Goal: Task Accomplishment & Management: Manage account settings

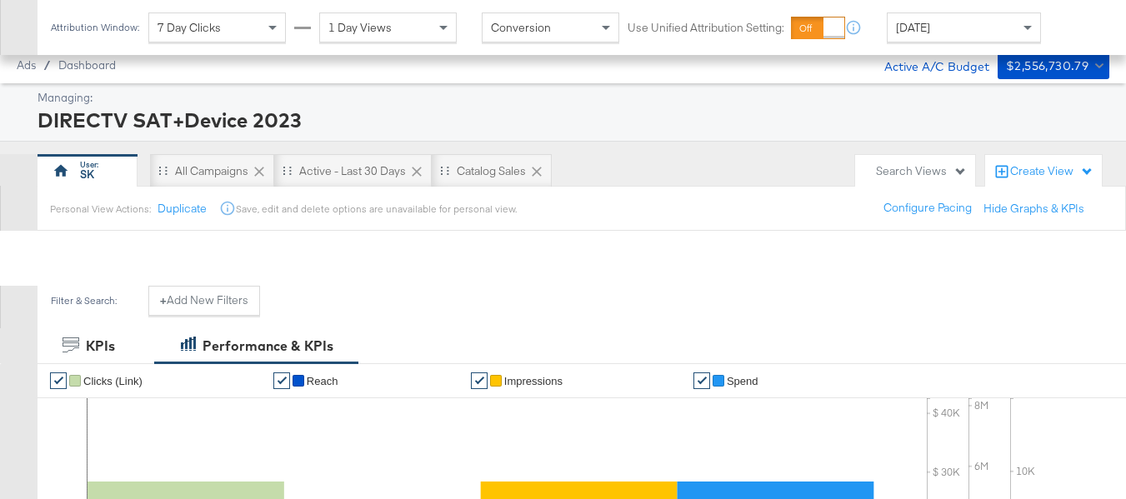
scroll to position [715, 0]
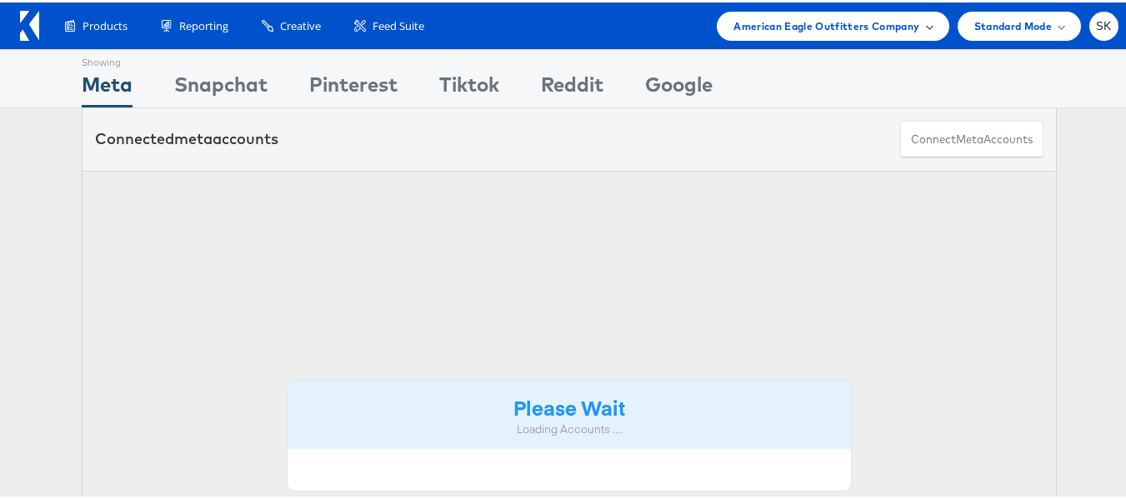
drag, startPoint x: 0, startPoint y: 0, endPoint x: 873, endPoint y: 31, distance: 873.2
click at [874, 31] on span "American Eagle Outfitters Company" at bounding box center [826, 24] width 186 height 18
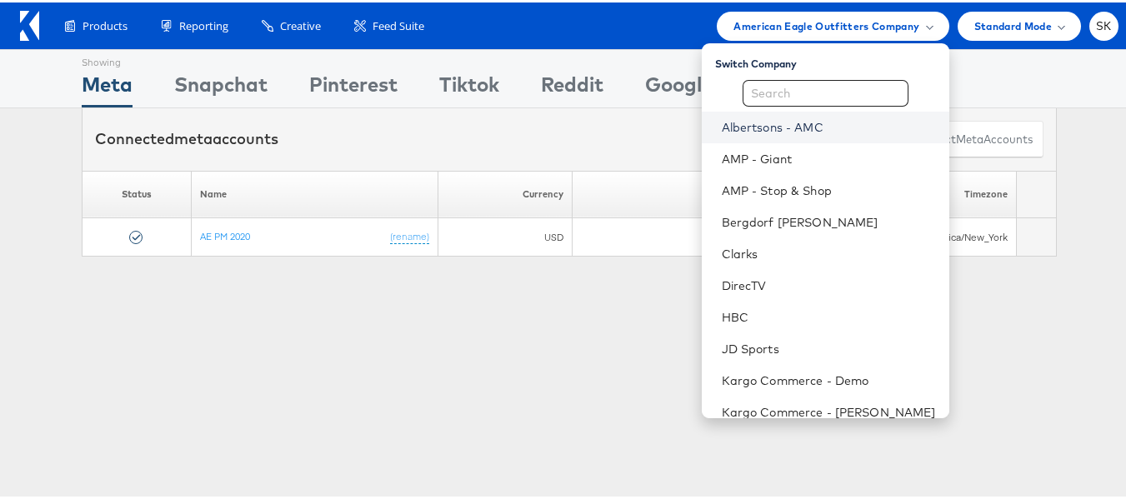
click at [768, 124] on link "Albertsons - AMC" at bounding box center [829, 125] width 214 height 17
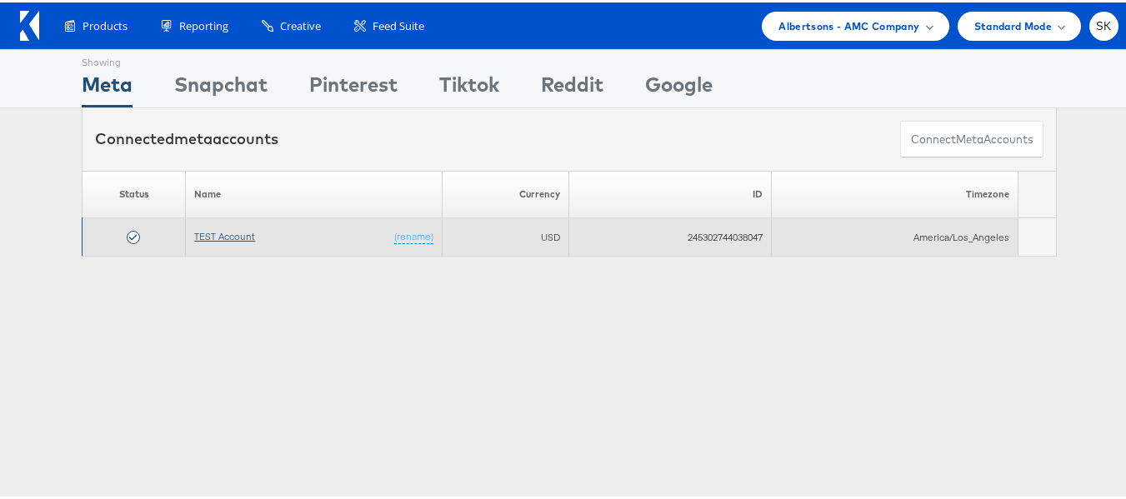
click at [239, 236] on link "TEST Account" at bounding box center [224, 234] width 61 height 13
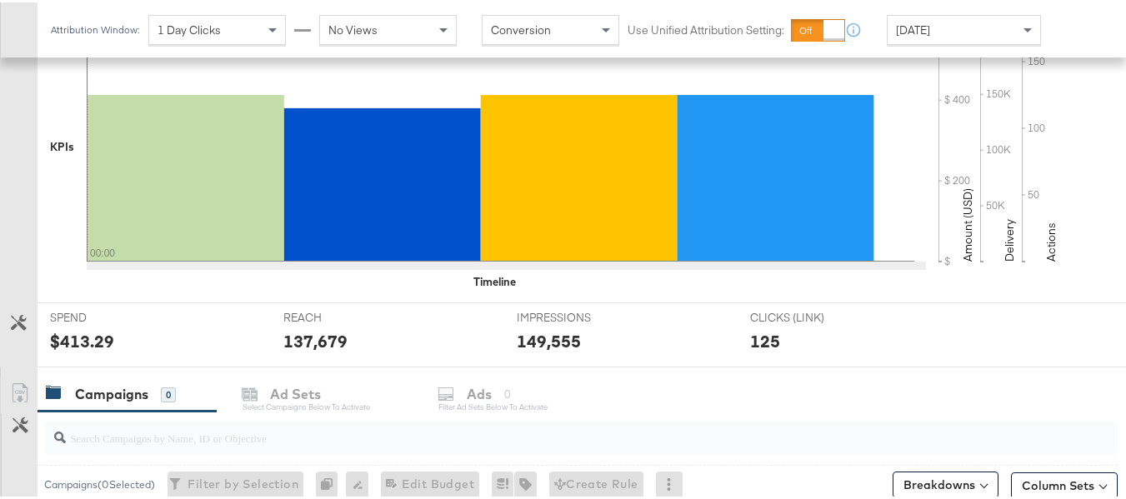
scroll to position [715, 0]
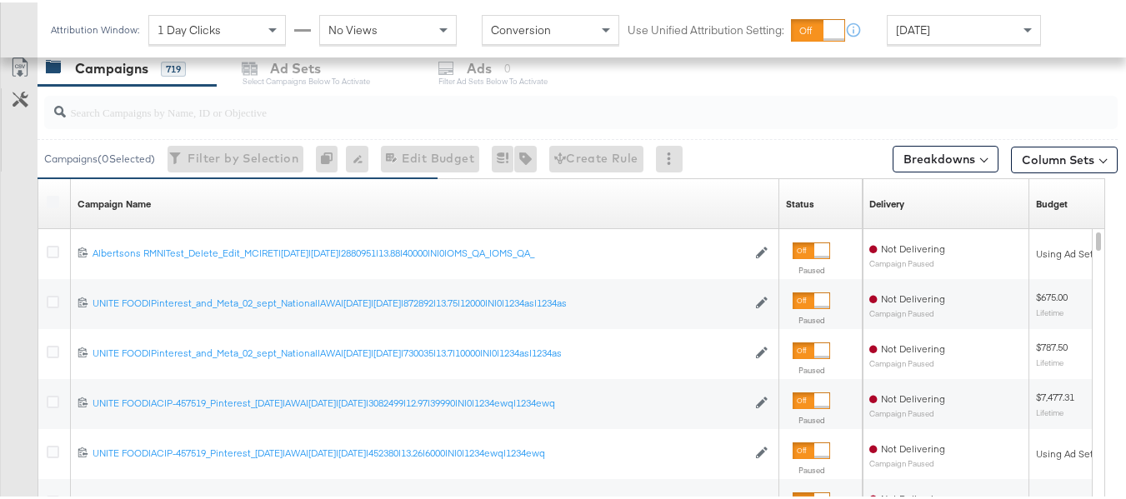
click at [177, 111] on input "search" at bounding box center [544, 103] width 957 height 33
paste input "co-branded-hub|Multibrand|Multi-brand_FY25 CoBrand National GMHBC P8|SAL|9/10/2…"
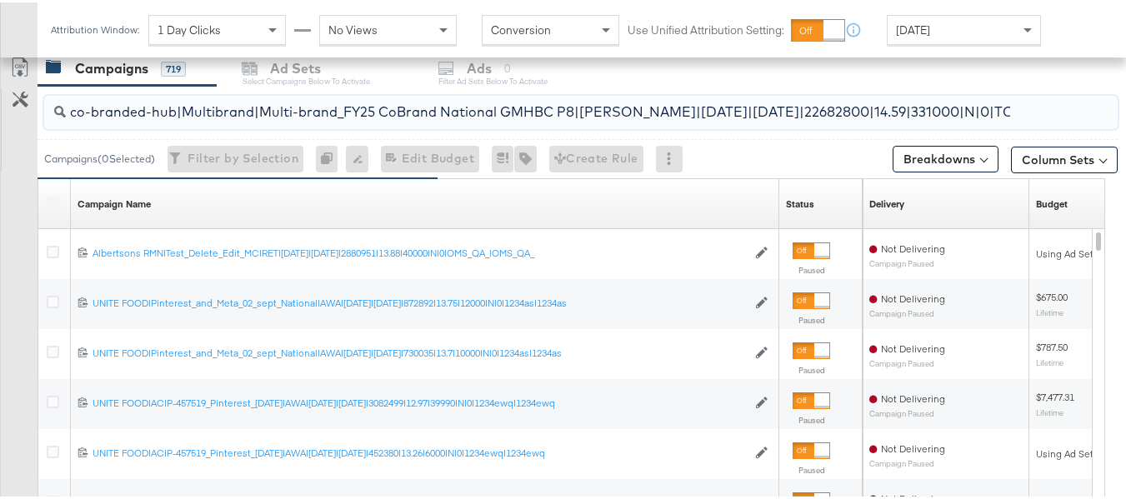
scroll to position [0, 268]
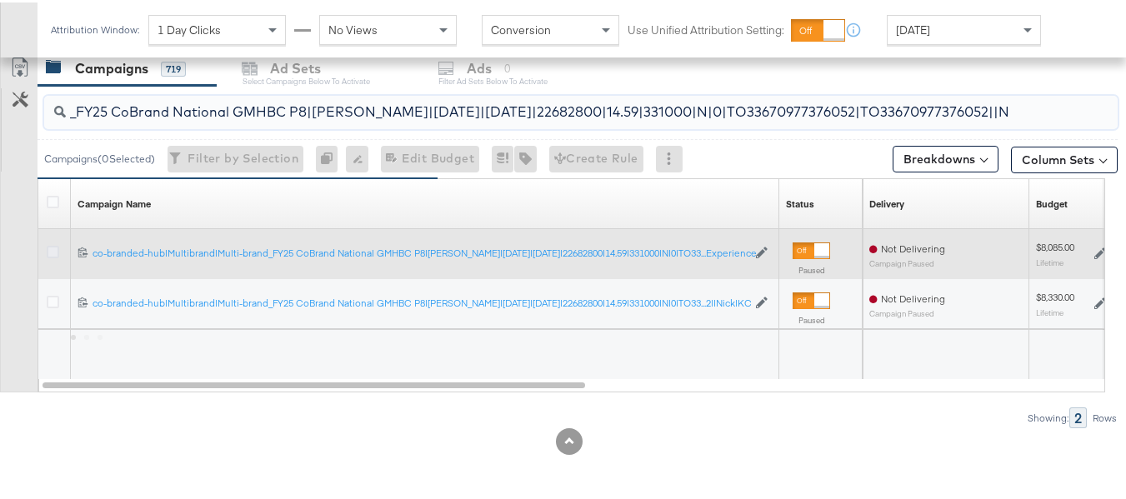
type input "co-branded-hub|Multibrand|Multi-brand_FY25 CoBrand National GMHBC P8|SAL|9/10/2…"
click at [53, 249] on icon at bounding box center [53, 249] width 13 height 13
click at [0, 0] on input "checkbox" at bounding box center [0, 0] width 0 height 0
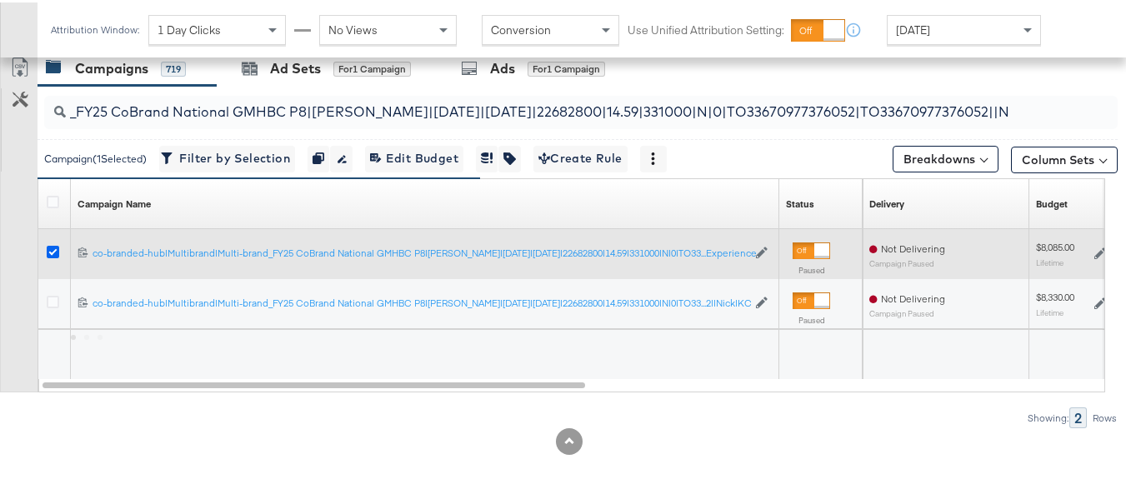
scroll to position [0, 0]
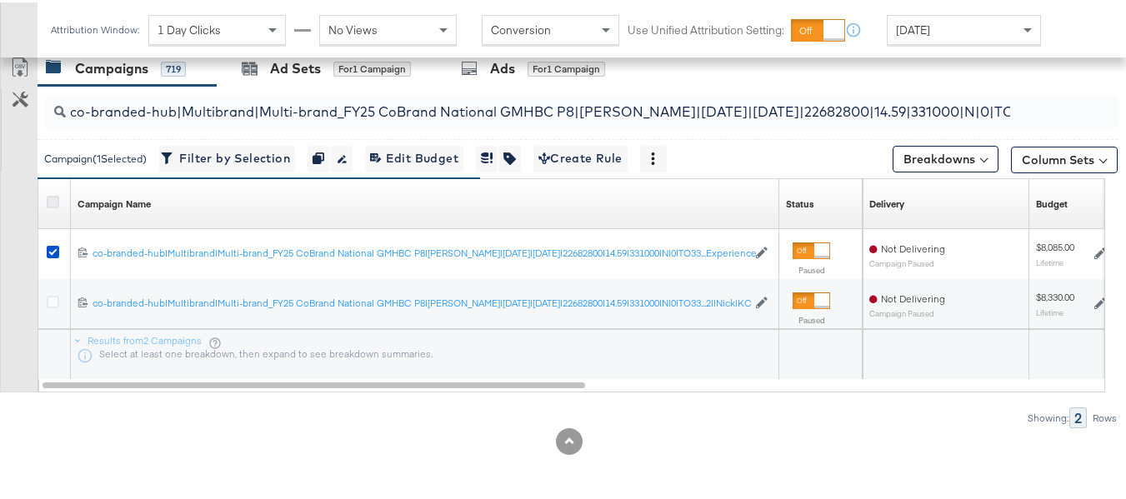
click at [53, 200] on icon at bounding box center [53, 199] width 13 height 13
click at [0, 0] on input "checkbox" at bounding box center [0, 0] width 0 height 0
click at [51, 198] on icon at bounding box center [53, 199] width 13 height 13
click at [0, 0] on input "checkbox" at bounding box center [0, 0] width 0 height 0
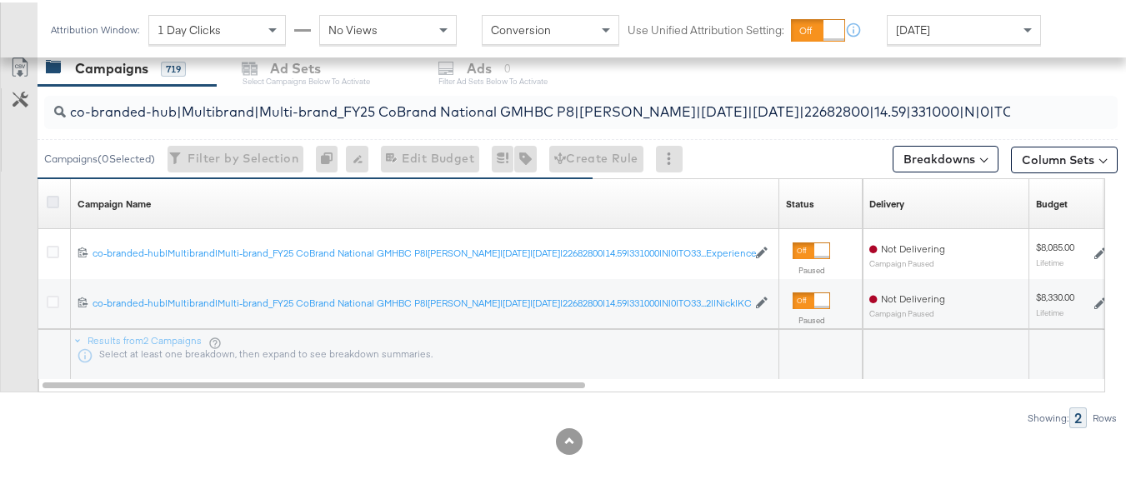
click at [51, 199] on icon at bounding box center [53, 199] width 13 height 13
click at [0, 0] on input "checkbox" at bounding box center [0, 0] width 0 height 0
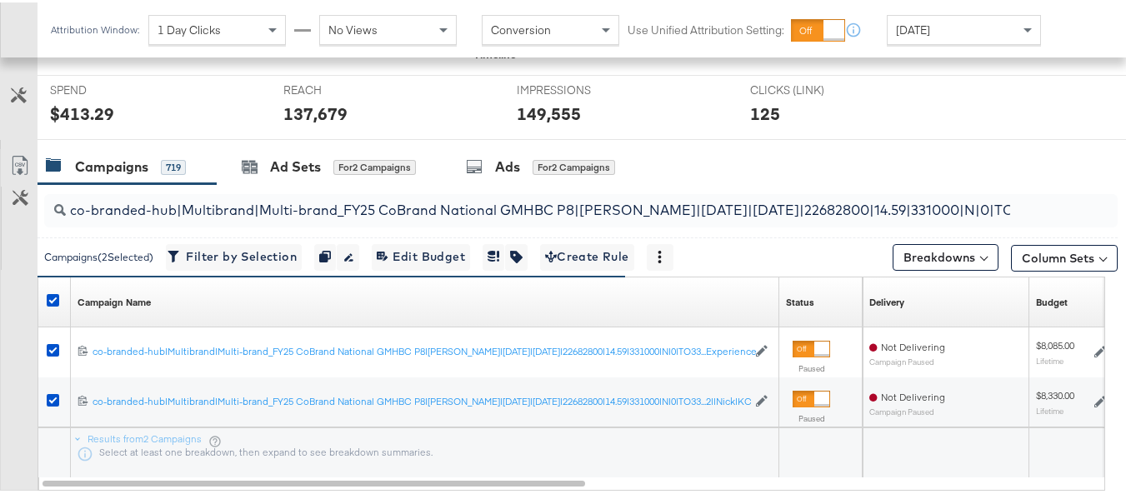
scroll to position [548, 0]
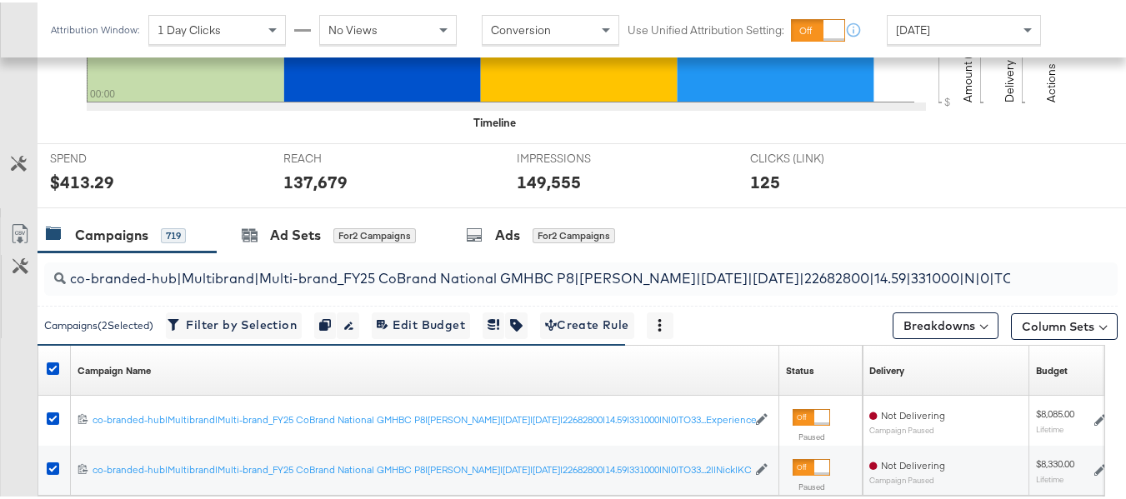
click at [328, 207] on div at bounding box center [569, 212] width 1138 height 13
click at [316, 238] on div "Ad Sets" at bounding box center [295, 232] width 51 height 19
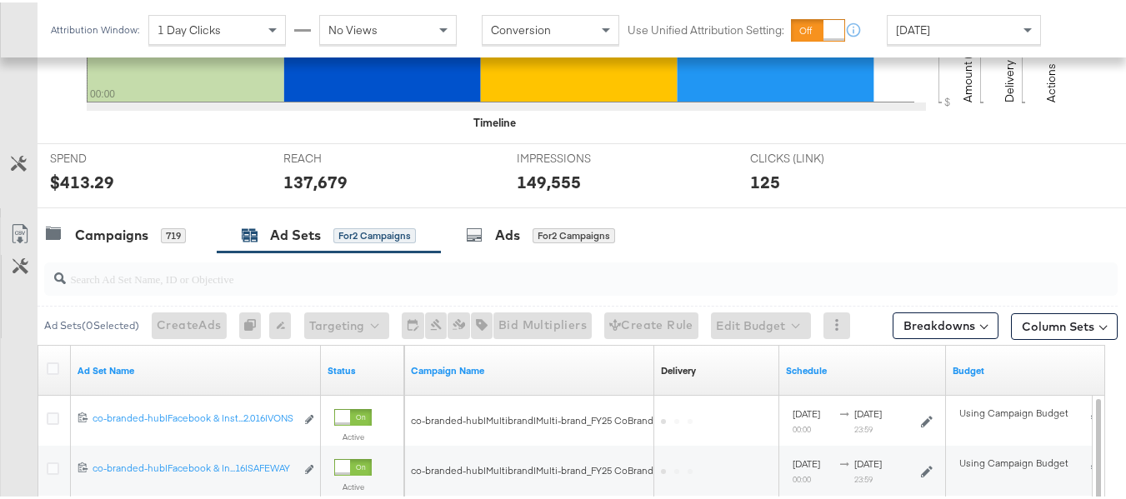
scroll to position [715, 0]
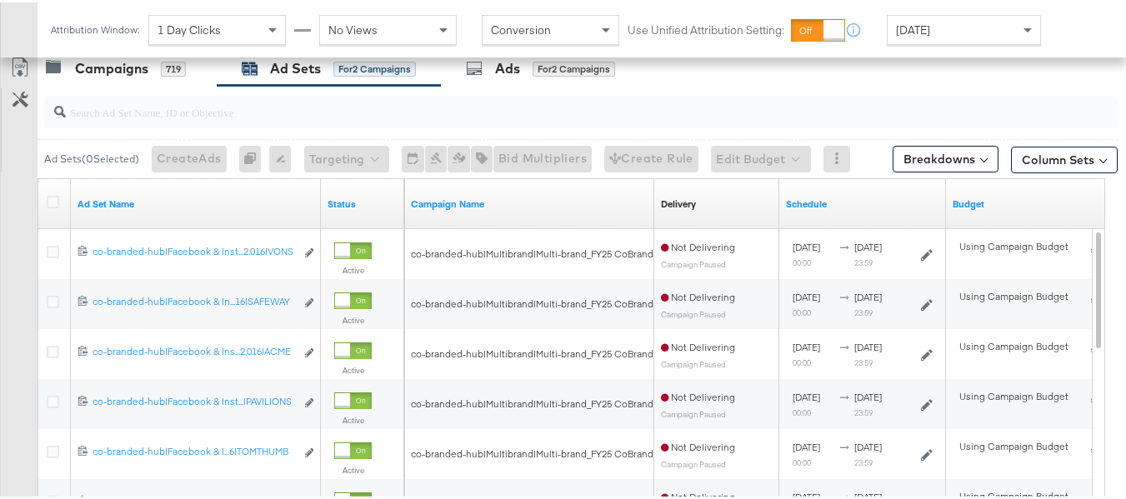
click at [202, 99] on input "search" at bounding box center [544, 103] width 957 height 33
paste input "co-branded-hub|Facebook & Instagram|Social Media|FBIG - Premium Carousel & Prod…"
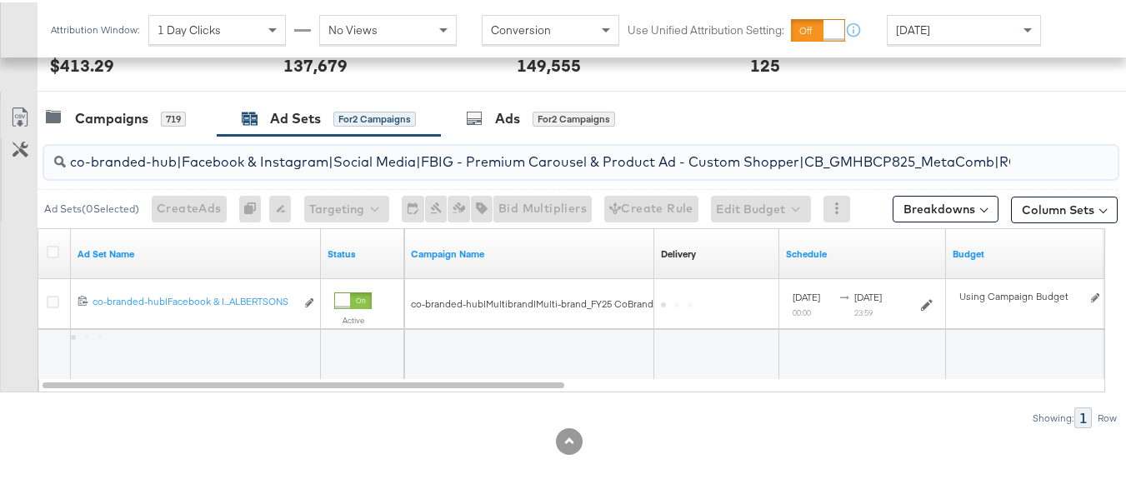
scroll to position [0, 793]
type input "co-branded-hub|Facebook & Instagram|Social Media|FBIG - Premium Carousel & Prod…"
click at [48, 249] on icon at bounding box center [53, 249] width 13 height 13
click at [0, 0] on input "checkbox" at bounding box center [0, 0] width 0 height 0
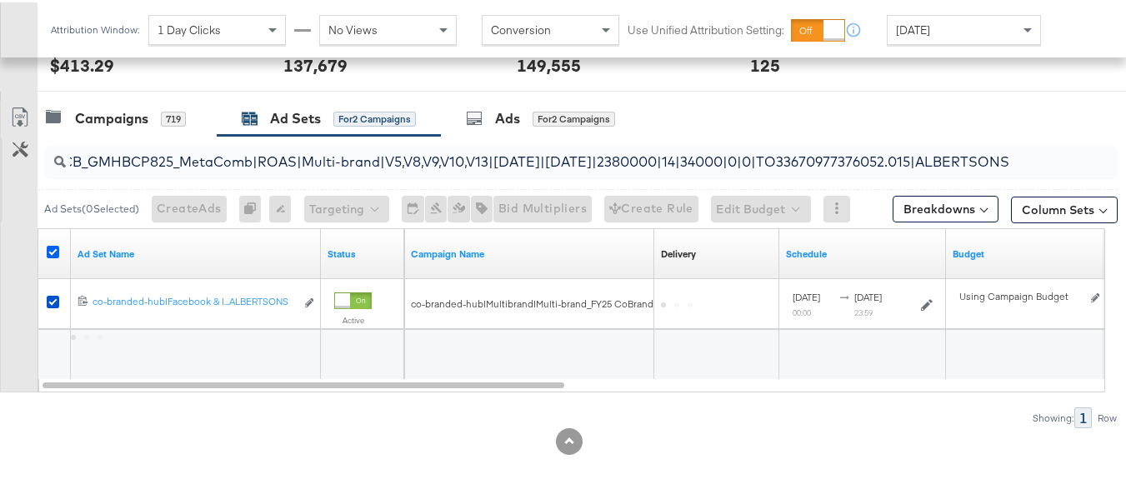
scroll to position [0, 0]
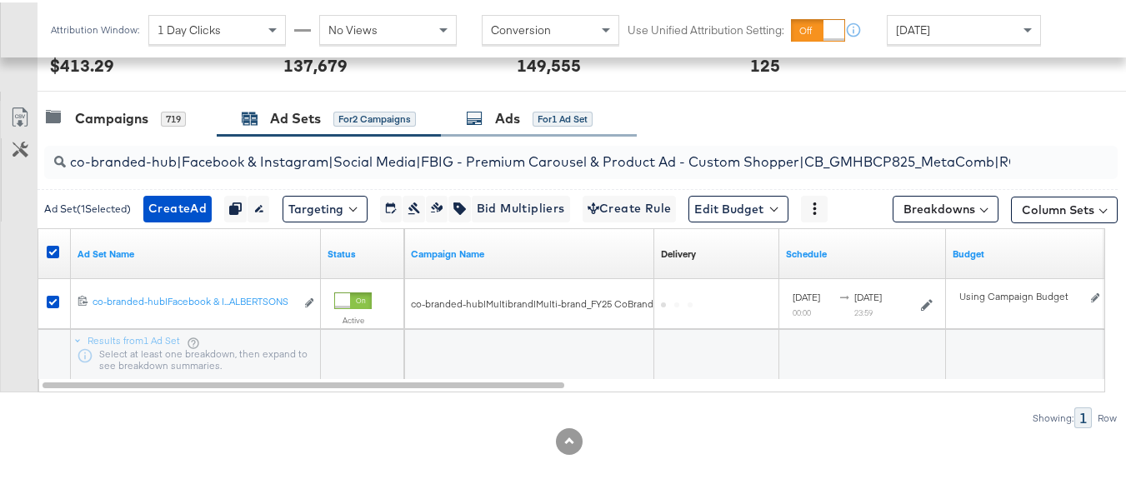
click at [573, 120] on div "for 1 Ad Set" at bounding box center [563, 116] width 60 height 15
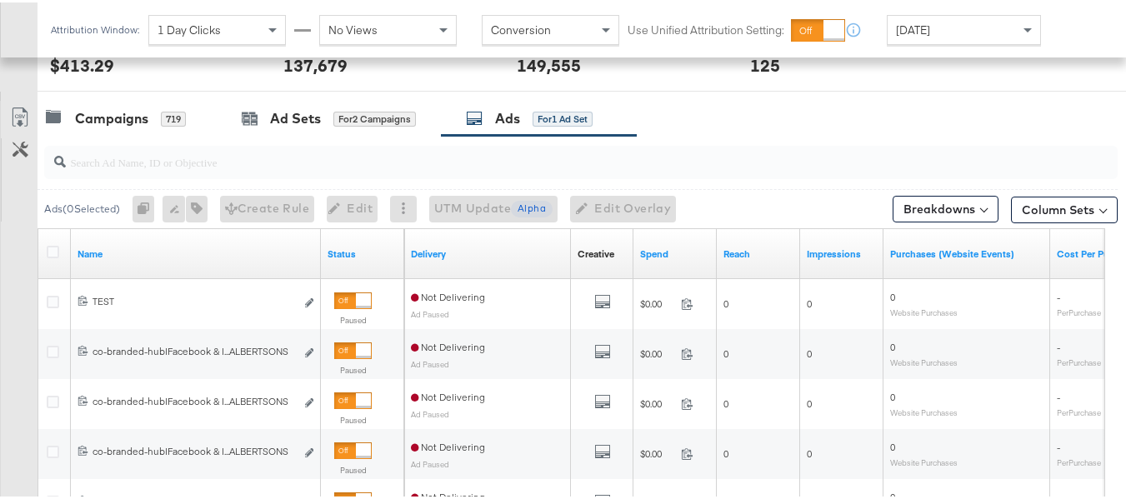
click at [273, 162] on input "search" at bounding box center [544, 153] width 957 height 33
paste input "co-branded-hub|Facebook & Instagram|Social Media|FBIG - Premium Carousel & Prod…"
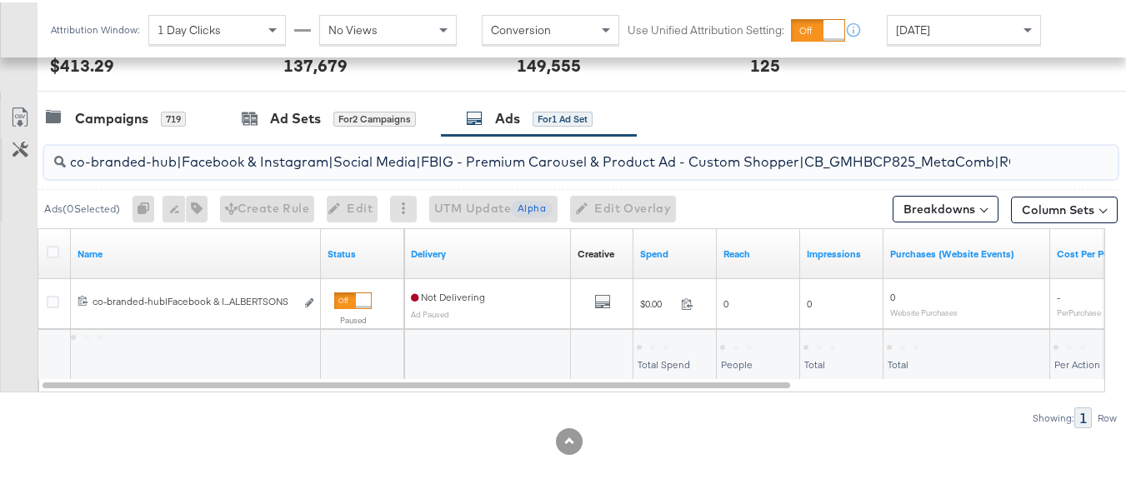
scroll to position [0, 808]
type input "co-branded-hub|Facebook & Instagram|Social Media|FBIG - Premium Carousel & Prod…"
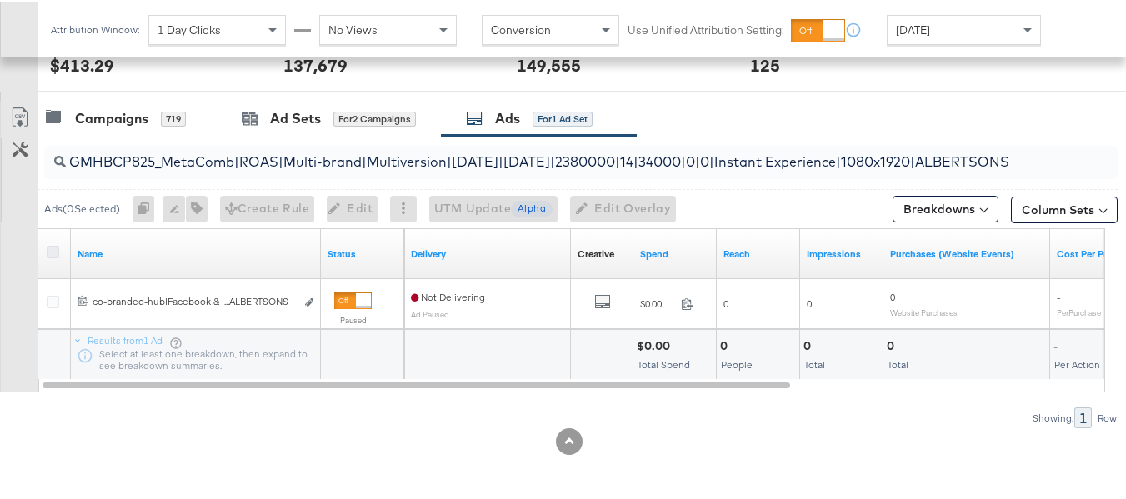
click at [55, 255] on icon at bounding box center [53, 249] width 13 height 13
click at [0, 0] on input "checkbox" at bounding box center [0, 0] width 0 height 0
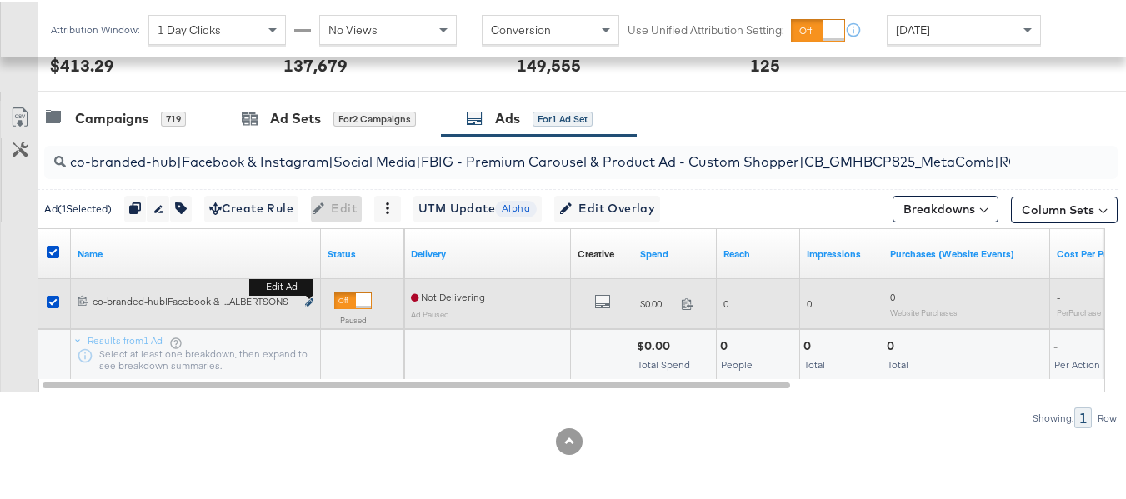
click at [305, 302] on button "Edit ad" at bounding box center [309, 302] width 10 height 18
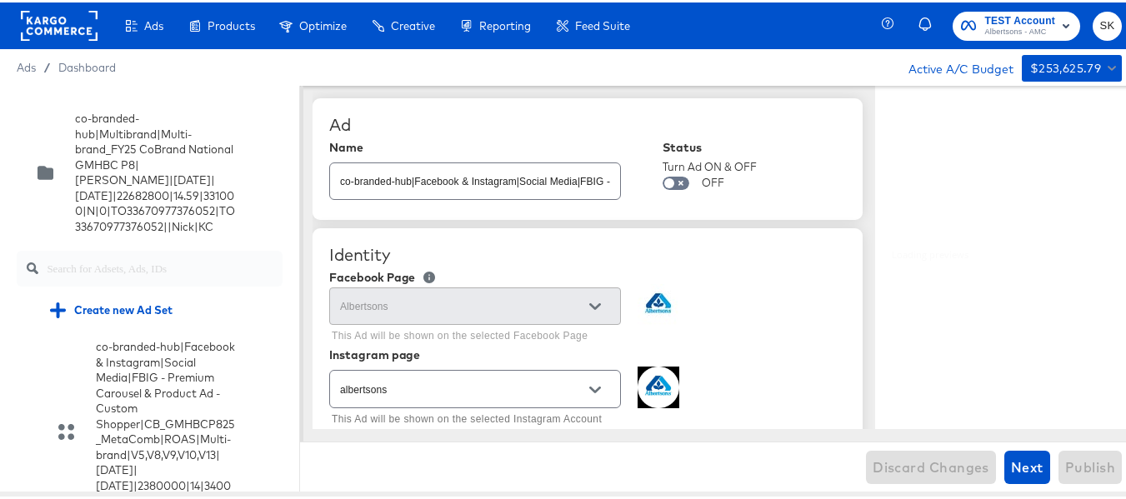
scroll to position [9780, 0]
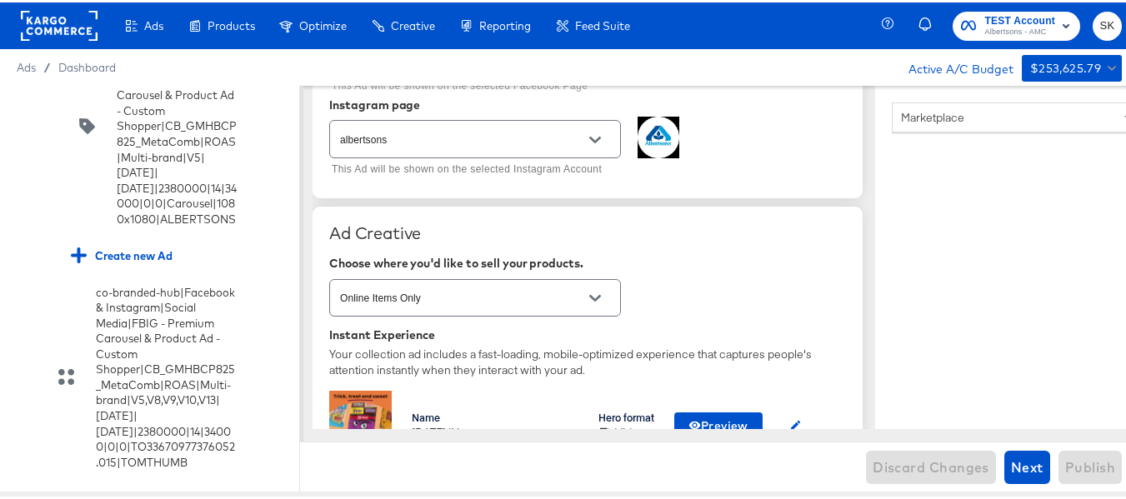
scroll to position [417, 0]
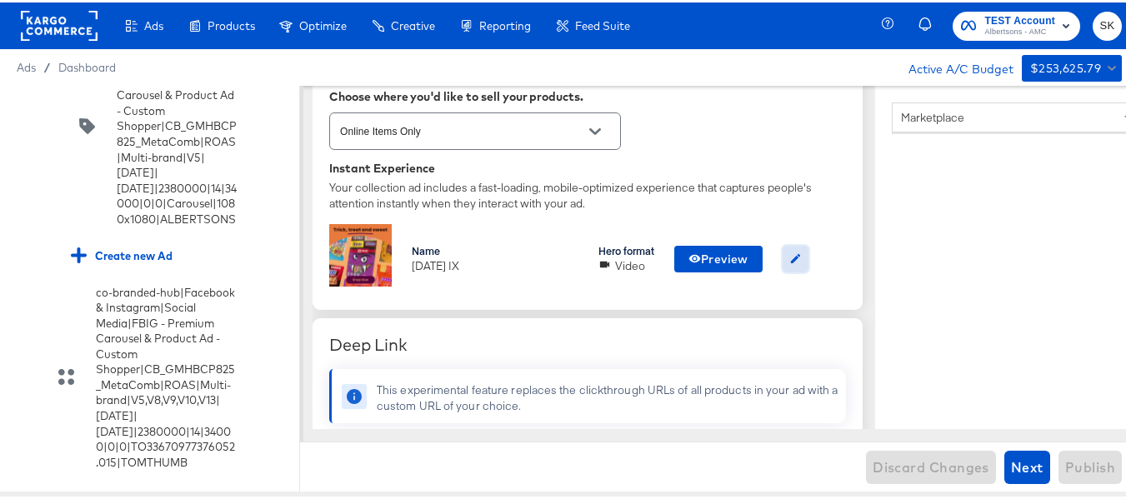
click at [800, 255] on icon "button" at bounding box center [795, 256] width 9 height 9
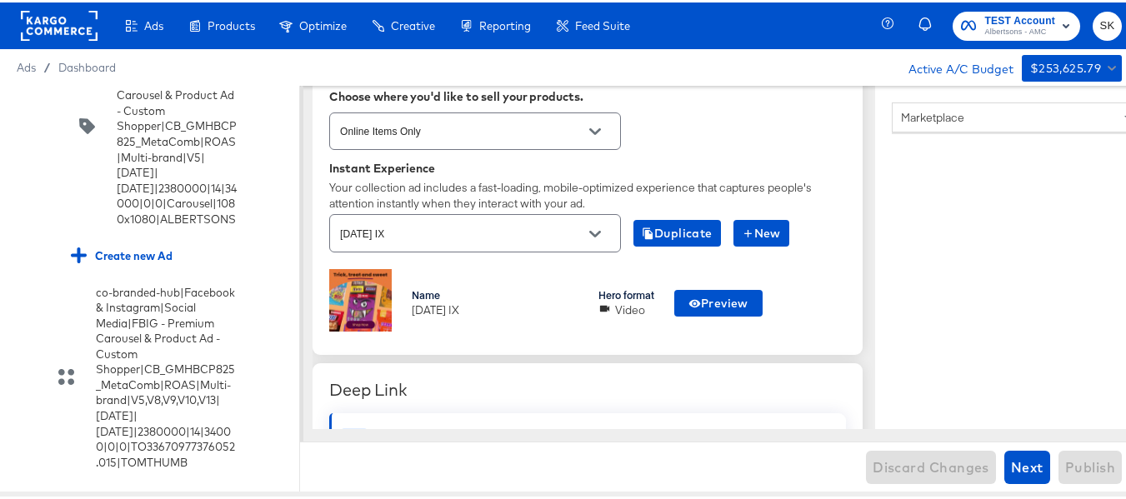
click at [611, 233] on div at bounding box center [595, 231] width 35 height 25
click at [600, 233] on icon "Open" at bounding box center [595, 232] width 12 height 12
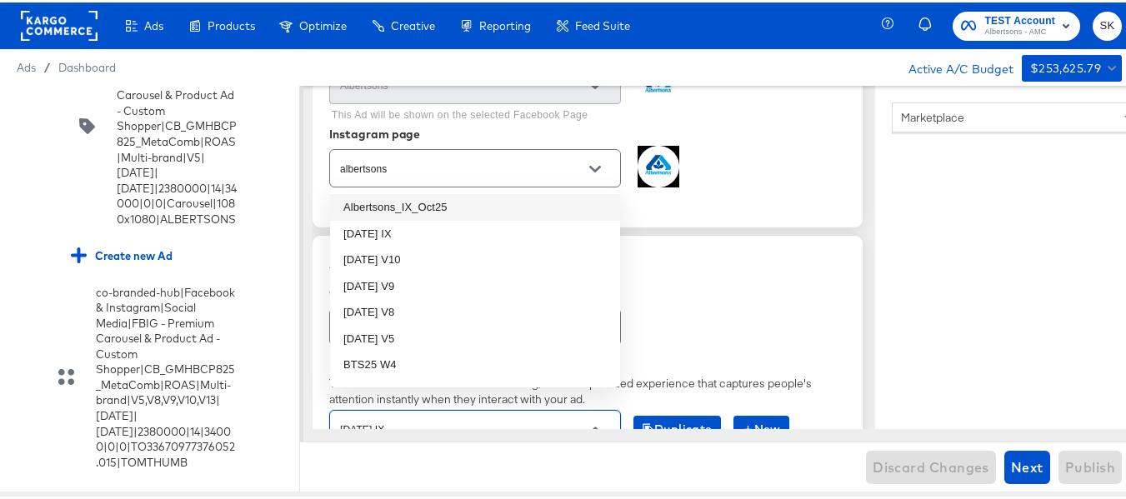
scroll to position [250, 0]
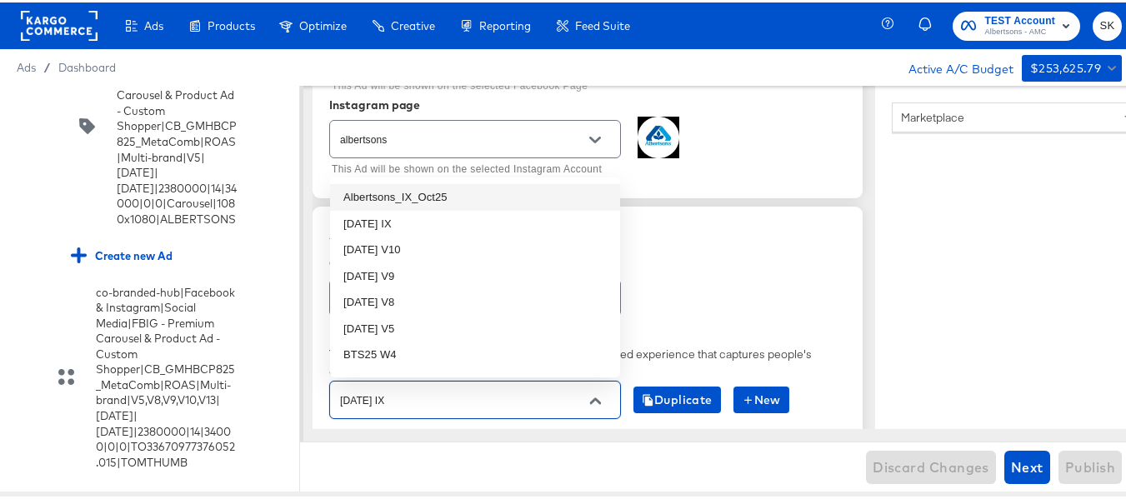
click at [458, 143] on input "albertsons" at bounding box center [462, 137] width 251 height 19
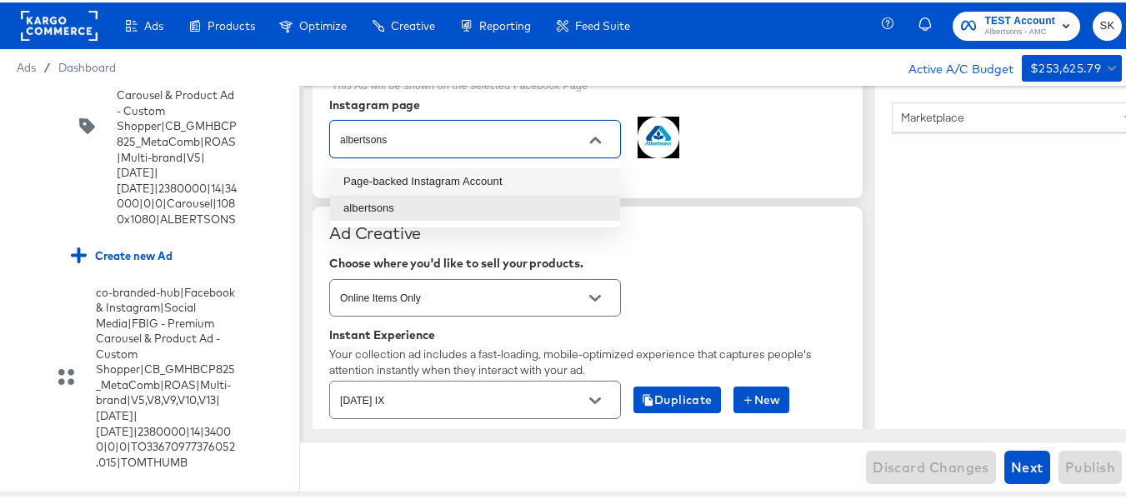
click at [788, 182] on div "Identity Facebook Page Albertsons This Ad will be shown on the selected Faceboo…" at bounding box center [588, 85] width 550 height 219
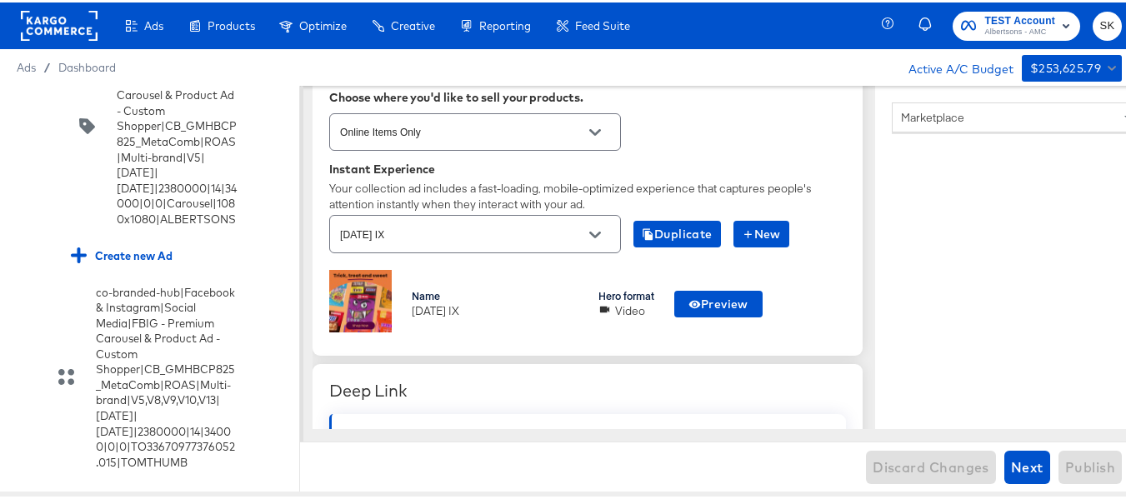
scroll to position [417, 0]
click at [595, 238] on icon "Open" at bounding box center [595, 232] width 12 height 12
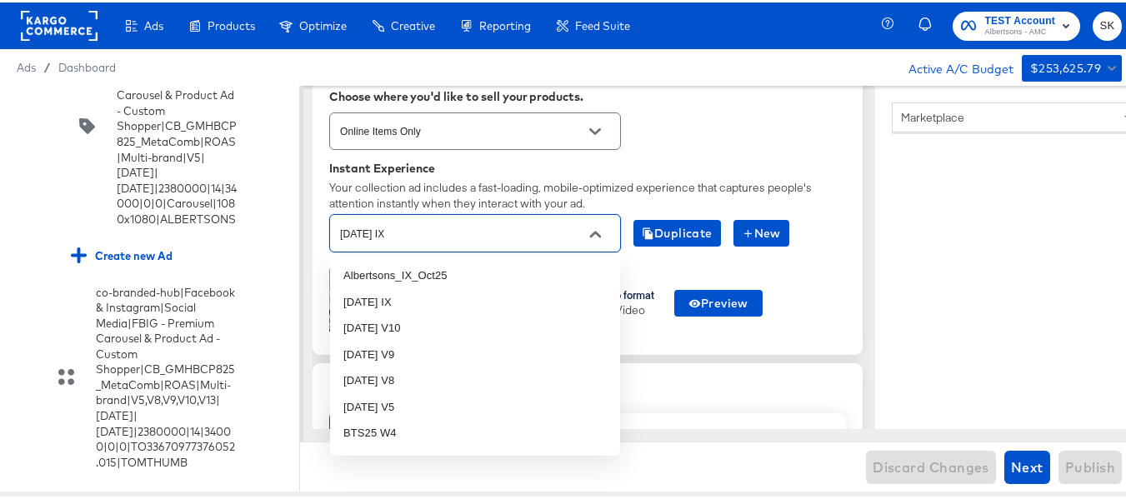
click at [456, 242] on div "[DATE] IX" at bounding box center [475, 231] width 292 height 38
type input "i"
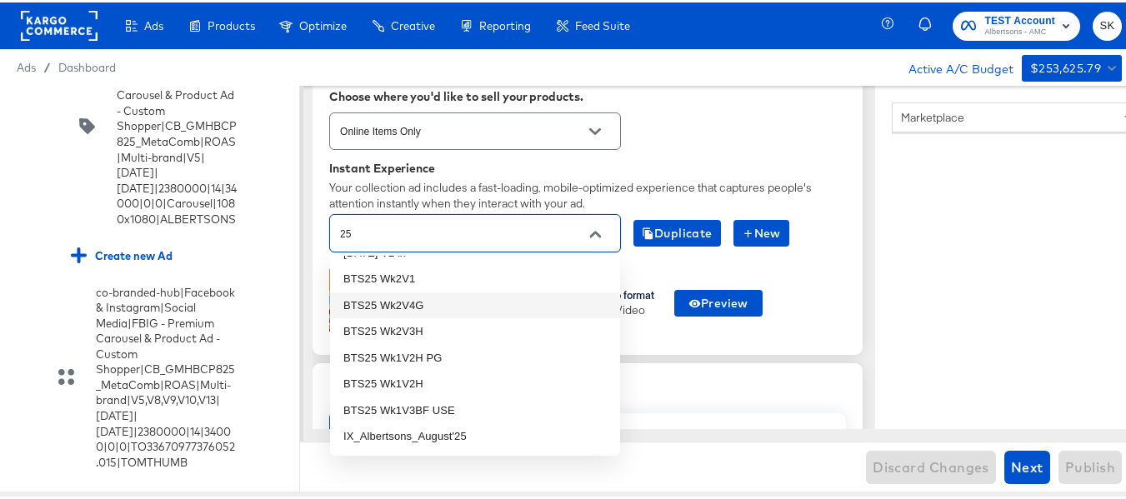
scroll to position [0, 0]
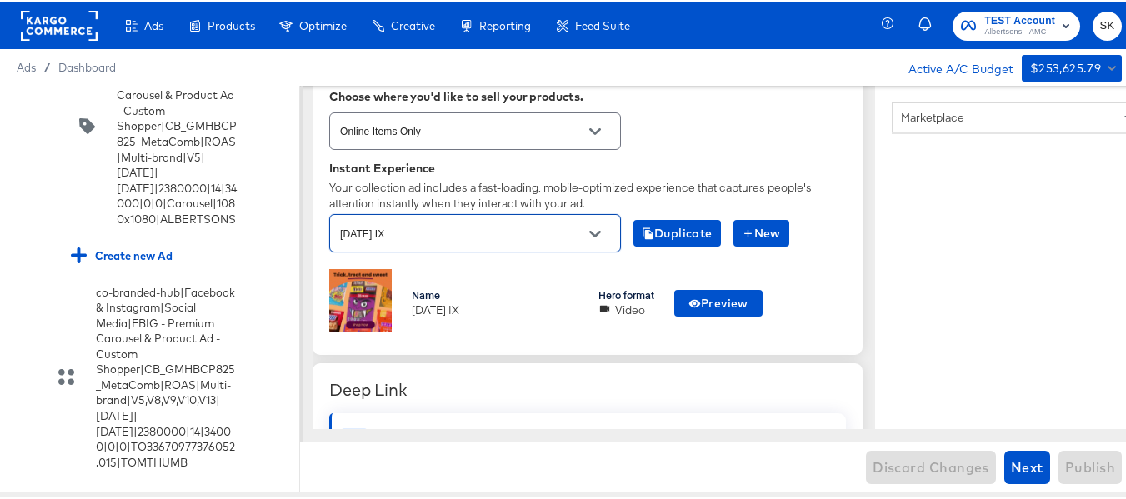
click at [496, 236] on input "[DATE] IX" at bounding box center [462, 231] width 251 height 19
click at [383, 242] on div "[DATE] IX" at bounding box center [475, 231] width 292 height 38
paste input "[DATE] ix"
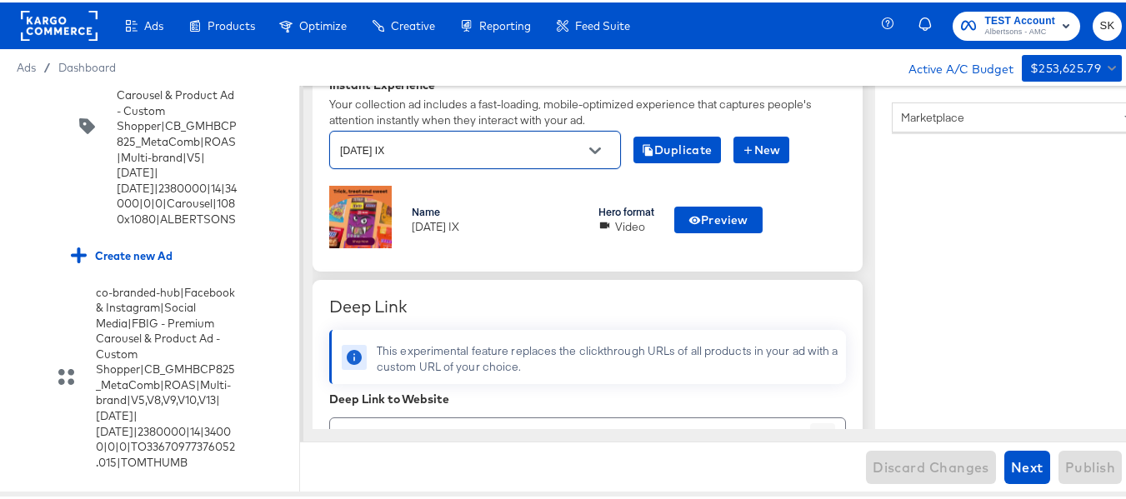
scroll to position [417, 0]
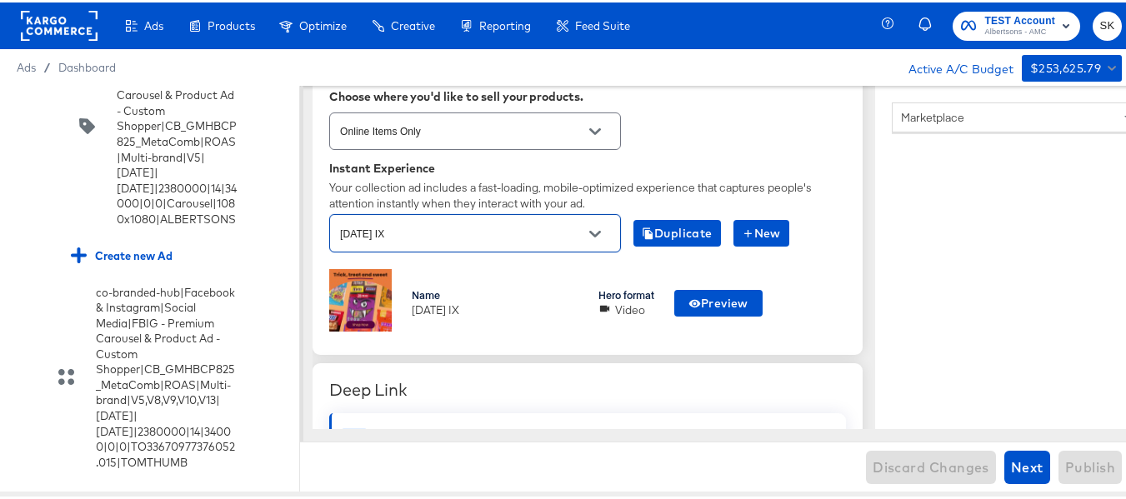
click at [592, 233] on icon "Open" at bounding box center [595, 232] width 12 height 12
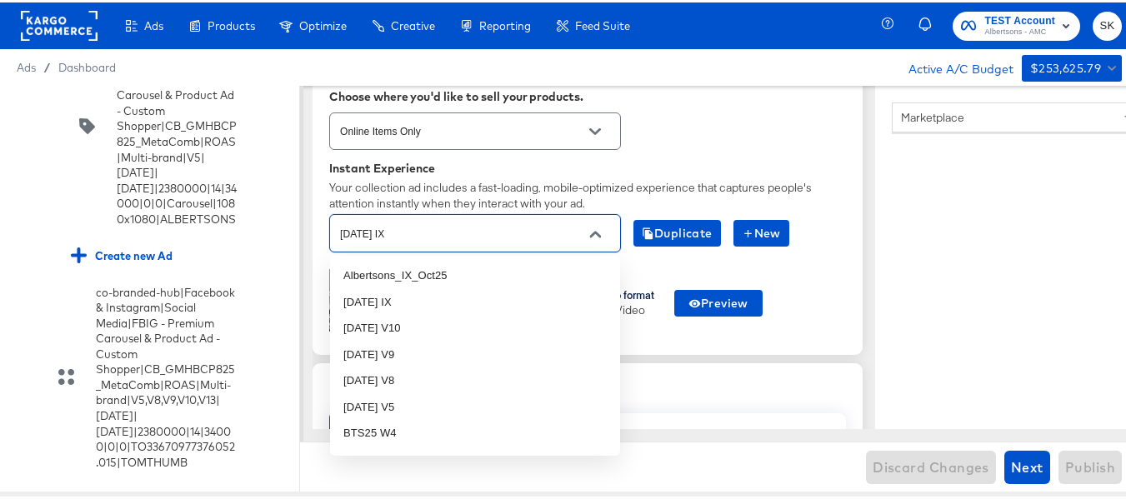
click at [459, 237] on input "[DATE] IX" at bounding box center [462, 231] width 251 height 19
type input "c"
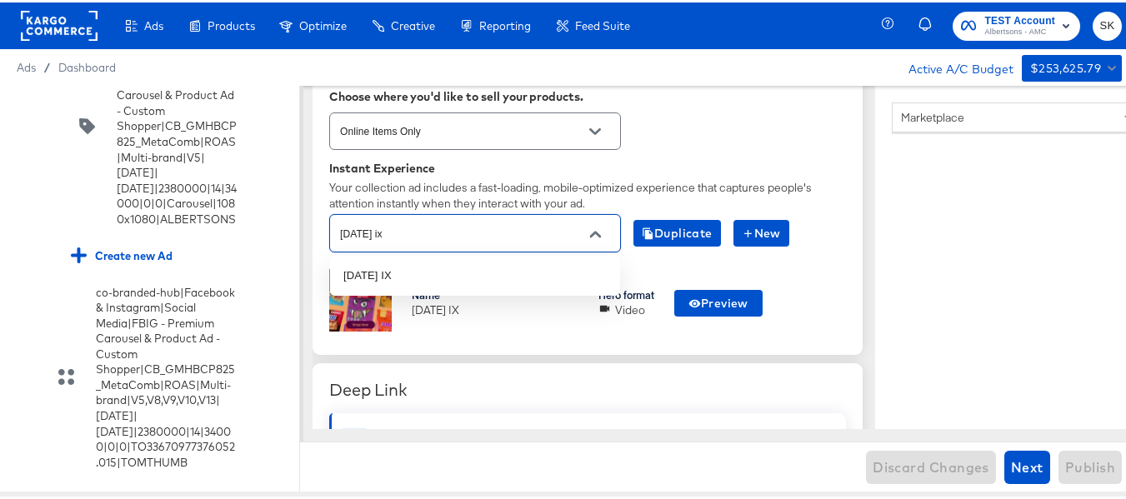
type input "[DATE] IX"
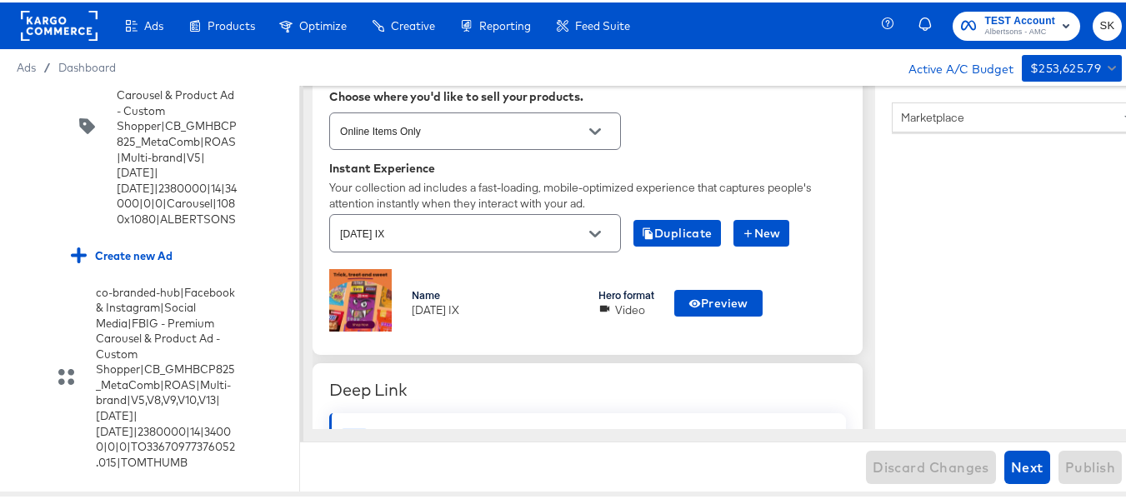
click at [765, 169] on div "Instant Experience" at bounding box center [587, 165] width 517 height 13
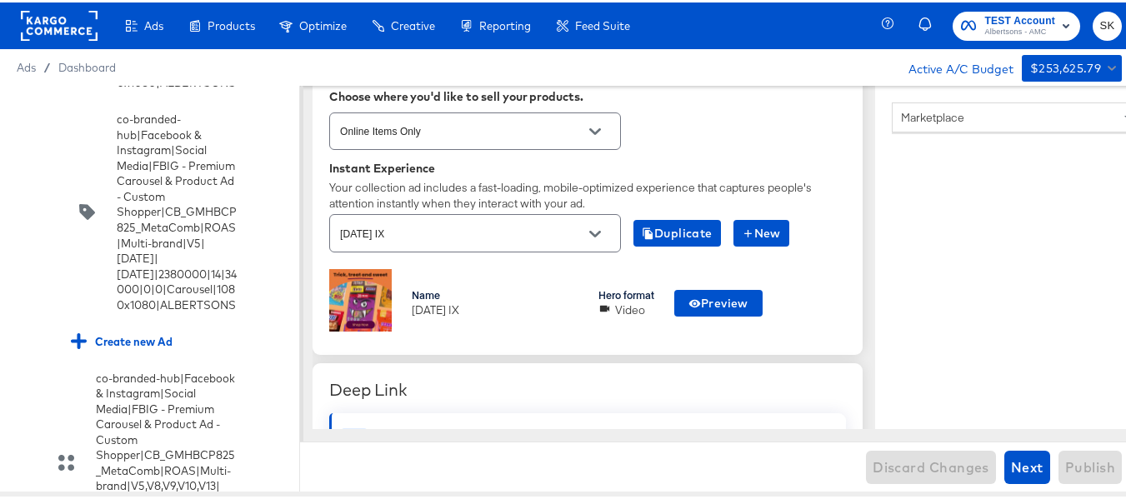
scroll to position [9613, 0]
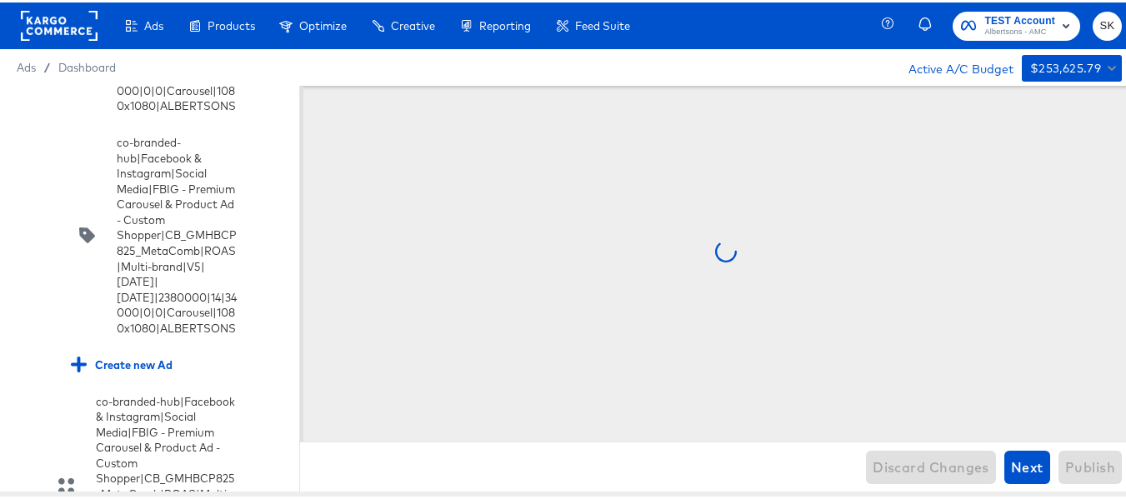
scroll to position [9696, 0]
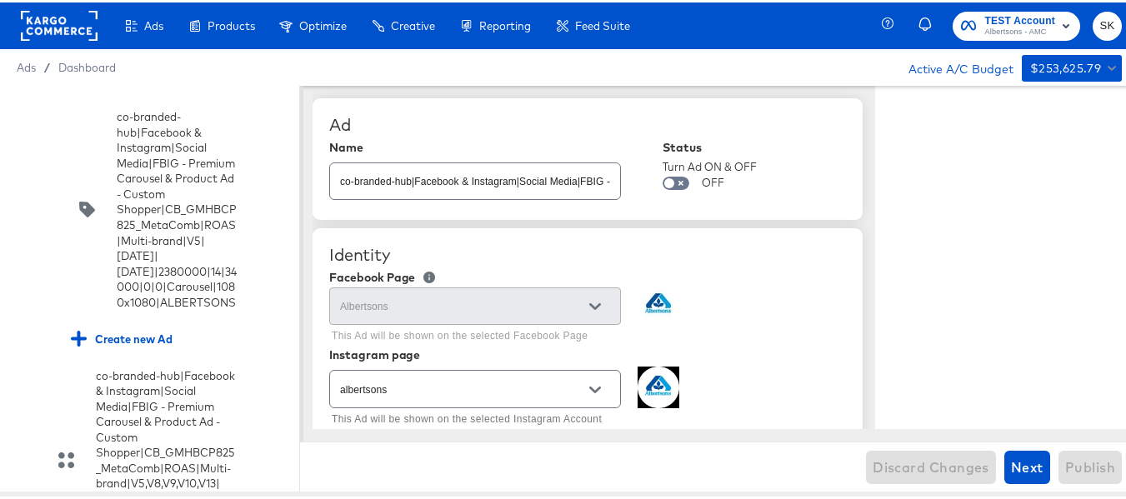
type textarea "x"
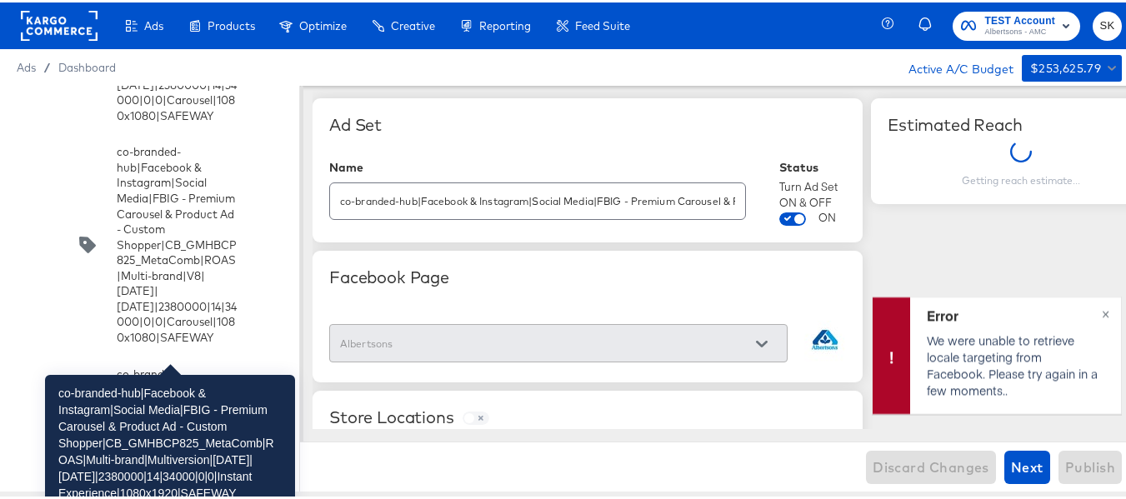
scroll to position [6612, 0]
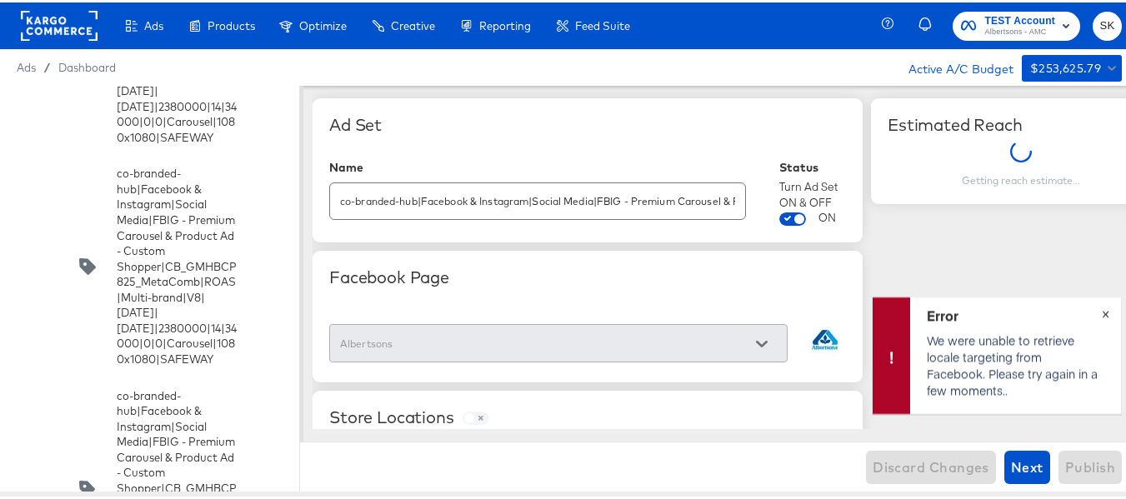
click at [1102, 313] on span "×" at bounding box center [1106, 309] width 8 height 19
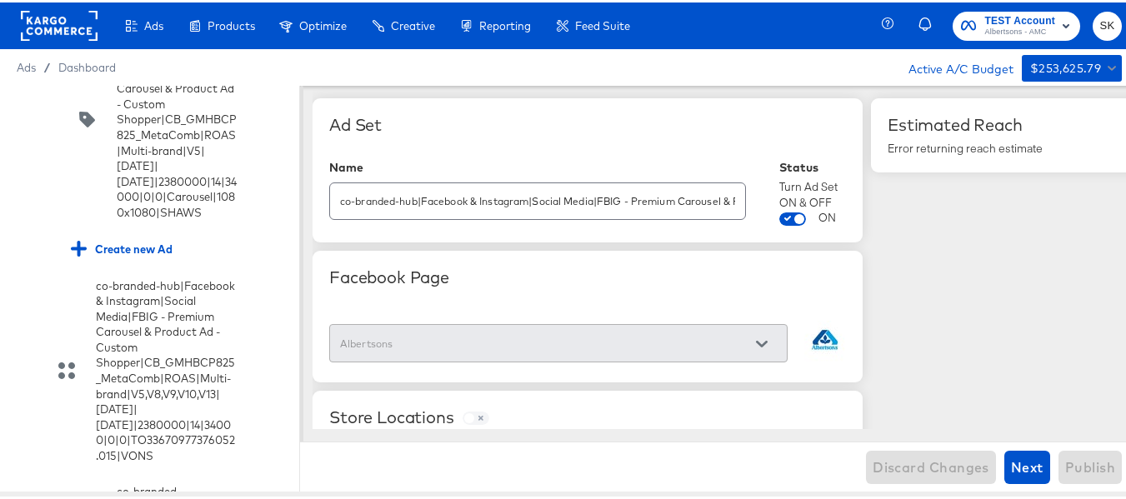
scroll to position [6635, 0]
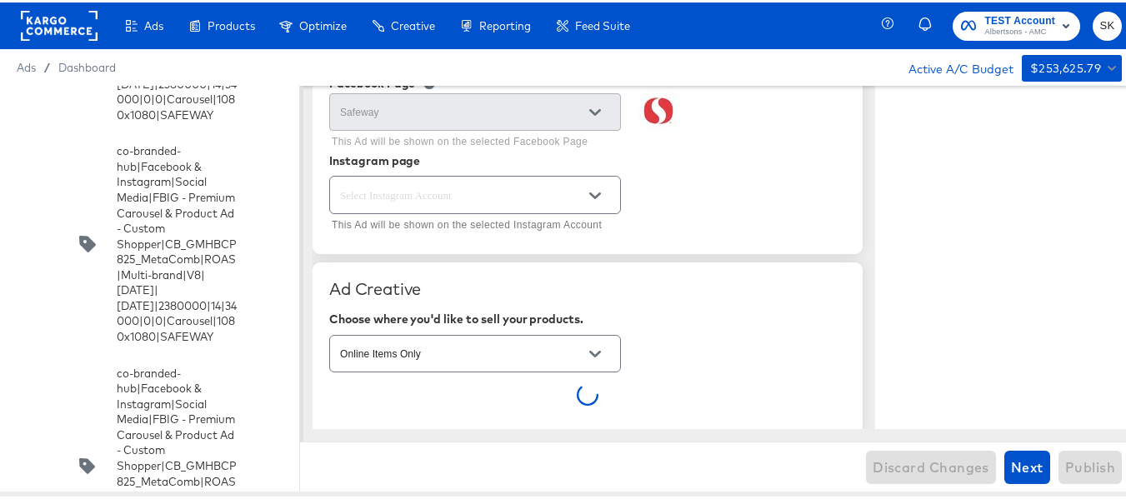
scroll to position [417, 0]
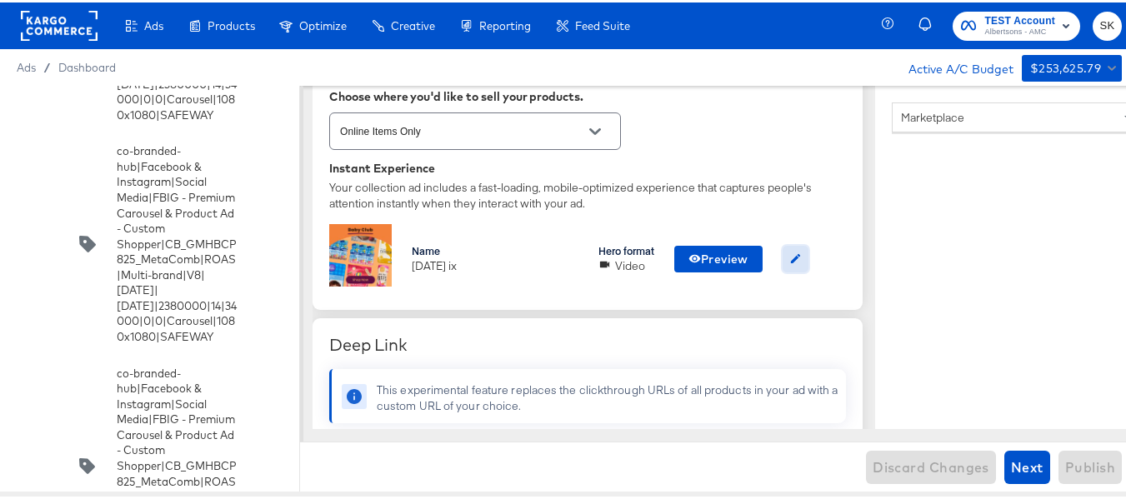
click at [797, 254] on icon "button" at bounding box center [795, 256] width 13 height 13
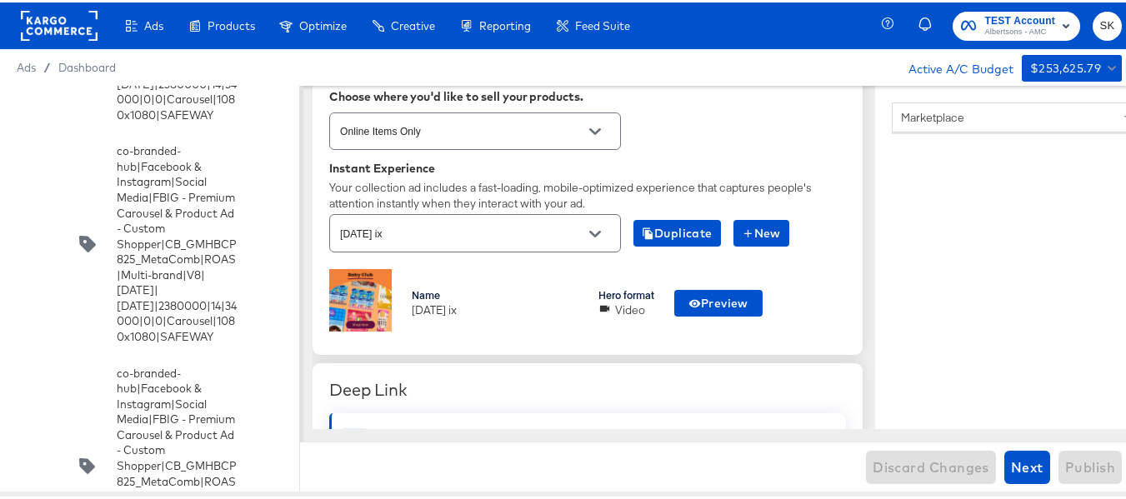
click at [499, 246] on div "[DATE] ix" at bounding box center [475, 231] width 292 height 38
click at [570, 236] on input "[DATE] ix" at bounding box center [462, 231] width 251 height 19
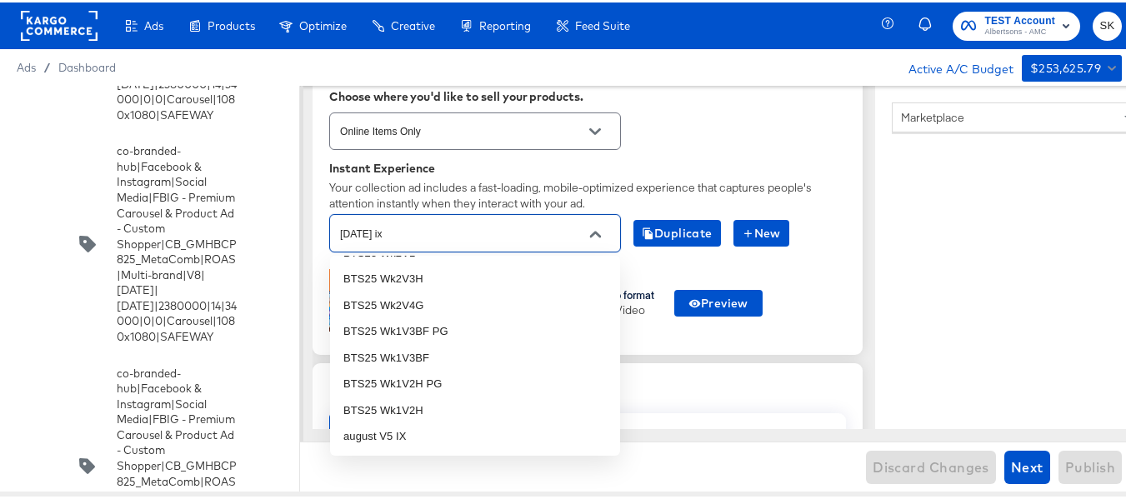
scroll to position [0, 0]
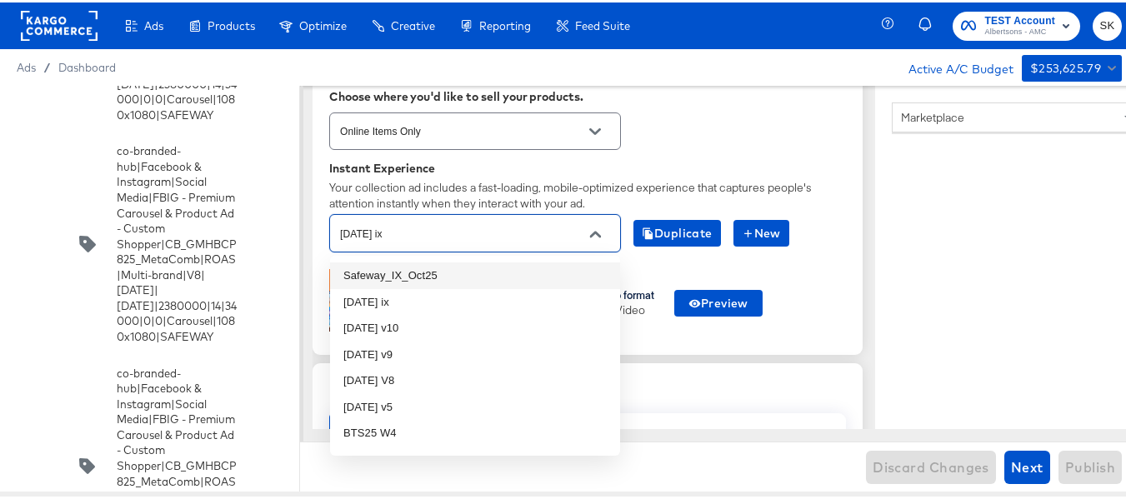
click at [748, 150] on div "Online Items Only" at bounding box center [587, 129] width 517 height 44
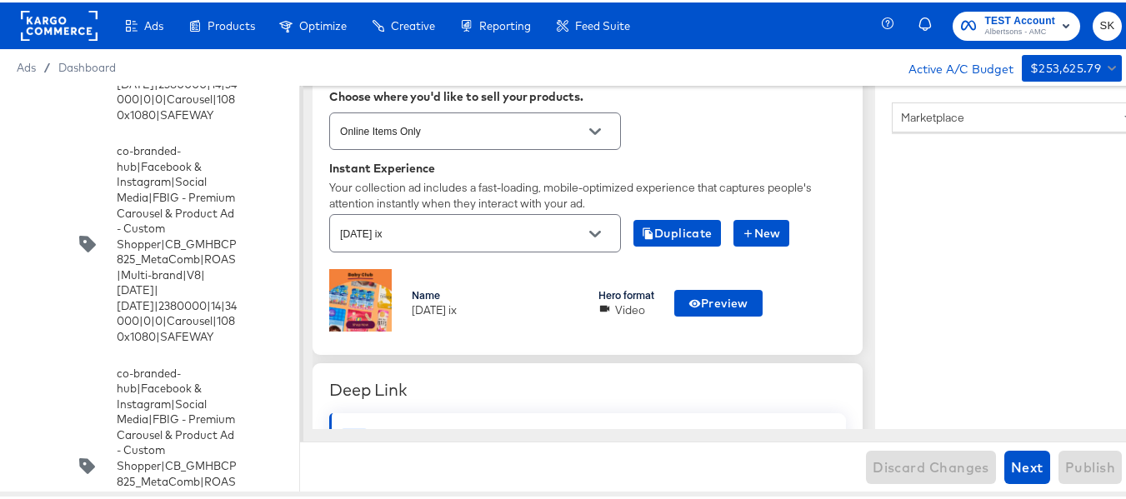
click at [47, 13] on rect at bounding box center [59, 23] width 77 height 30
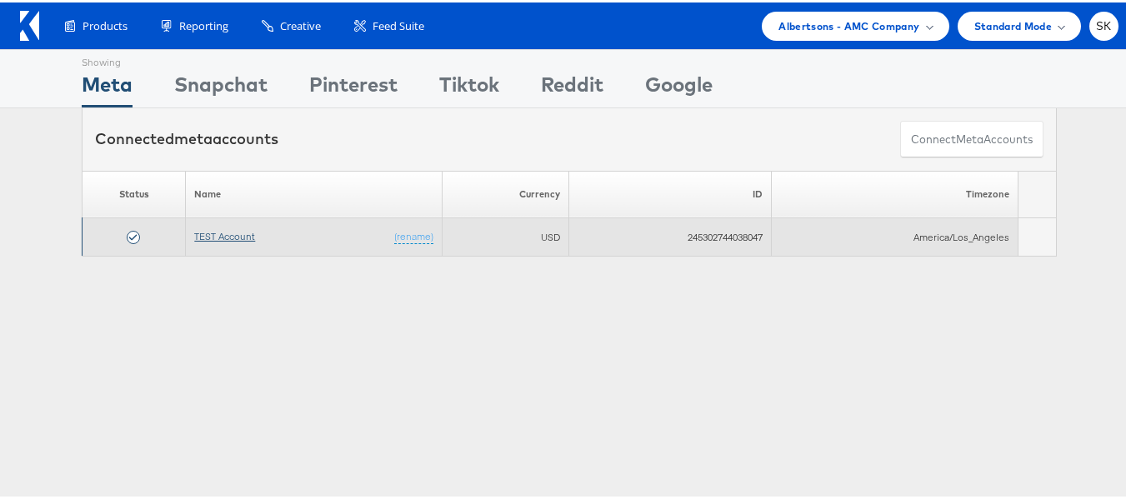
click at [235, 234] on link "TEST Account" at bounding box center [224, 234] width 61 height 13
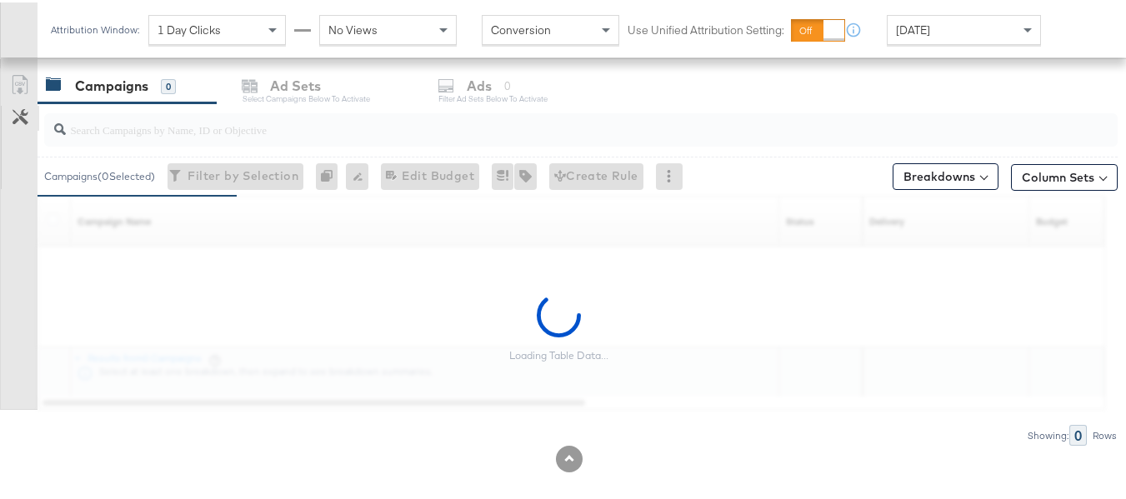
scroll to position [715, 0]
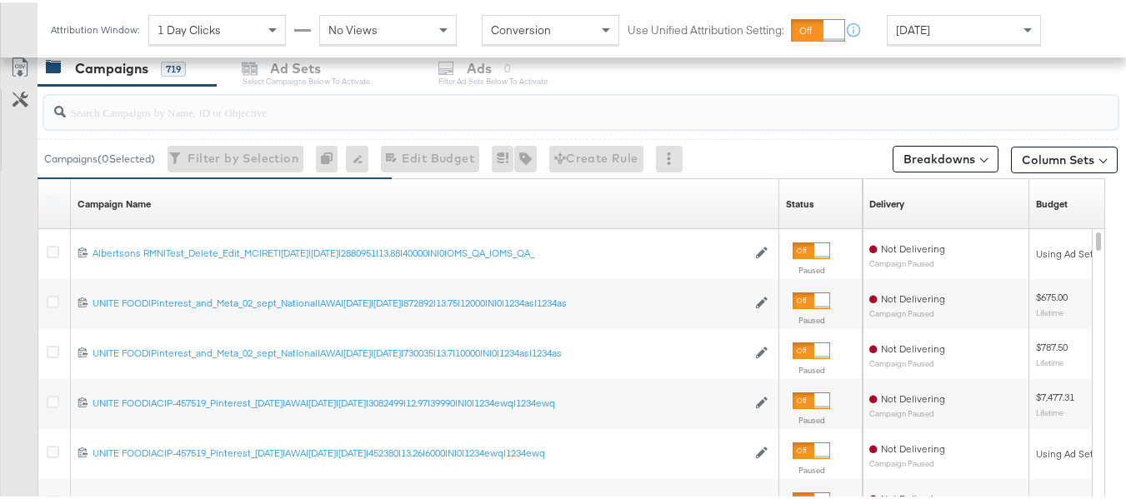
click at [198, 110] on input "search" at bounding box center [544, 103] width 957 height 33
paste input "co-branded-hub|Multibrand|Multi-brand_FY25 CoBrand National GMHBC P8|[PERSON_NA…"
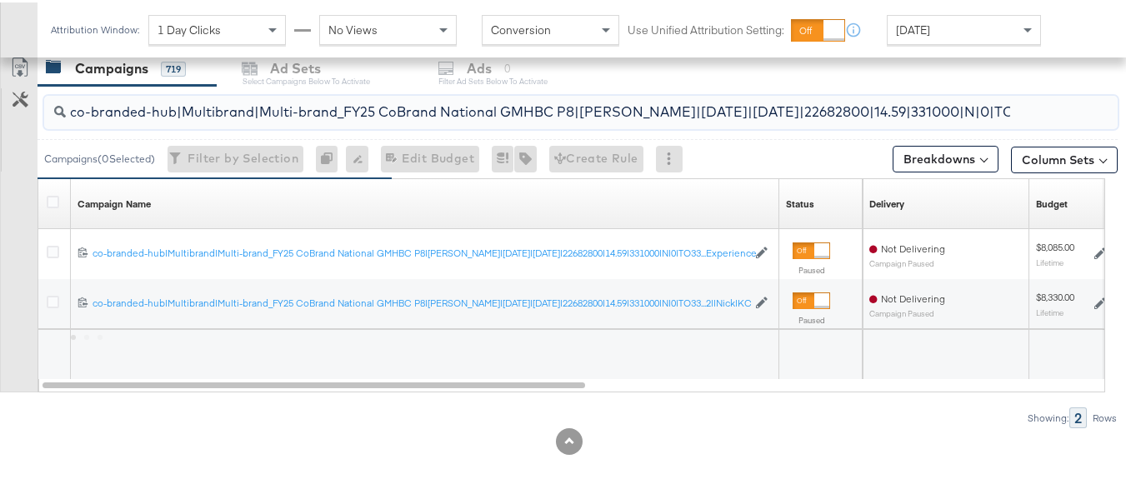
scroll to position [0, 268]
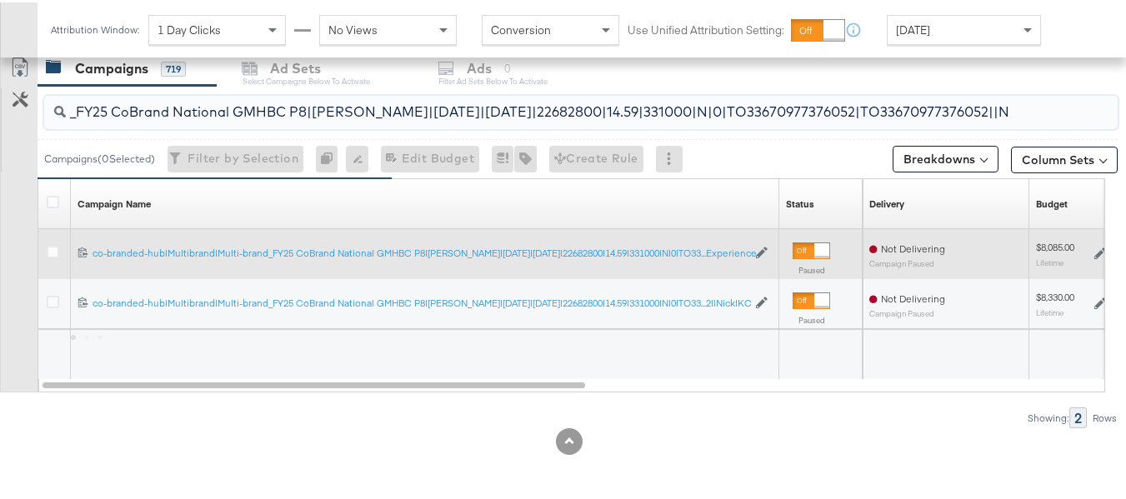
type input "co-branded-hub|Multibrand|Multi-brand_FY25 CoBrand National GMHBC P8|SAL|9/10/2…"
click at [43, 248] on div at bounding box center [55, 252] width 31 height 30
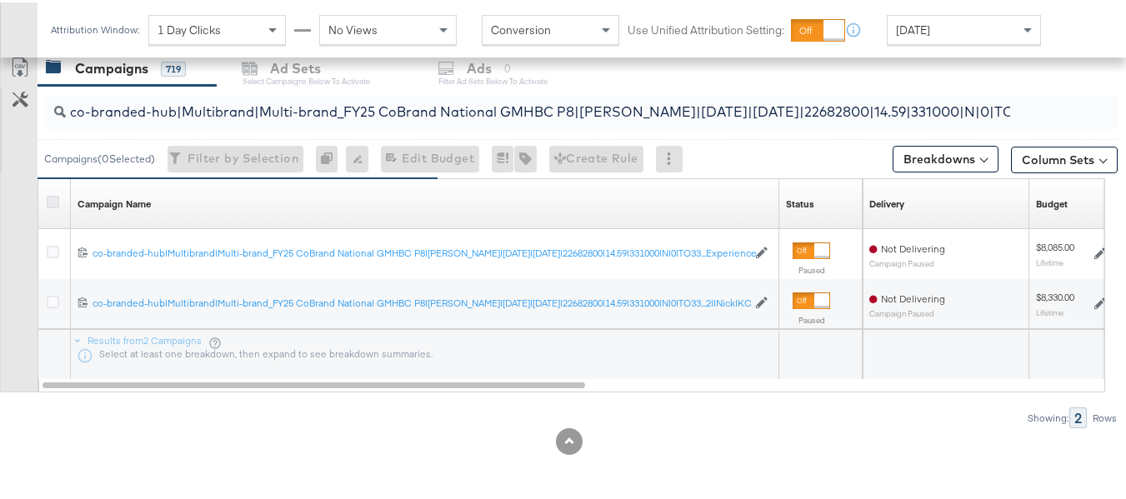
click at [49, 195] on icon at bounding box center [53, 199] width 13 height 13
click at [0, 0] on input "checkbox" at bounding box center [0, 0] width 0 height 0
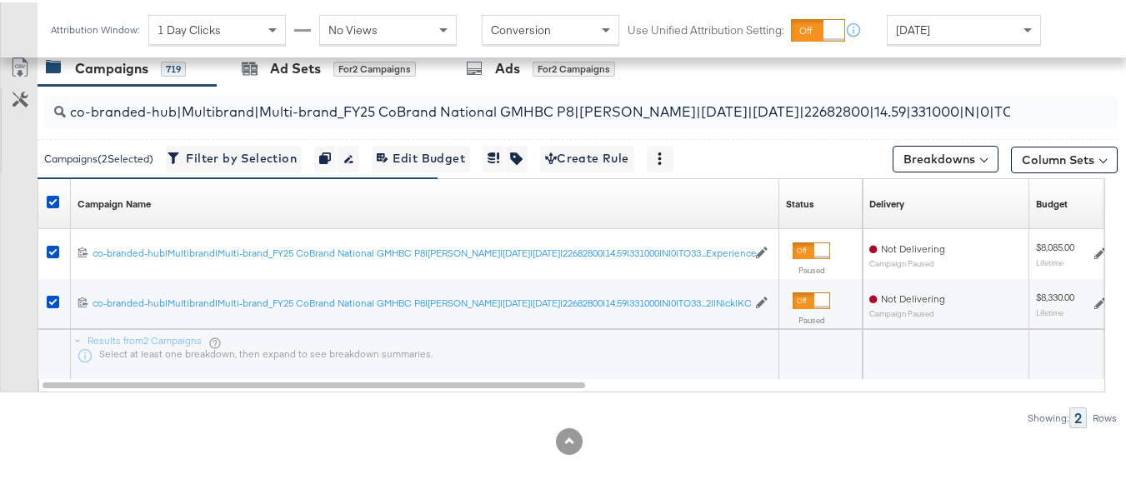
scroll to position [632, 0]
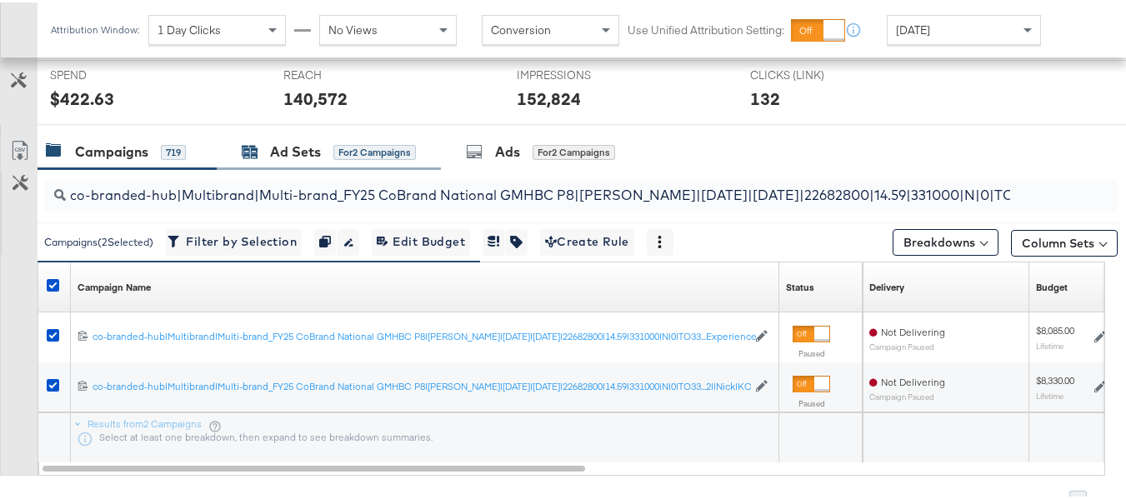
click at [355, 152] on div "for 2 Campaigns" at bounding box center [374, 150] width 83 height 15
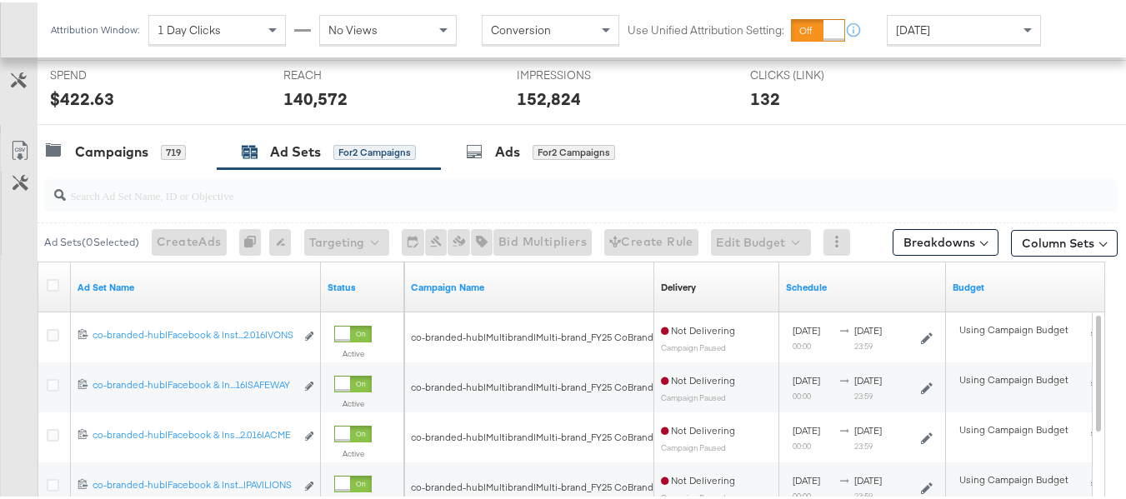
click at [227, 182] on input "search" at bounding box center [544, 186] width 957 height 33
paste input "co-branded-hub|Facebook & Instagram|Social Media|FBIG - Premium Carousel & Prod…"
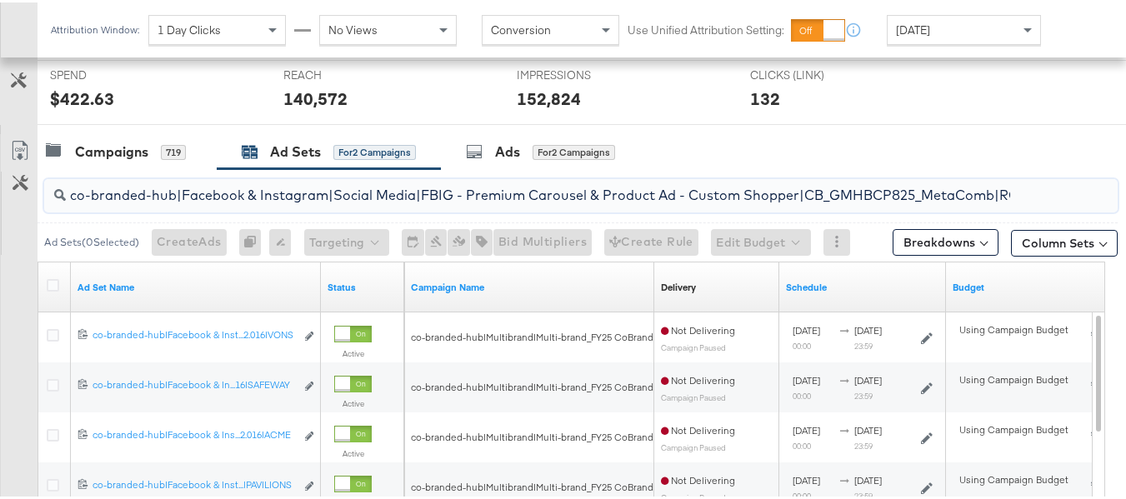
scroll to position [0, 793]
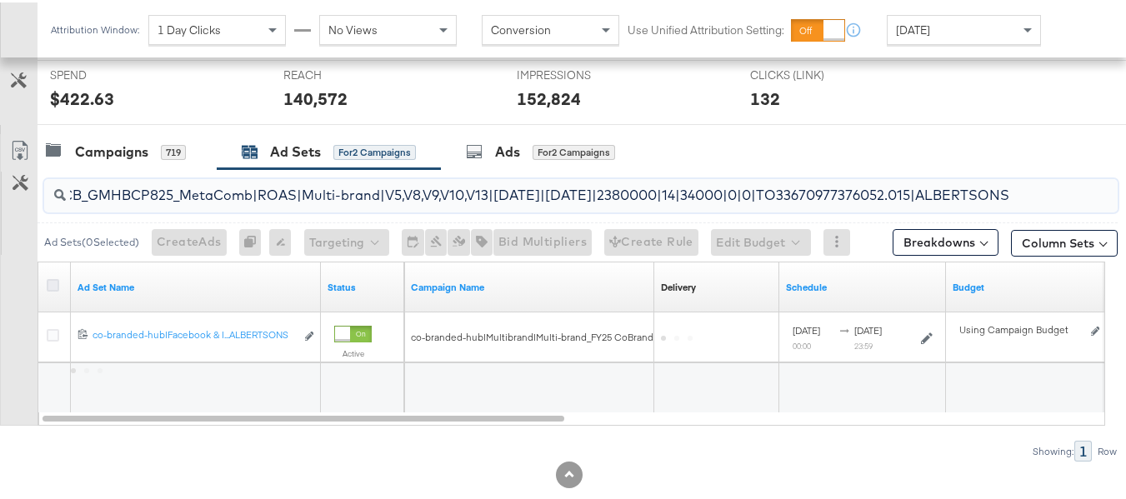
type input "co-branded-hub|Facebook & Instagram|Social Media|FBIG - Premium Carousel & Prod…"
click at [48, 283] on icon at bounding box center [53, 283] width 13 height 13
click at [0, 0] on input "checkbox" at bounding box center [0, 0] width 0 height 0
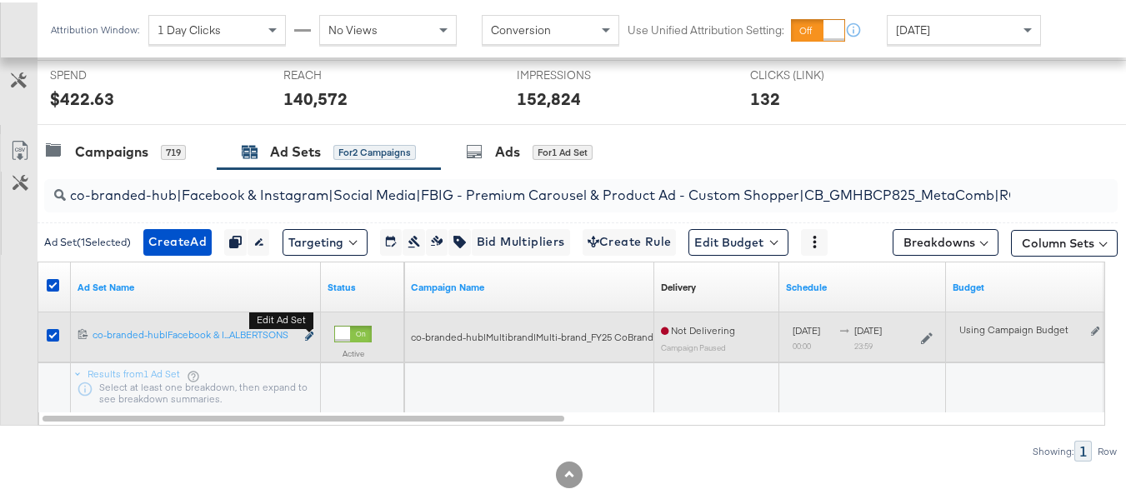
click at [312, 338] on icon "link" at bounding box center [309, 333] width 8 height 9
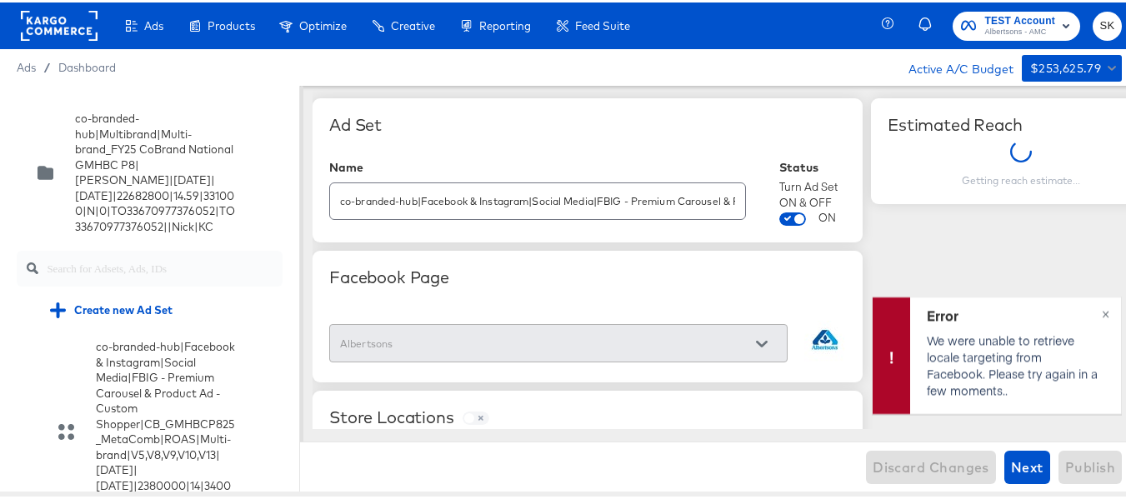
scroll to position [9490, 0]
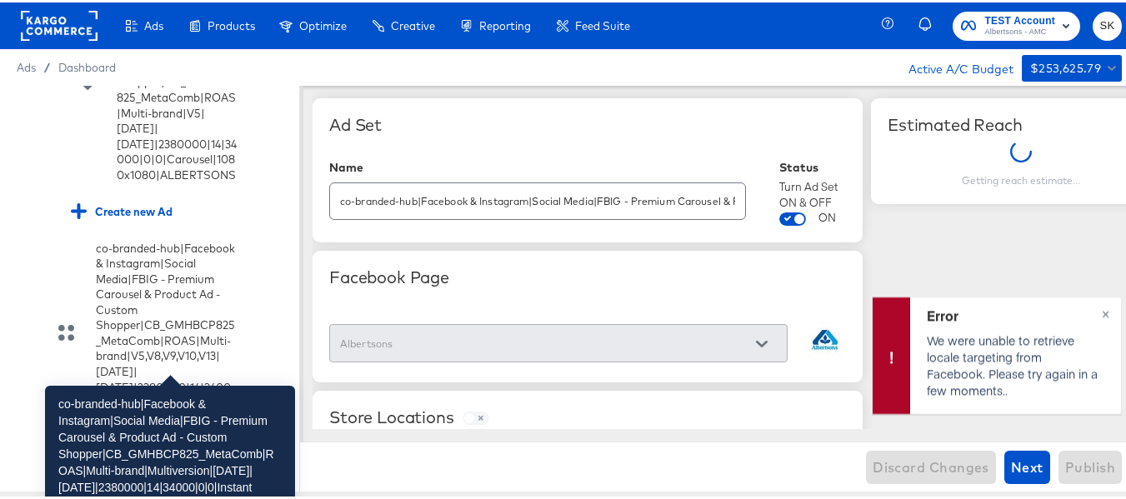
scroll to position [9740, 0]
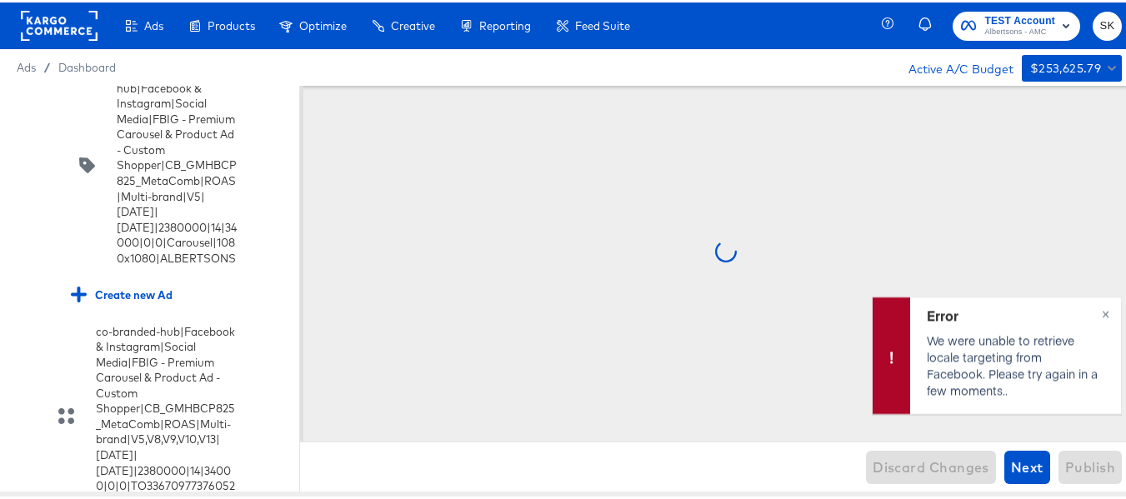
click at [0, 0] on input "checkbox" at bounding box center [0, 0] width 0 height 0
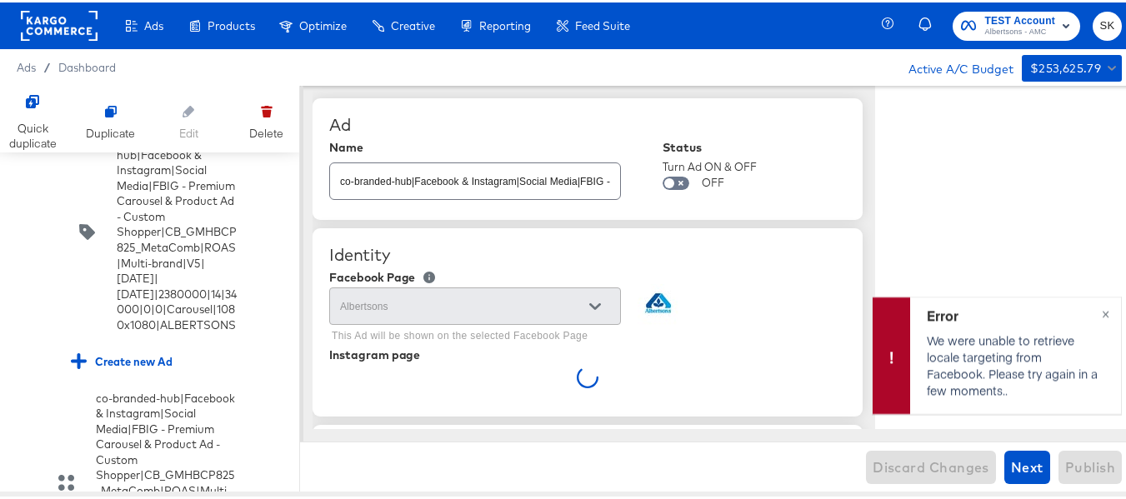
click at [517, 182] on input "co-branded-hub|Facebook & Instagram|Social Media|FBIG - Premium Carousel & Prod…" at bounding box center [475, 172] width 290 height 36
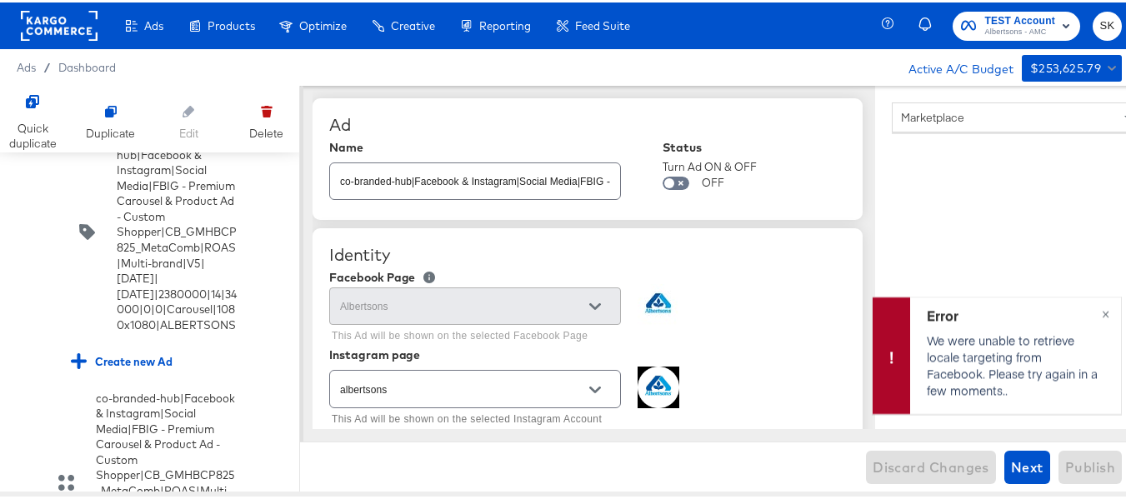
scroll to position [9773, 0]
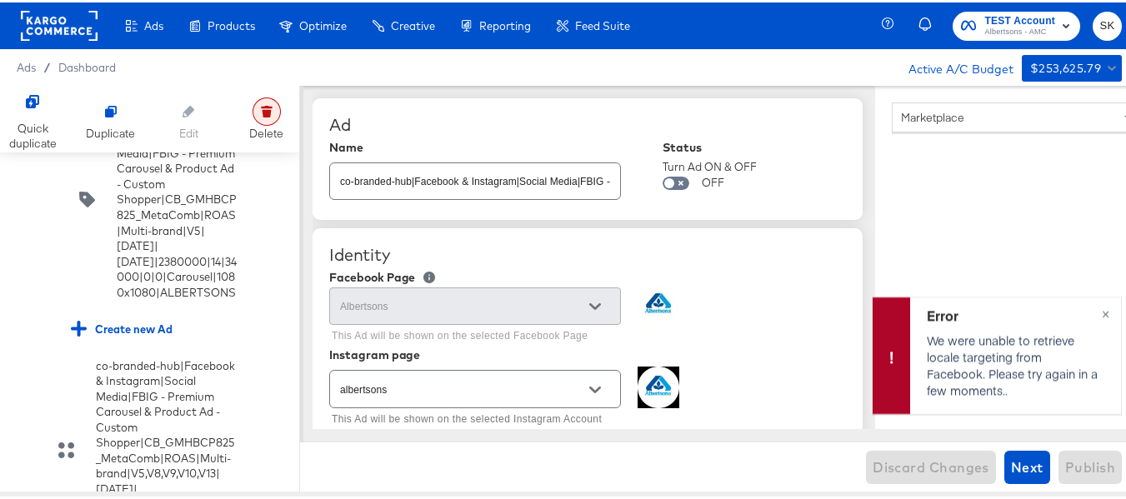
click at [268, 117] on div at bounding box center [267, 109] width 28 height 28
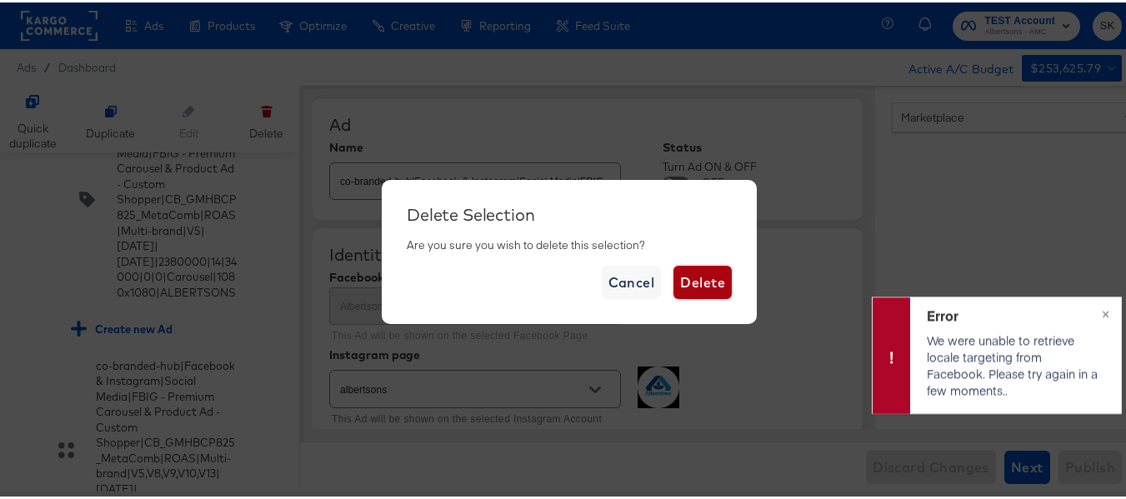
click at [693, 279] on span "Delete" at bounding box center [702, 279] width 45 height 23
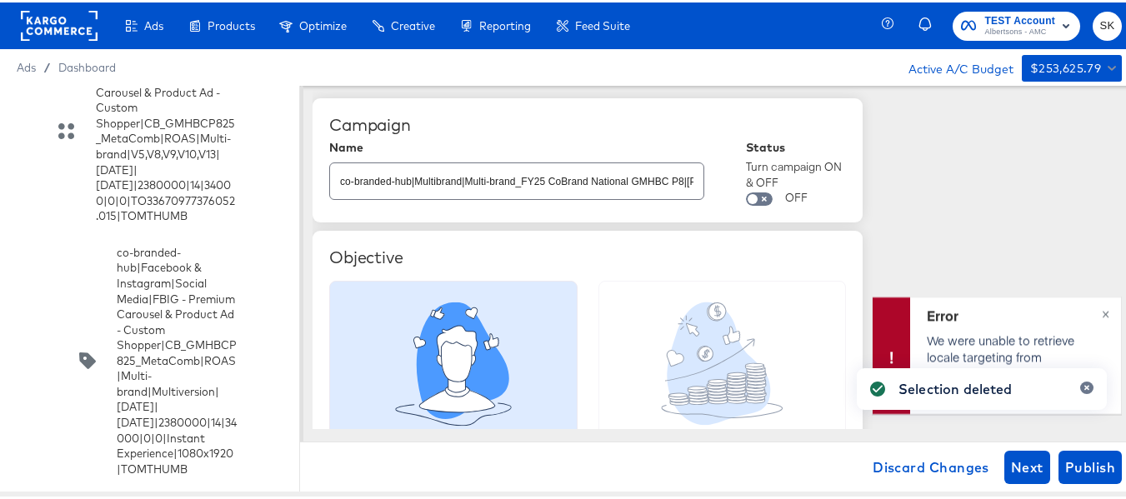
scroll to position [9788, 0]
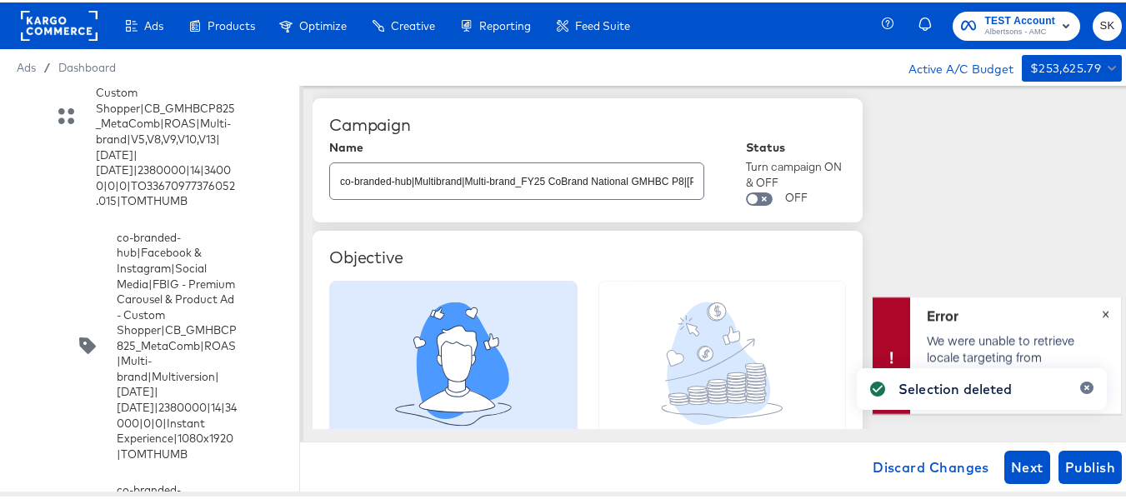
click at [1102, 313] on span "×" at bounding box center [1106, 309] width 8 height 19
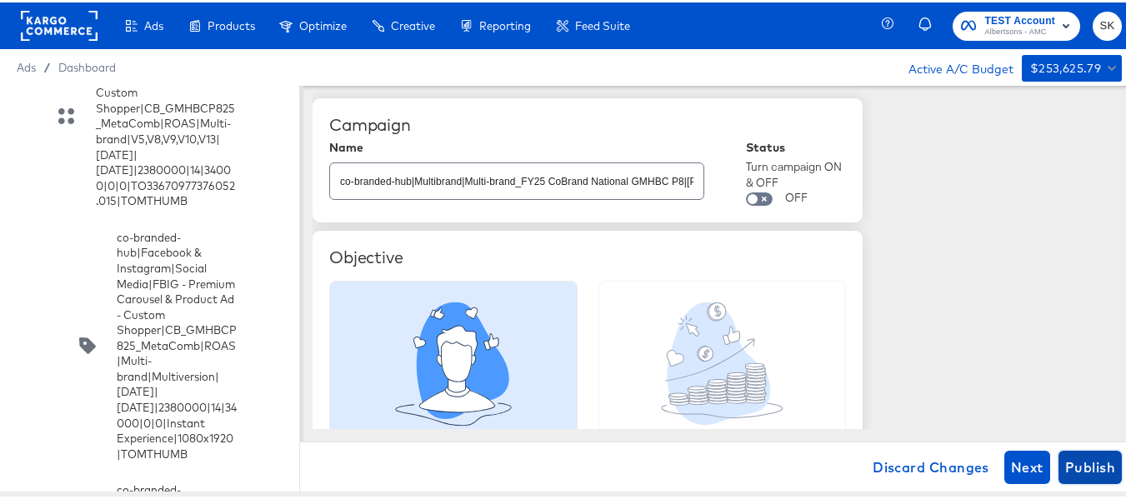
click at [1089, 468] on span "Publish" at bounding box center [1090, 464] width 50 height 23
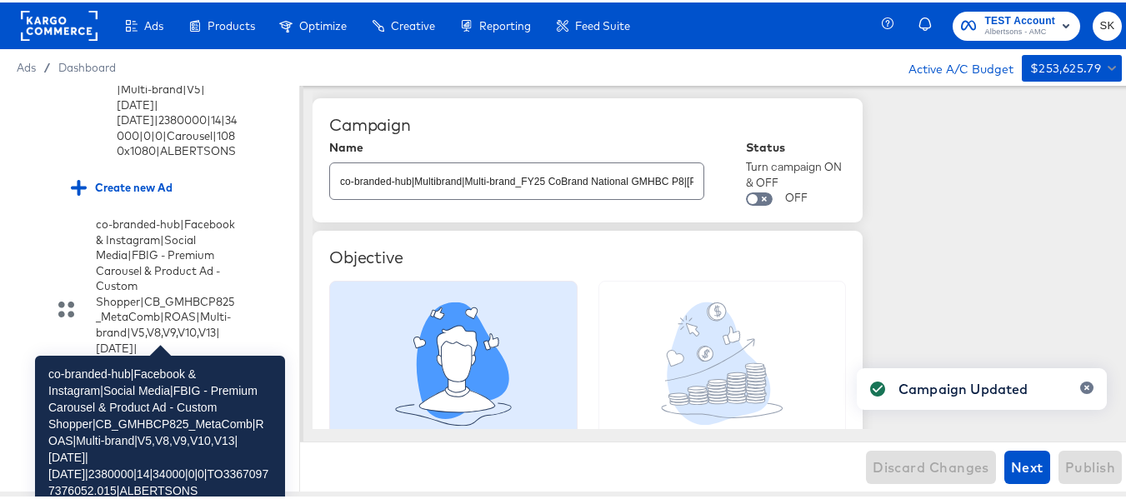
scroll to position [9511, 0]
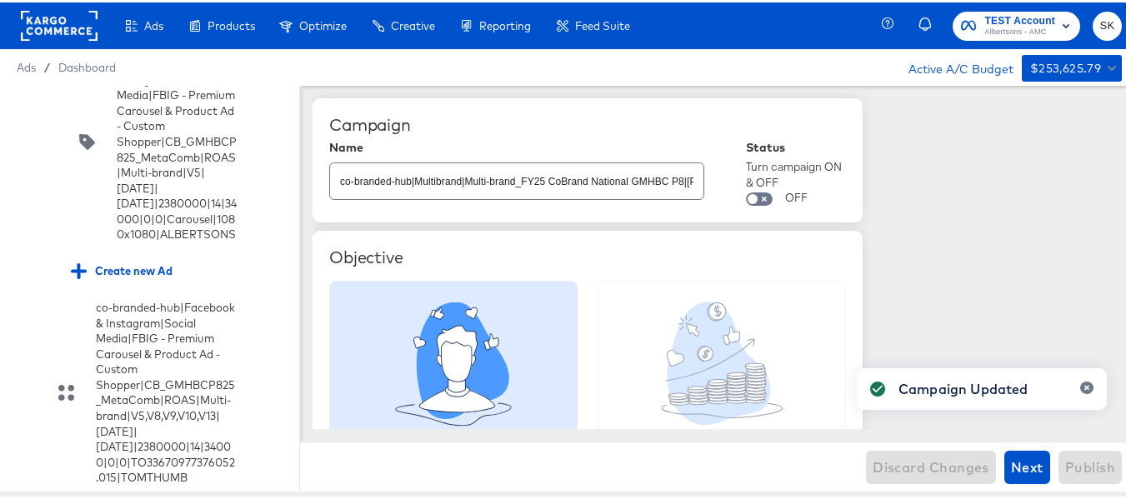
click at [0, 0] on input "checkbox" at bounding box center [0, 0] width 0 height 0
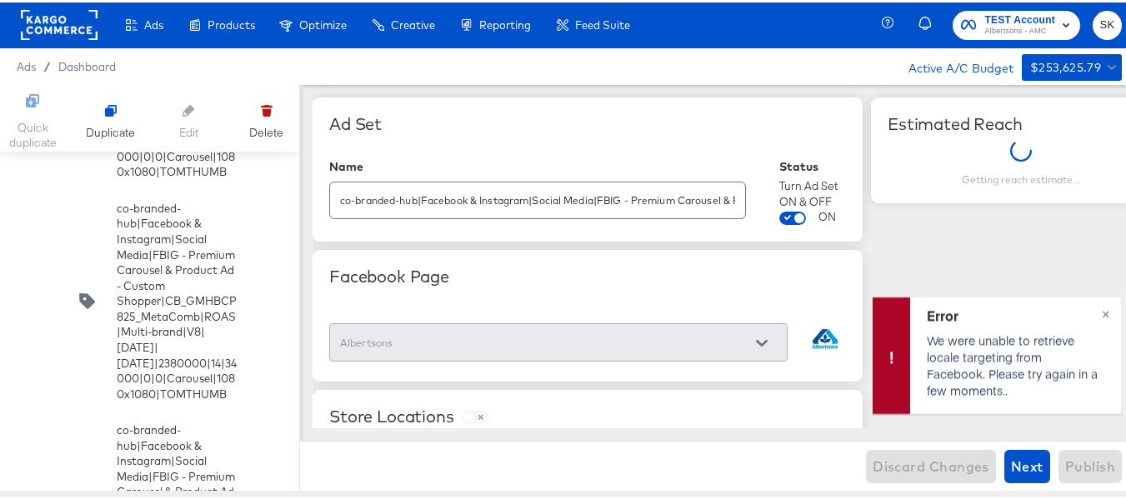
scroll to position [10746, 0]
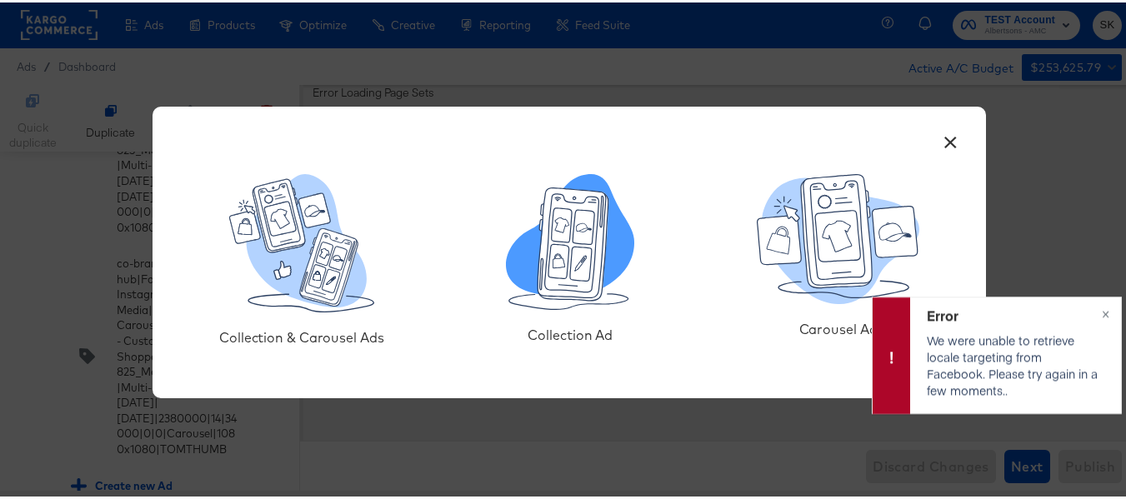
click at [576, 271] on icon at bounding box center [581, 261] width 22 height 34
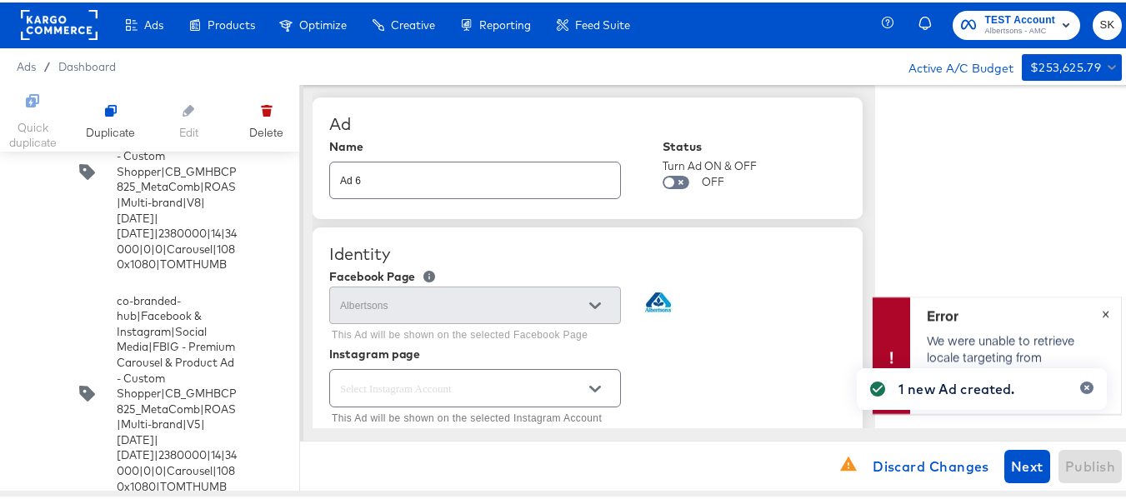
type textarea "x"
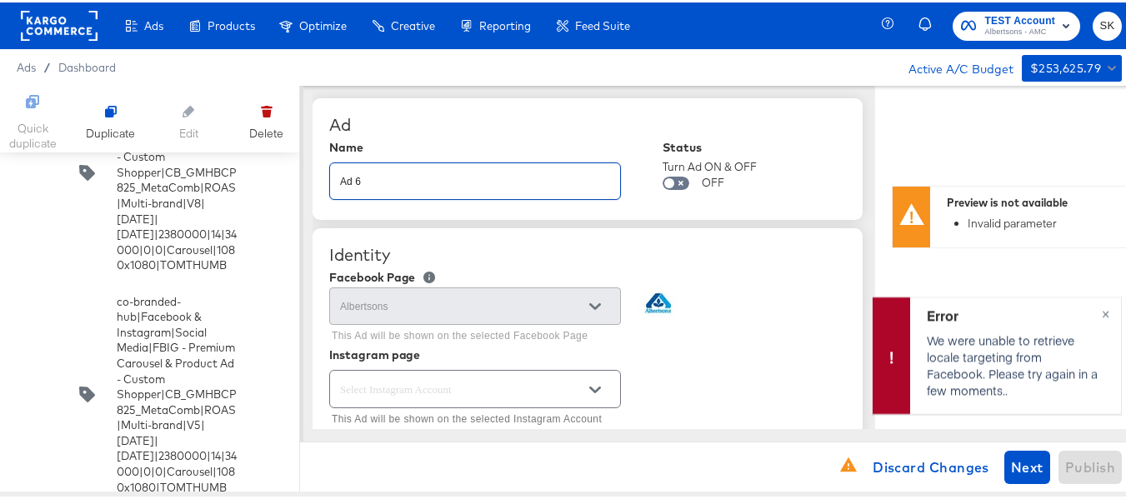
click at [432, 186] on input "Ad 6" at bounding box center [475, 172] width 290 height 36
paste input "co-branded-hub|Facebook & Instagram|Social Media|FBIG - Premium Carousel & Prod…"
type input "co-branded-hub|Facebook & Instagram|Social Media|FBIG - Premium Carousel & Prod…"
click at [774, 140] on div "Name co-branded-hub|Facebook & Instagram|Social Media|FBIG - Premium Carousel &…" at bounding box center [587, 169] width 517 height 63
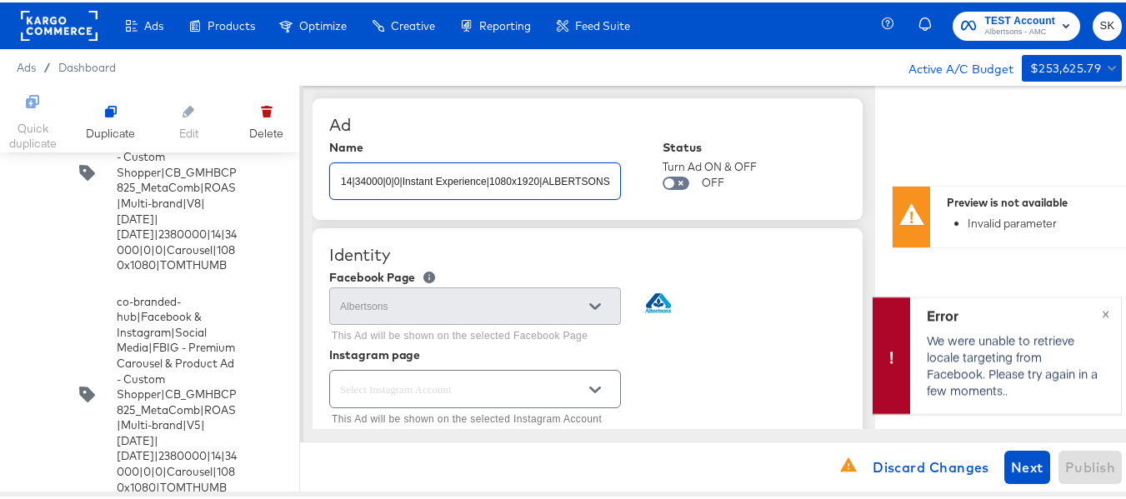
type textarea "x"
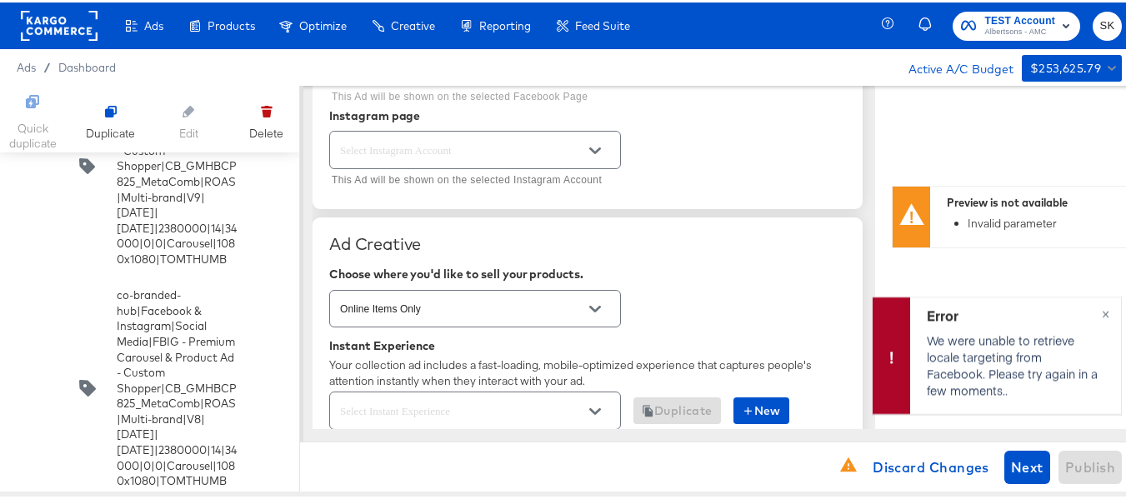
scroll to position [250, 0]
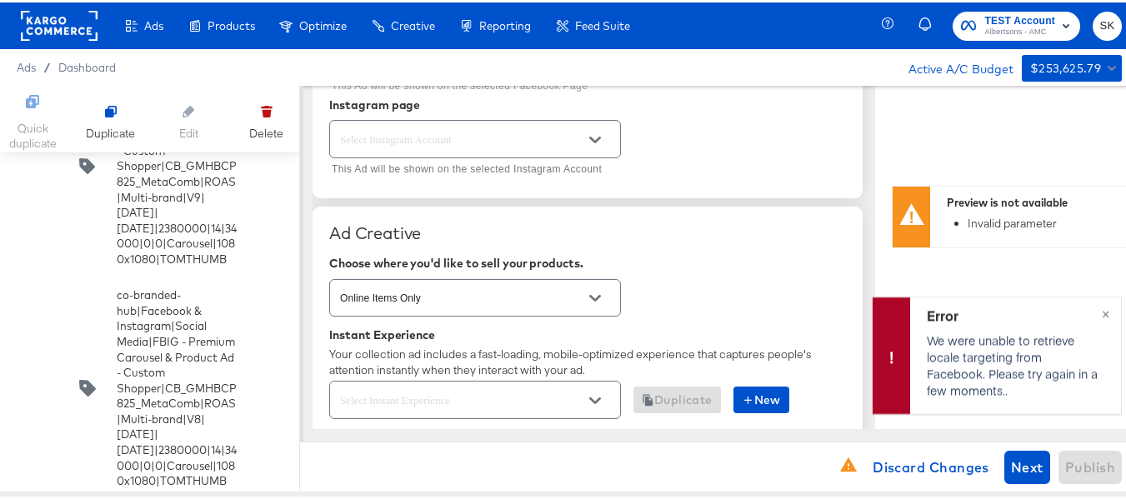
click at [601, 138] on button "Open" at bounding box center [595, 137] width 25 height 25
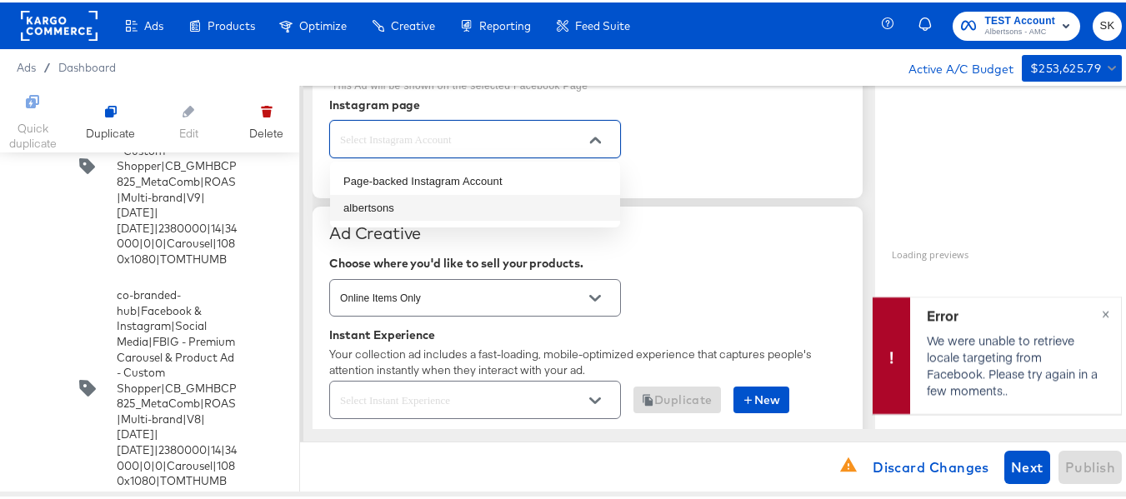
click at [391, 210] on li "albertsons" at bounding box center [475, 206] width 290 height 27
type input "albertsons"
type textarea "x"
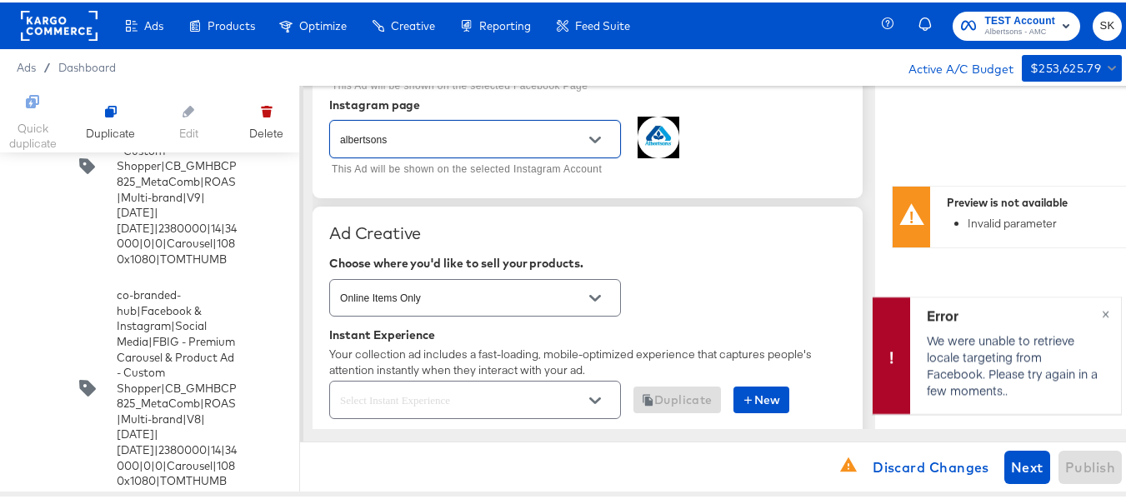
click at [789, 149] on div "albertsons This Ad will be shown on the selected Instagram Account" at bounding box center [587, 146] width 517 height 64
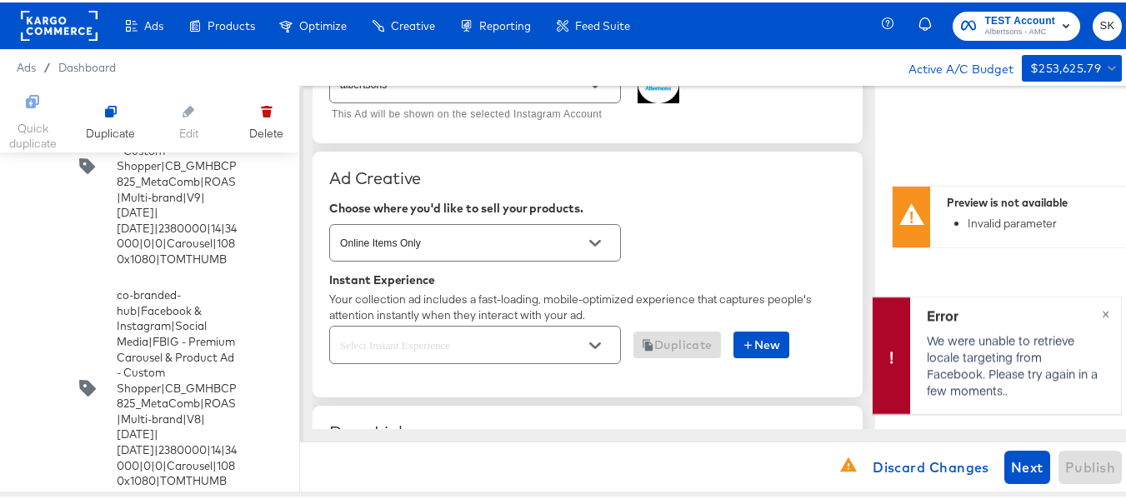
scroll to position [417, 0]
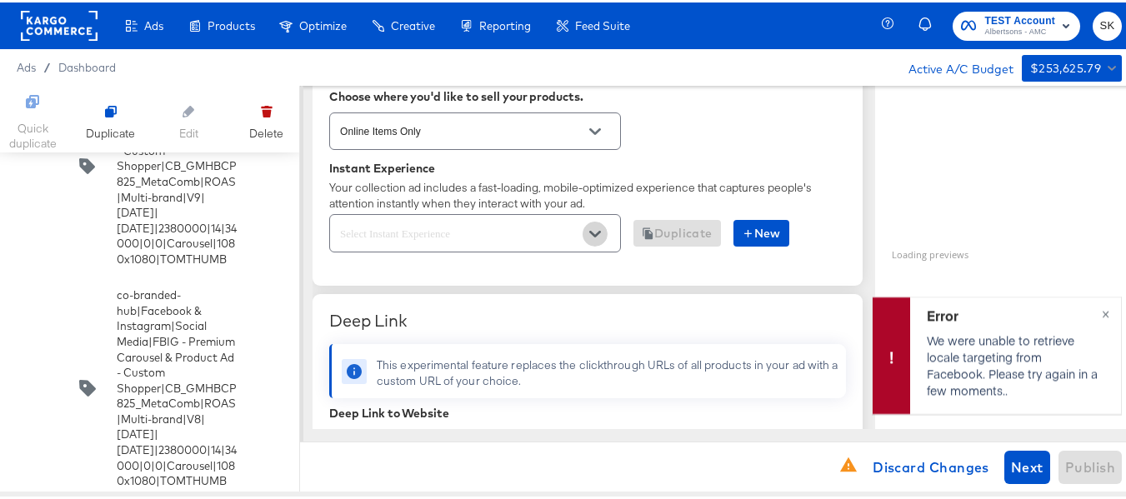
click at [596, 233] on icon "Open" at bounding box center [595, 231] width 12 height 7
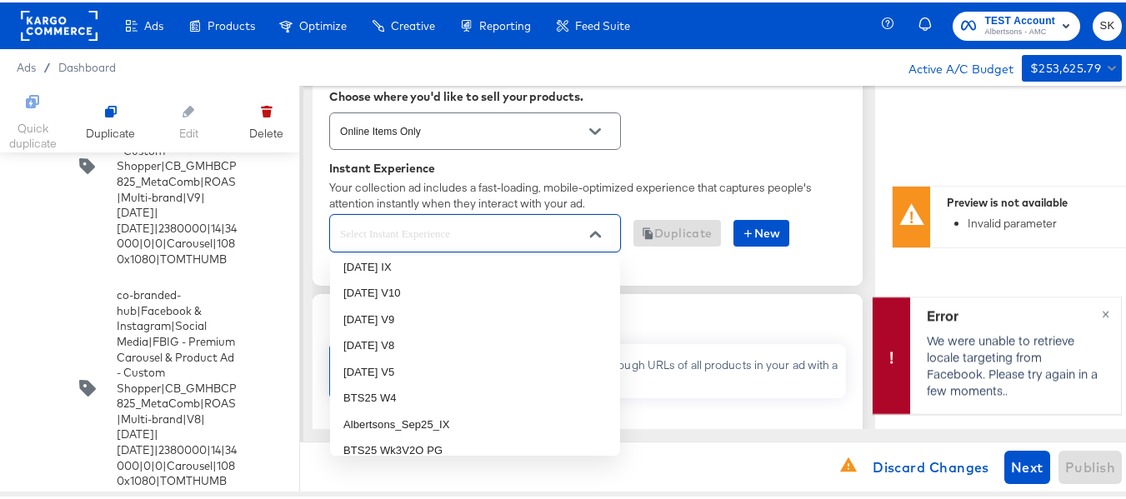
scroll to position [0, 0]
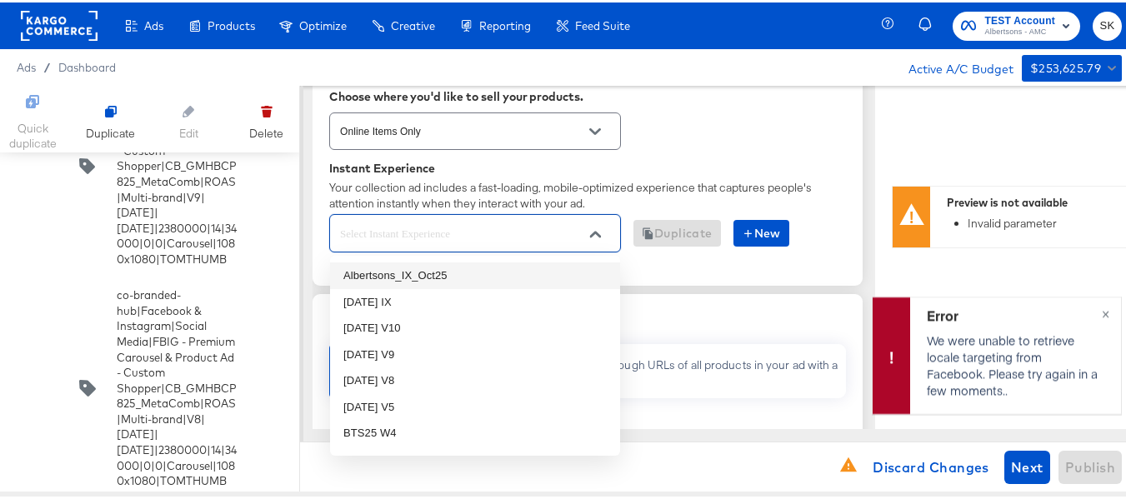
click at [435, 237] on input "text" at bounding box center [462, 231] width 251 height 19
type input "oct"
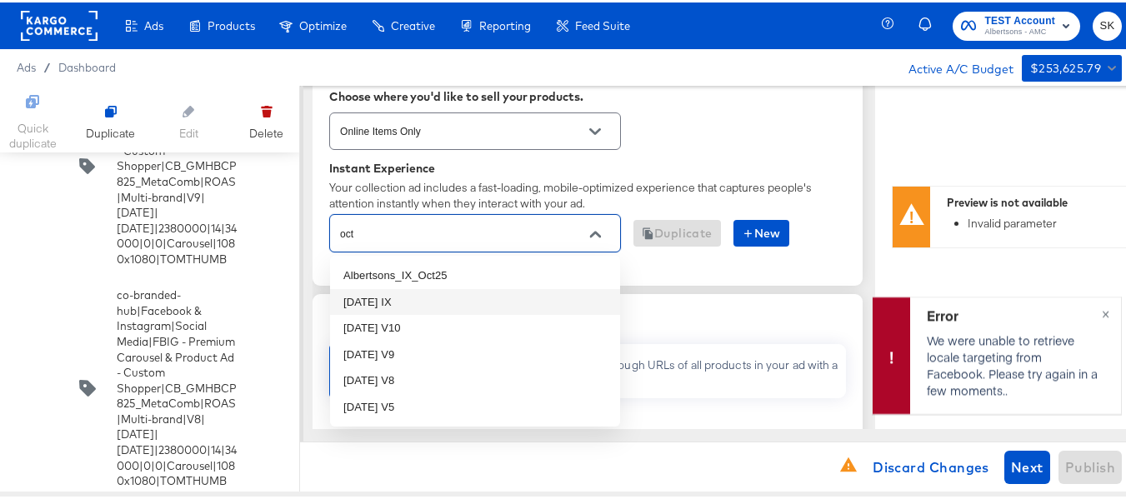
click at [358, 303] on li "[DATE] IX" at bounding box center [475, 300] width 290 height 27
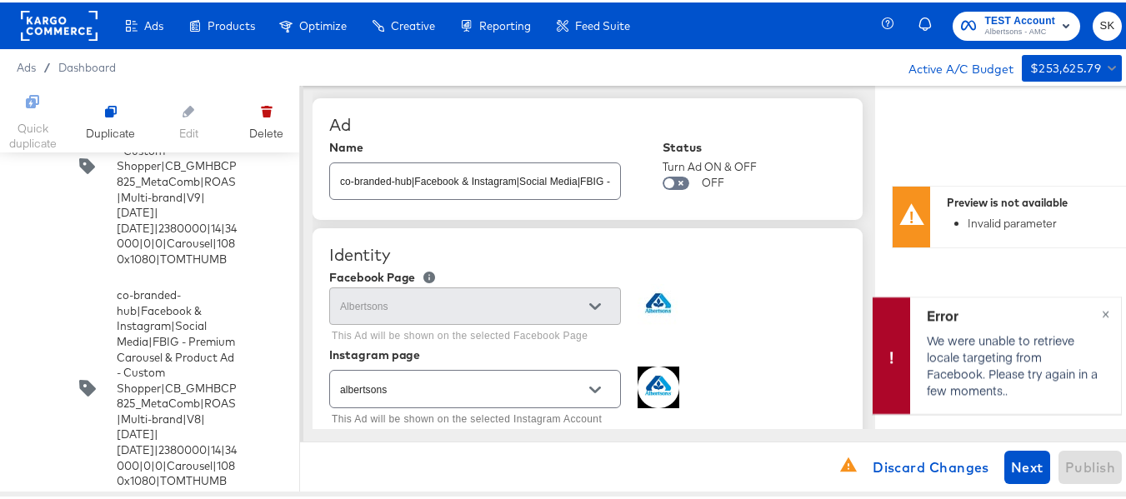
type textarea "x"
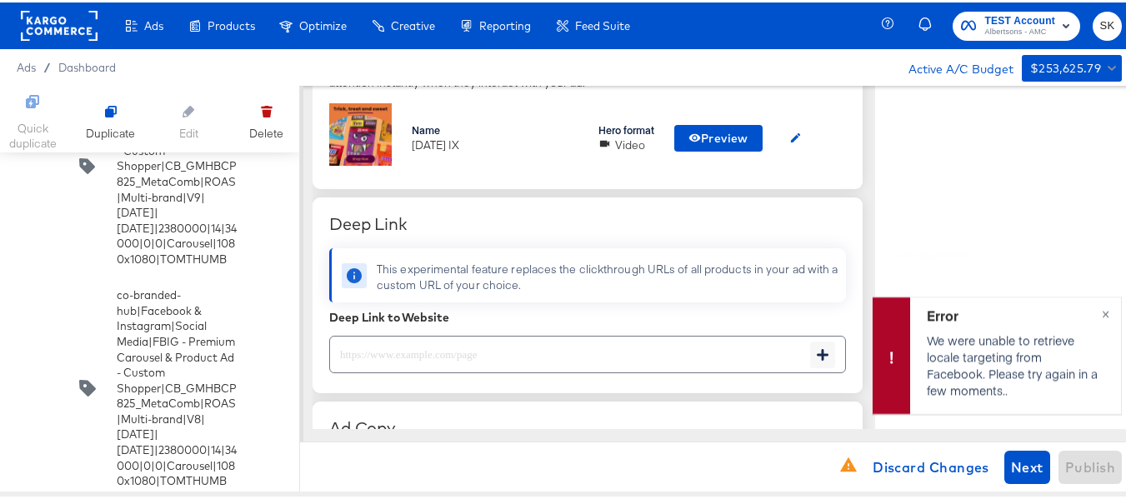
scroll to position [583, 0]
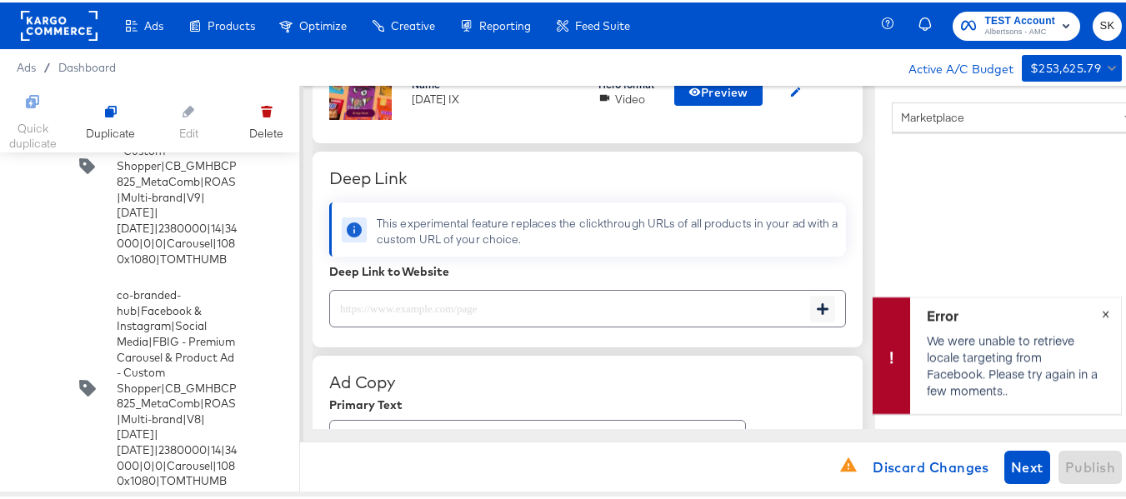
click at [1102, 313] on span "×" at bounding box center [1106, 309] width 8 height 19
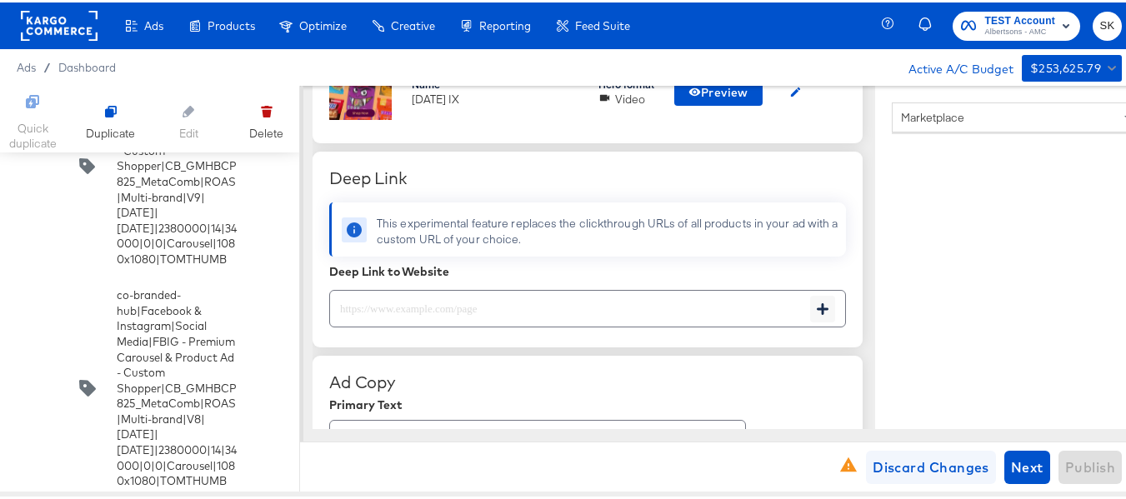
scroll to position [1, 0]
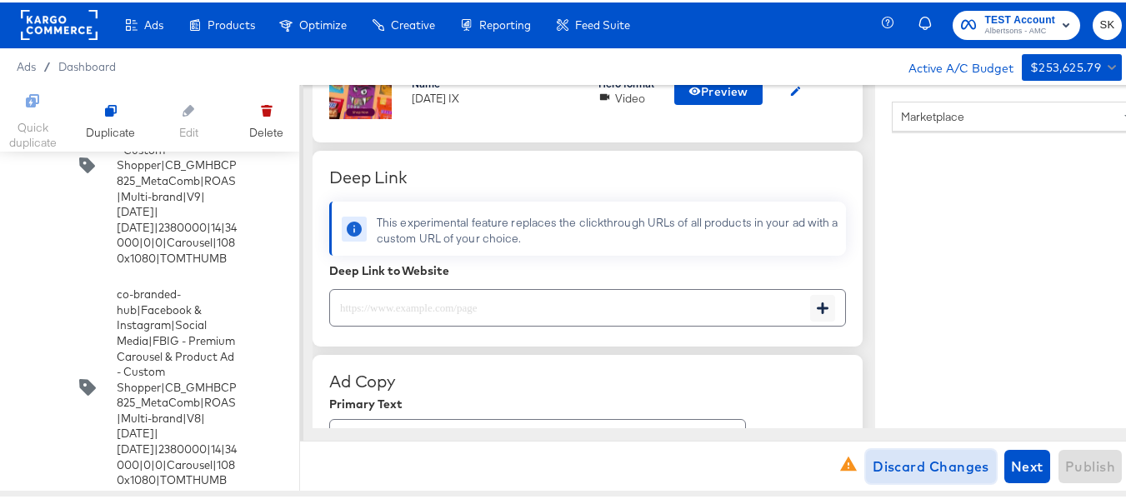
click at [880, 462] on span "Discard Changes" at bounding box center [931, 464] width 117 height 23
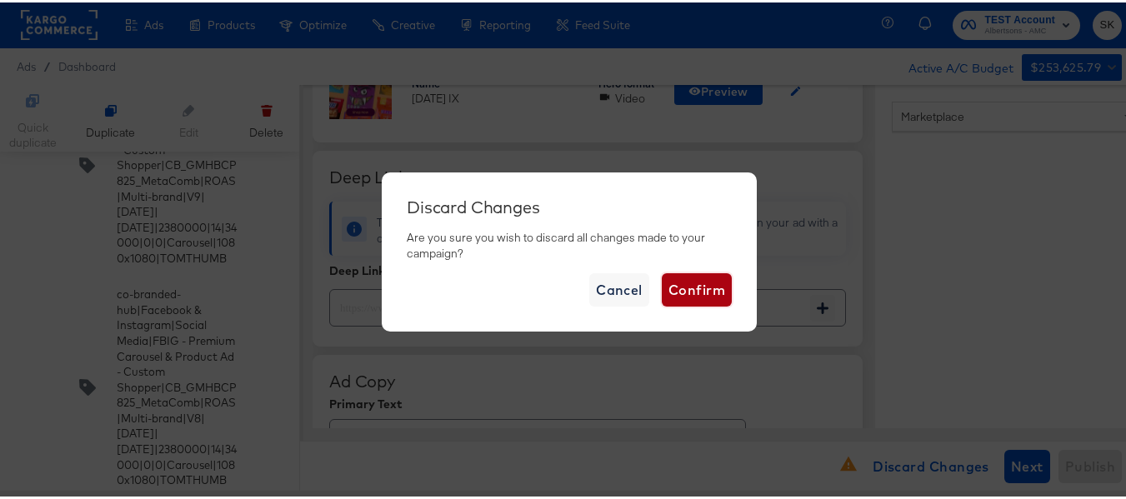
click at [693, 283] on span "Confirm" at bounding box center [696, 287] width 57 height 23
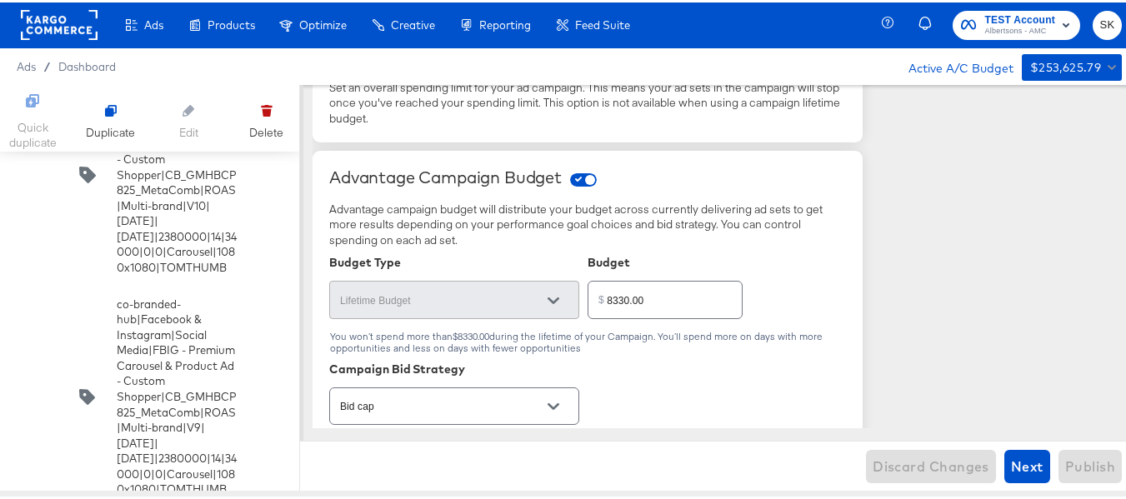
scroll to position [0, 0]
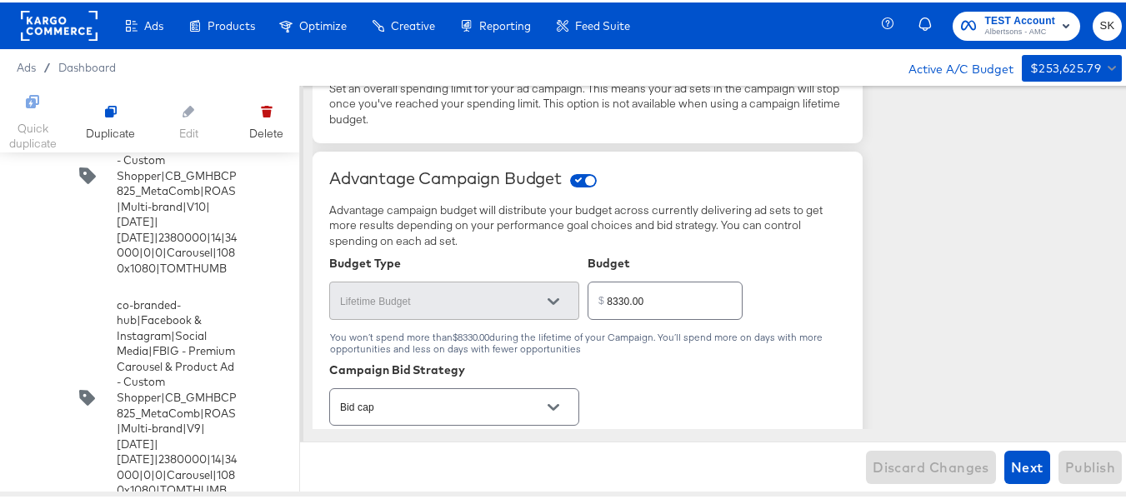
click at [45, 38] on rect at bounding box center [59, 23] width 77 height 30
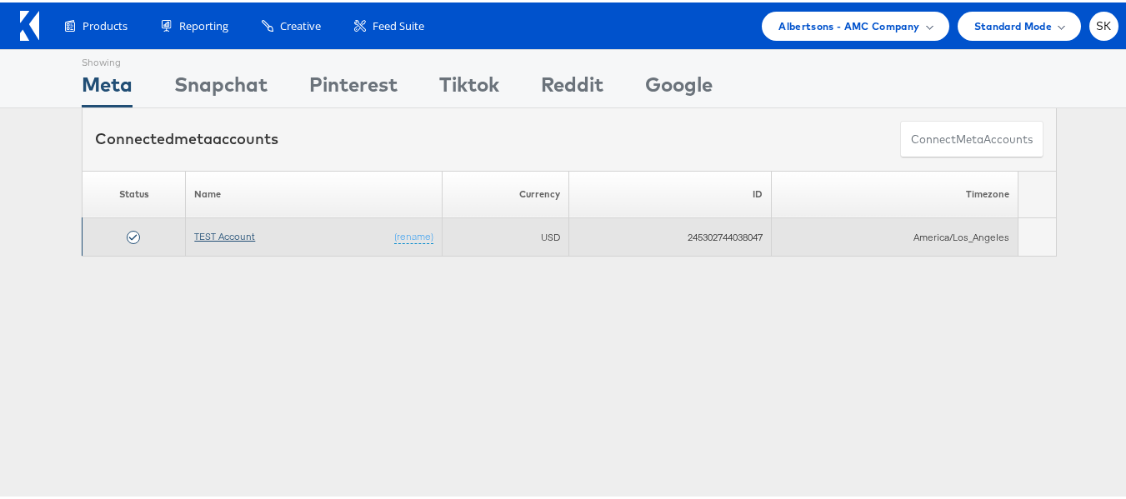
click at [216, 235] on link "TEST Account" at bounding box center [224, 234] width 61 height 13
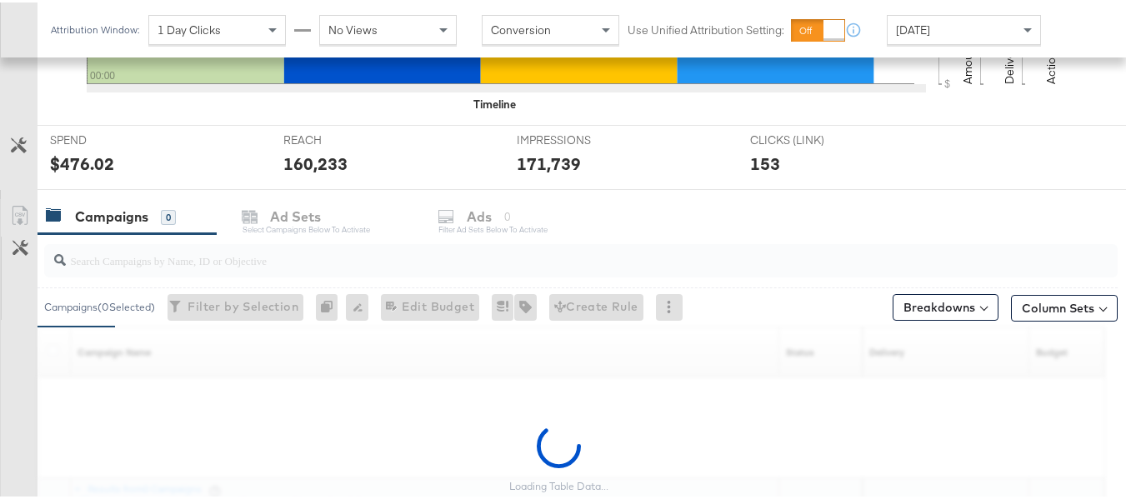
scroll to position [583, 0]
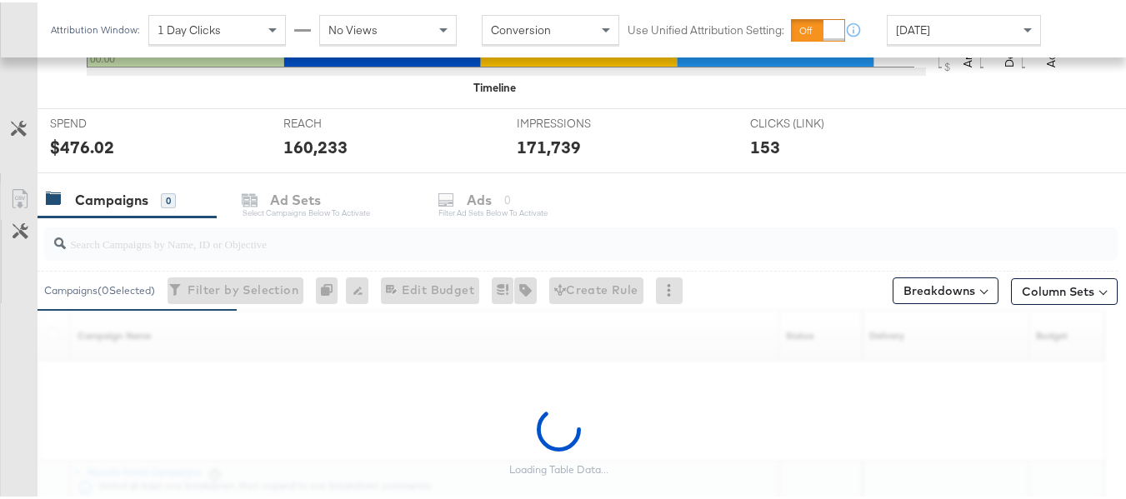
click at [187, 235] on input "search" at bounding box center [544, 234] width 957 height 33
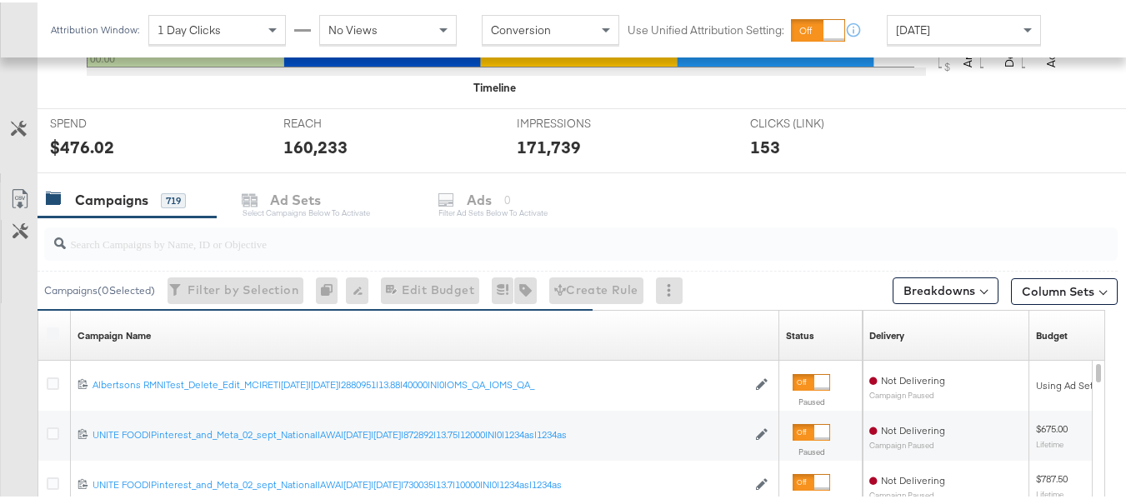
click at [382, 240] on input "search" at bounding box center [544, 234] width 957 height 33
paste input "co-branded-hub|Multibrand|Multi-brand_FY25 CoBrand National GMHBC P8|[PERSON_NA…"
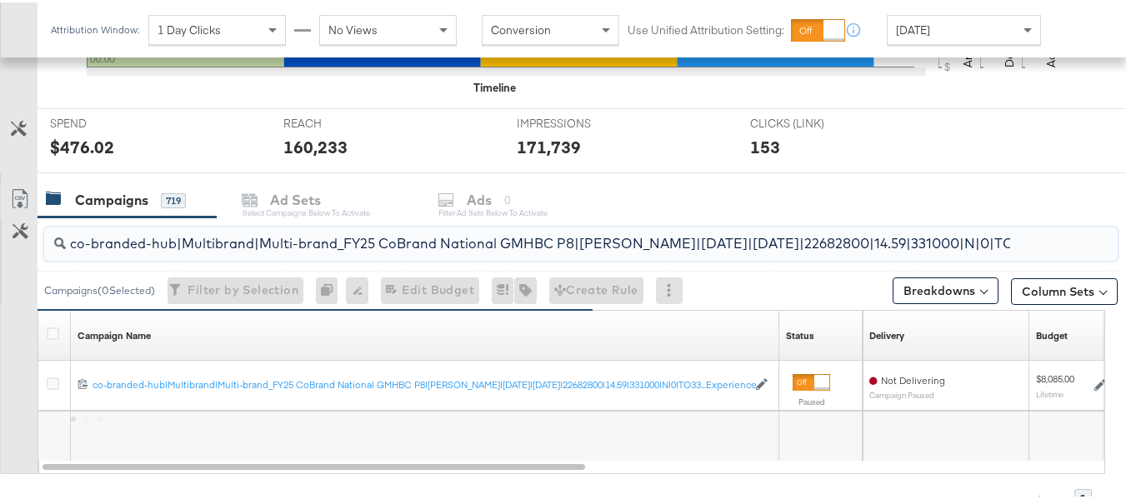
scroll to position [0, 393]
type input "co-branded-hub|Multibrand|Multi-brand_FY25 CoBrand National GMHBC P8|[PERSON_NA…"
click at [57, 332] on icon at bounding box center [53, 331] width 13 height 13
click at [0, 0] on input "checkbox" at bounding box center [0, 0] width 0 height 0
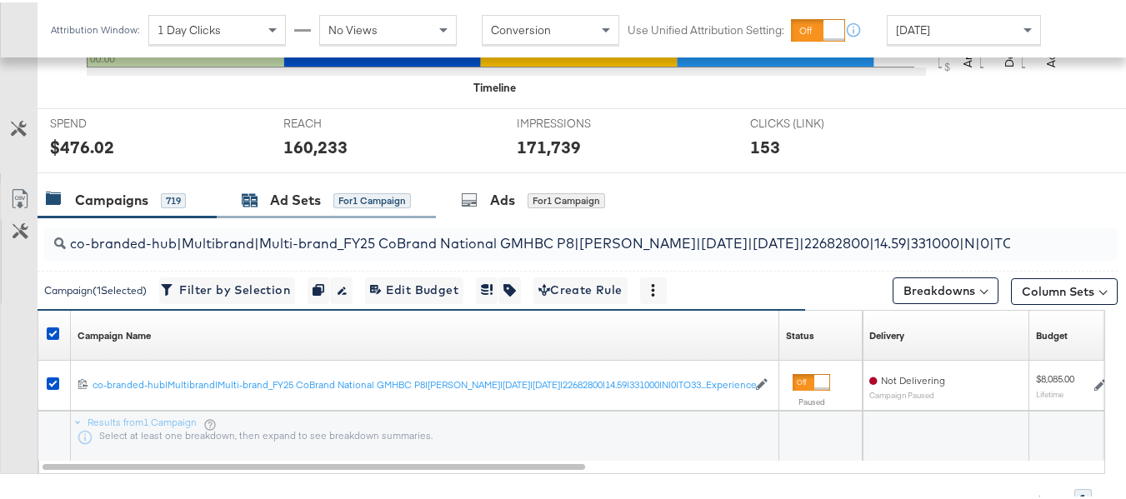
click at [328, 195] on div "Ad Sets for 1 Campaign" at bounding box center [326, 197] width 169 height 19
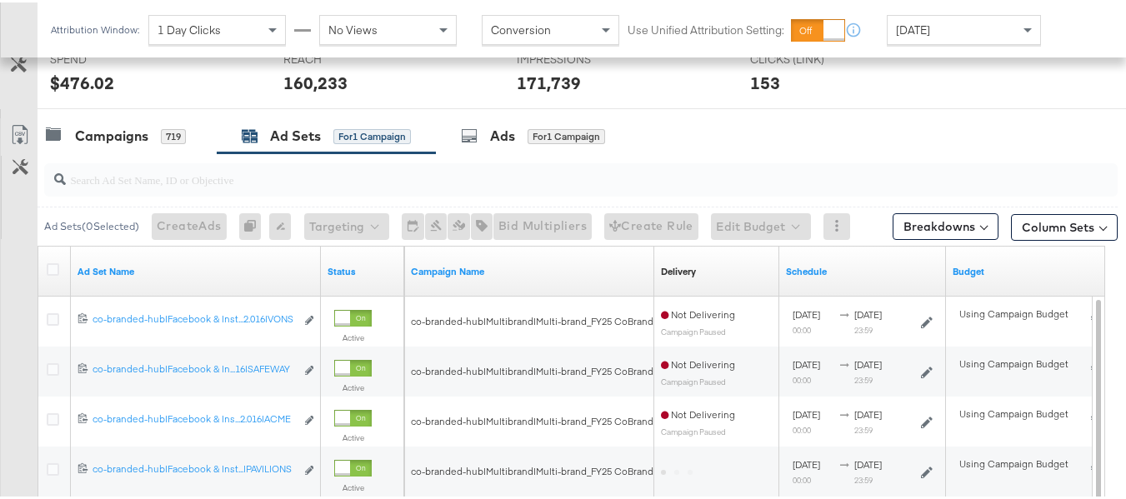
scroll to position [667, 0]
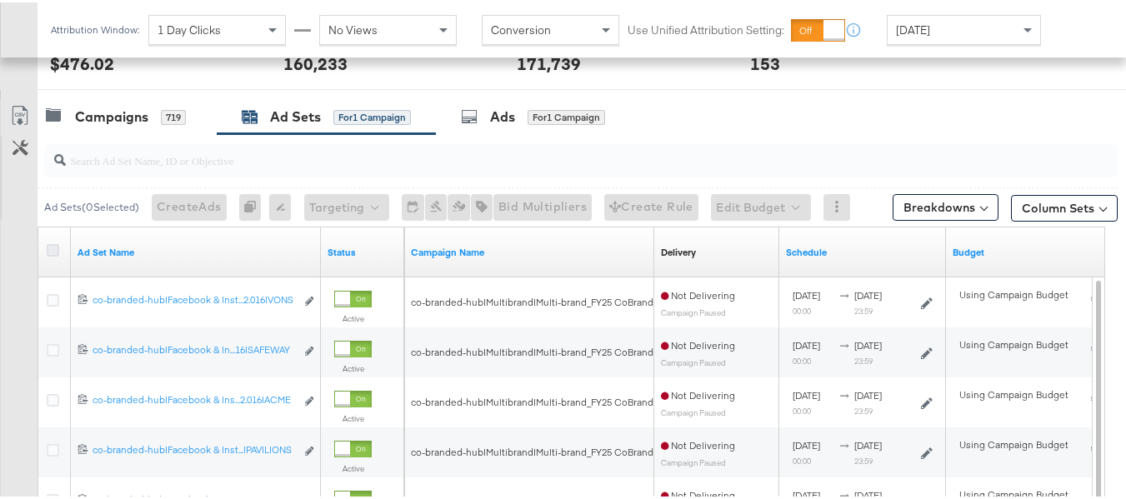
click at [55, 251] on icon at bounding box center [53, 248] width 13 height 13
click at [0, 0] on input "checkbox" at bounding box center [0, 0] width 0 height 0
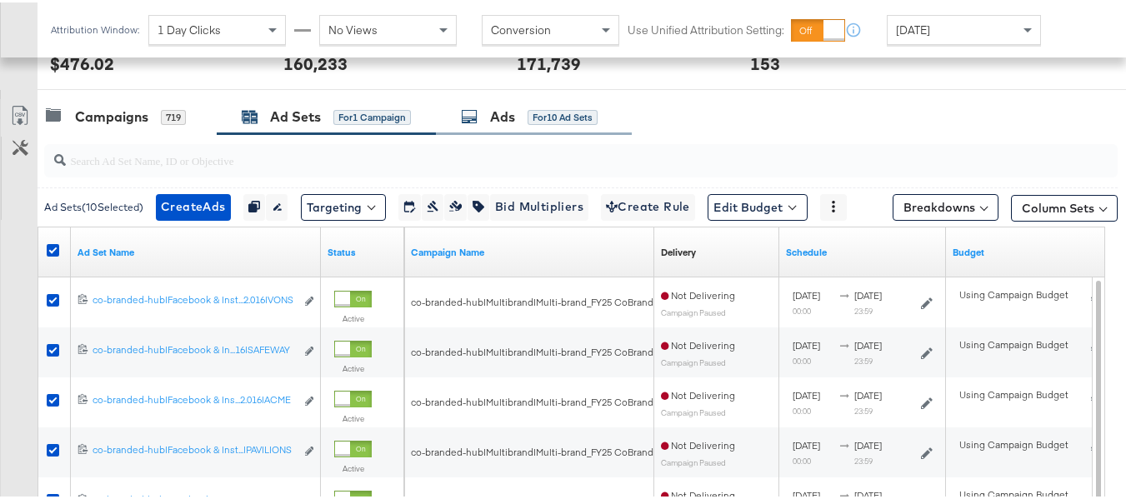
click at [544, 124] on div "Ads for 10 Ad Sets" at bounding box center [534, 115] width 196 height 36
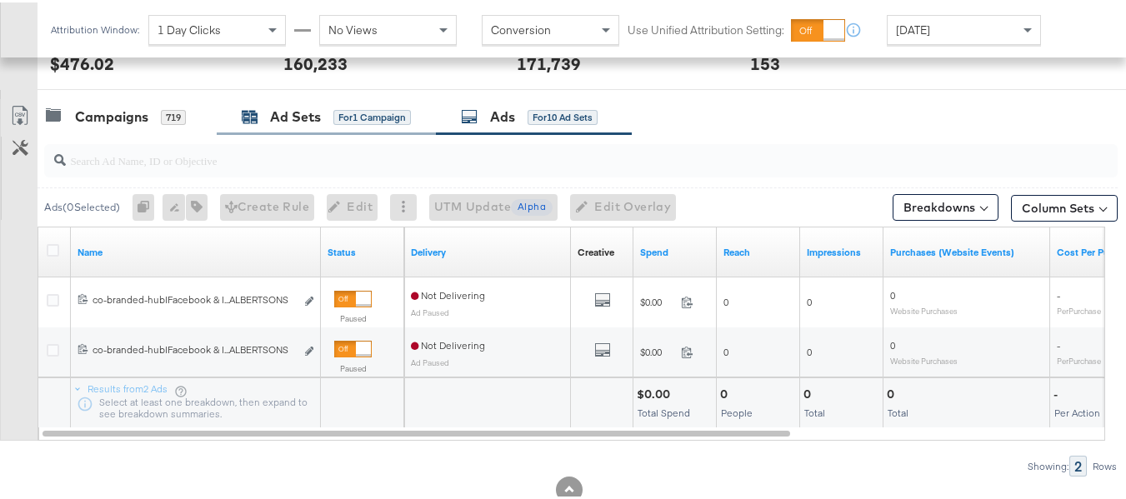
click at [348, 121] on div "for 1 Campaign" at bounding box center [372, 115] width 78 height 15
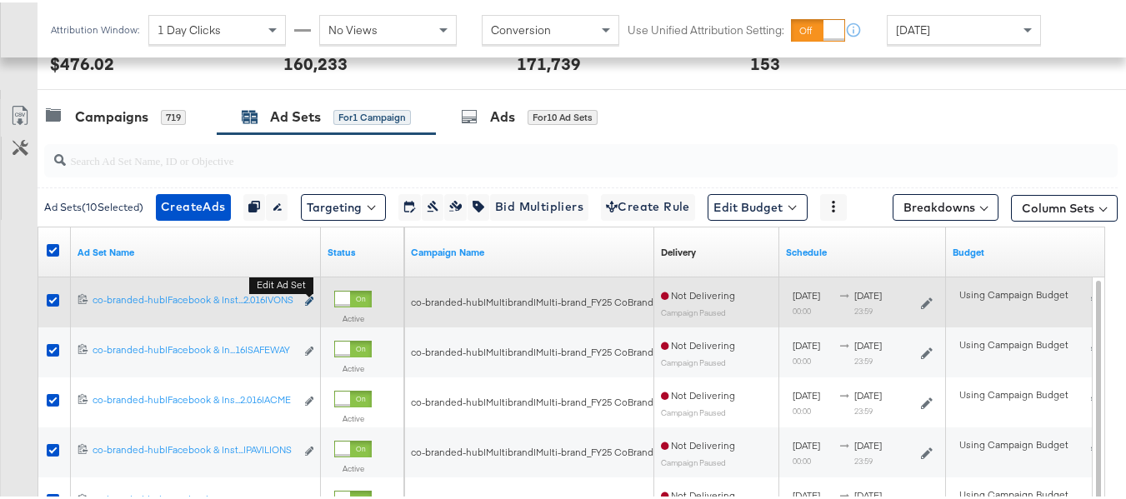
click at [310, 298] on icon "link" at bounding box center [309, 298] width 8 height 9
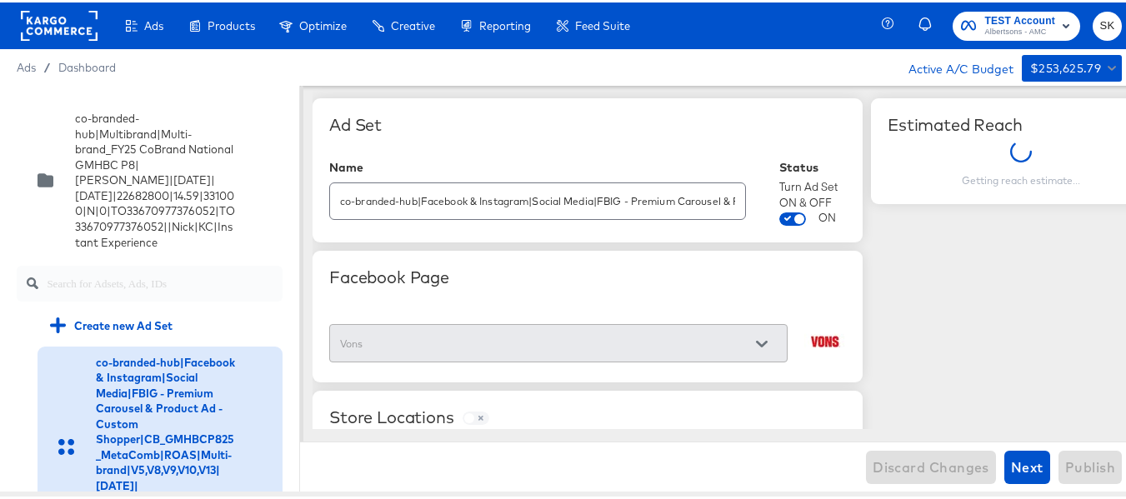
scroll to position [1826, 0]
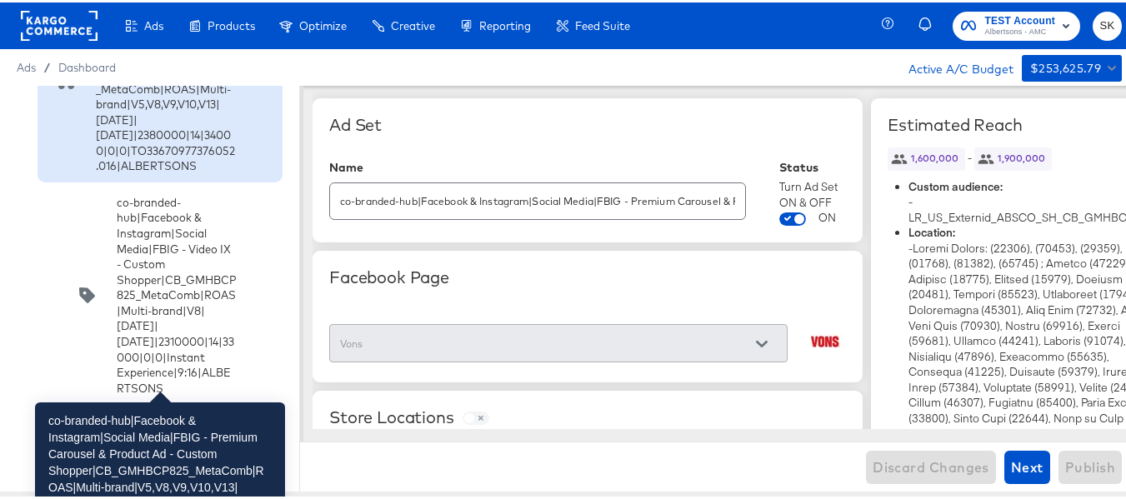
click at [129, 172] on div "co-branded-hub|Facebook & Instagram|Social Media|FBIG - Premium Carousel & Prod…" at bounding box center [166, 79] width 141 height 186
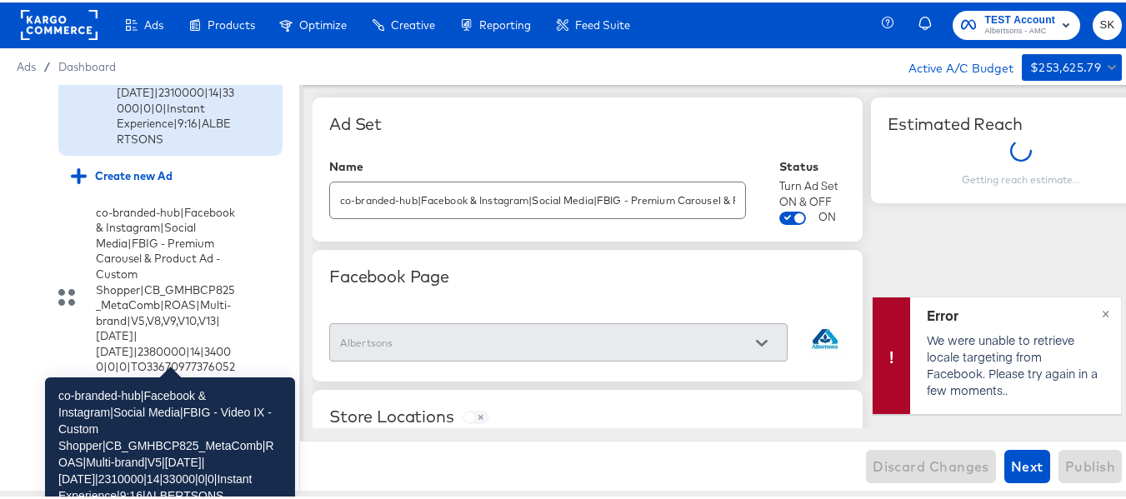
scroll to position [2326, 0]
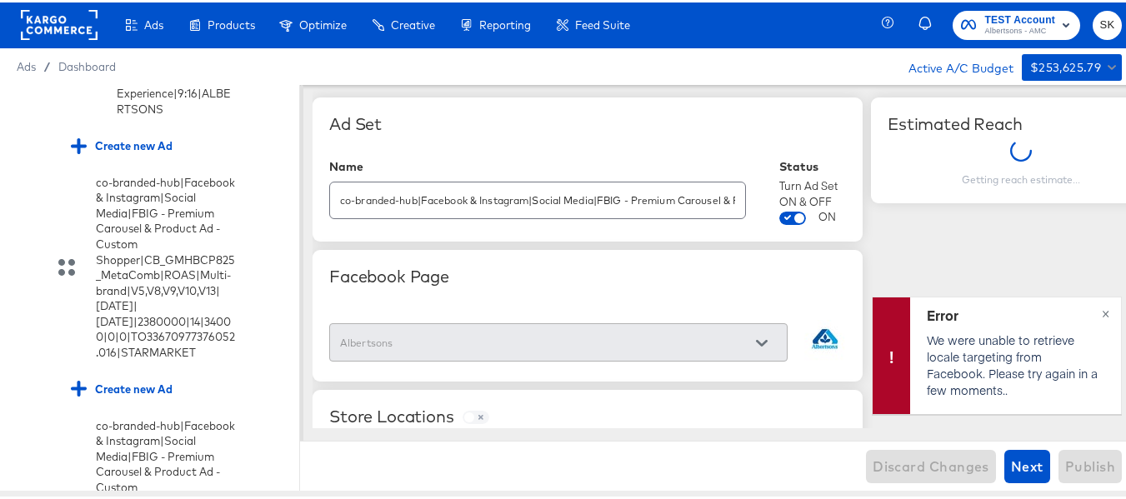
click at [508, 198] on input "co-branded-hub|Facebook & Instagram|Social Media|FBIG - Premium Carousel & Prod…" at bounding box center [537, 191] width 415 height 36
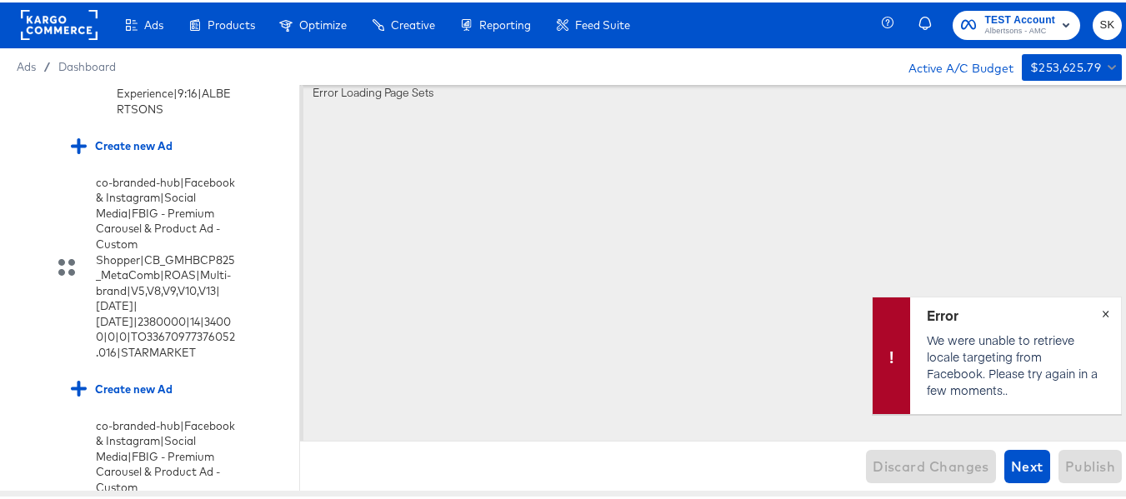
click at [1098, 317] on button "×" at bounding box center [1105, 310] width 31 height 30
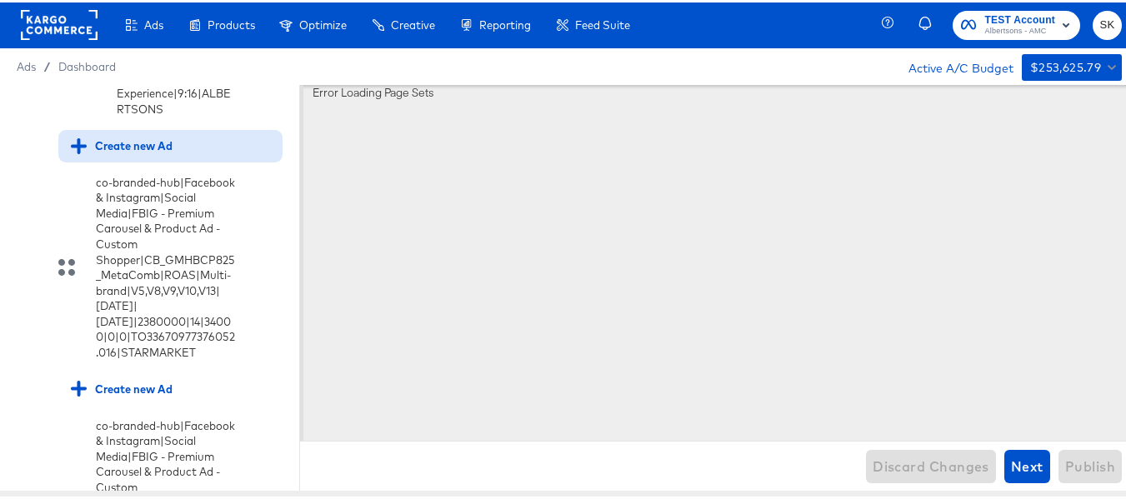
click at [128, 152] on div "Create new Ad" at bounding box center [122, 144] width 102 height 16
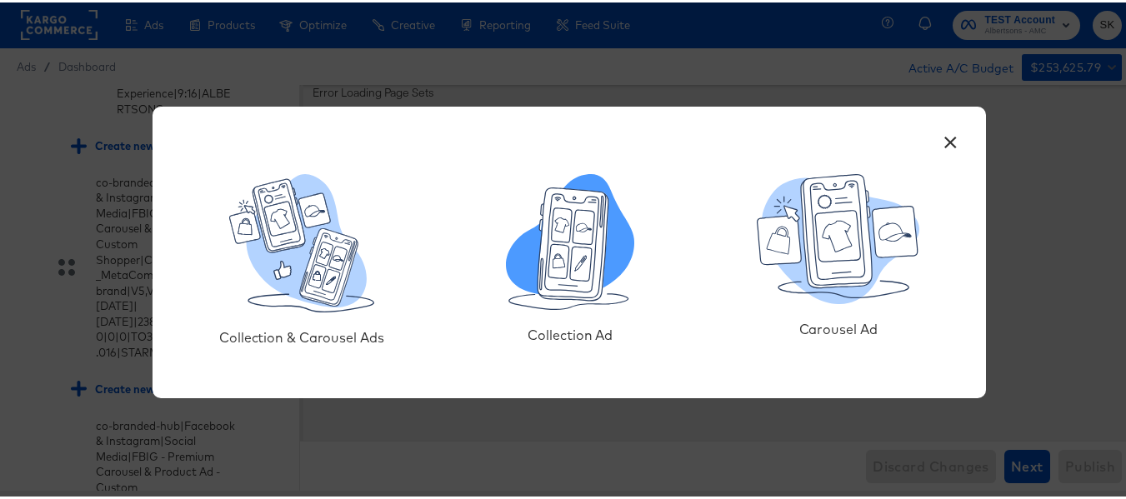
click at [570, 248] on icon at bounding box center [581, 261] width 22 height 34
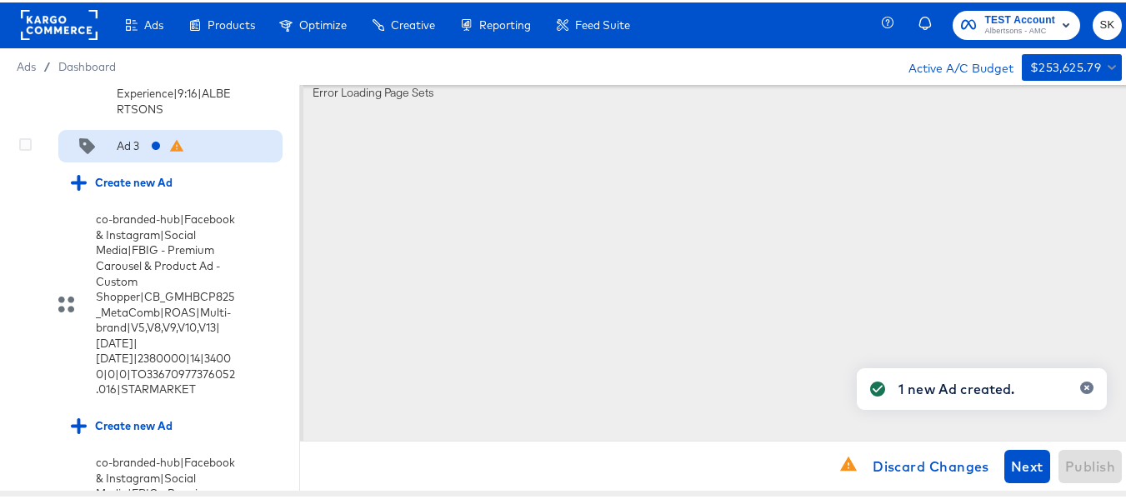
click at [122, 152] on div "Ad 3" at bounding box center [128, 144] width 23 height 16
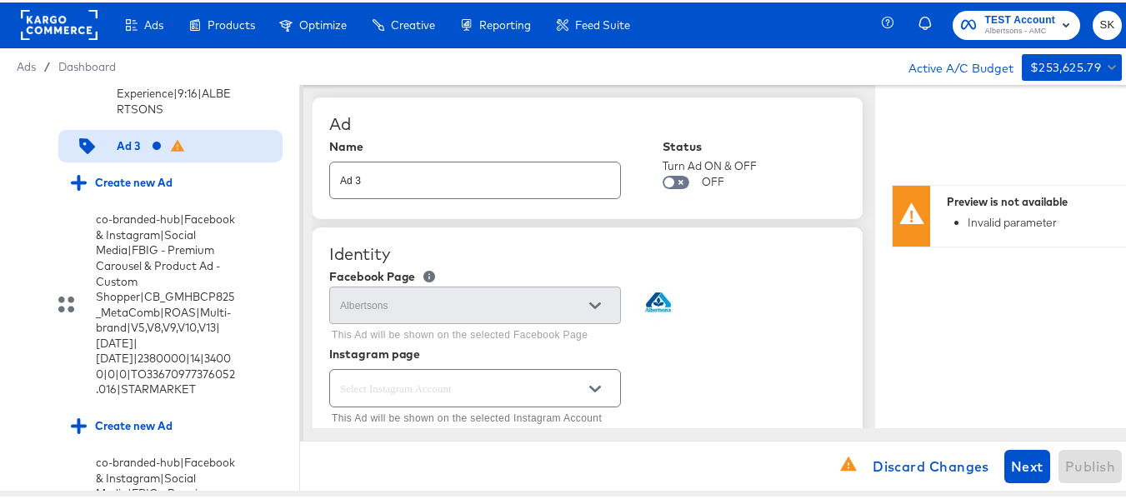
click at [459, 184] on input "Ad 3" at bounding box center [475, 171] width 290 height 36
paste input "co-branded-hub|Facebook & Instagram|Social Media|FBIG - Video IX - Custom Shopp…"
type input "co-branded-hub|Facebook & Instagram|Social Media|FBIG - Video IX - Custom Shopp…"
type textarea "x"
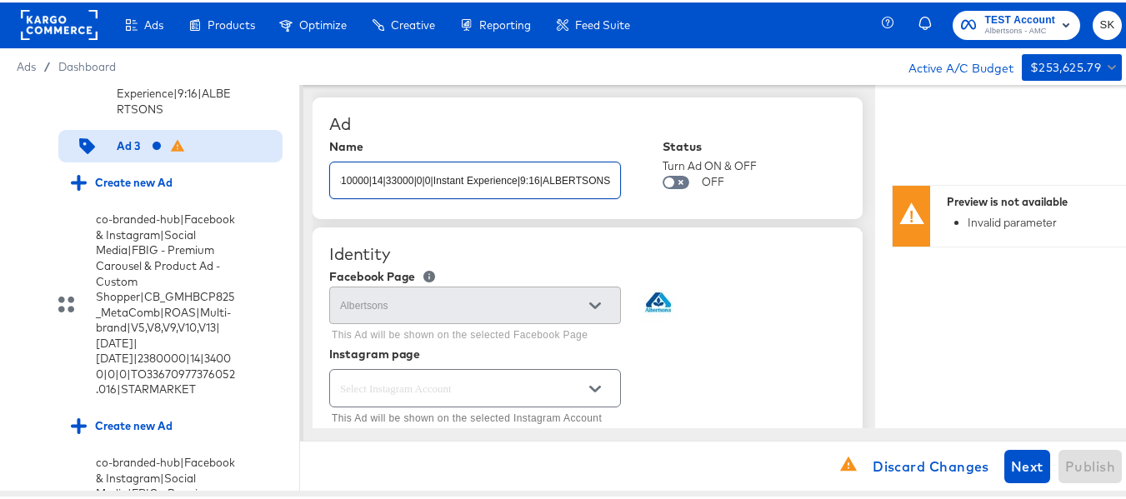
type textarea "x"
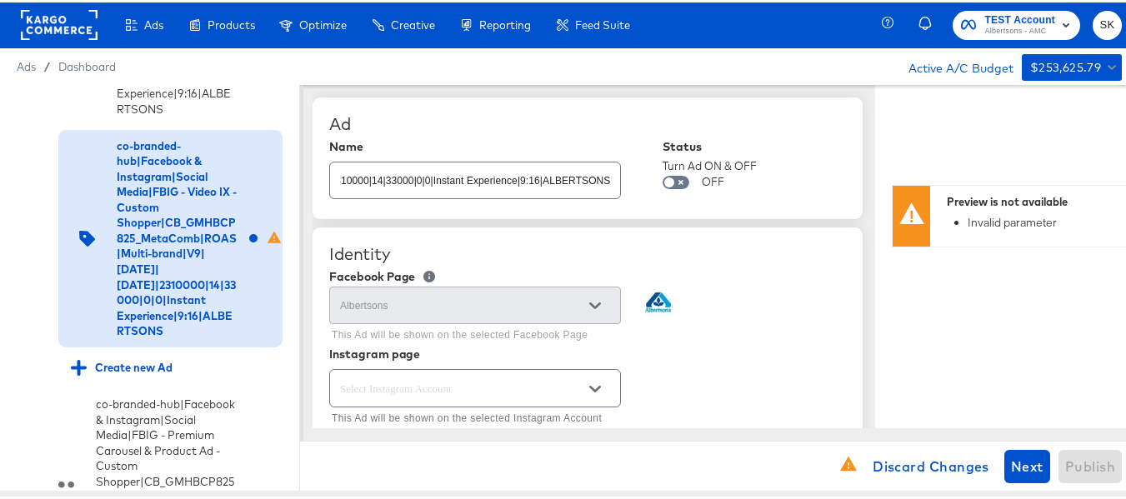
scroll to position [0, 0]
click at [530, 125] on div "Ad" at bounding box center [587, 122] width 517 height 20
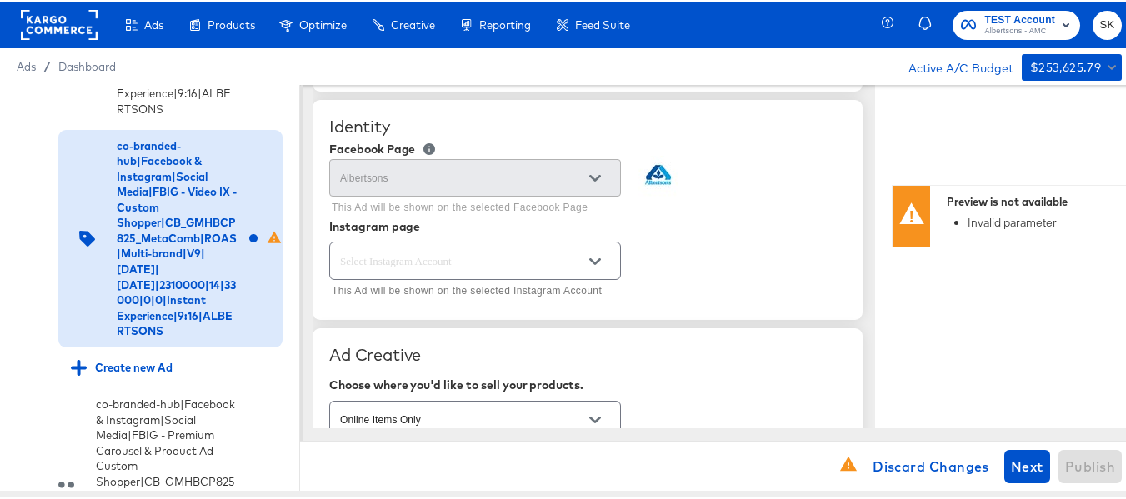
scroll to position [167, 0]
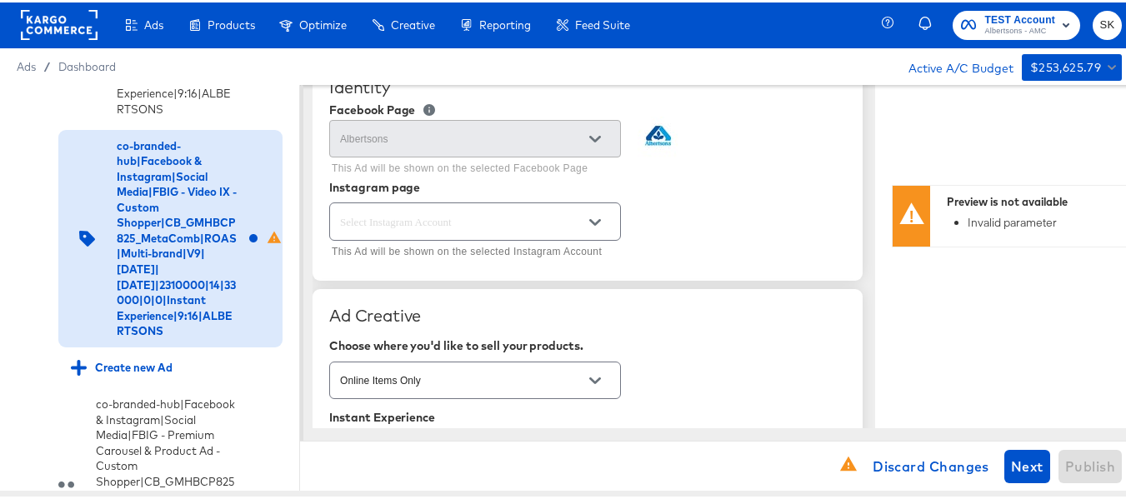
click at [589, 212] on button "Open" at bounding box center [595, 220] width 25 height 25
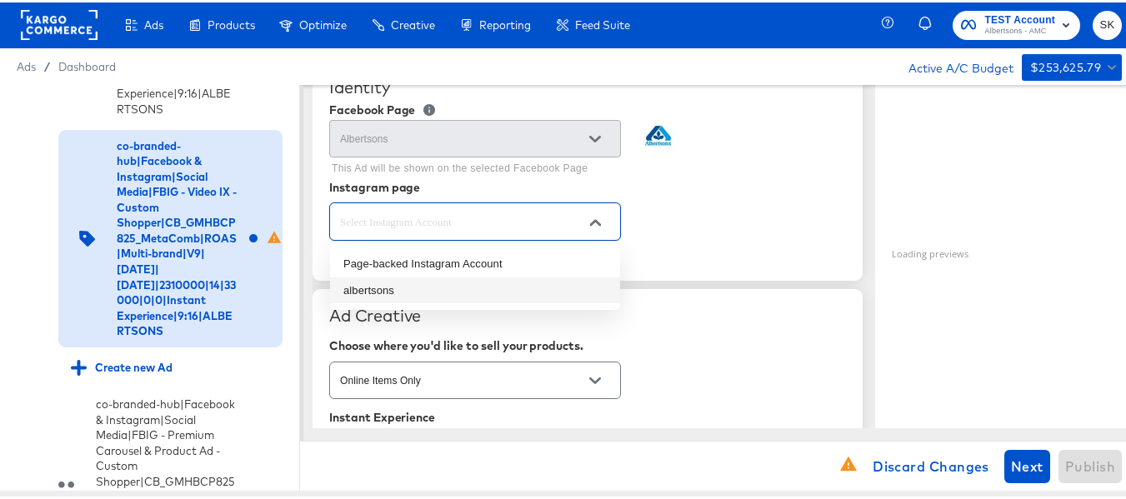
click at [383, 288] on li "albertsons" at bounding box center [475, 288] width 290 height 27
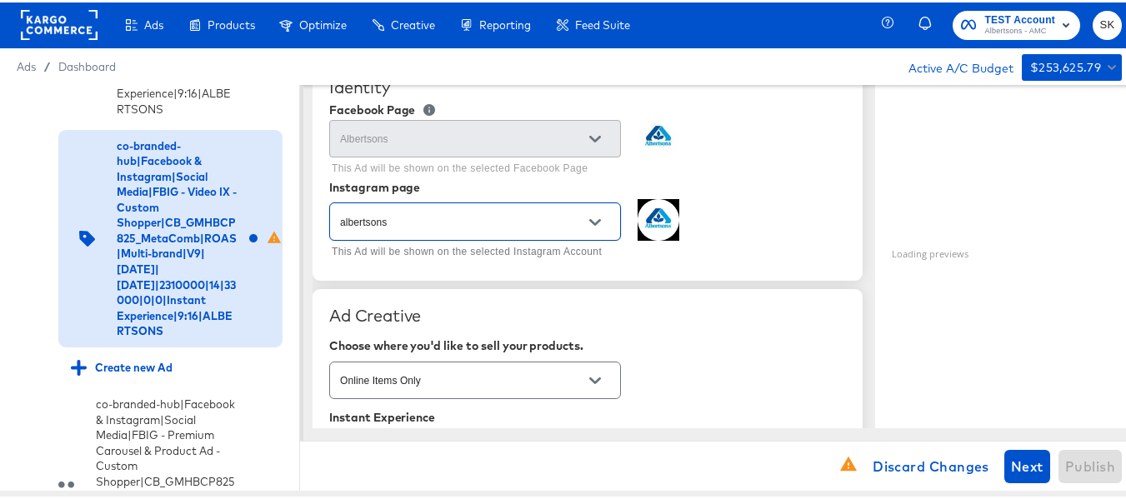
type textarea "x"
type input "albertsons"
click at [779, 183] on div "Instagram page" at bounding box center [587, 184] width 517 height 13
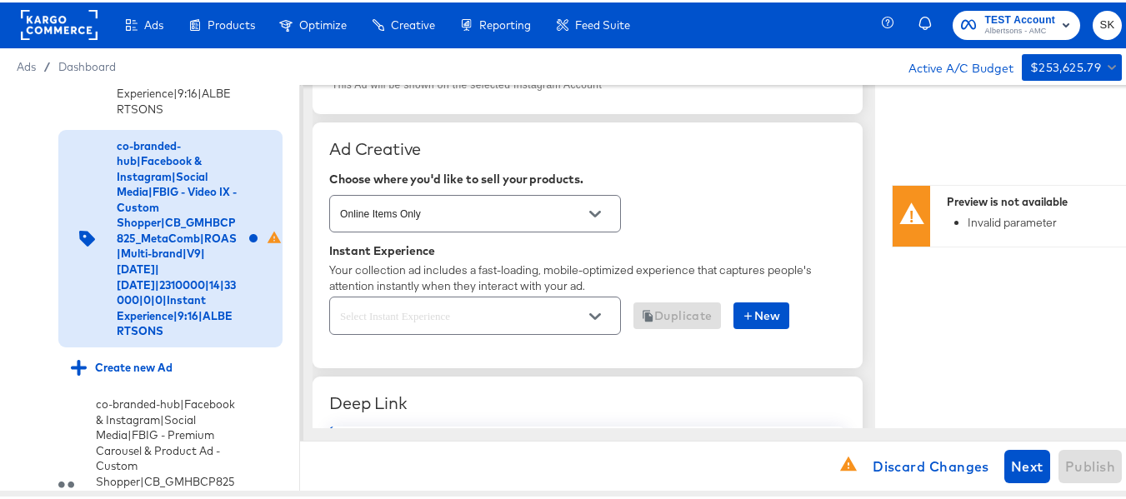
scroll to position [417, 0]
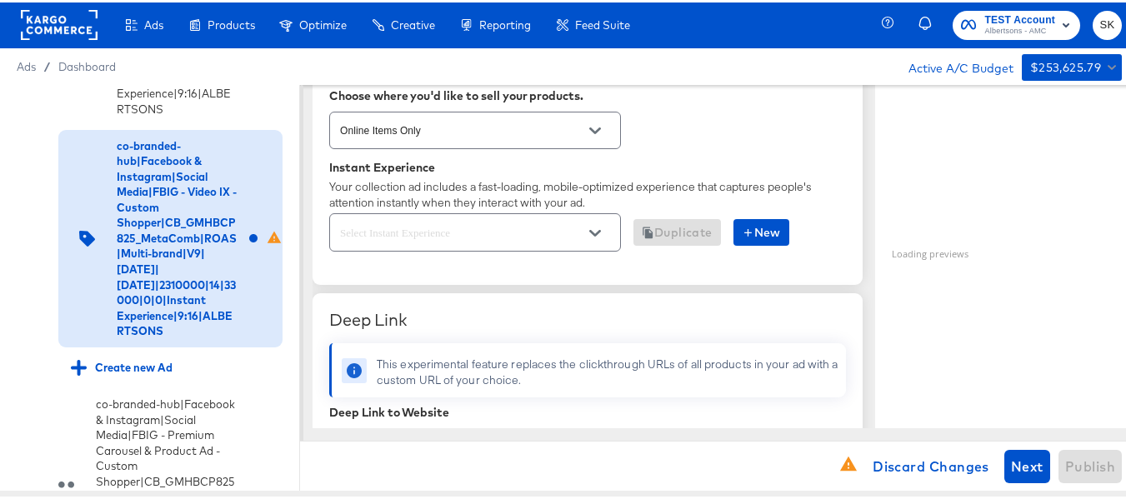
click at [590, 236] on icon "Open" at bounding box center [595, 231] width 12 height 12
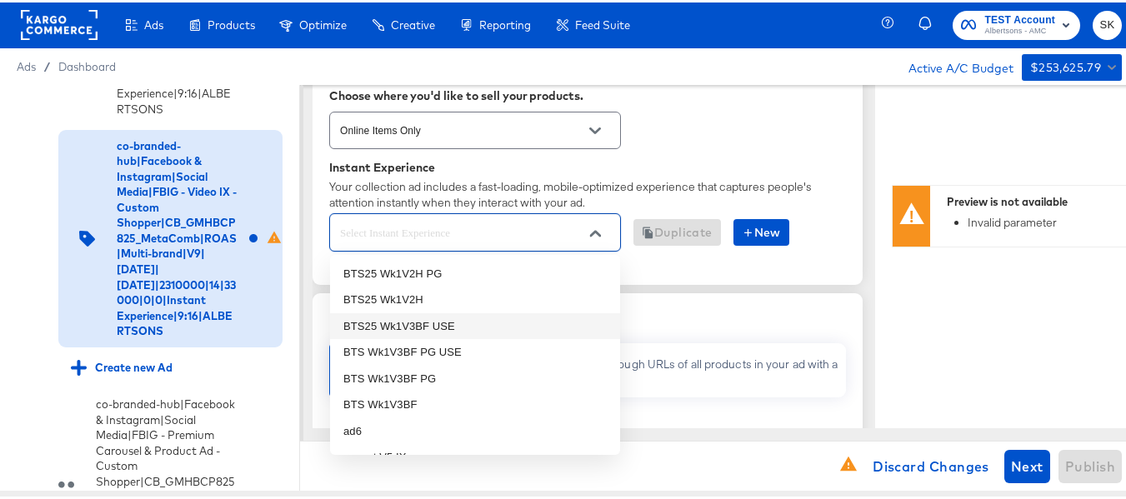
scroll to position [0, 0]
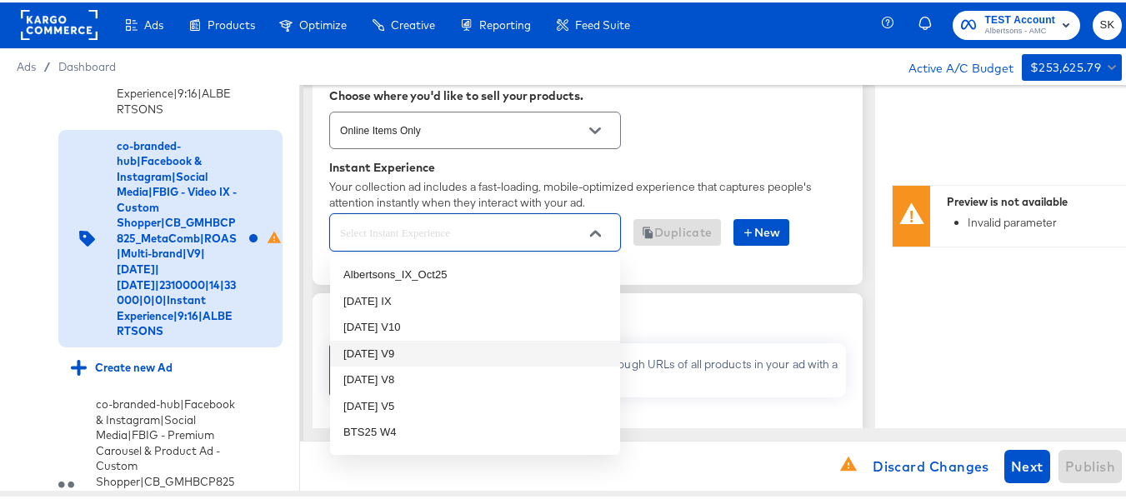
click at [396, 360] on li "[DATE] V9" at bounding box center [475, 351] width 290 height 27
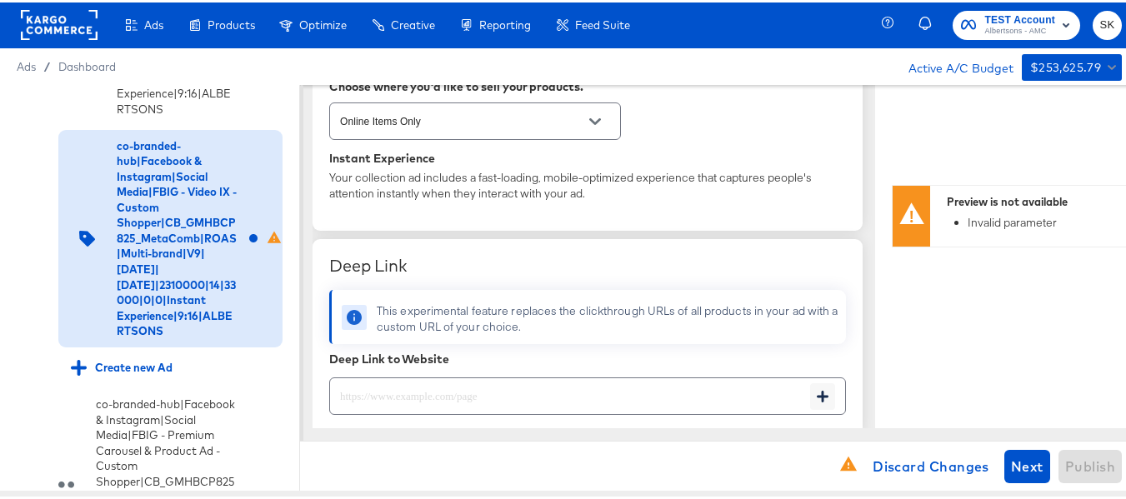
scroll to position [333, 0]
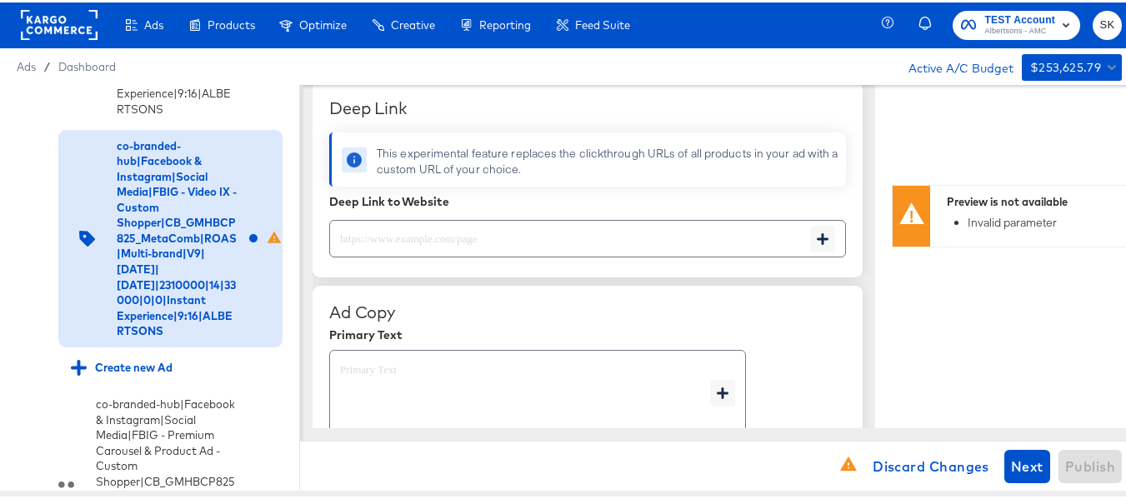
click at [439, 236] on input "text" at bounding box center [570, 230] width 480 height 36
type textarea "x"
paste input "[URL][DOMAIN_NAME]"
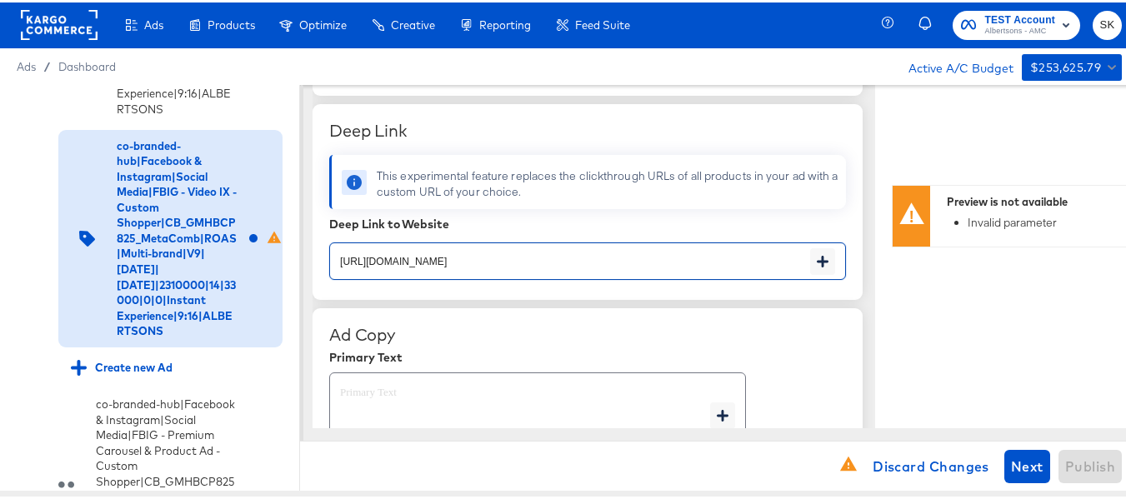
scroll to position [653, 0]
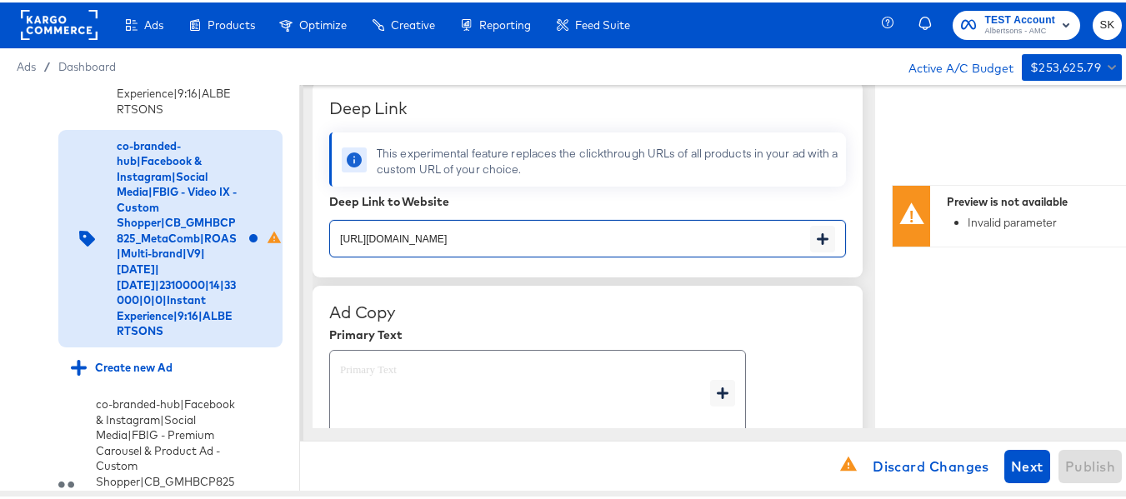
type input "[URL][DOMAIN_NAME]"
type textarea "x"
click at [677, 187] on div "Deep Link This experimental feature replaces the clickthrough URLs of all produ…" at bounding box center [588, 177] width 550 height 196
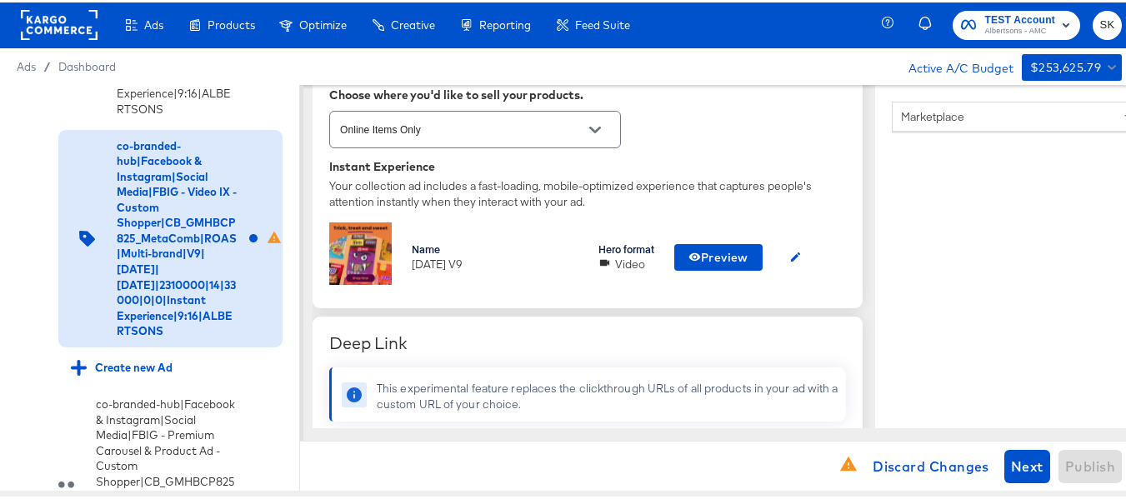
scroll to position [417, 0]
click at [800, 253] on icon "button" at bounding box center [795, 255] width 13 height 13
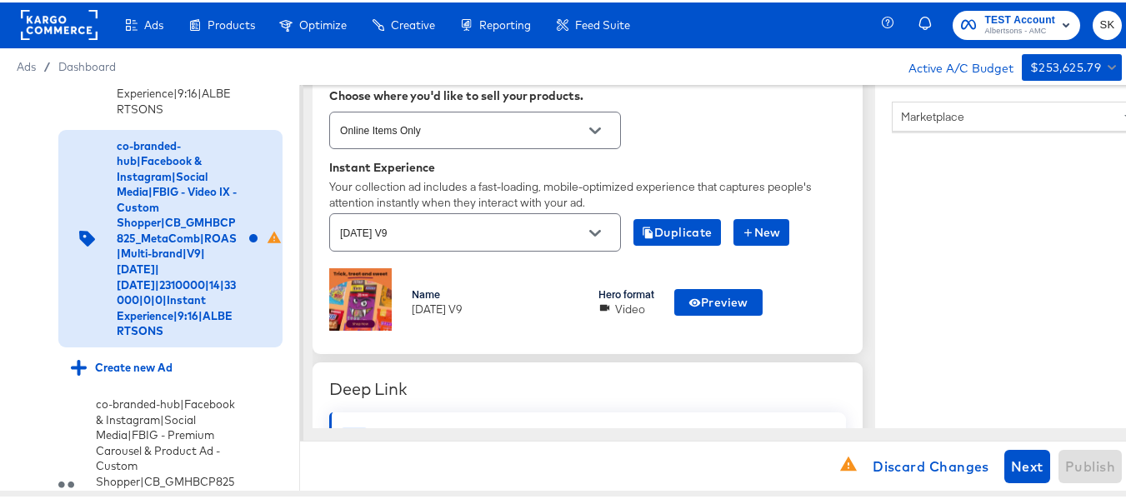
click at [793, 266] on div "Name [DATE] V9 Hero format Video Preview" at bounding box center [587, 300] width 517 height 69
click at [586, 229] on button "Open" at bounding box center [595, 230] width 25 height 25
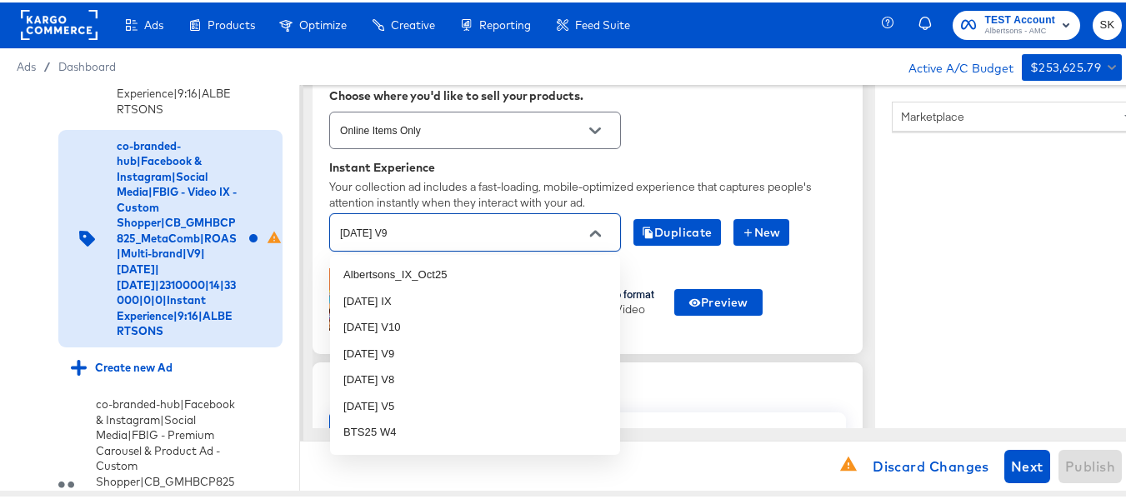
click at [720, 174] on div "Instant Experience Your collection ad includes a fast-loading, mobile-optimized…" at bounding box center [587, 246] width 517 height 177
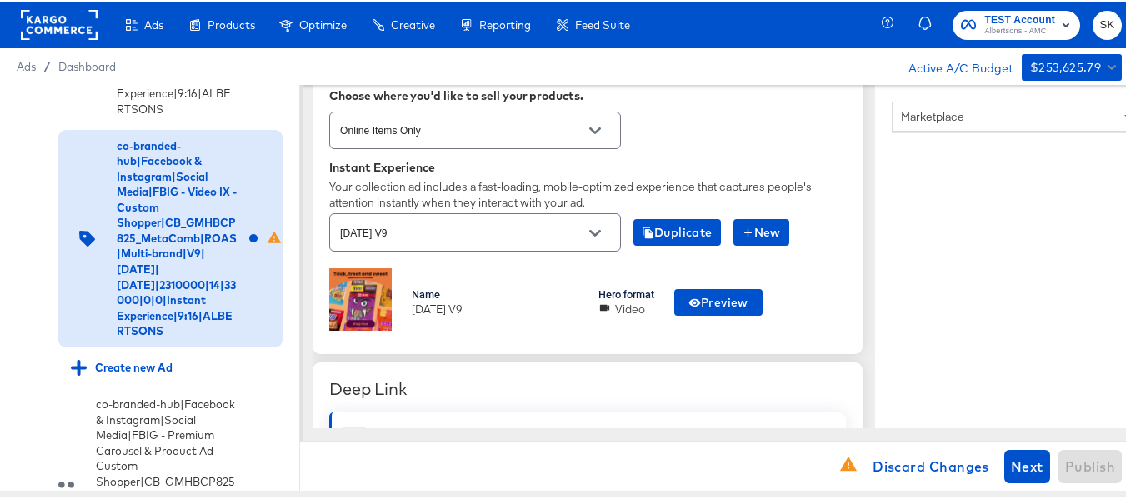
click at [736, 314] on div "Name [DATE] V9 Hero format Video Preview" at bounding box center [587, 300] width 517 height 69
click at [733, 303] on span "Preview" at bounding box center [718, 300] width 60 height 21
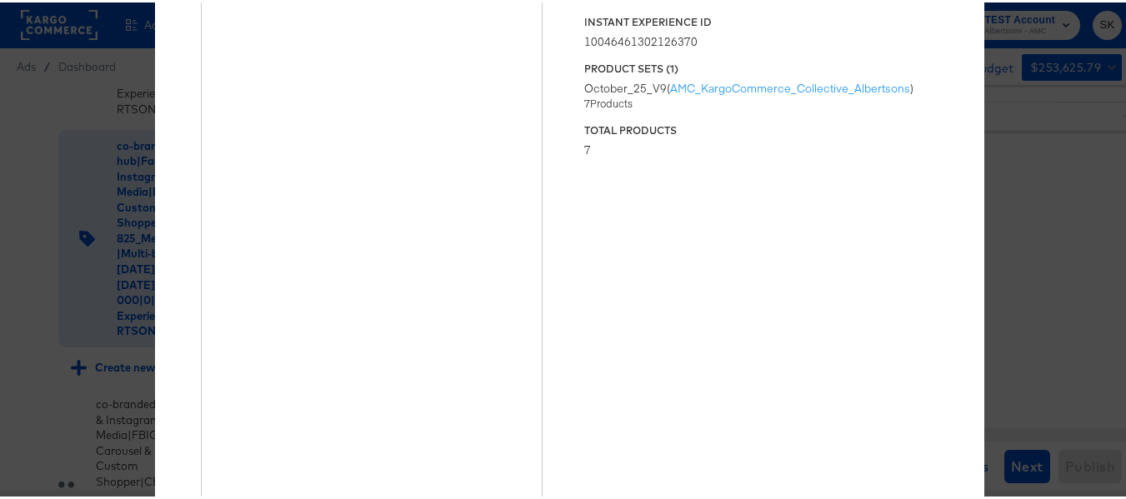
scroll to position [0, 0]
click at [1038, 110] on div "× Previewing ' [DATE] V9 ' Status Published Instant Experience ID 1004646130212…" at bounding box center [569, 249] width 1138 height 499
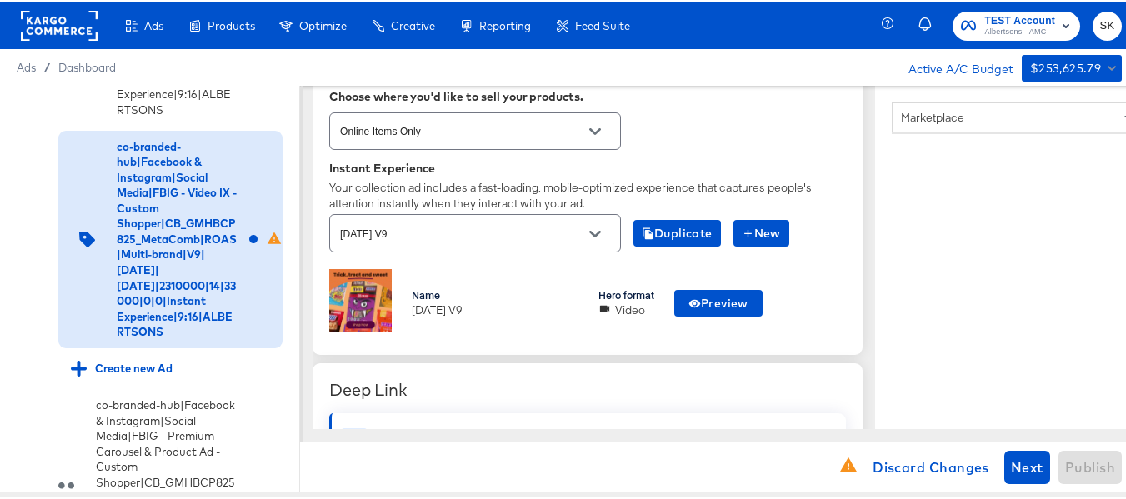
click at [594, 326] on div "Name [DATE] V9 Hero format Video Preview" at bounding box center [587, 301] width 517 height 69
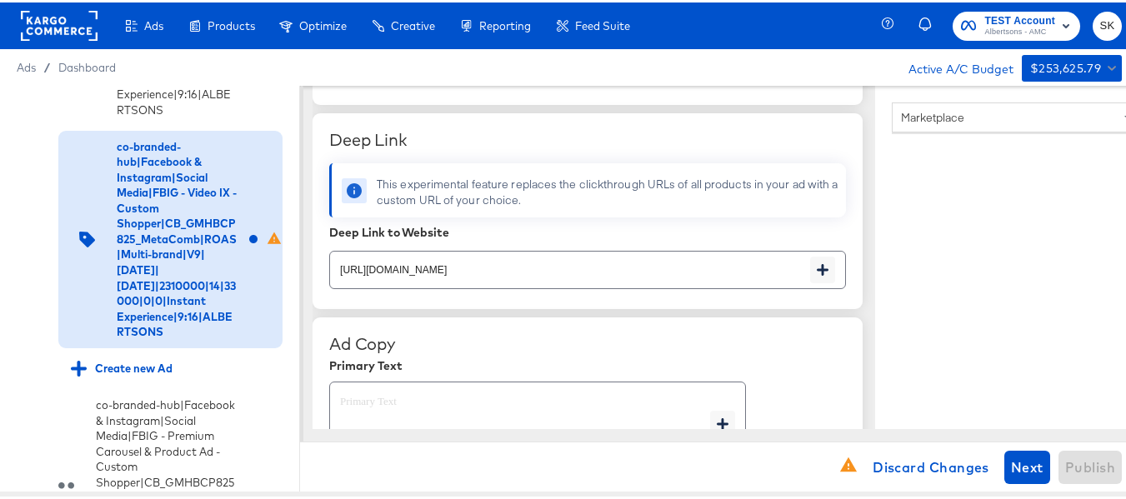
scroll to position [750, 0]
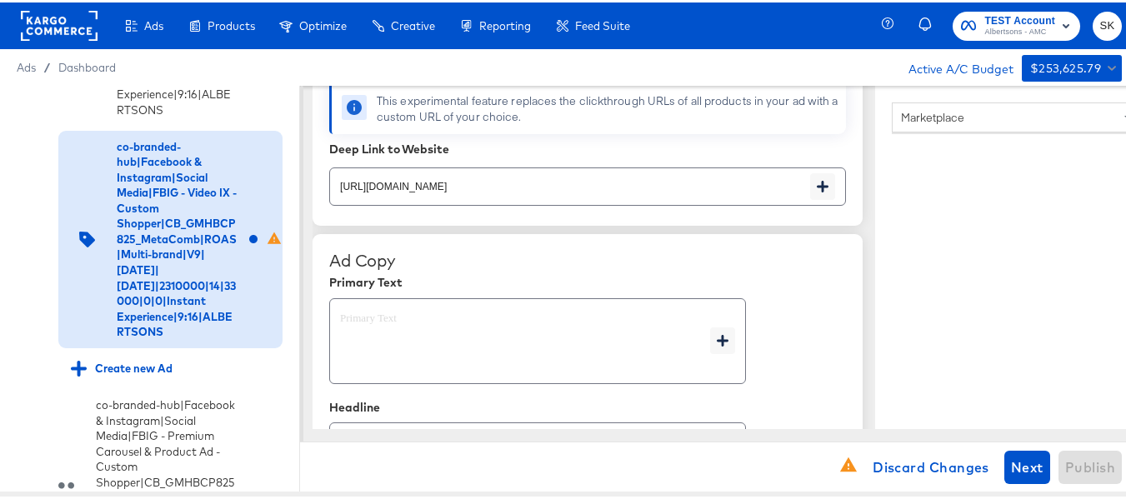
click at [474, 359] on textarea at bounding box center [525, 339] width 370 height 60
type textarea "x"
paste textarea "Shop your favorite brands for you and your home!"
type textarea "Shop your favorite brands for you and your home!"
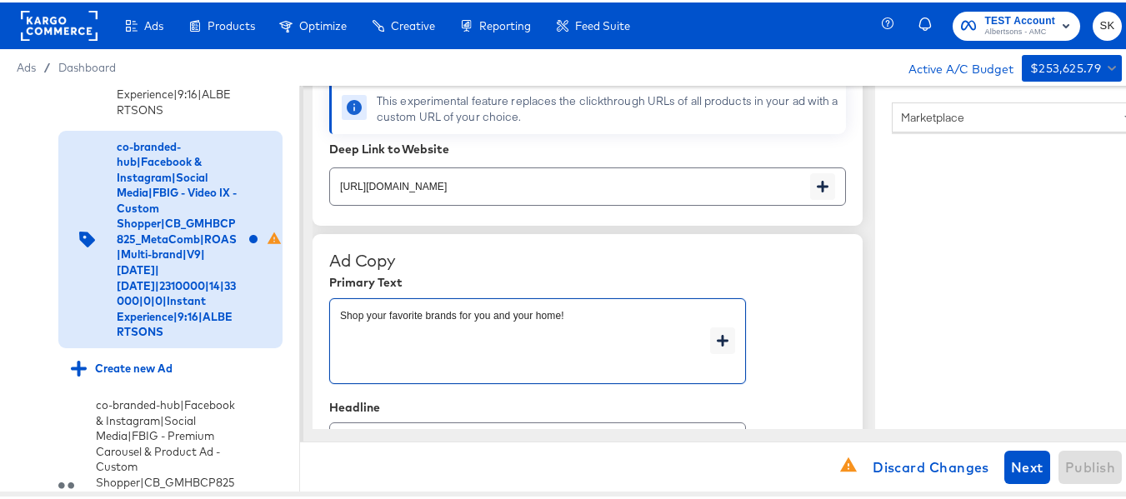
type textarea "x"
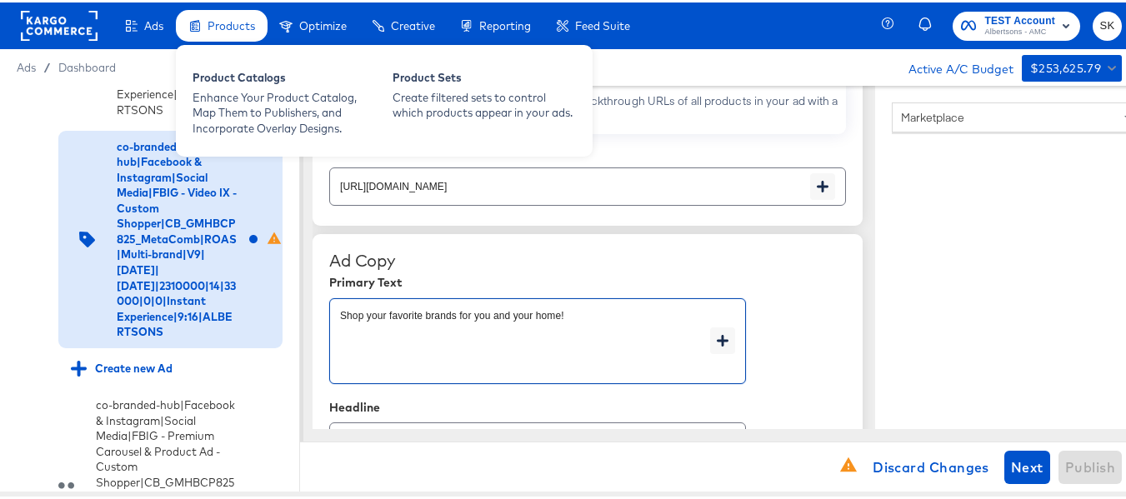
type textarea "Shop your favorite brands for you and your home!"
type textarea "x"
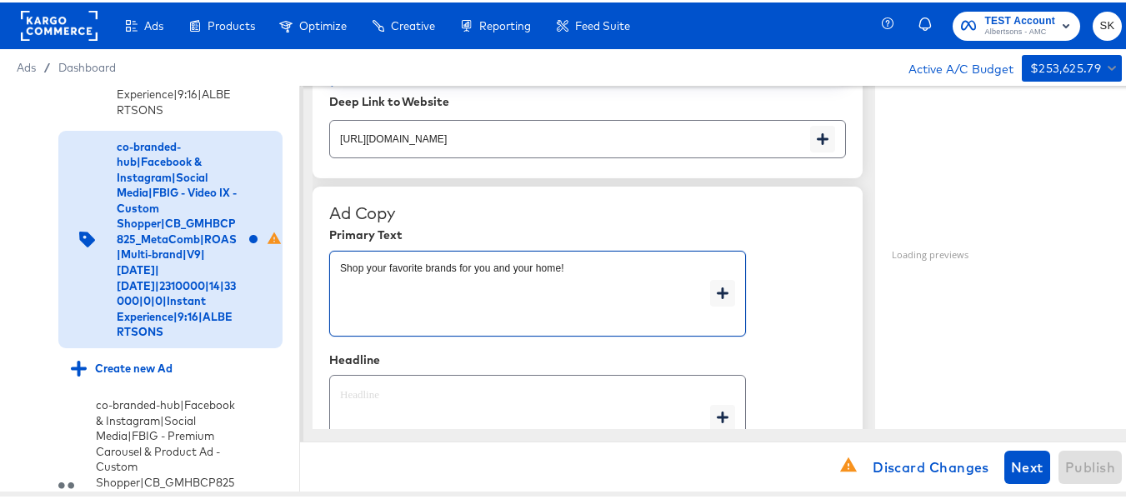
scroll to position [917, 0]
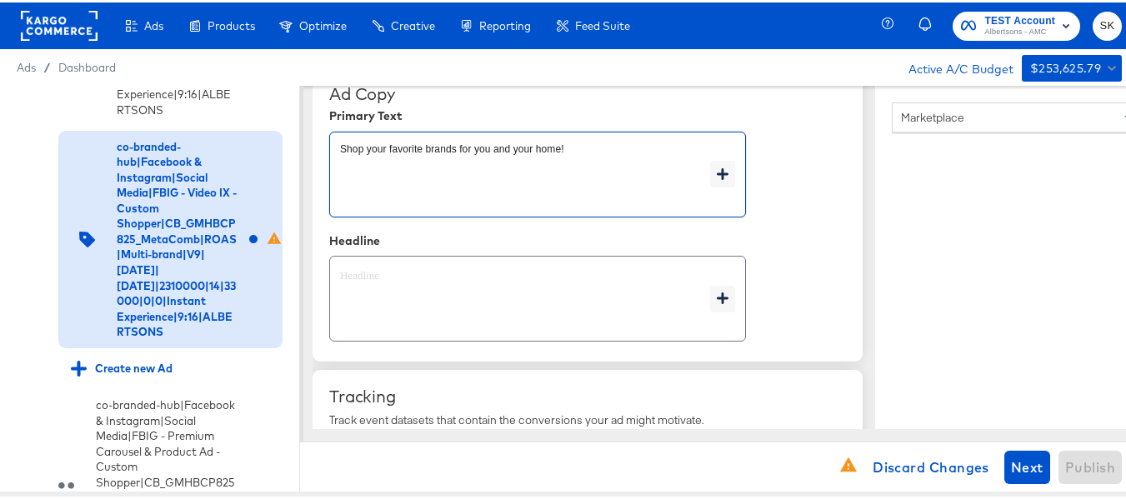
type textarea "x"
click at [493, 306] on textarea at bounding box center [525, 297] width 370 height 60
type textarea "x"
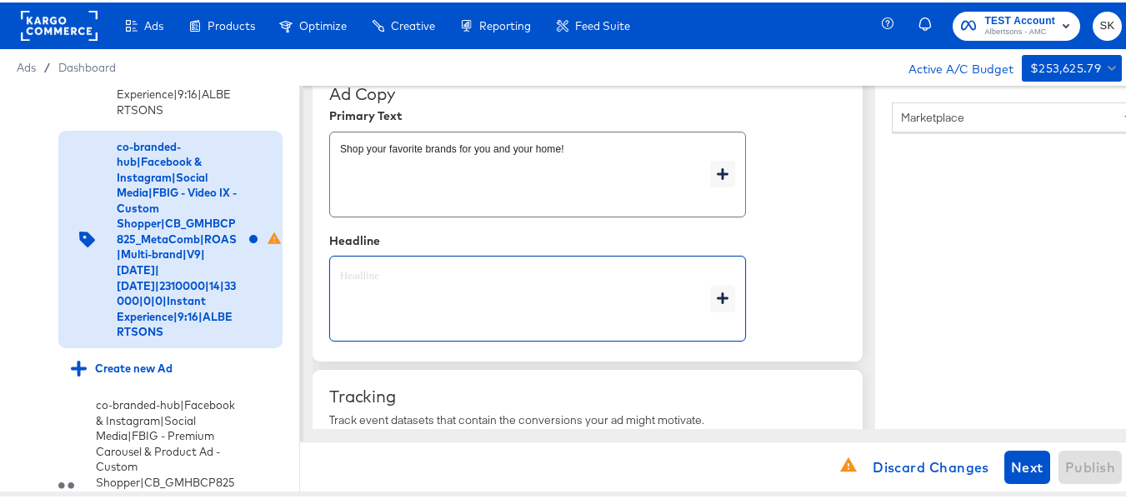
paste textarea "Explore latest arrivals"
type textarea "Explore latest arrivals"
type textarea "x"
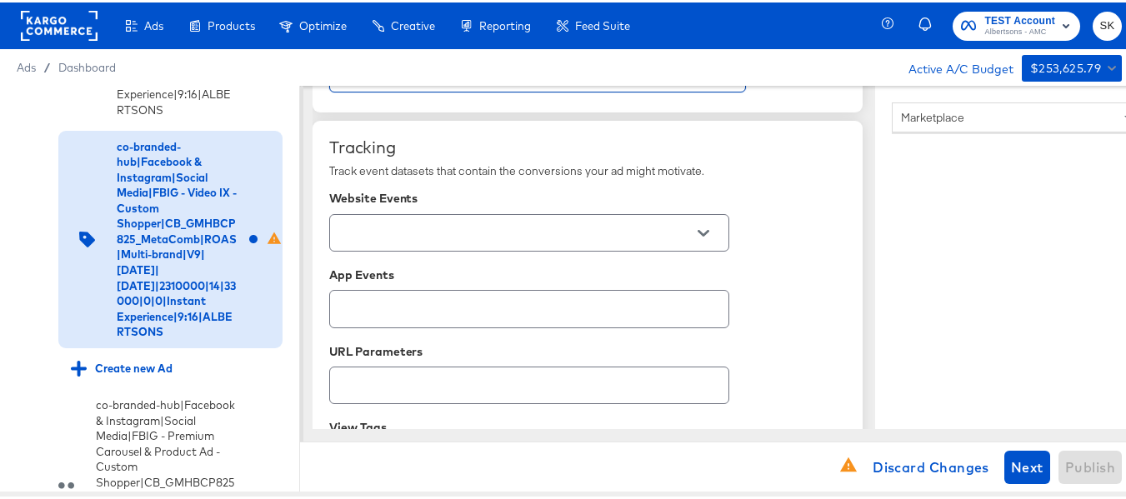
scroll to position [1167, 0]
click at [706, 213] on div at bounding box center [529, 230] width 400 height 38
type textarea "Explore latest arrivals"
type textarea "x"
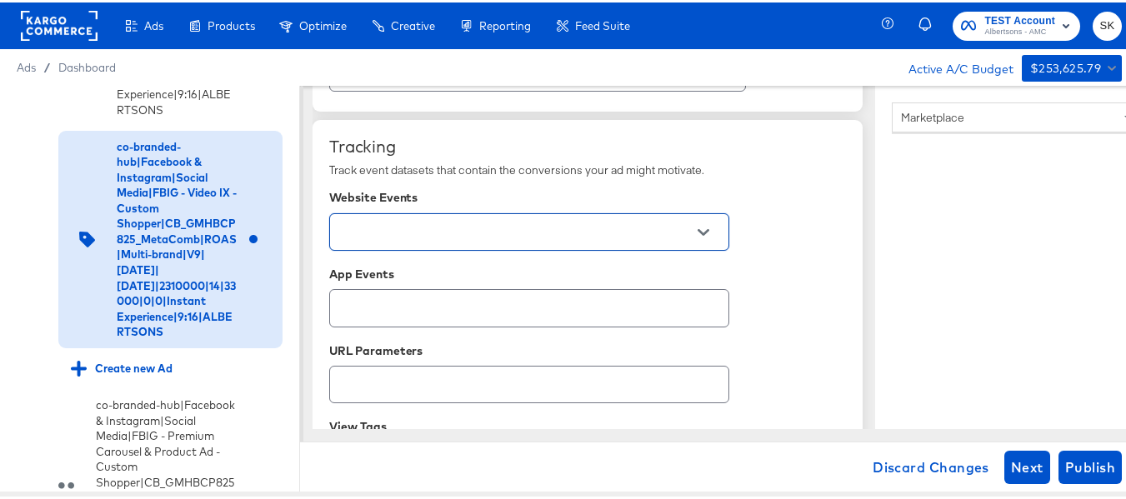
click at [708, 236] on icon "Open" at bounding box center [704, 230] width 12 height 12
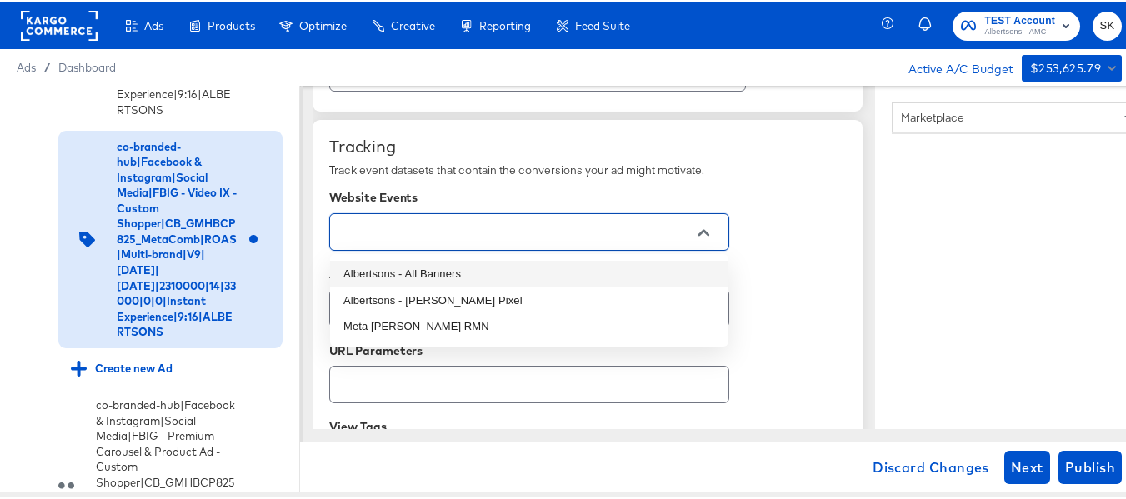
click at [465, 268] on li "Albertsons - All Banners" at bounding box center [529, 271] width 398 height 27
type textarea "x"
type input "Albertsons - All Banners"
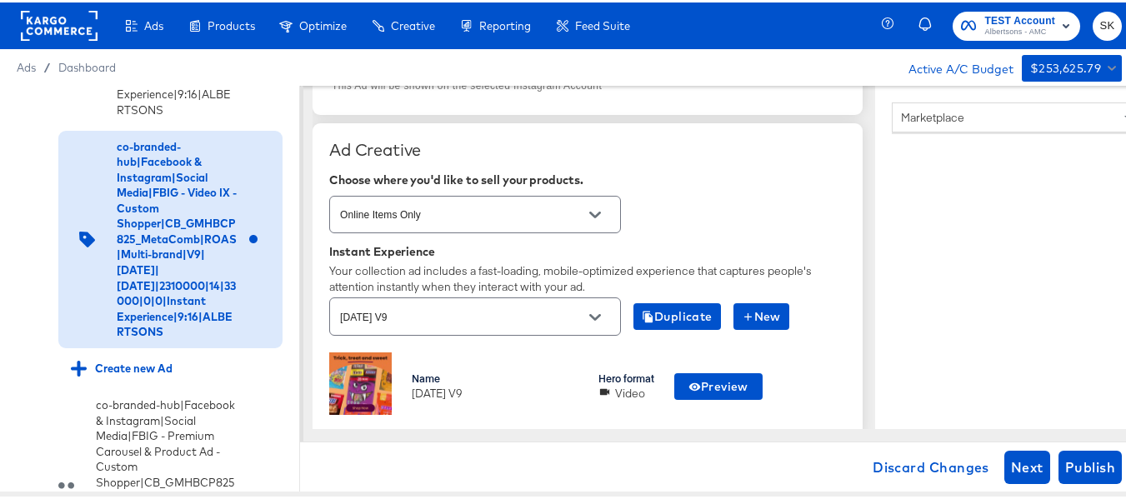
scroll to position [417, 0]
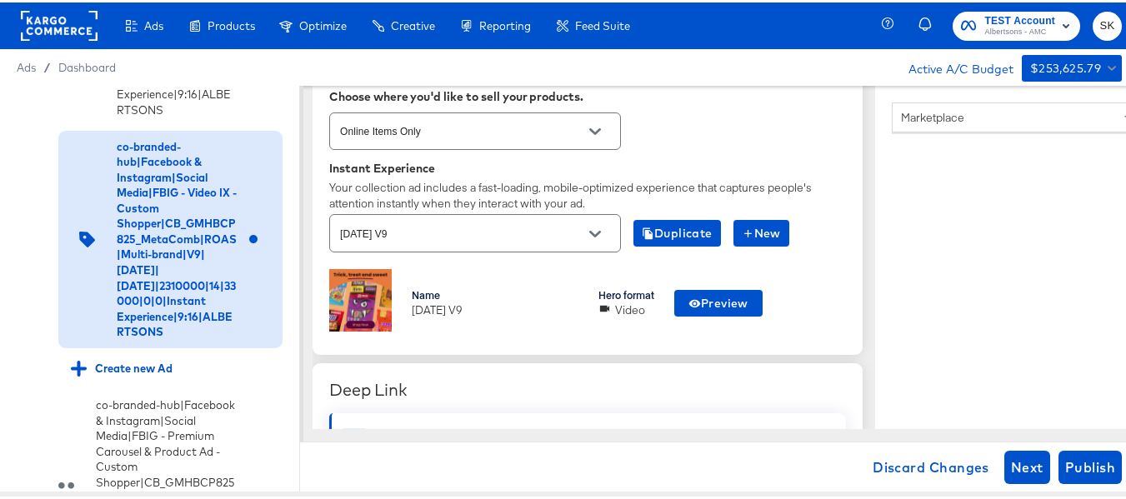
click at [800, 271] on div "Name [DATE] V9 Hero format Video Preview" at bounding box center [587, 301] width 517 height 69
click at [448, 310] on div "[DATE] V9" at bounding box center [495, 308] width 167 height 16
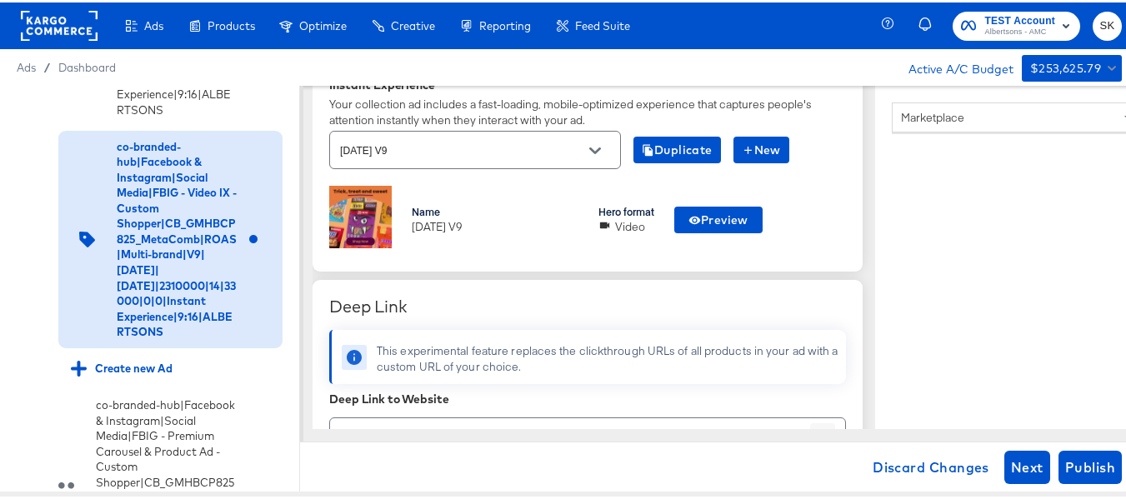
click at [591, 264] on div "Ad Creative Choose where you'd like to sell your products. Online Items Only In…" at bounding box center [588, 111] width 550 height 315
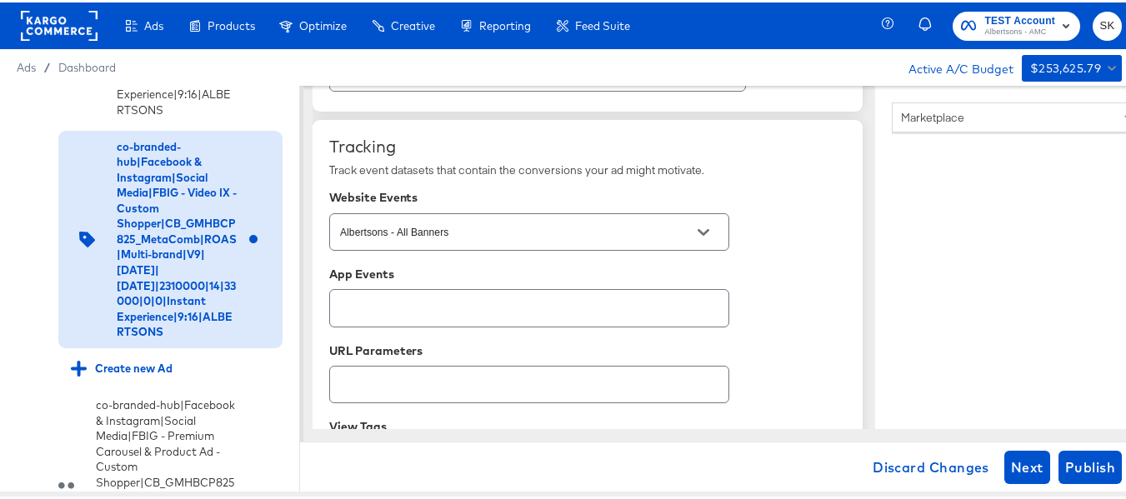
scroll to position [1318, 0]
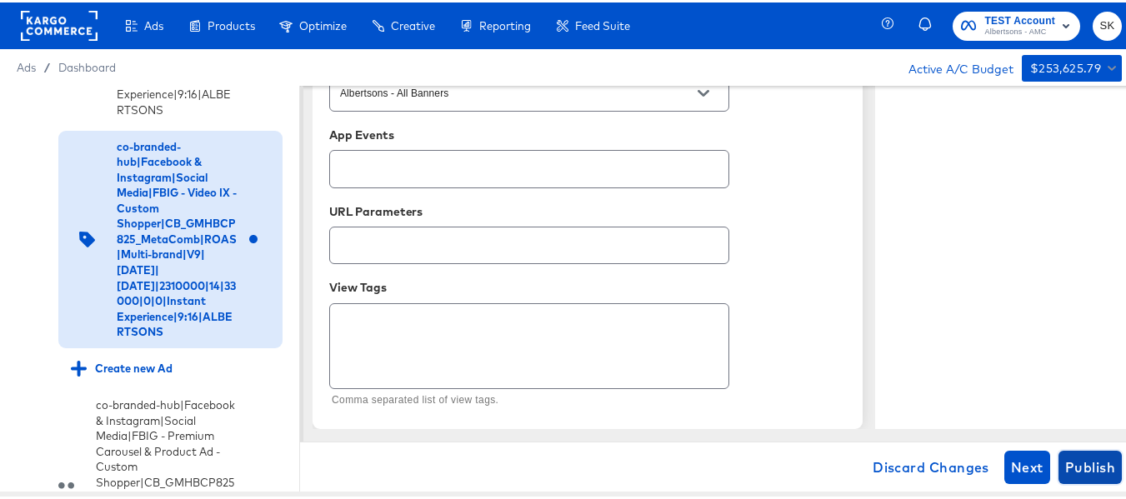
click at [1073, 468] on span "Publish" at bounding box center [1090, 464] width 50 height 23
type textarea "x"
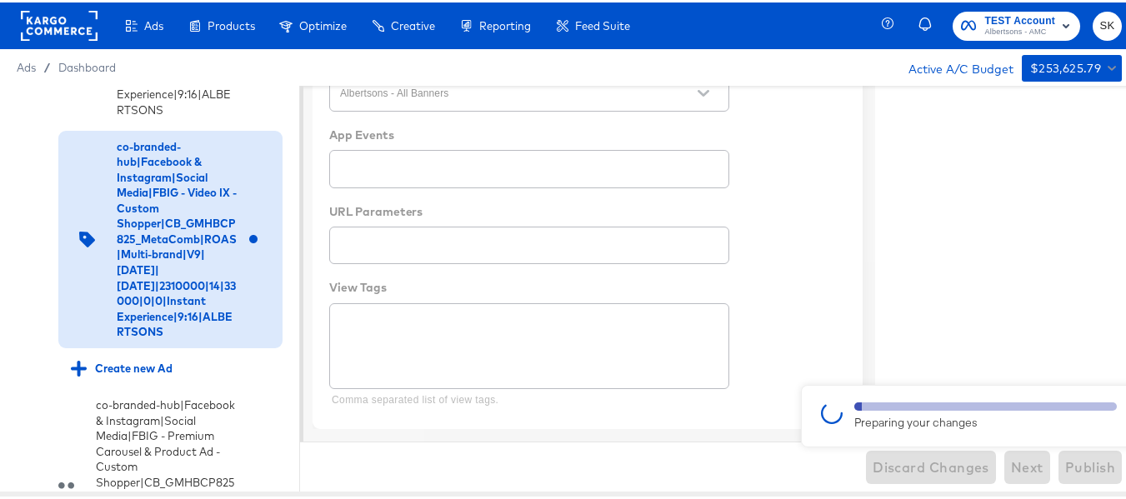
type textarea "x"
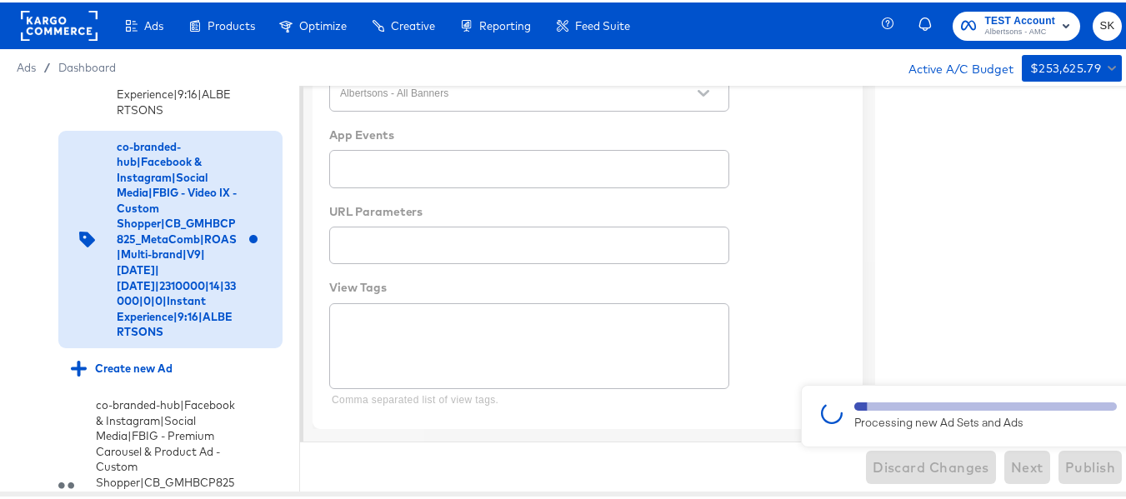
type textarea "x"
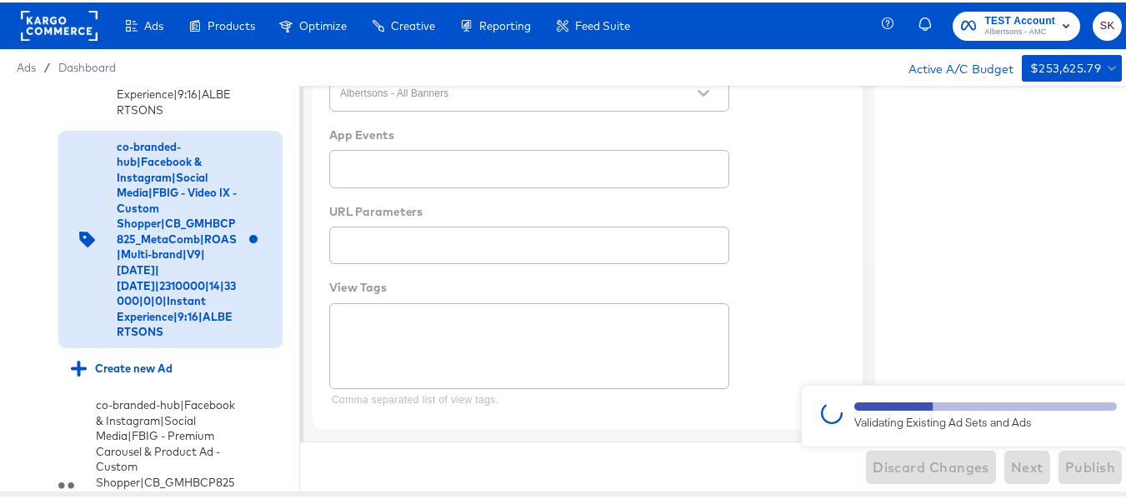
type textarea "x"
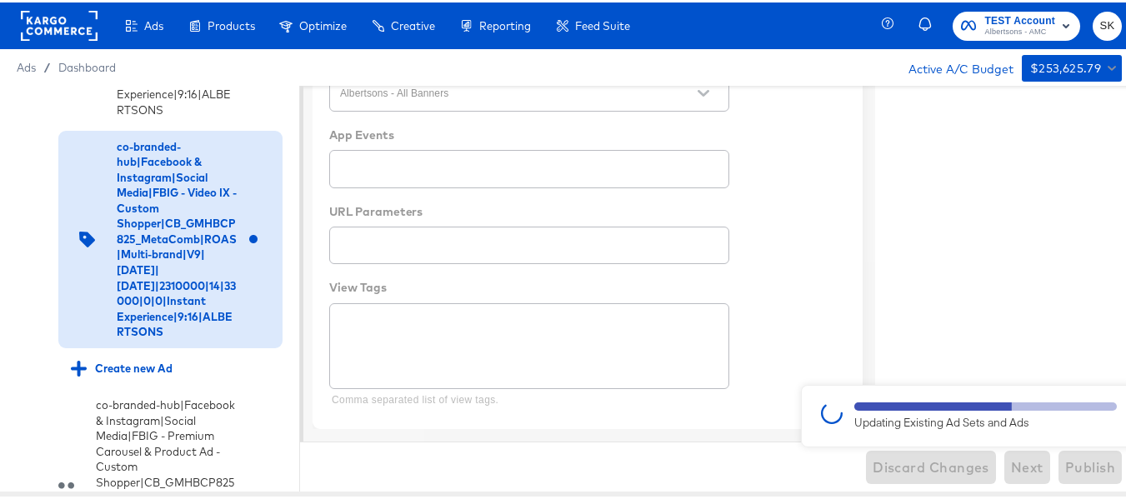
type textarea "x"
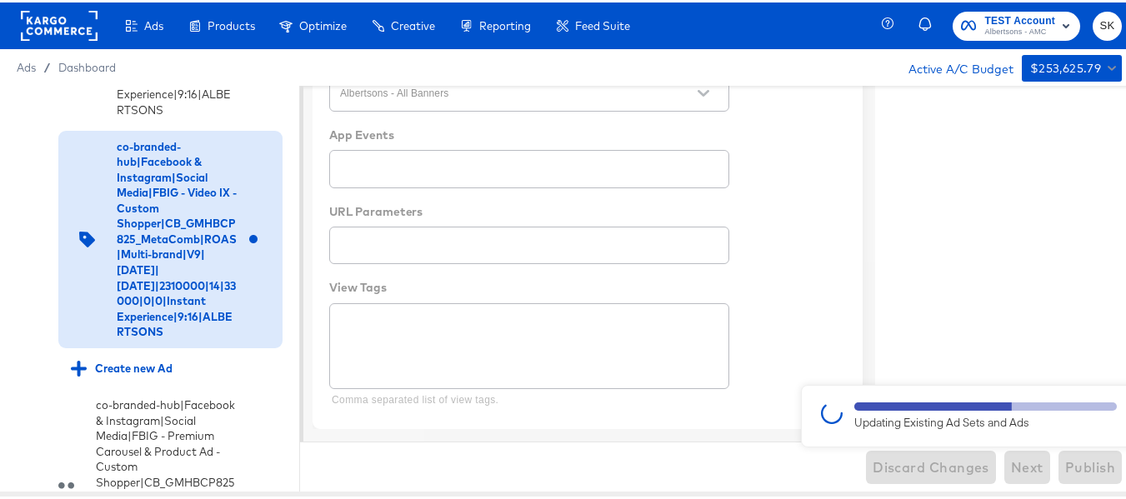
type textarea "x"
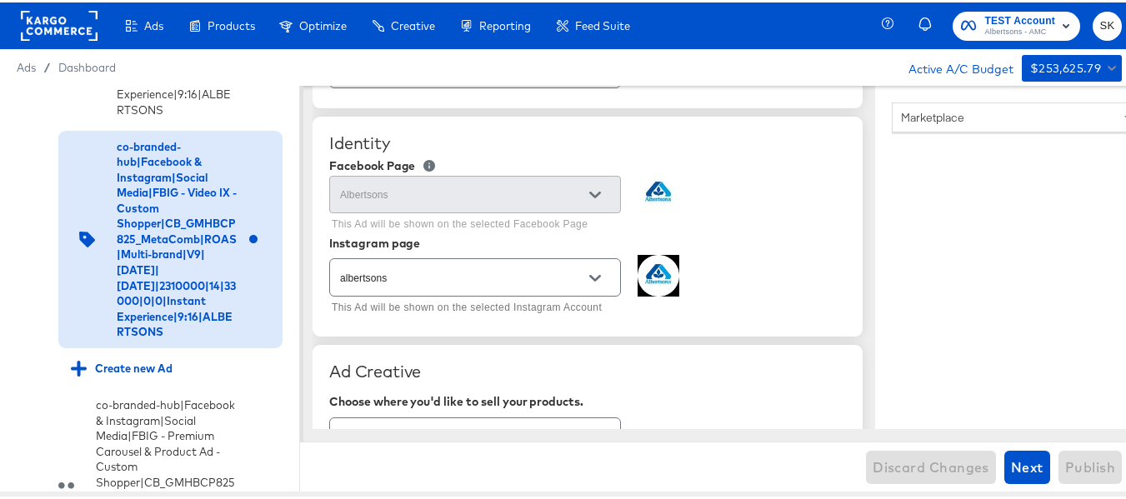
scroll to position [0, 0]
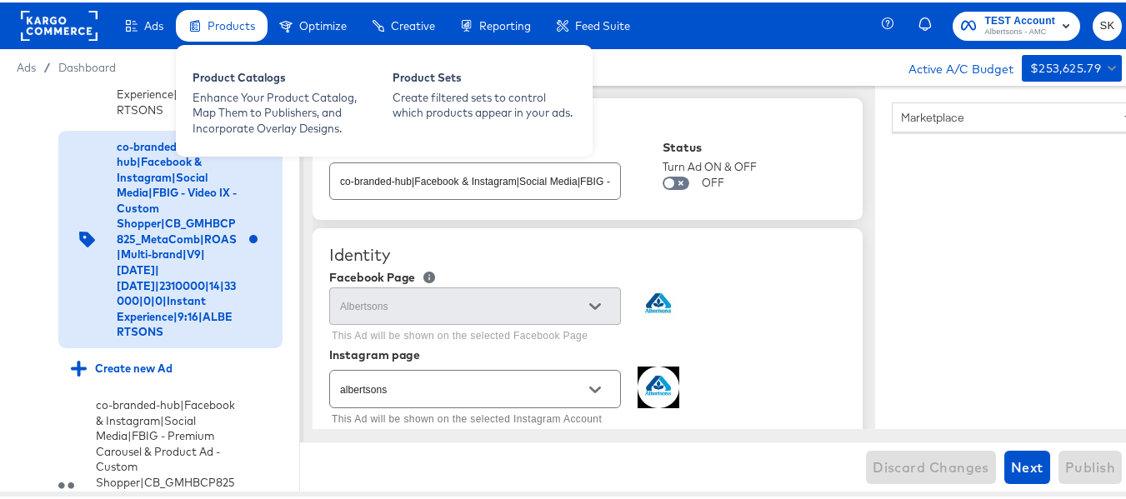
type textarea "x"
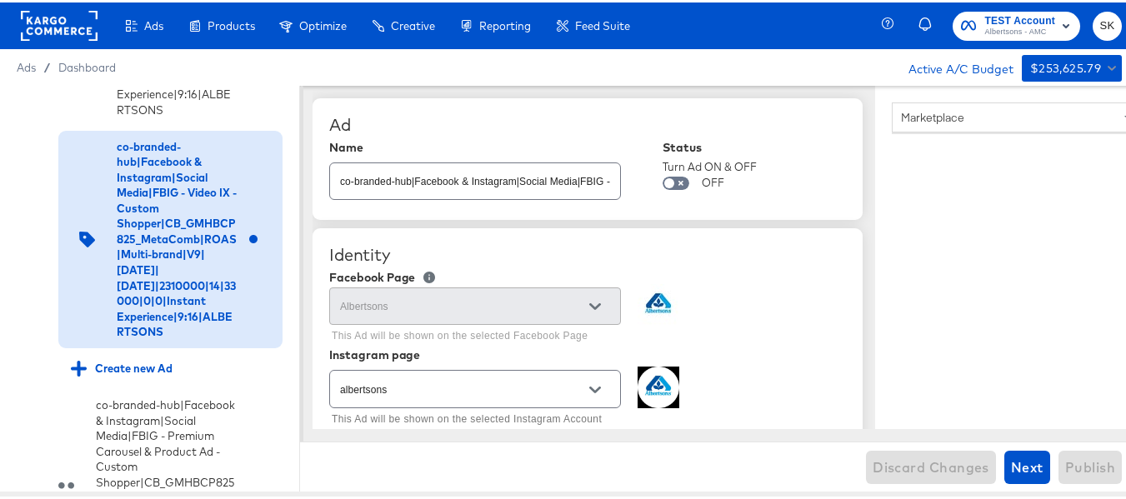
type textarea "x"
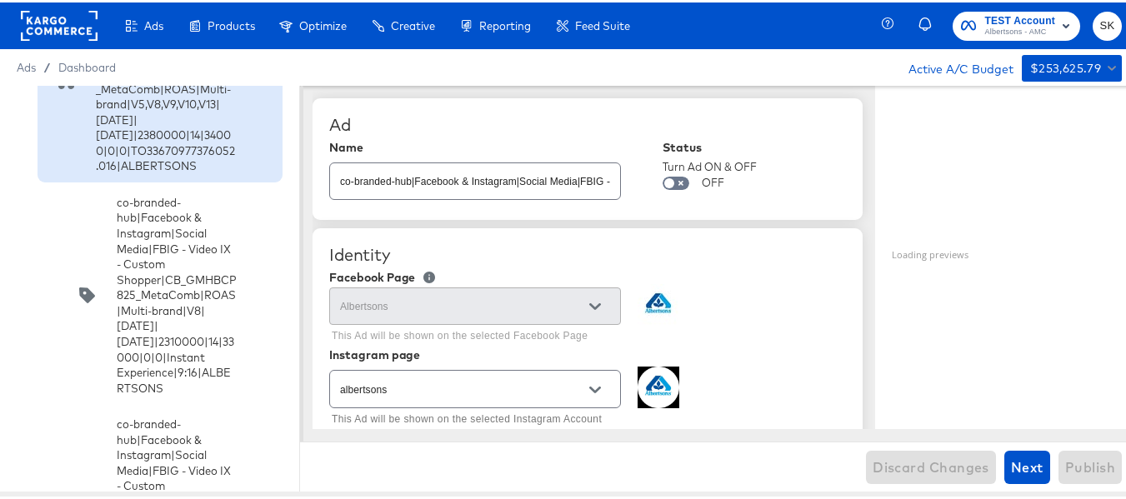
click at [182, 172] on div "co-branded-hub|Facebook & Instagram|Social Media|FBIG - Premium Carousel & Prod…" at bounding box center [166, 79] width 141 height 186
click at [133, 172] on div "co-branded-hub|Facebook & Instagram|Social Media|FBIG - Premium Carousel & Prod…" at bounding box center [166, 79] width 141 height 186
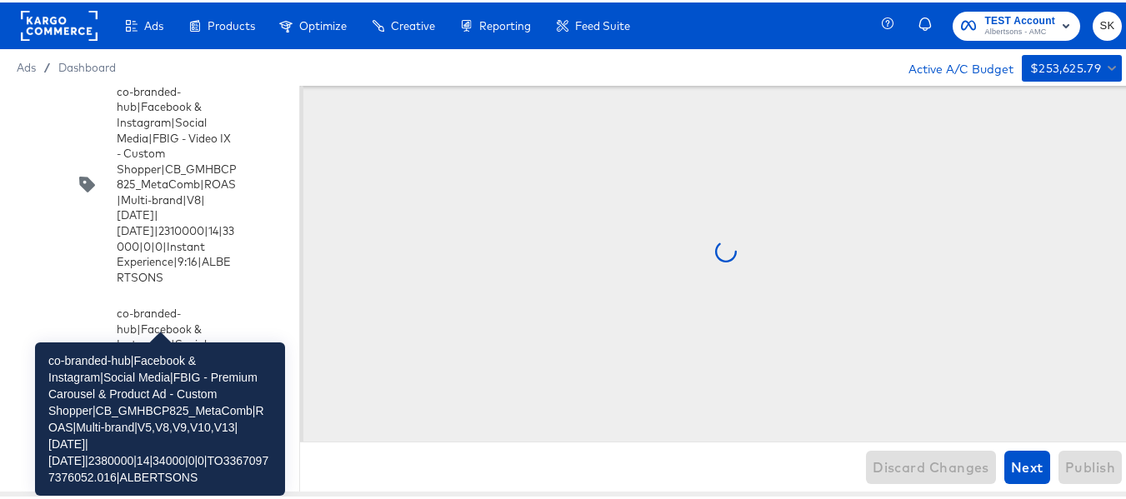
scroll to position [1993, 0]
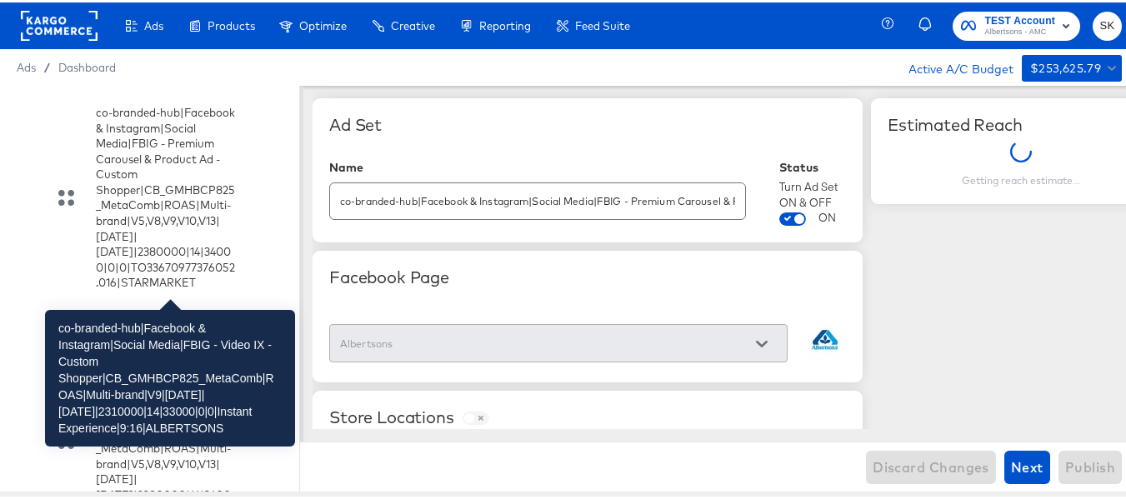
scroll to position [2659, 0]
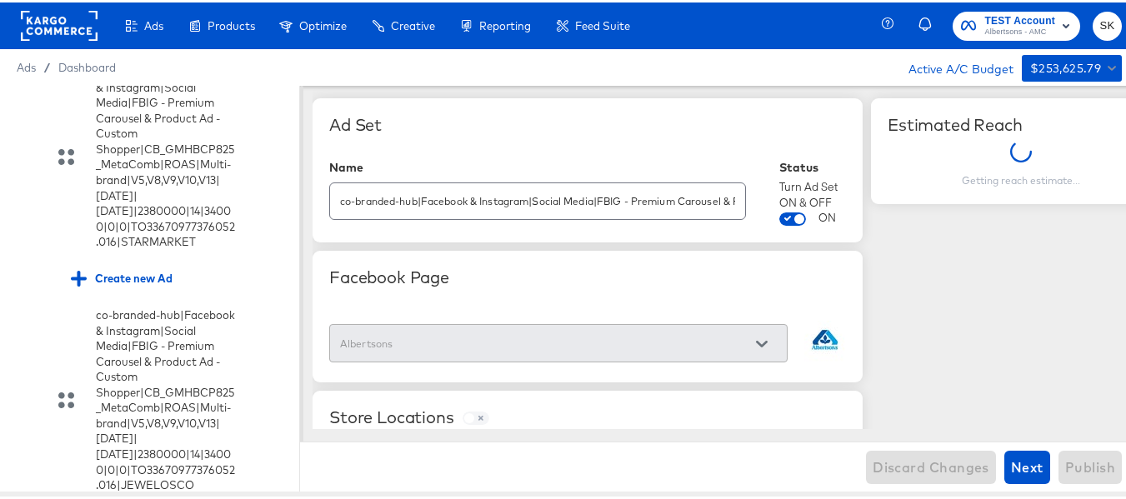
click at [133, 41] on div "Create new Ad" at bounding box center [122, 33] width 102 height 16
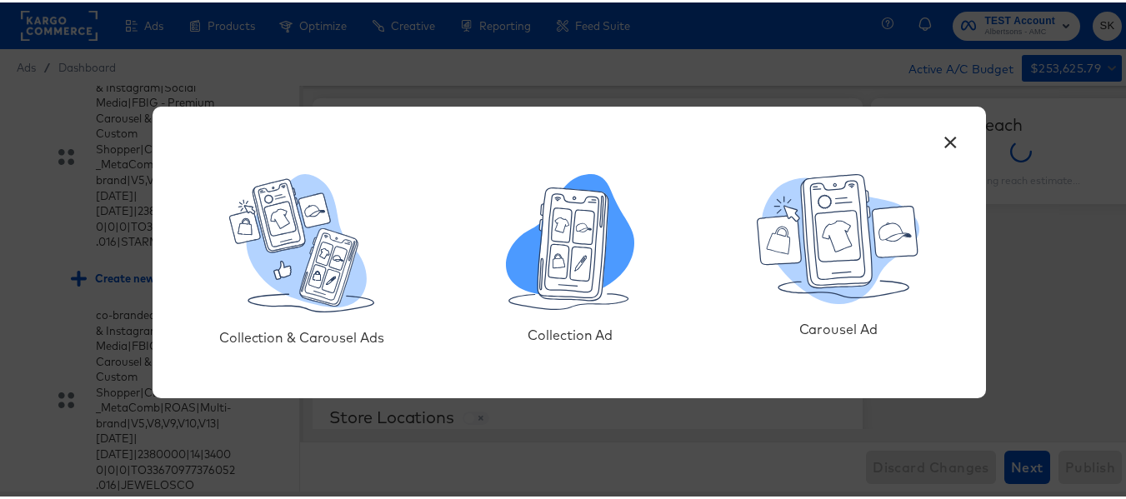
click at [565, 282] on icon at bounding box center [573, 241] width 71 height 113
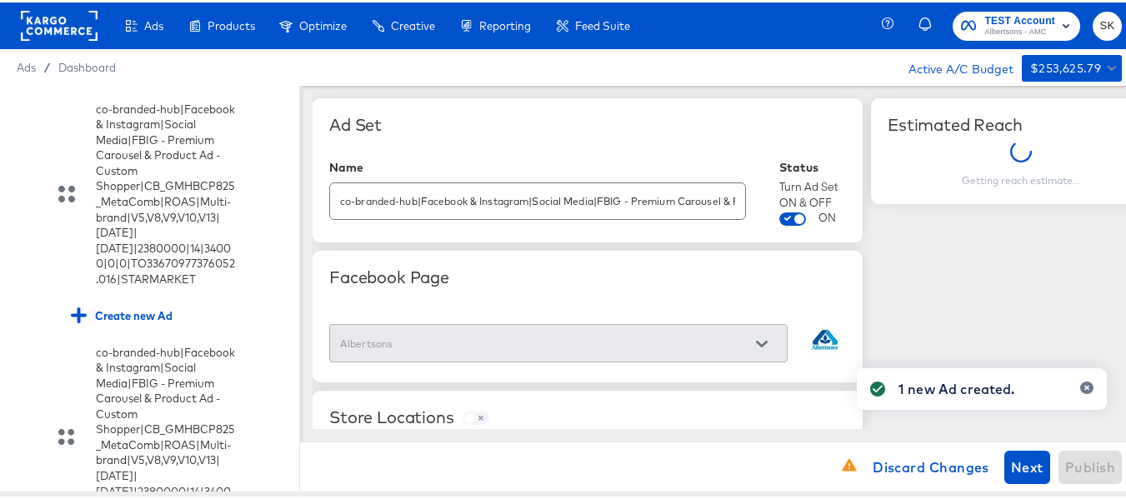
click at [108, 42] on div "Ad 4" at bounding box center [105, 33] width 68 height 17
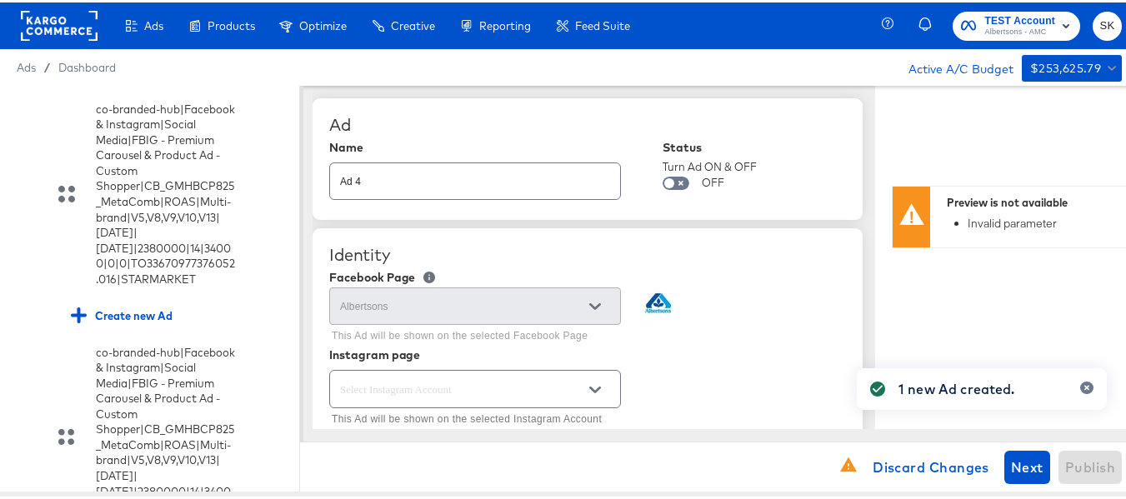
click at [438, 169] on input "Ad 4" at bounding box center [475, 172] width 290 height 36
paste input "co-branded-hub|Facebook & Instagram|Social Media|FBIG - Video IX - Custom Shopp…"
type input "co-branded-hub|Facebook & Instagram|Social Media|FBIG - Video IX - Custom Shopp…"
type textarea "x"
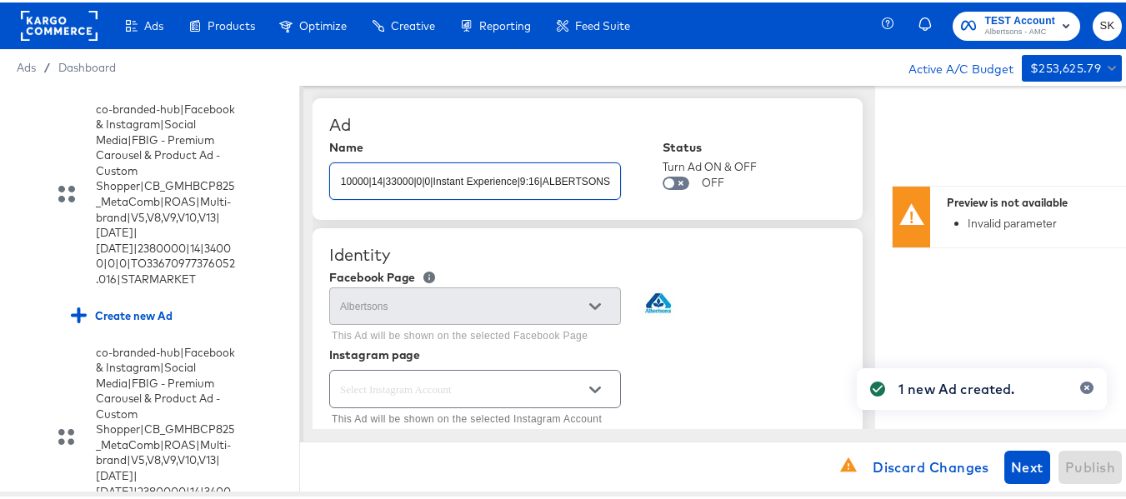
type textarea "x"
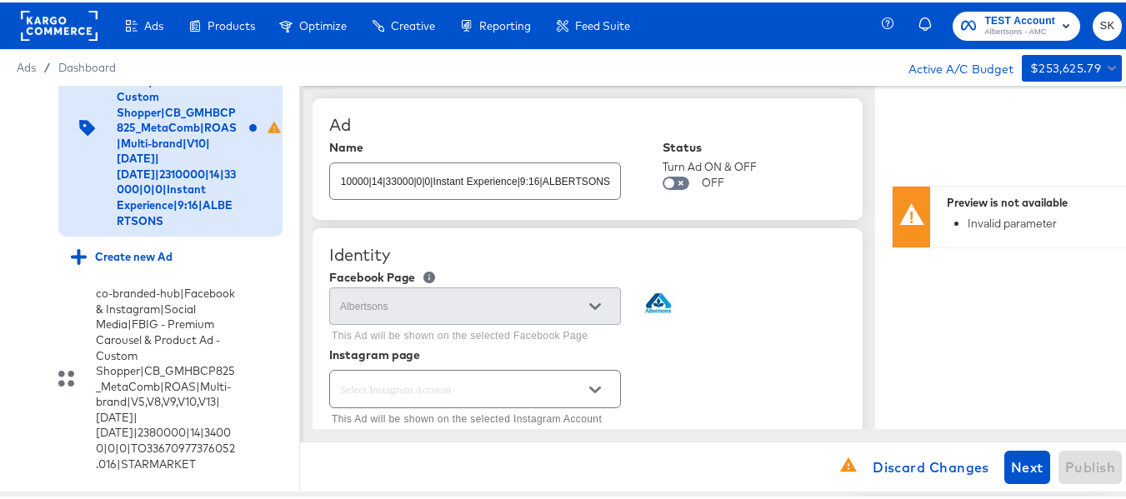
click at [778, 142] on div "Name co-branded-hub|Facebook & Instagram|Social Media|FBIG - Video IX - Custom …" at bounding box center [587, 169] width 517 height 63
click at [539, 165] on input "co-branded-hub|Facebook & Instagram|Social Media|FBIG - Video IX - Custom Shopp…" at bounding box center [475, 172] width 290 height 36
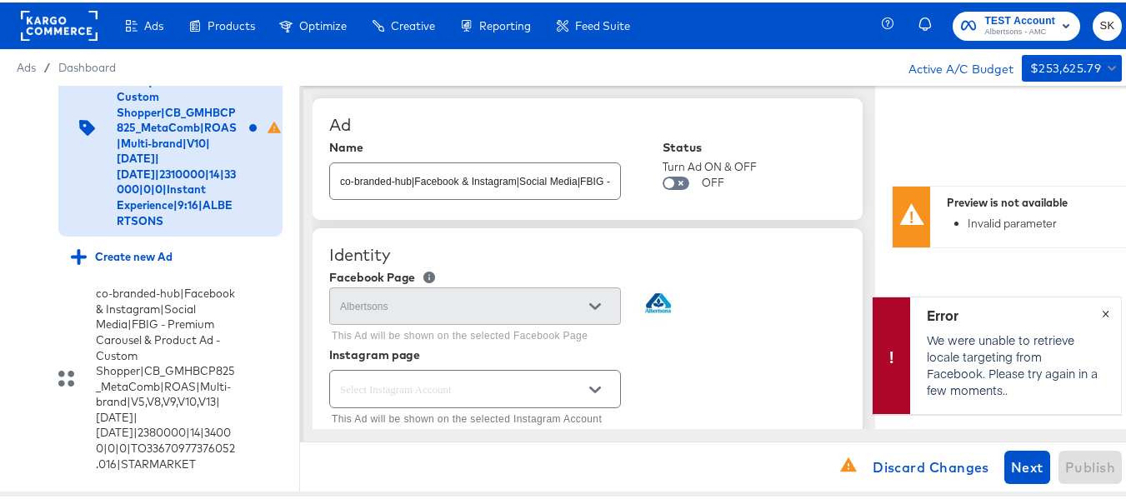
click at [1102, 313] on span "×" at bounding box center [1106, 309] width 8 height 19
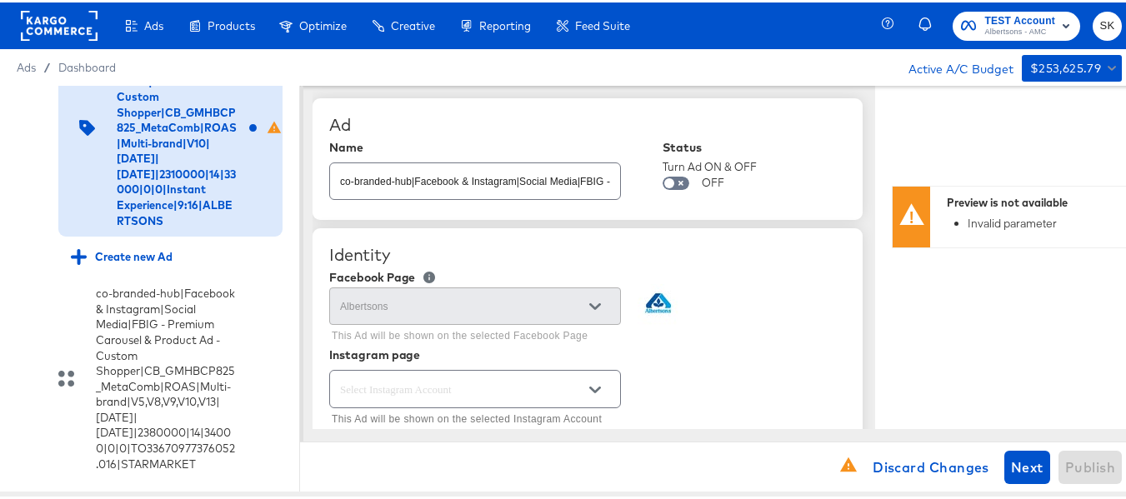
click at [543, 175] on input "co-branded-hub|Facebook & Instagram|Social Media|FBIG - Video IX - Custom Shopp…" at bounding box center [475, 172] width 290 height 36
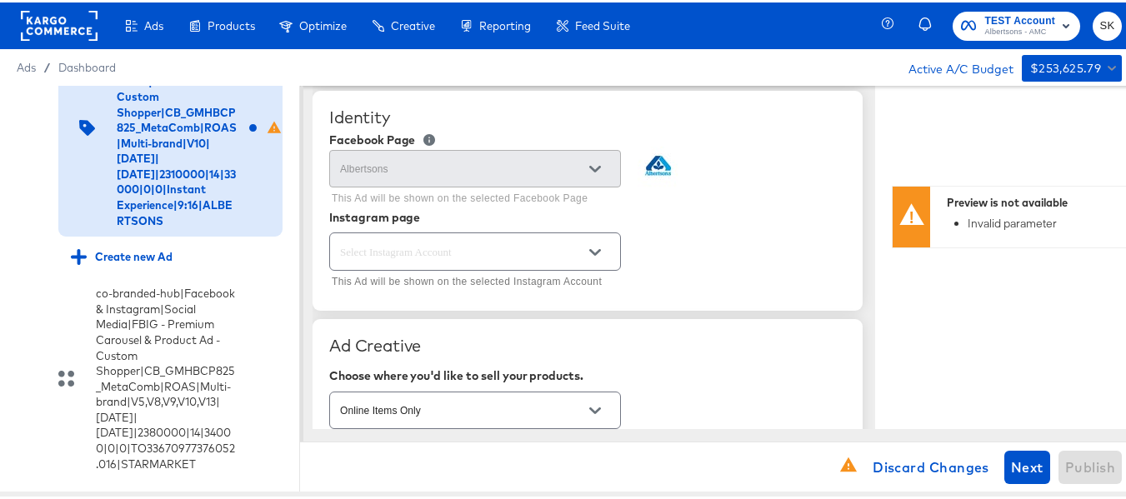
scroll to position [250, 0]
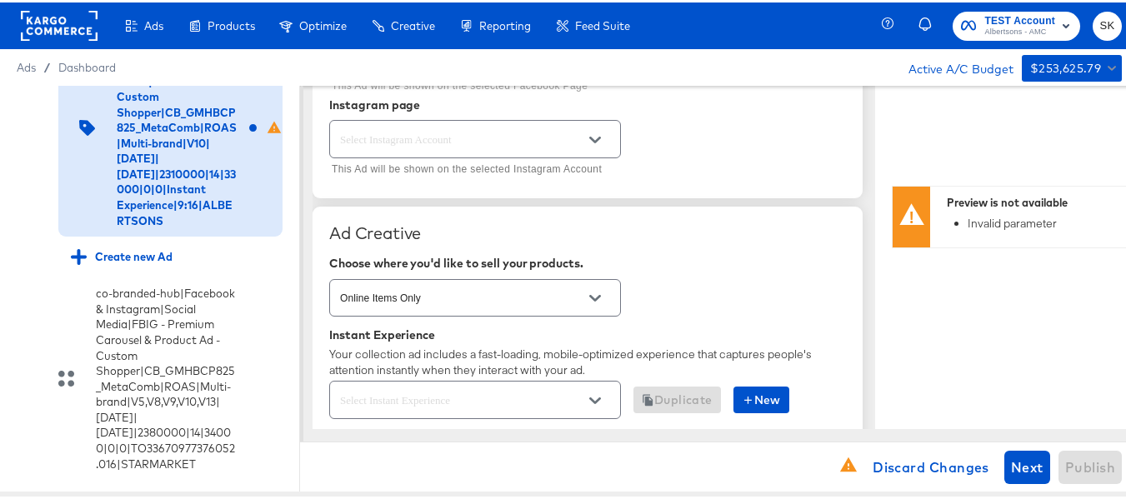
click at [589, 141] on icon "Open" at bounding box center [595, 138] width 12 height 12
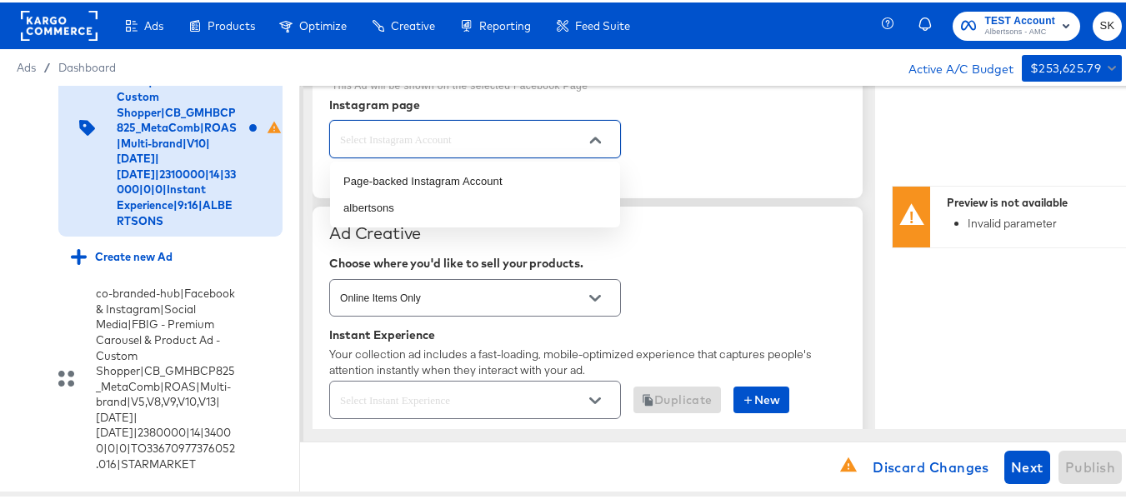
scroll to position [0, 0]
click at [375, 200] on li "albertsons" at bounding box center [475, 206] width 290 height 27
type input "albertsons"
type textarea "x"
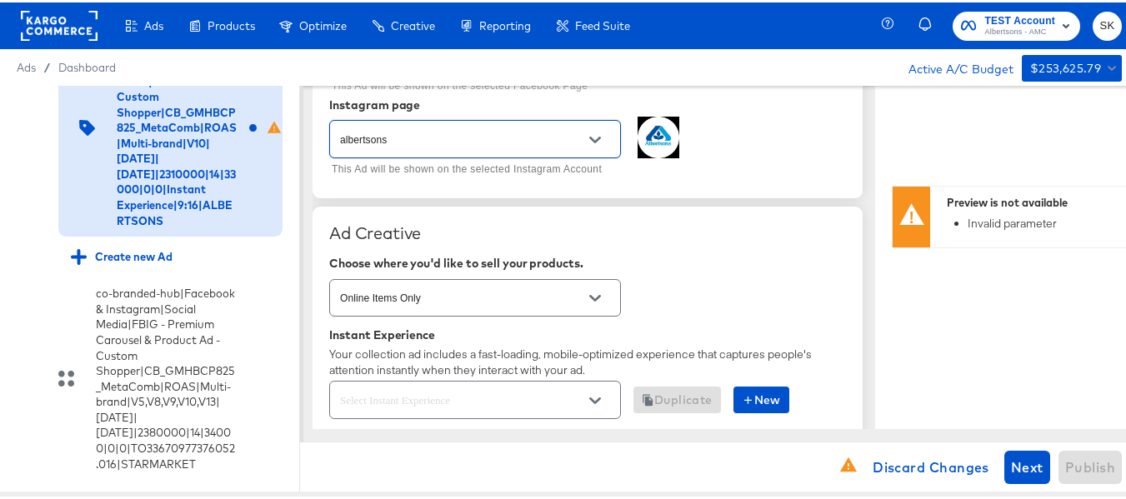
click at [767, 186] on div "Identity Facebook Page Albertsons This Ad will be shown on the selected Faceboo…" at bounding box center [588, 85] width 550 height 219
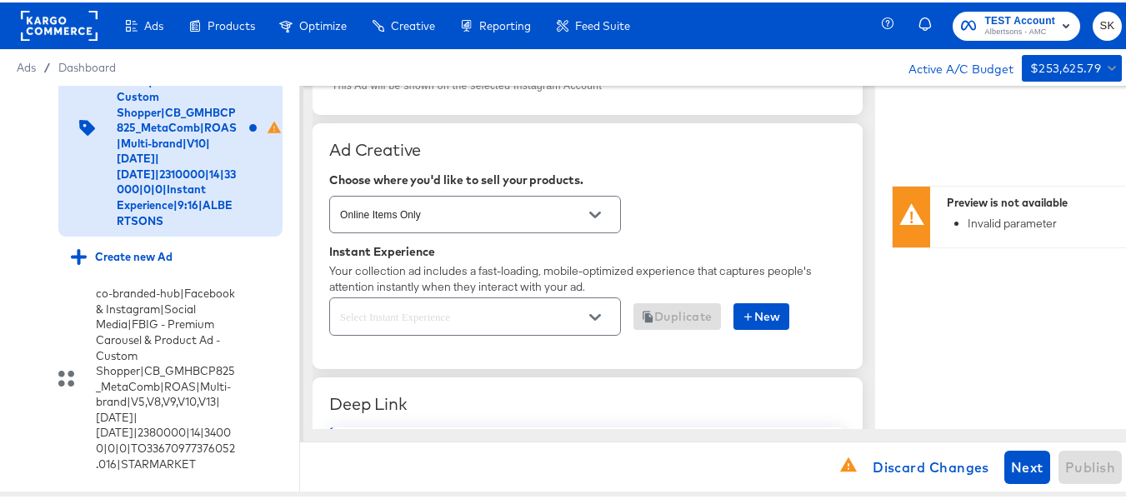
scroll to position [417, 0]
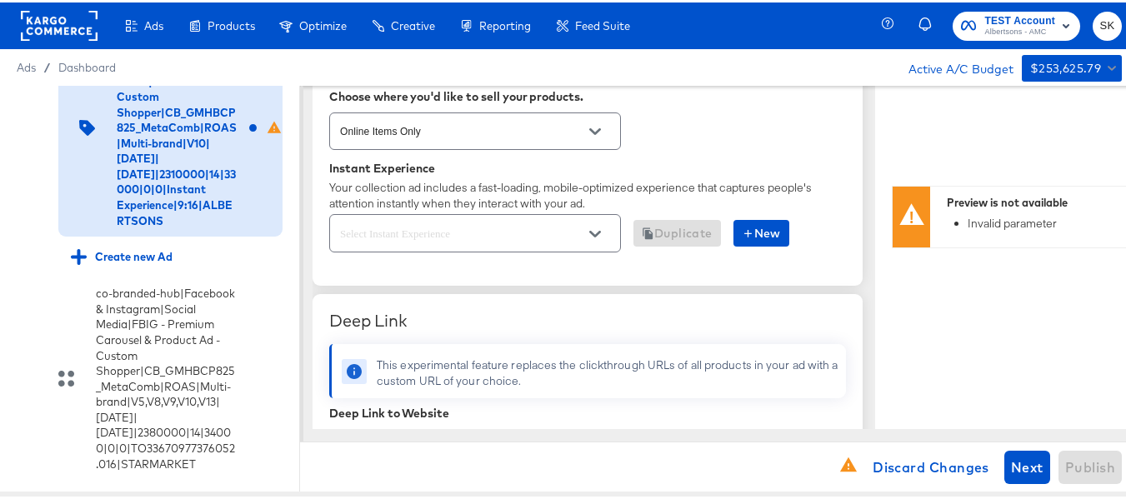
click at [593, 230] on icon "Open" at bounding box center [595, 232] width 12 height 12
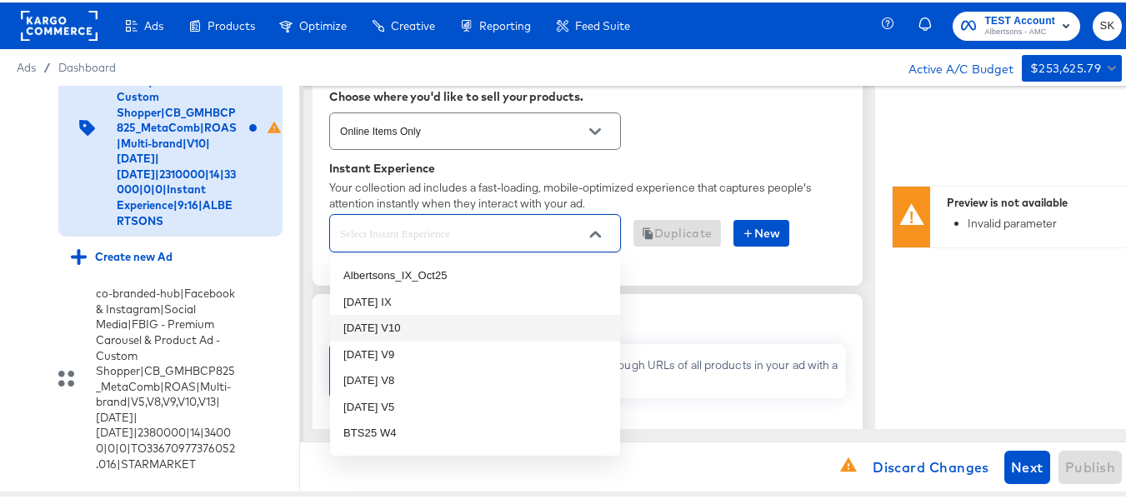
click at [380, 326] on li "[DATE] V10" at bounding box center [475, 326] width 290 height 27
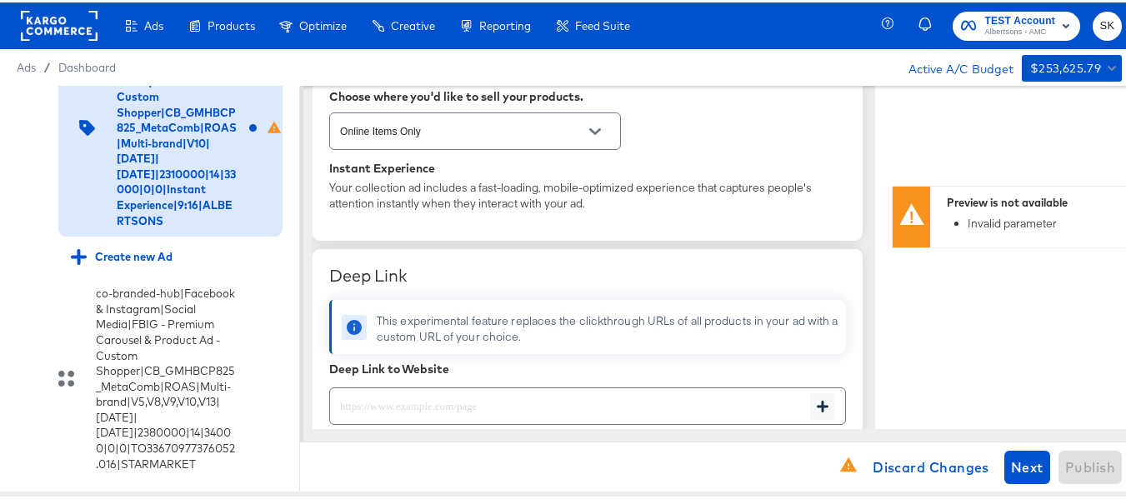
click at [723, 208] on div at bounding box center [587, 208] width 517 height 1
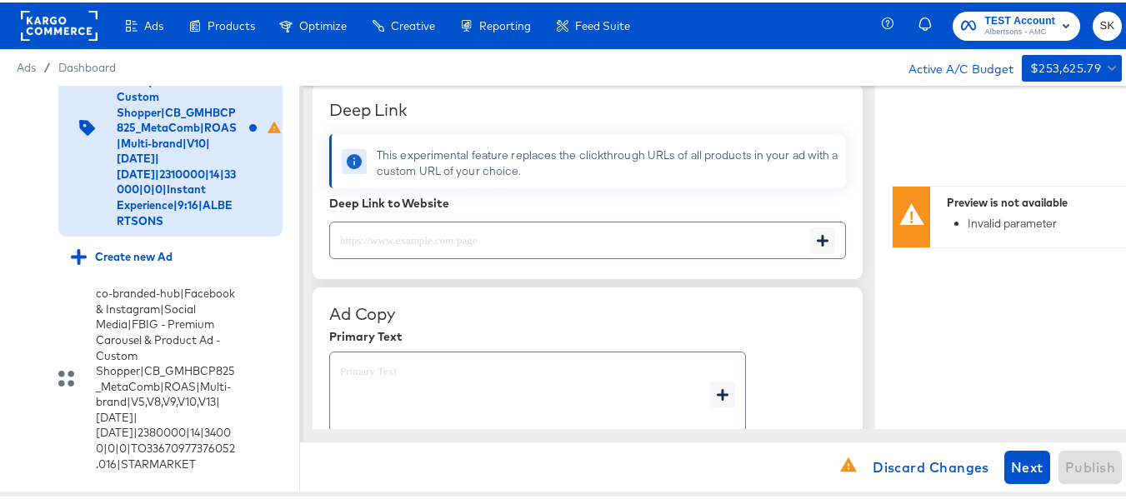
scroll to position [583, 0]
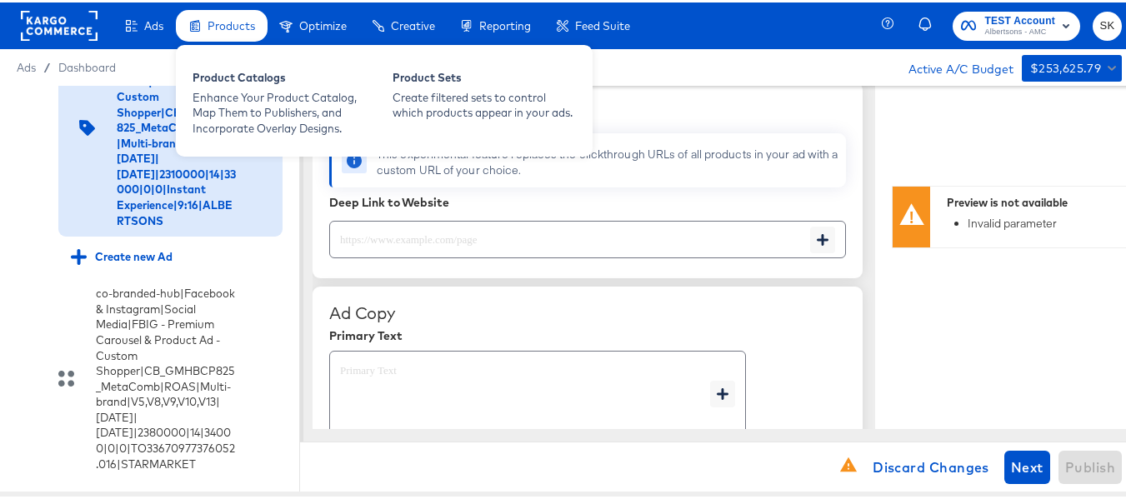
type textarea "x"
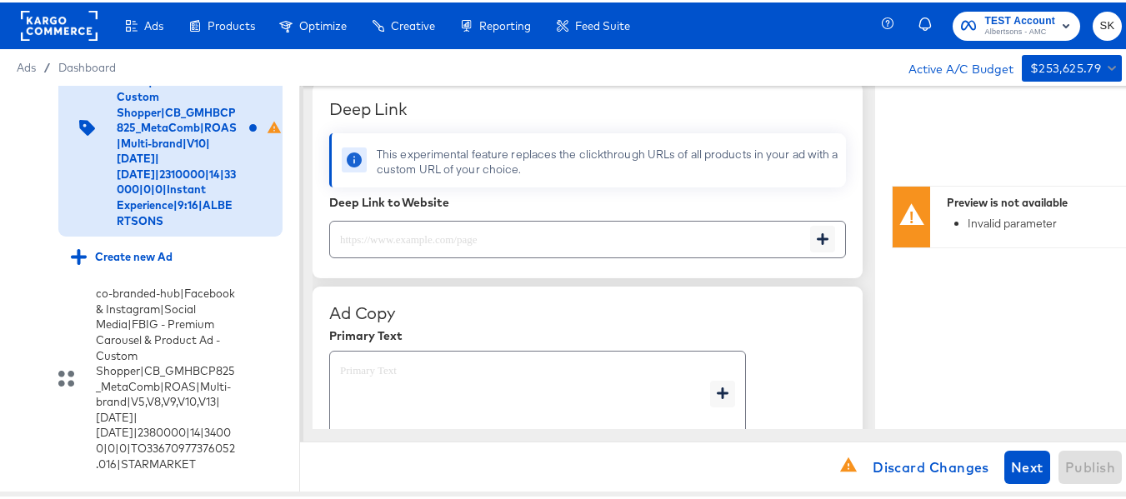
scroll to position [653, 0]
click at [448, 240] on input "text" at bounding box center [570, 231] width 480 height 36
paste input "[URL][DOMAIN_NAME]"
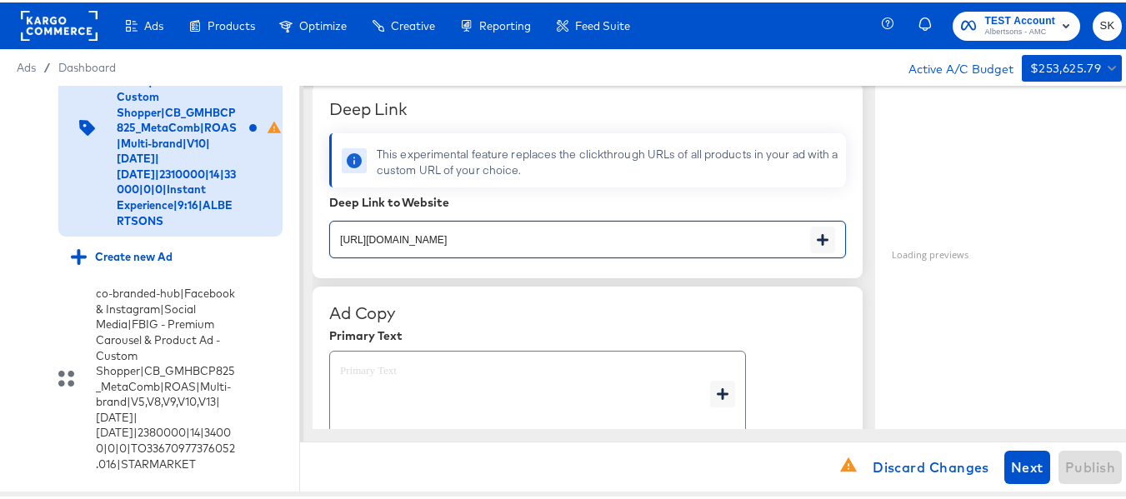
type input "[URL][DOMAIN_NAME]"
type textarea "x"
click at [505, 318] on div "Ad Copy" at bounding box center [587, 311] width 517 height 20
click at [413, 367] on textarea at bounding box center [525, 392] width 370 height 60
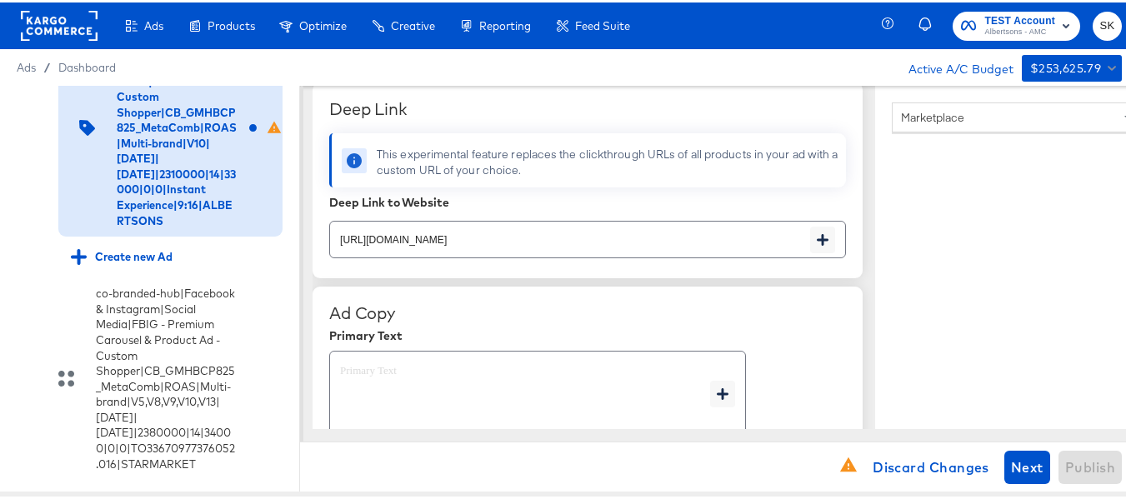
type textarea "x"
paste textarea "Shop your favorite brands for you and your home!"
type textarea "Shop your favorite brands for you and your home!"
type textarea "x"
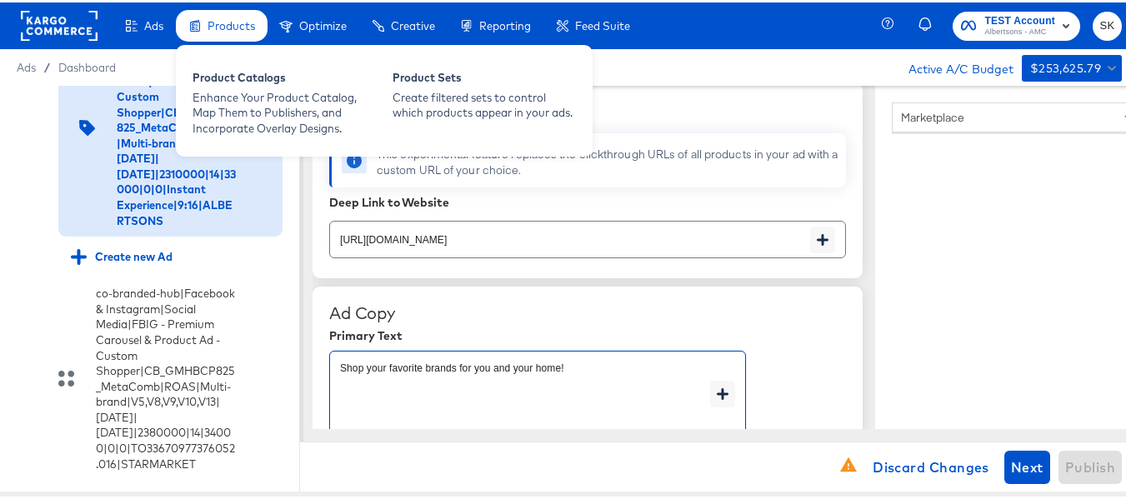
type textarea "Shop your favorite brands for you and your home!"
type textarea "x"
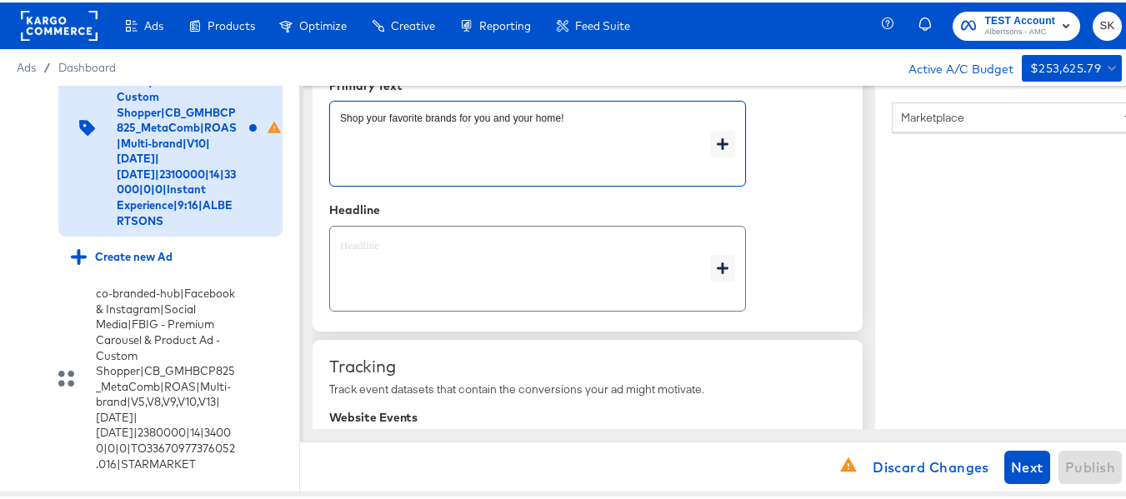
type textarea "x"
click at [419, 270] on textarea at bounding box center [525, 267] width 370 height 60
type textarea "x"
paste textarea "Explore latest arrivals"
type textarea "Explore latest arrivals"
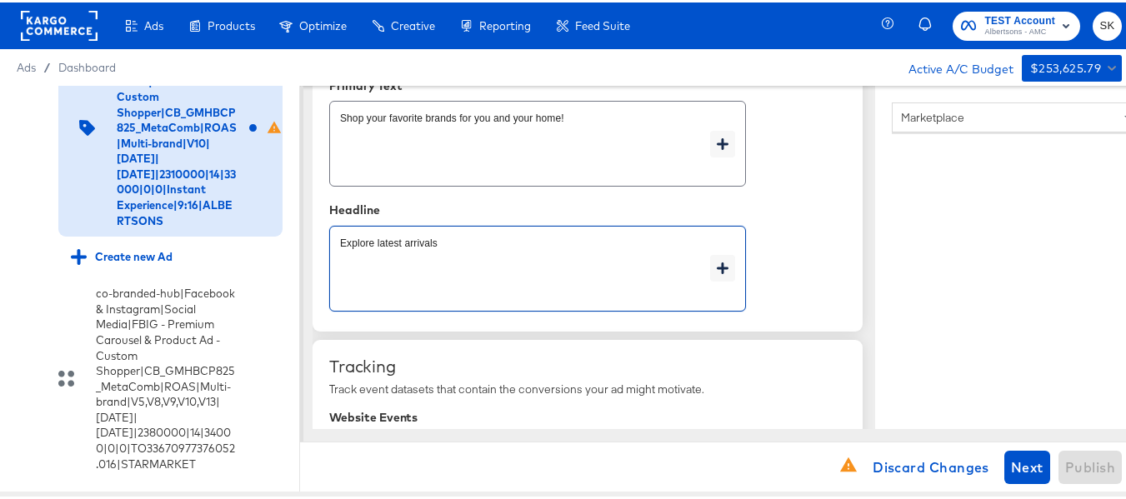
type textarea "x"
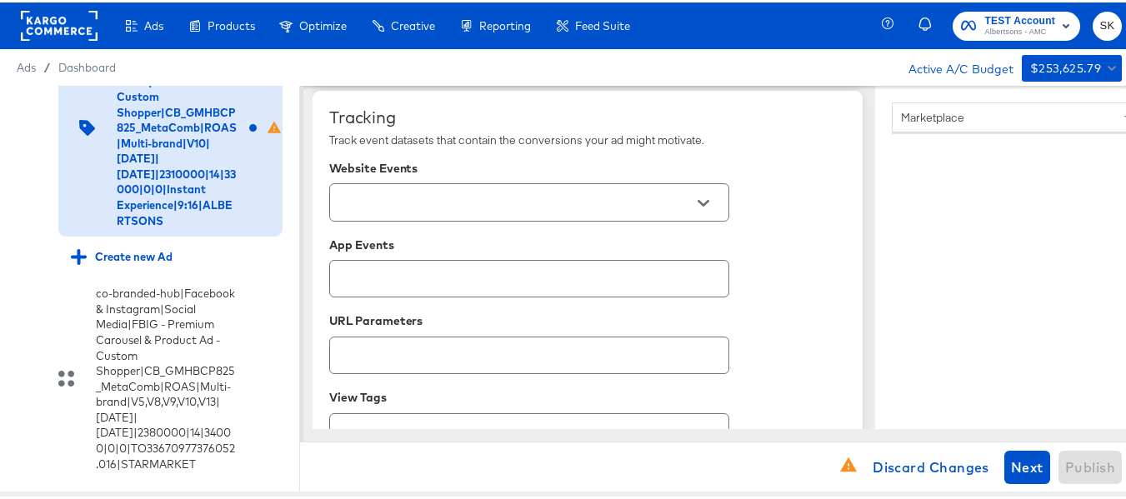
scroll to position [1167, 0]
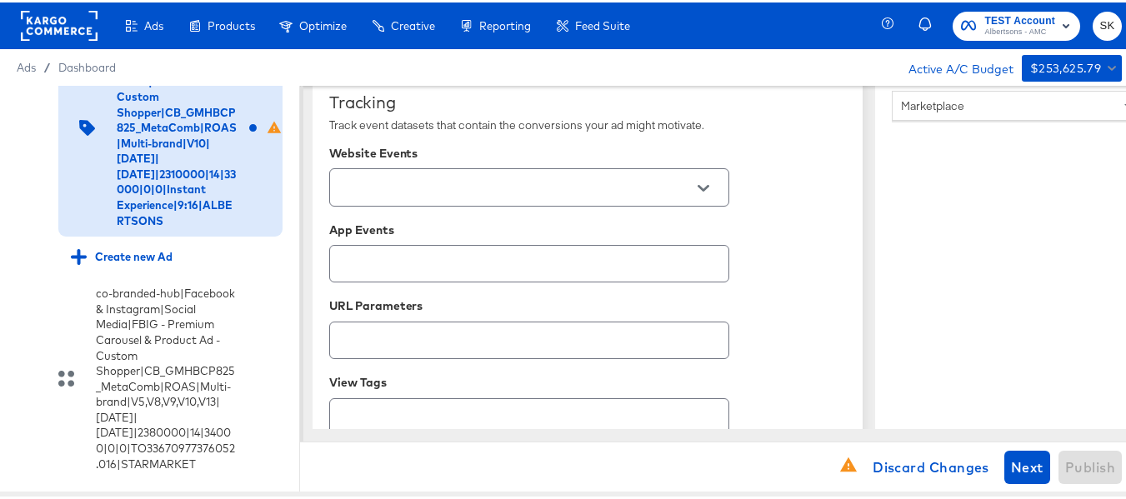
click at [717, 188] on div at bounding box center [703, 185] width 35 height 25
type textarea "Explore latest arrivals"
type textarea "x"
click at [705, 185] on icon "Open" at bounding box center [704, 186] width 12 height 7
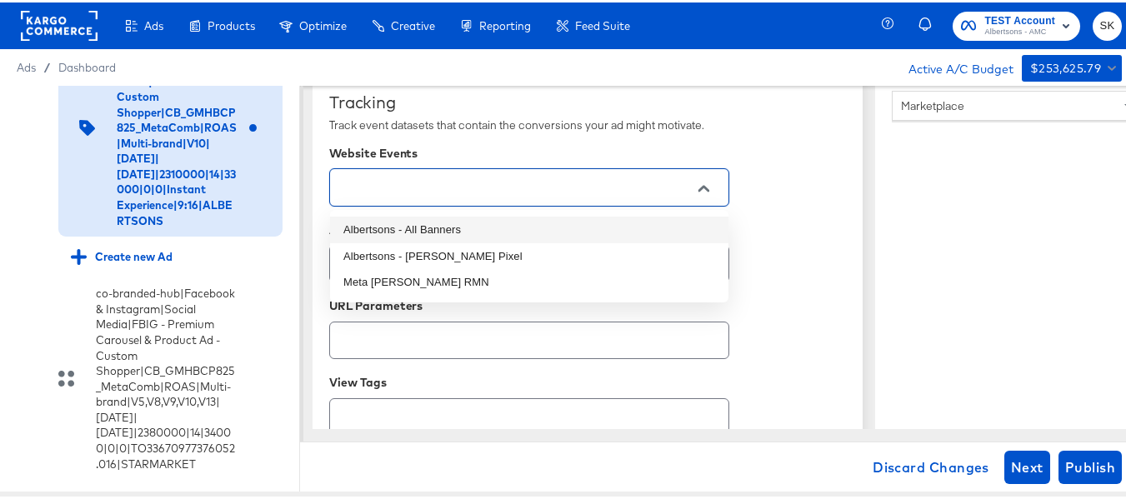
click at [456, 228] on li "Albertsons - All Banners" at bounding box center [529, 227] width 398 height 27
type textarea "x"
type input "Albertsons - All Banners"
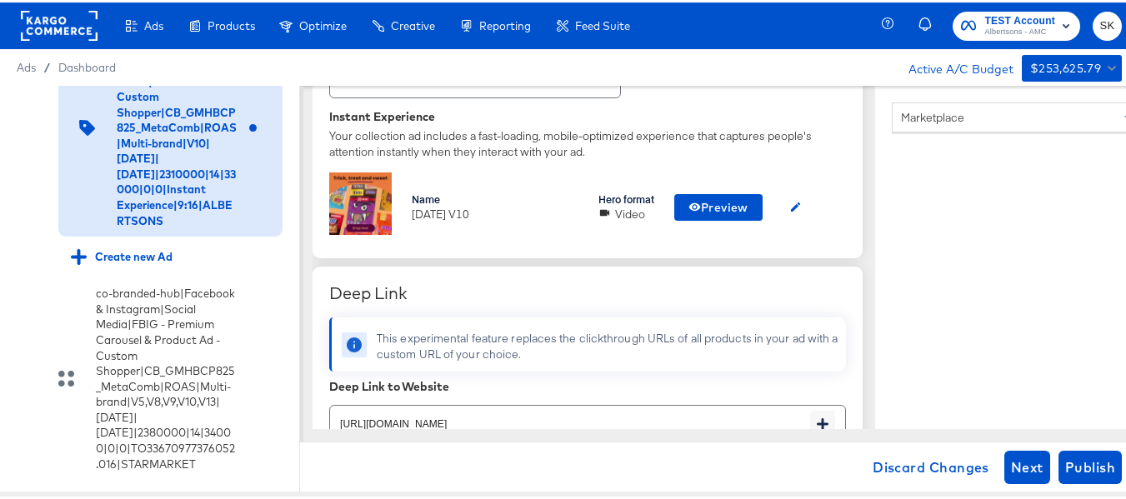
scroll to position [441, 0]
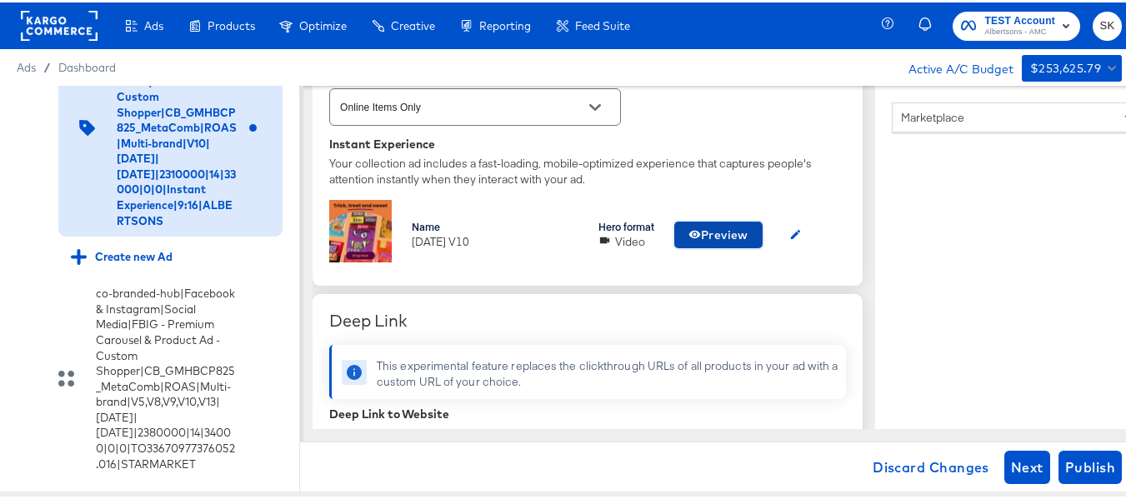
click at [724, 236] on span "Preview" at bounding box center [718, 233] width 60 height 21
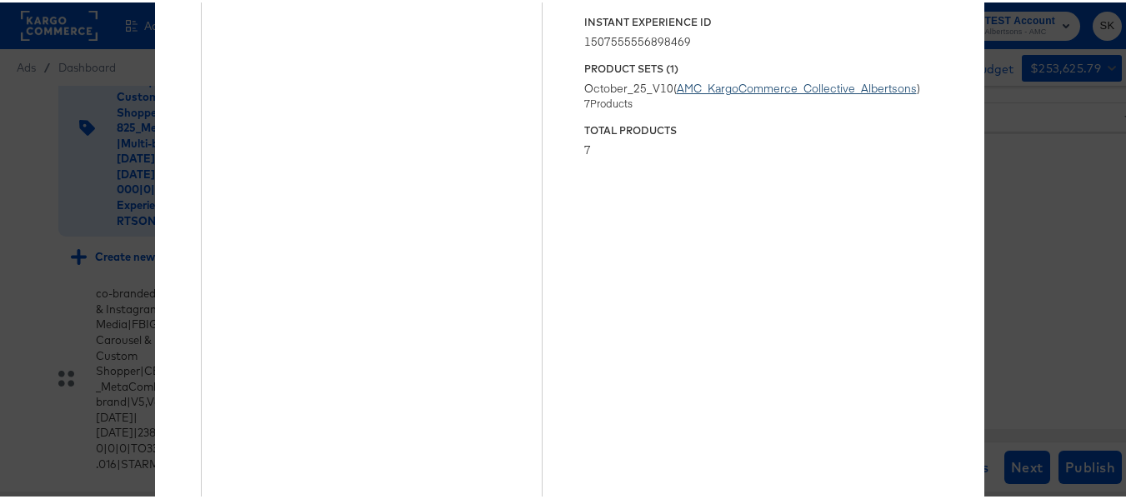
click at [722, 88] on link "AMC_KargoCommerce_Collective_Albertsons" at bounding box center [797, 85] width 240 height 15
click at [1009, 118] on div "× Previewing ' [DATE] V10 ' Status Published Instant Experience ID 150755555689…" at bounding box center [569, 249] width 1138 height 499
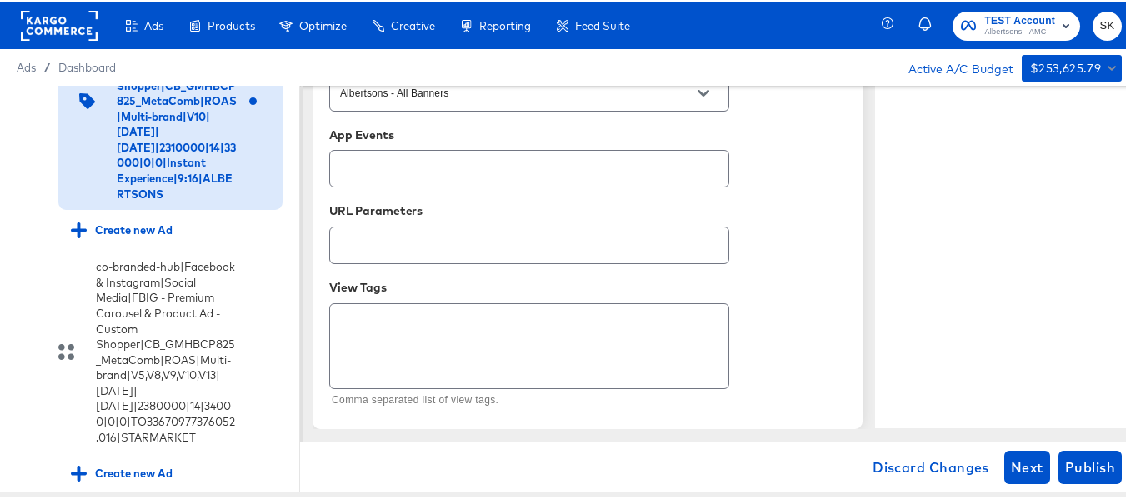
scroll to position [1, 0]
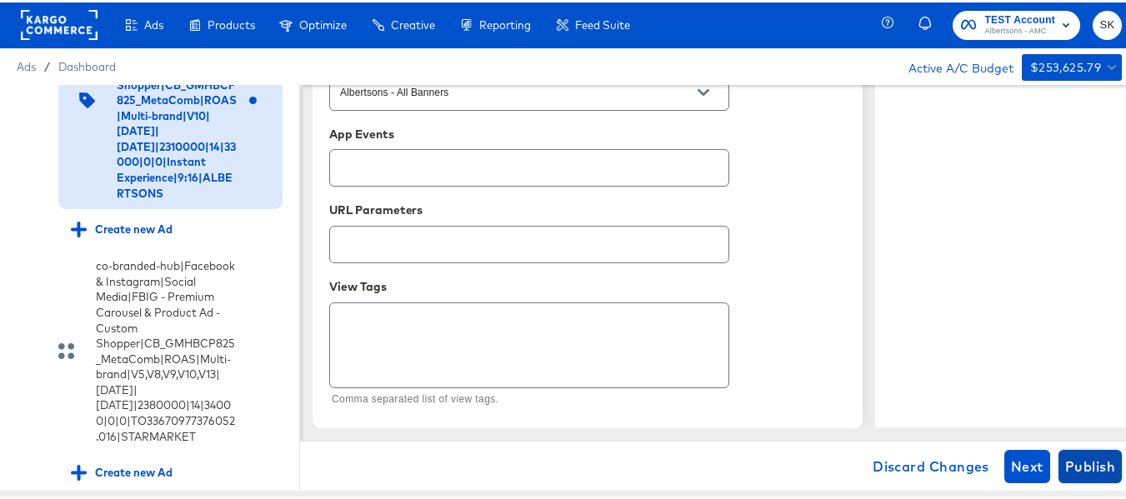
click at [1087, 458] on span "Publish" at bounding box center [1090, 464] width 50 height 23
type textarea "x"
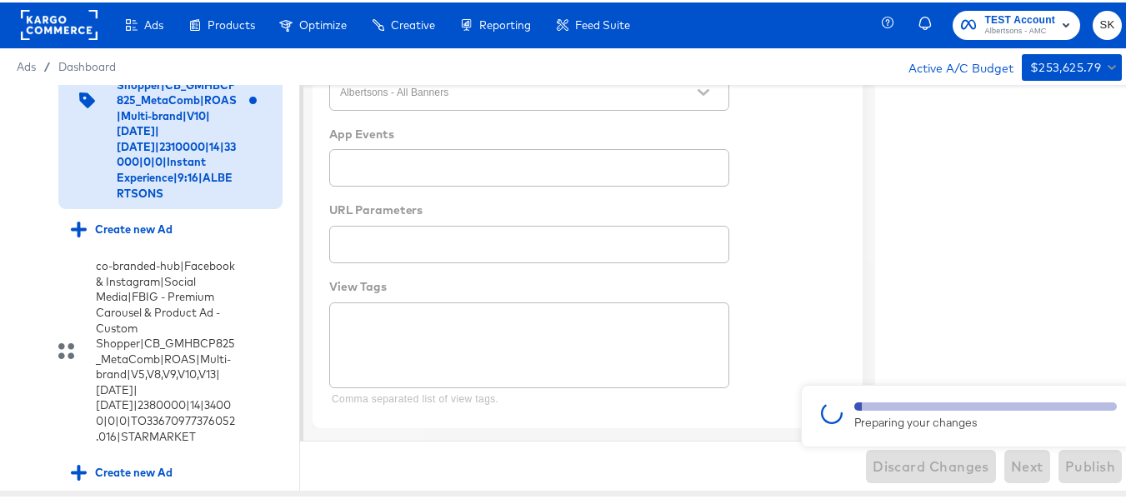
type textarea "x"
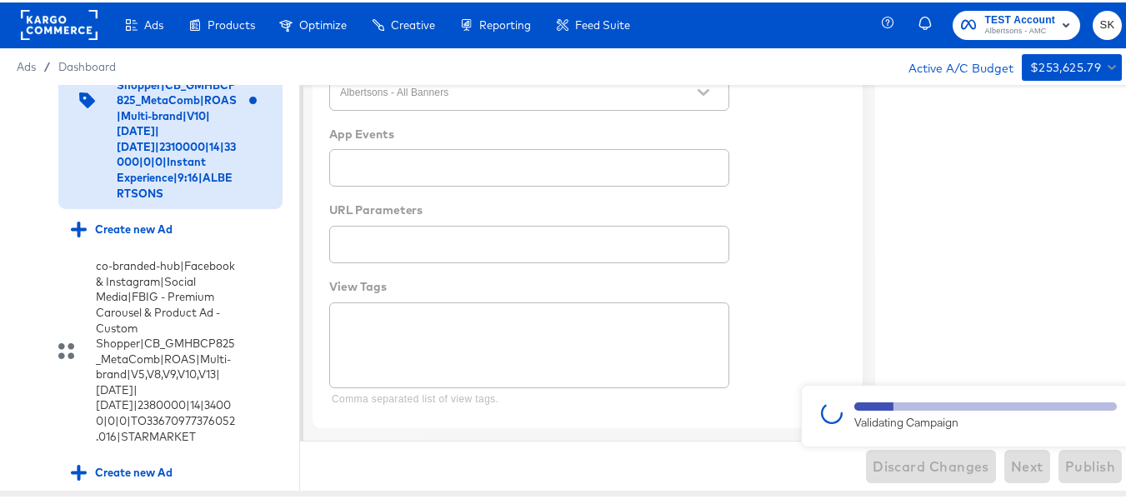
type textarea "x"
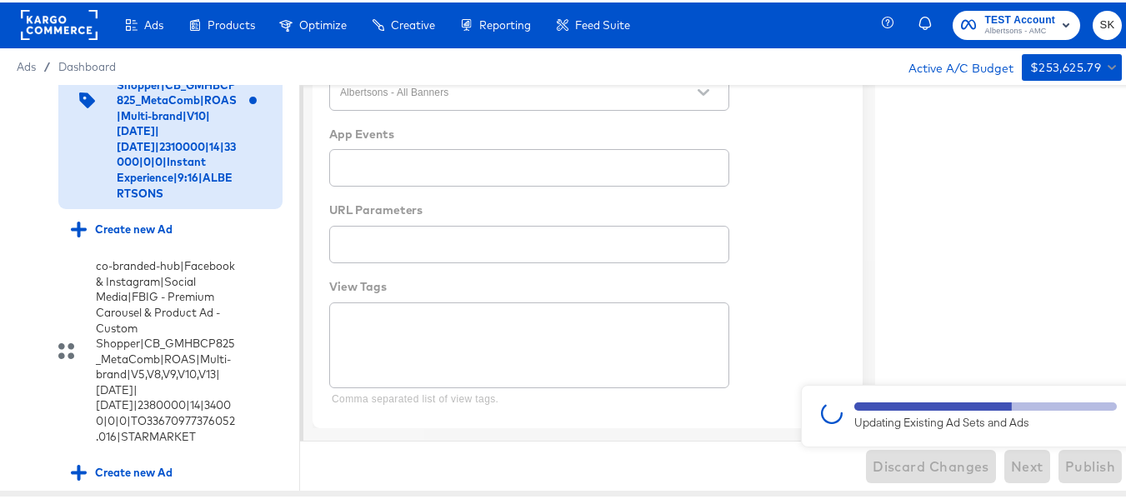
type textarea "x"
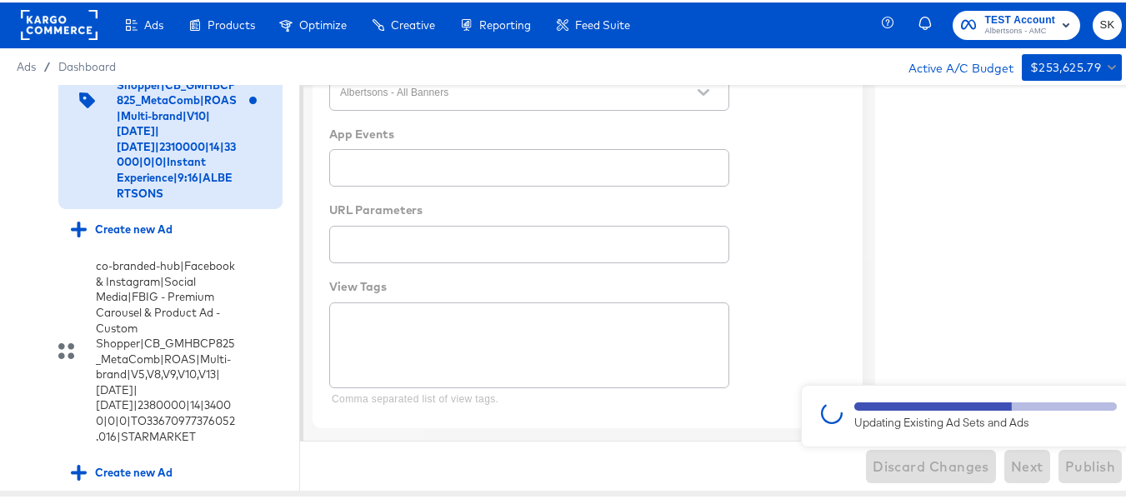
type textarea "x"
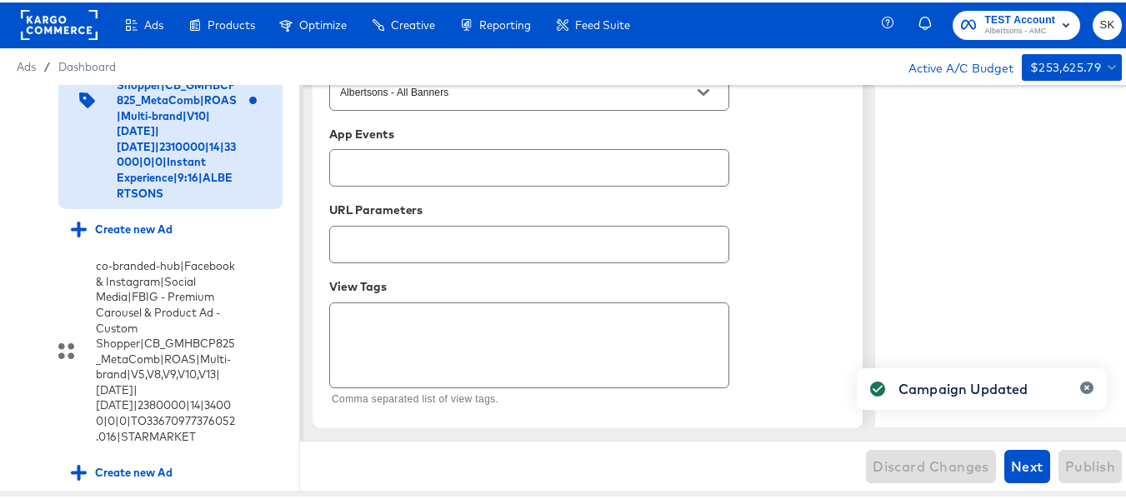
type textarea "x"
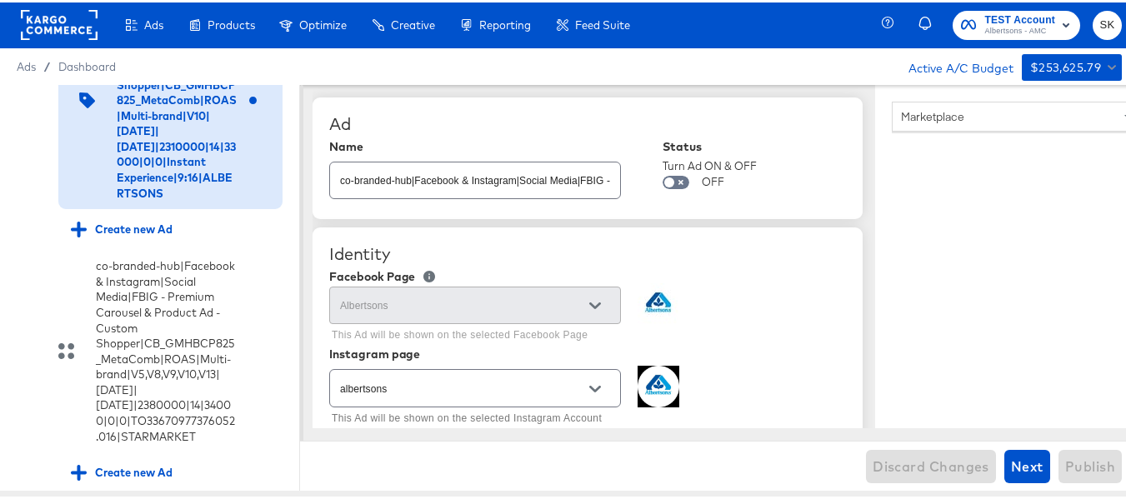
scroll to position [0, 0]
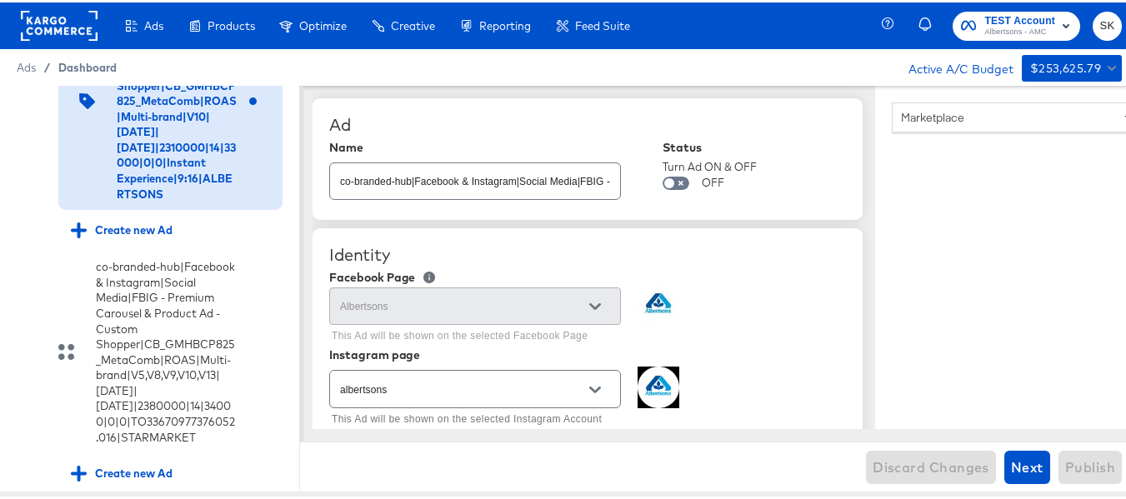
click at [111, 68] on span "Dashboard" at bounding box center [87, 64] width 58 height 13
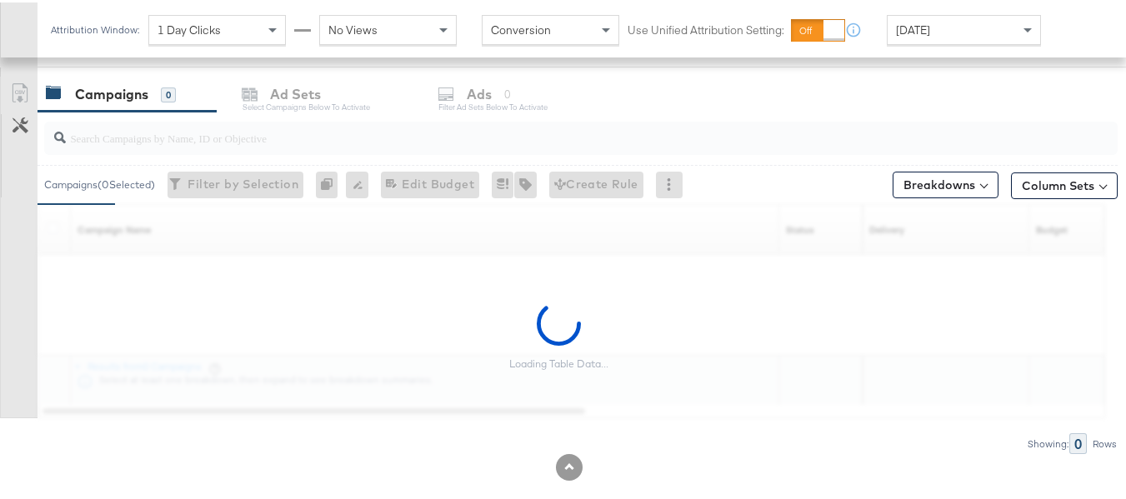
scroll to position [715, 0]
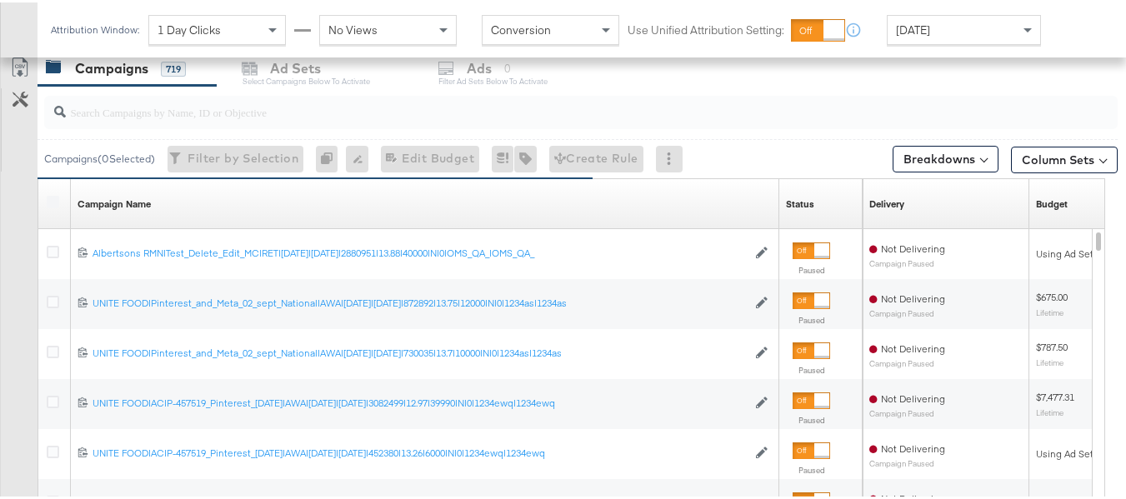
click at [192, 101] on input "search" at bounding box center [544, 103] width 957 height 33
paste input "co-branded-hub|Multibrand|Multi-brand_FY25 CoBrand National GMHBC P8|[PERSON_NA…"
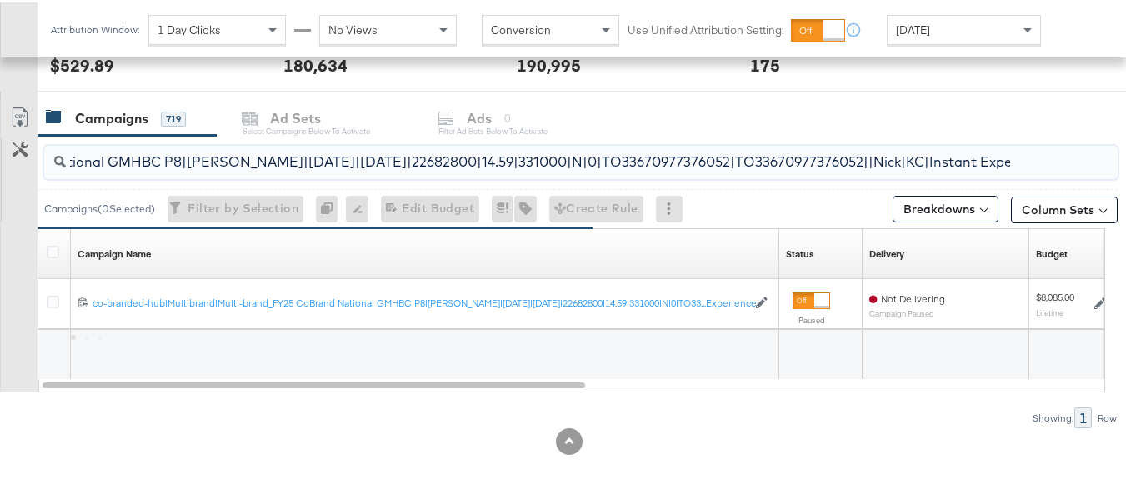
scroll to position [665, 0]
type input "co-branded-hub|Multibrand|Multi-brand_FY25 CoBrand National GMHBC P8|[PERSON_NA…"
click at [44, 253] on div at bounding box center [55, 252] width 31 height 30
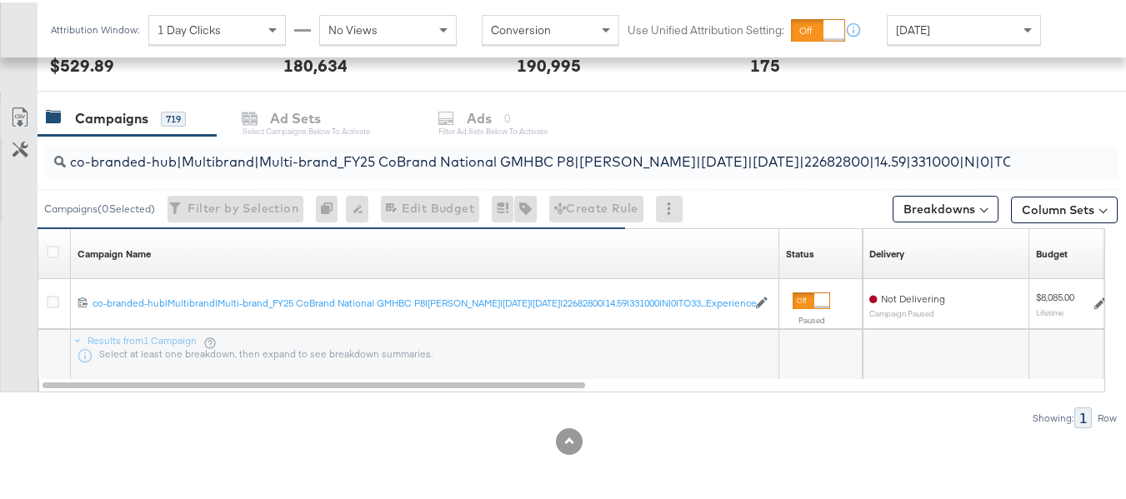
click at [46, 254] on div at bounding box center [55, 252] width 31 height 30
click at [57, 255] on icon at bounding box center [53, 249] width 13 height 13
click at [0, 0] on input "checkbox" at bounding box center [0, 0] width 0 height 0
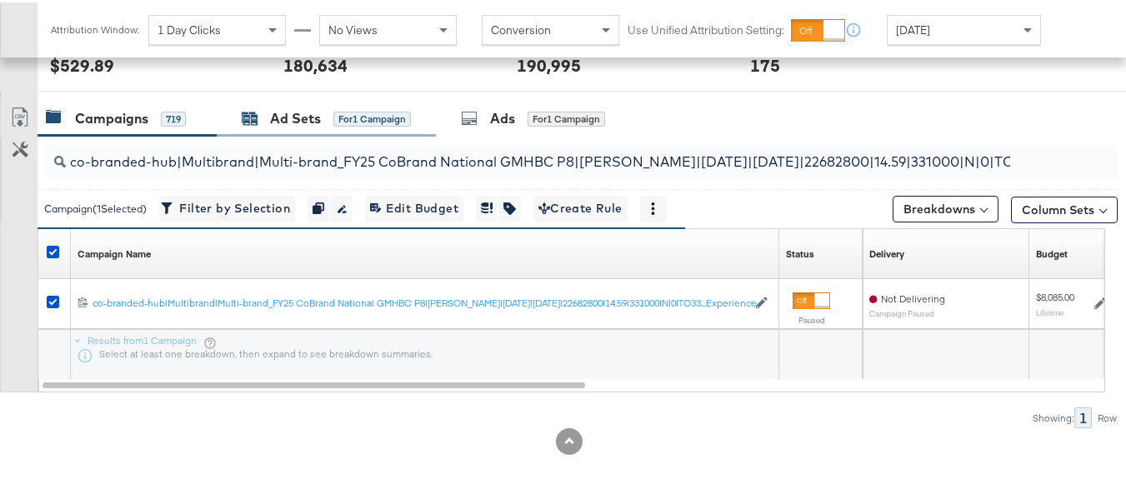
click at [283, 120] on div "Ad Sets" at bounding box center [295, 116] width 51 height 19
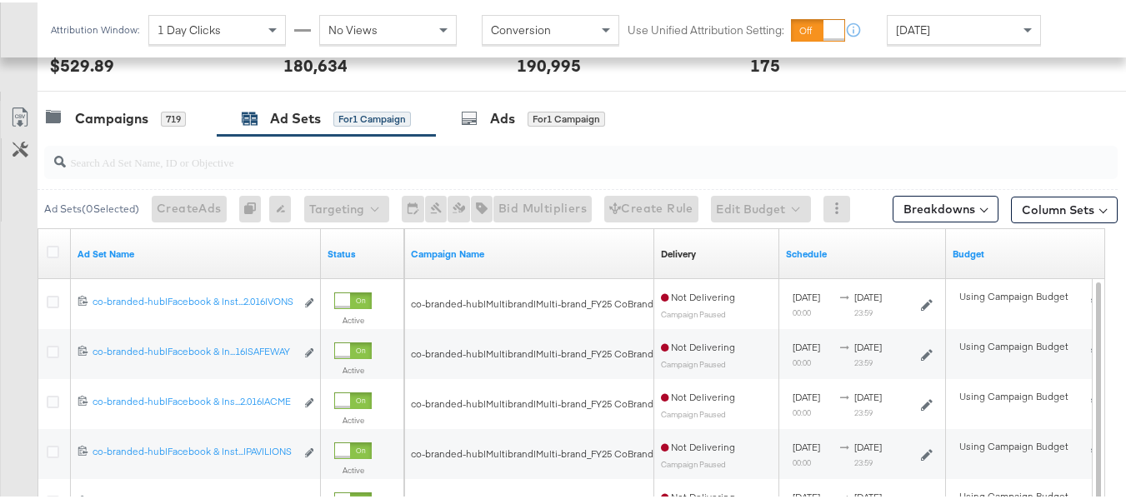
click at [254, 163] on input "search" at bounding box center [544, 153] width 957 height 33
paste input "co-branded-hub|Facebook & Instagram|Social Media|FBIG - Premium Carousel & Prod…"
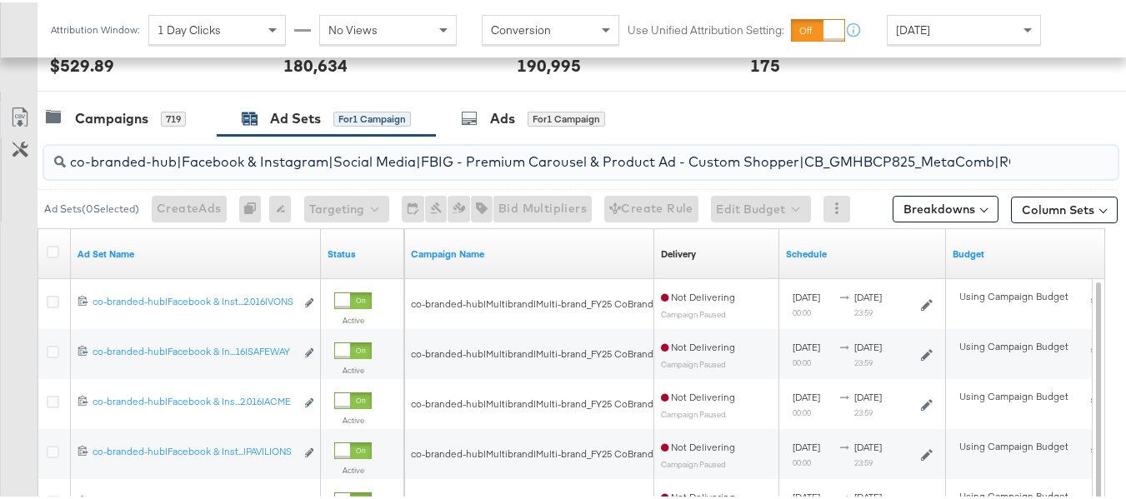
scroll to position [0, 767]
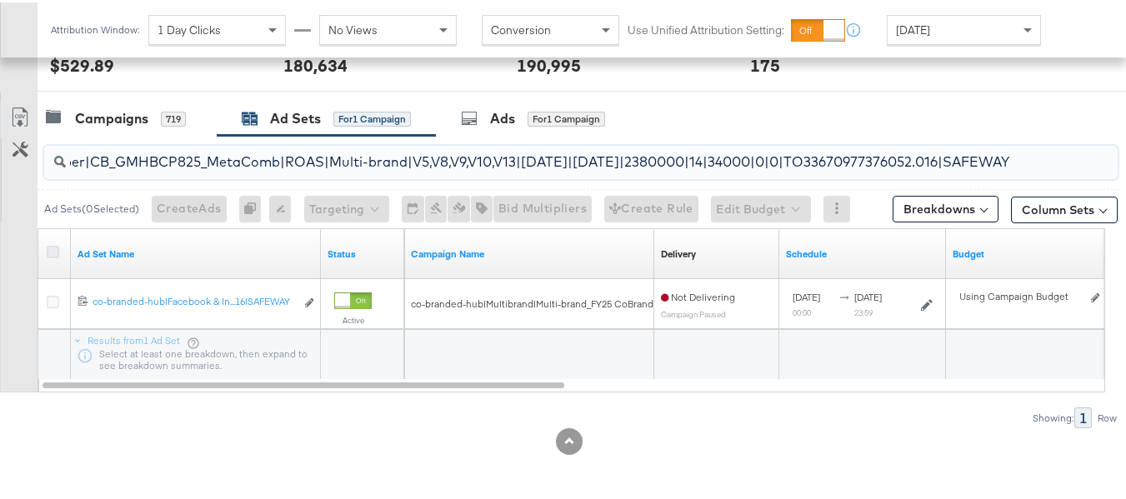
type input "co-branded-hub|Facebook & Instagram|Social Media|FBIG - Premium Carousel & Prod…"
click at [50, 254] on icon at bounding box center [53, 249] width 13 height 13
click at [0, 0] on input "checkbox" at bounding box center [0, 0] width 0 height 0
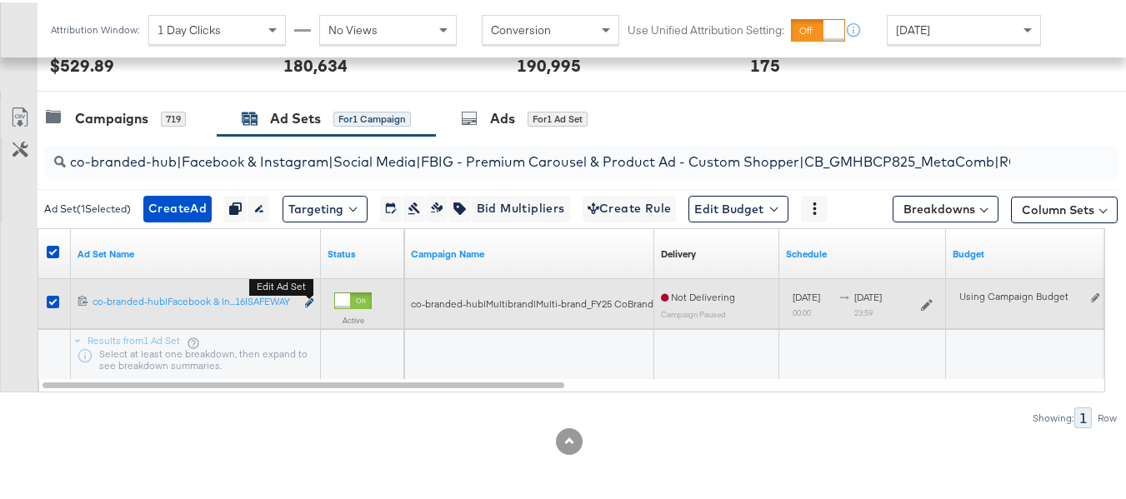
click at [309, 297] on button "Edit ad set" at bounding box center [309, 302] width 10 height 18
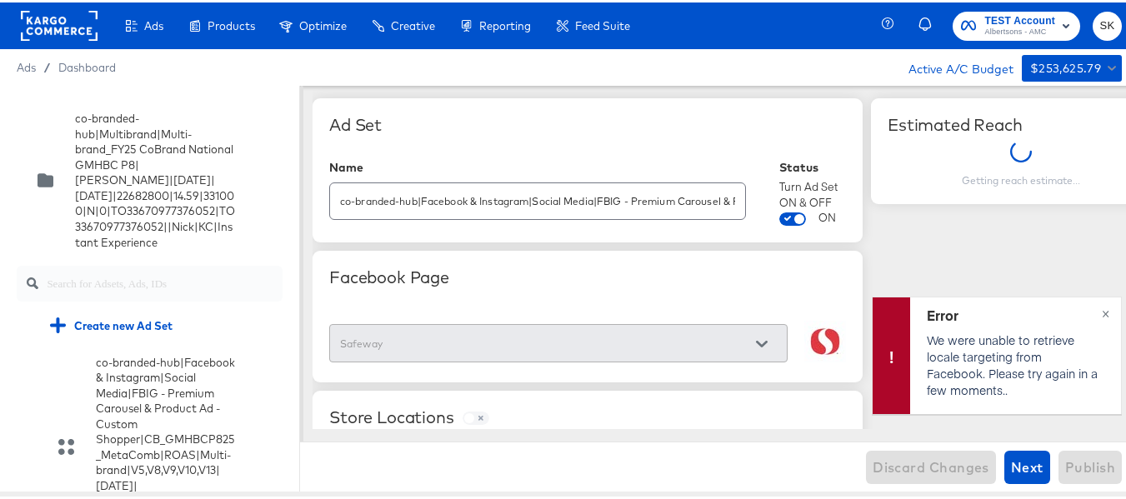
scroll to position [454, 0]
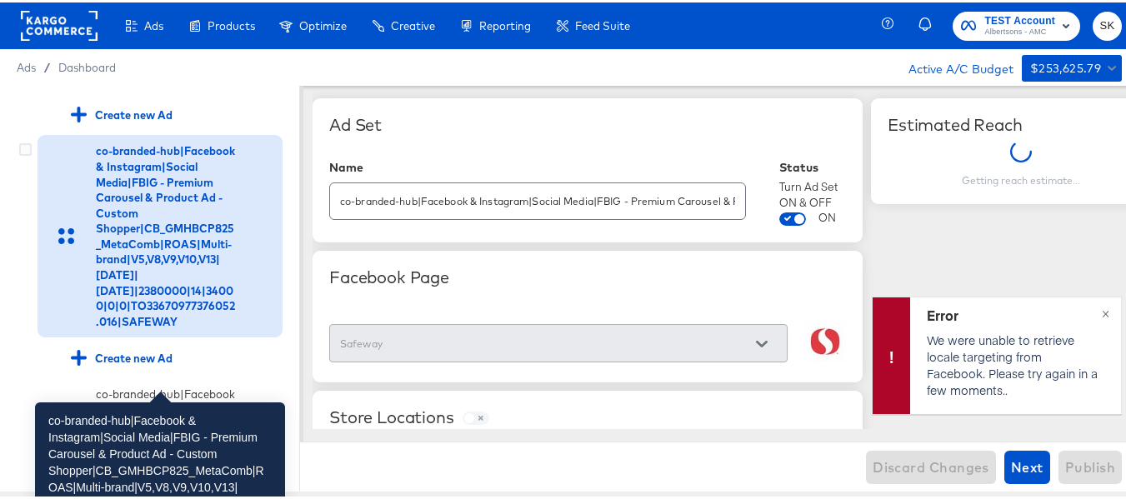
click at [115, 224] on div "co-branded-hub|Facebook & Instagram|Social Media|FBIG - Premium Carousel & Prod…" at bounding box center [166, 234] width 141 height 186
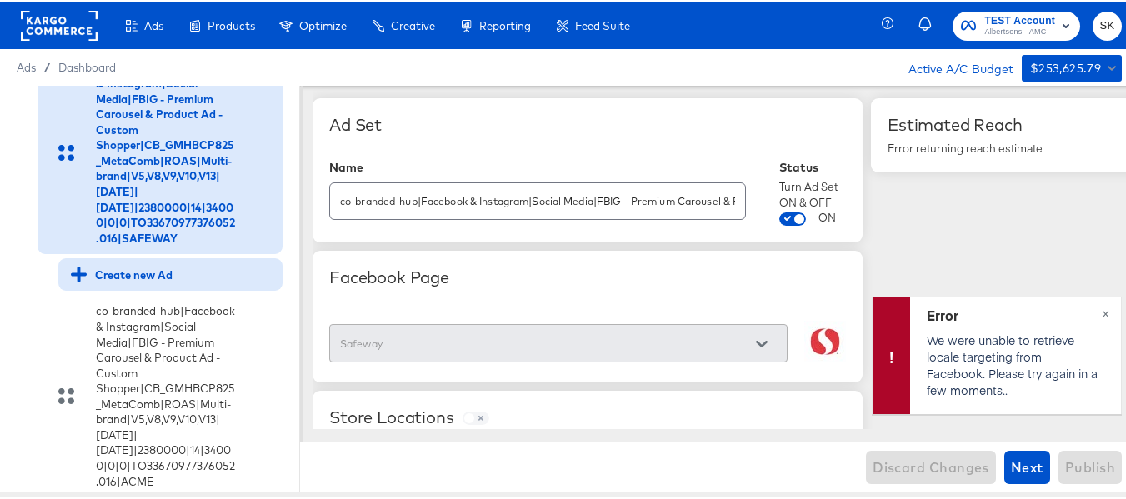
click at [126, 288] on div "Create new Ad" at bounding box center [170, 272] width 224 height 33
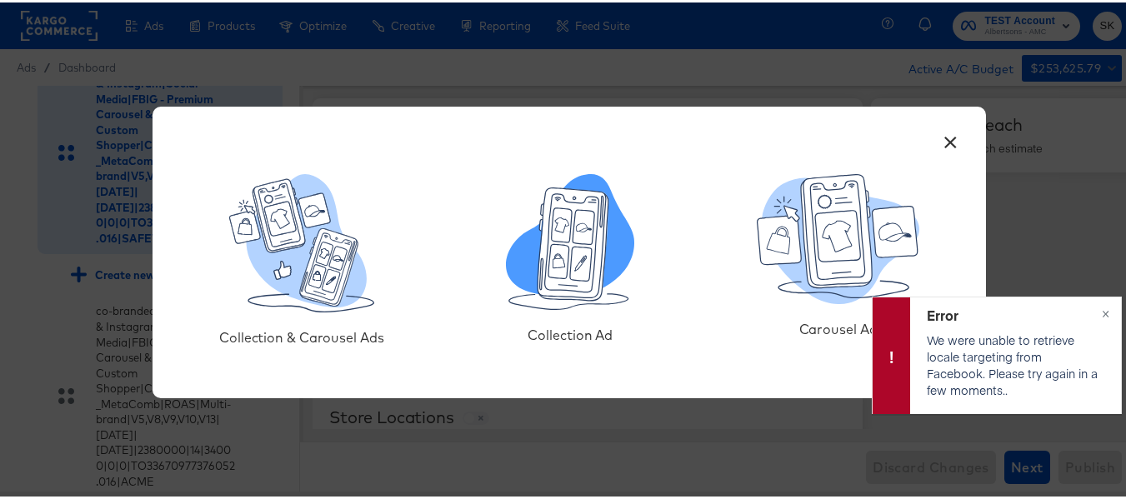
click at [562, 249] on icon at bounding box center [558, 259] width 21 height 34
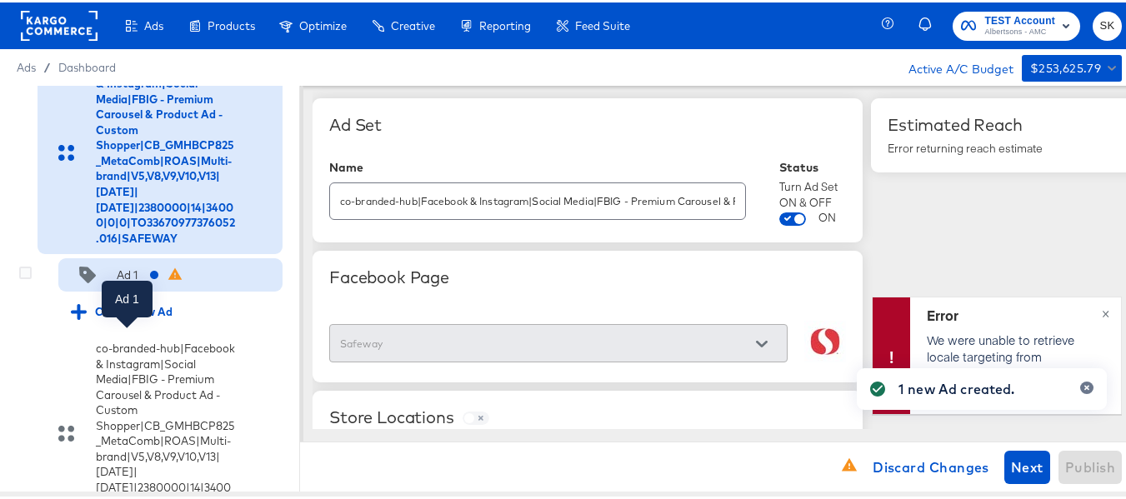
click at [130, 281] on div "Ad 1" at bounding box center [127, 273] width 21 height 16
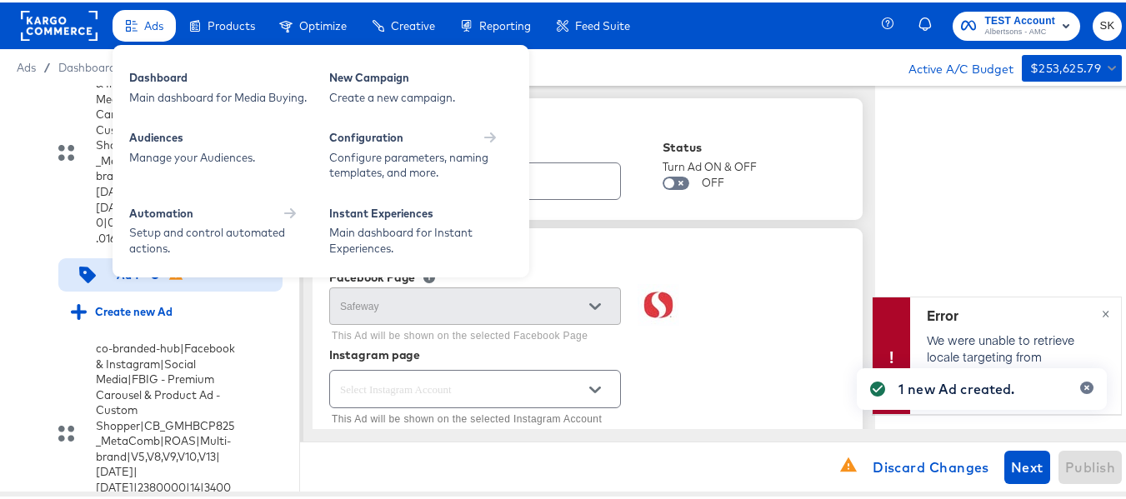
type textarea "x"
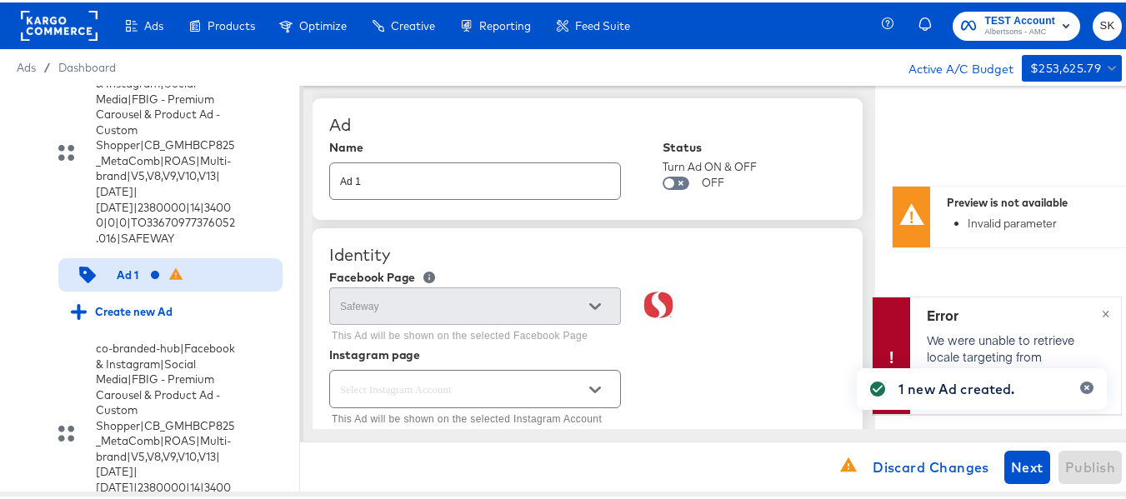
click at [499, 182] on input "Ad 1" at bounding box center [475, 172] width 290 height 36
paste input "co-branded-hub|Facebook & Instagram|Social Media|FBIG - Video IX - Custom Shopp…"
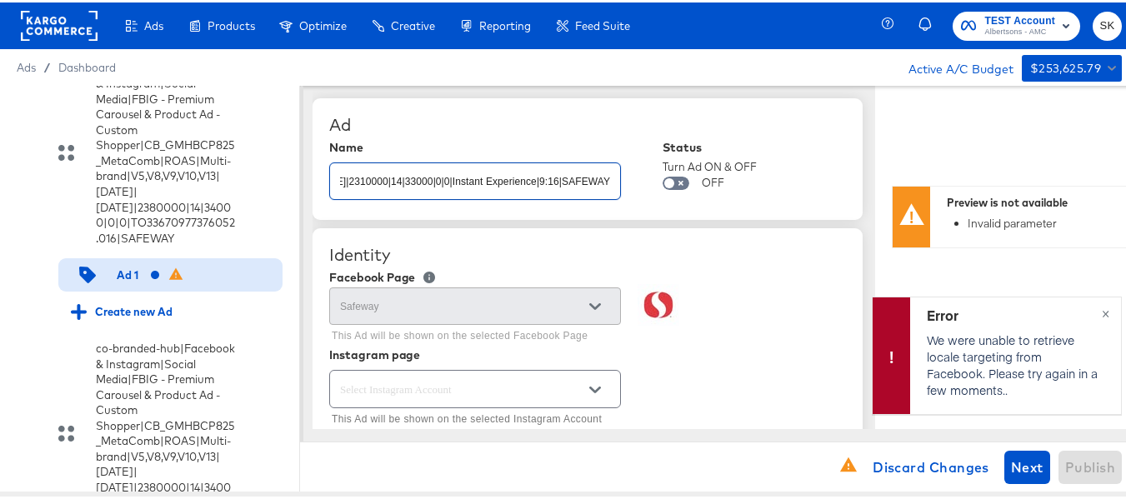
type input "co-branded-hub|Facebook & Instagram|Social Media|FBIG - Video IX - Custom Shopp…"
type textarea "x"
click at [563, 117] on div "Ad" at bounding box center [587, 123] width 517 height 20
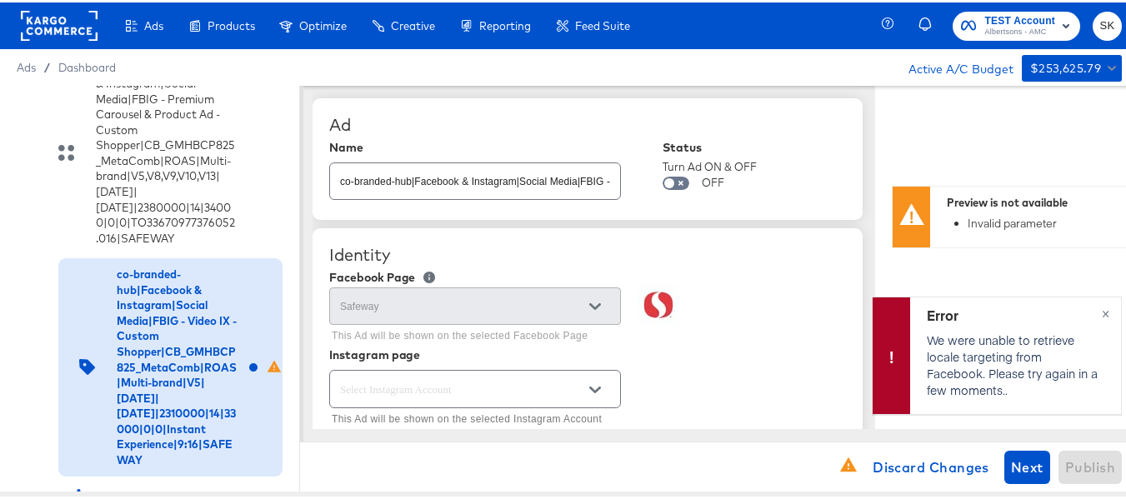
click at [439, 181] on input "co-branded-hub|Facebook & Instagram|Social Media|FBIG - Video IX - Custom Shopp…" at bounding box center [475, 172] width 290 height 36
click at [520, 120] on div "Ad" at bounding box center [587, 123] width 517 height 20
click at [502, 181] on input "co-branded-hub|Facebook & Instagram|Social Media|FBIG - Video IX - Custom Shopp…" at bounding box center [475, 172] width 290 height 36
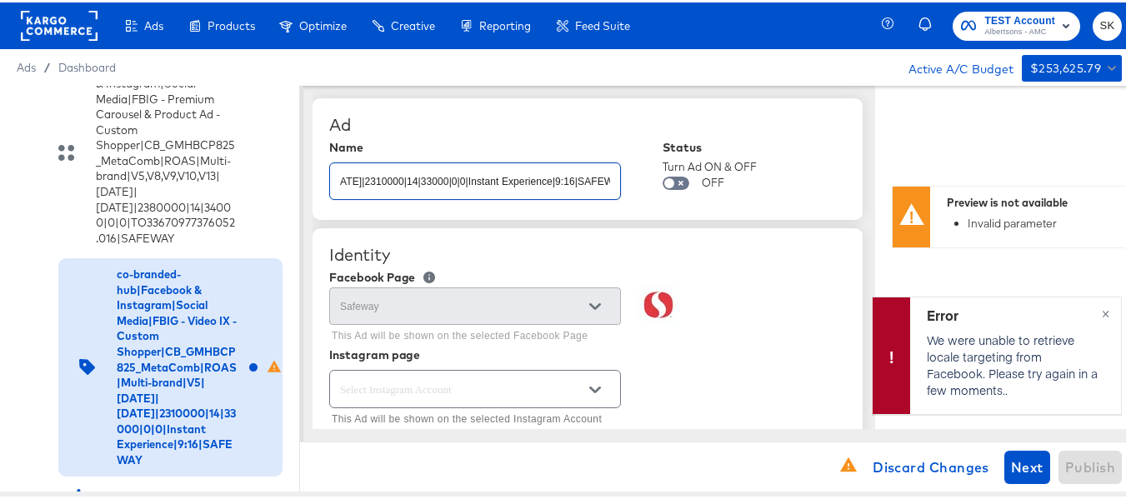
scroll to position [0, 730]
click at [550, 122] on div "Ad" at bounding box center [587, 123] width 517 height 20
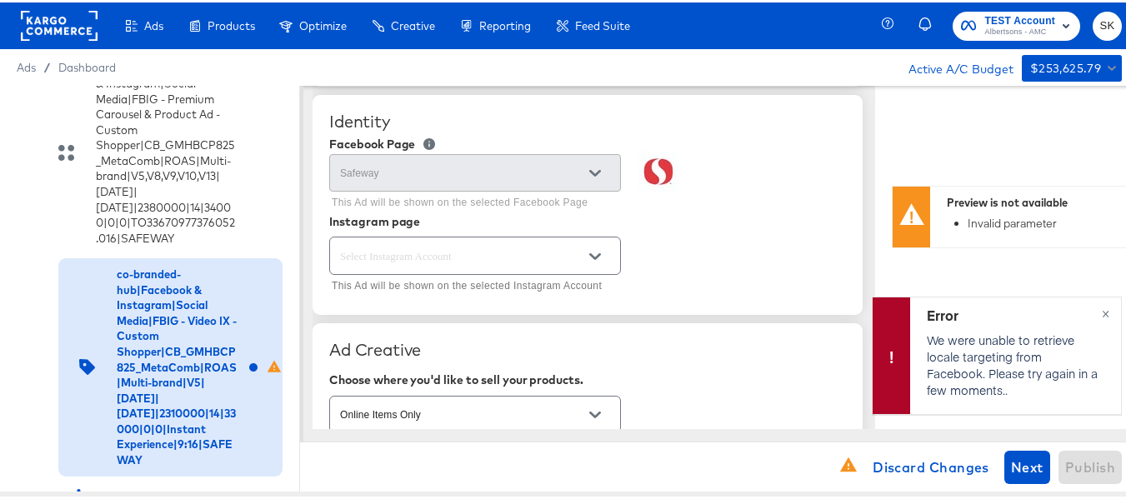
scroll to position [167, 0]
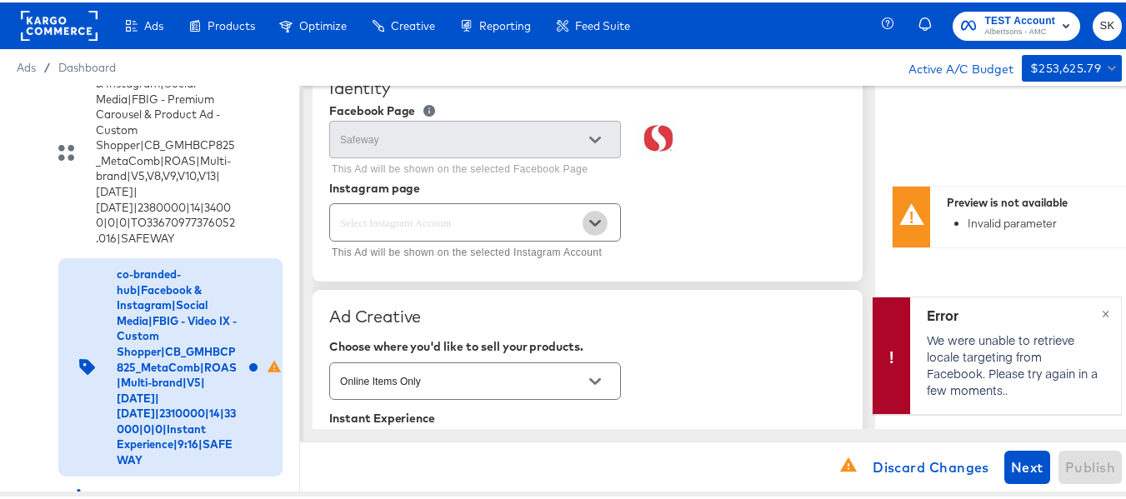
click at [600, 225] on icon "Open" at bounding box center [595, 221] width 12 height 12
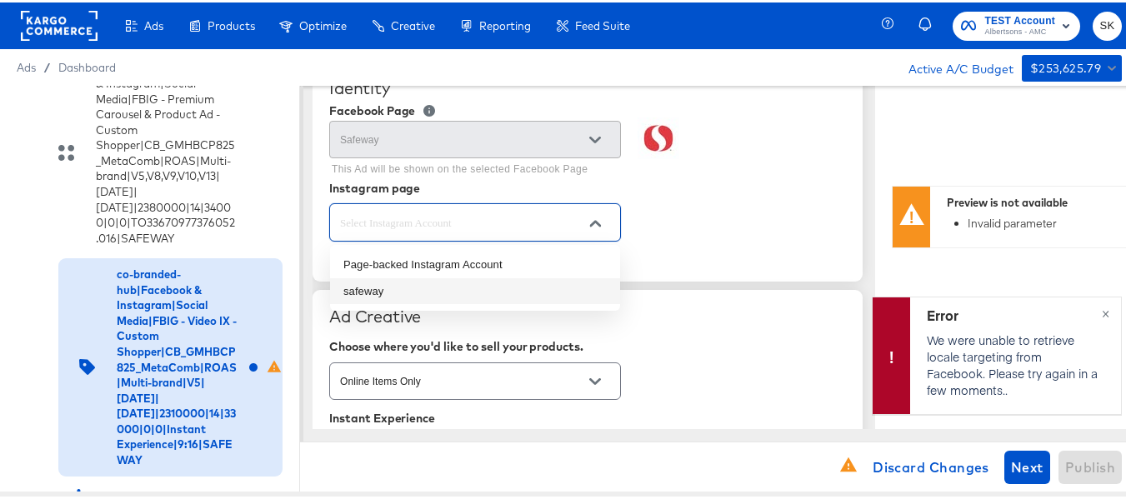
click at [408, 293] on li "safeway" at bounding box center [475, 289] width 290 height 27
type input "safeway"
type textarea "x"
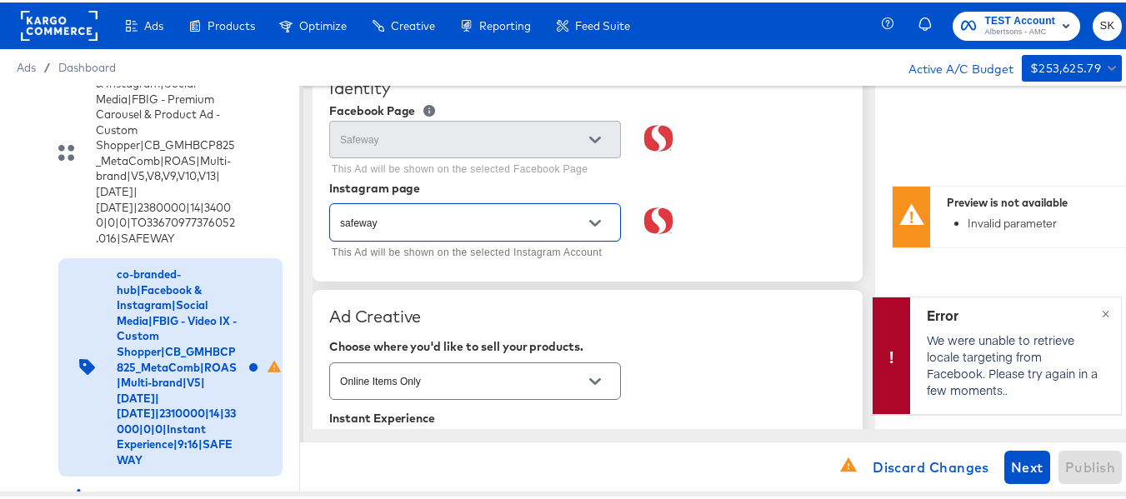
click at [787, 224] on div "safeway This Ad will be shown on the selected Instagram Account" at bounding box center [587, 230] width 517 height 64
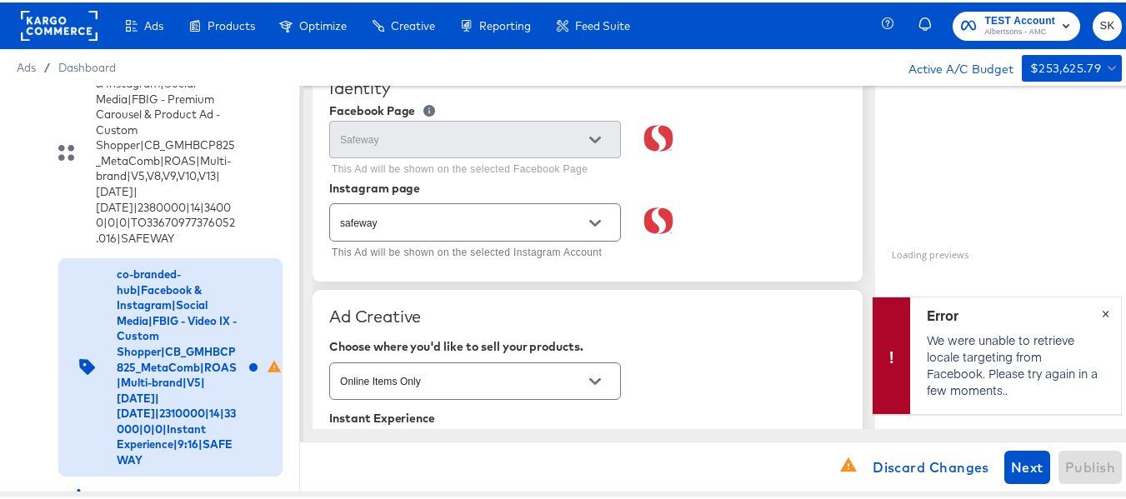
click at [1102, 310] on span "×" at bounding box center [1106, 309] width 8 height 19
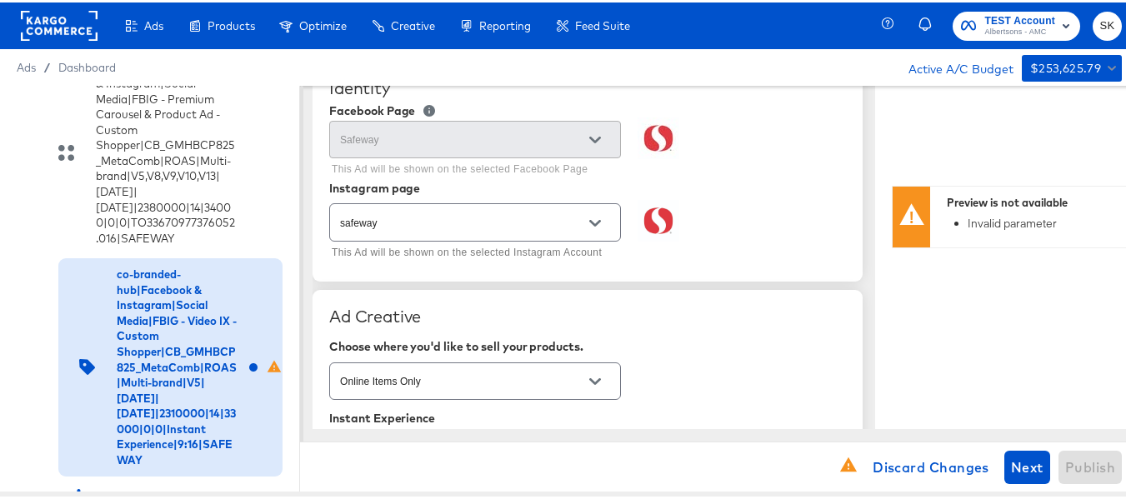
click at [797, 208] on div "safeway This Ad will be shown on the selected Instagram Account" at bounding box center [587, 230] width 517 height 64
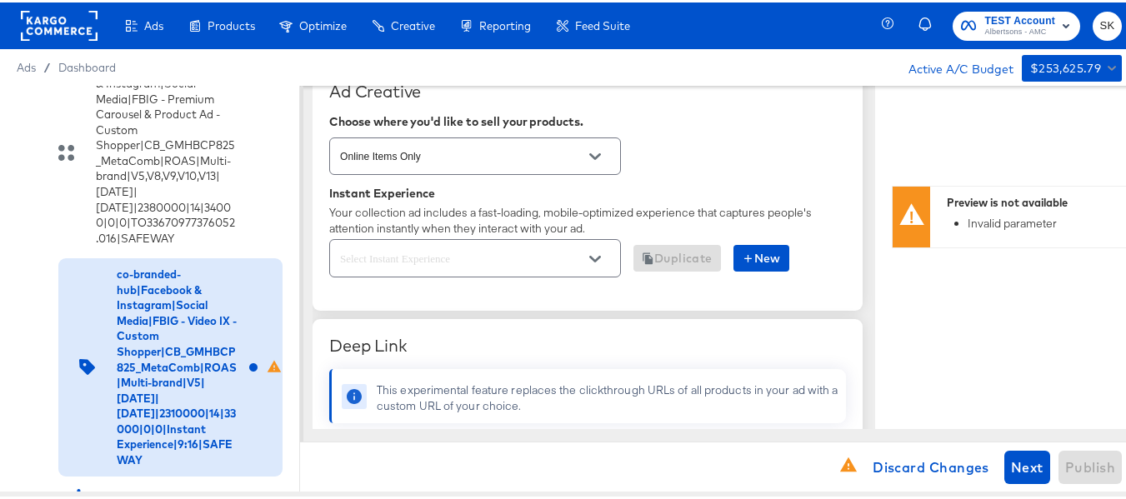
scroll to position [417, 0]
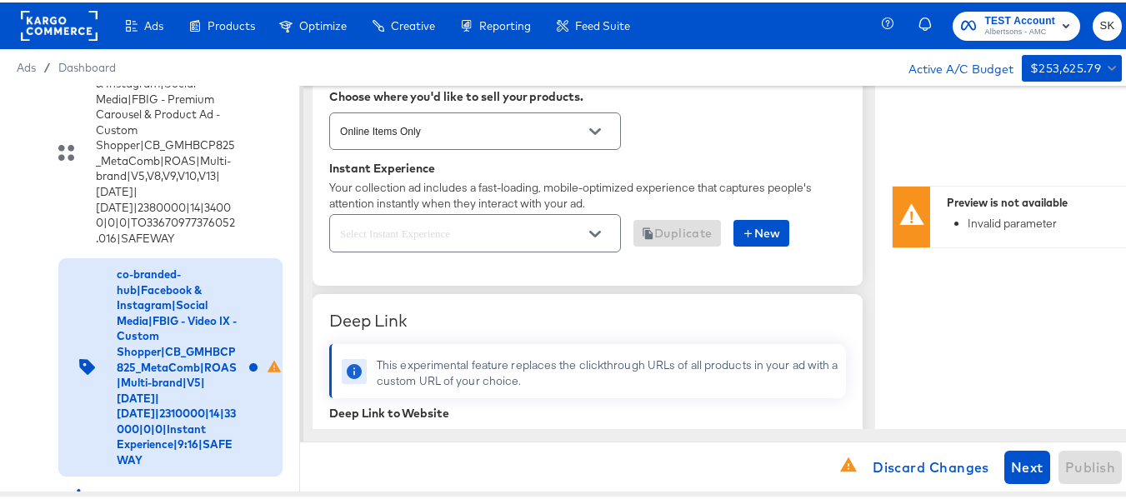
click at [706, 192] on div "Your collection ad includes a fast-loading, mobile-optimized experience that ca…" at bounding box center [587, 193] width 517 height 31
click at [594, 224] on button "Open" at bounding box center [595, 231] width 25 height 25
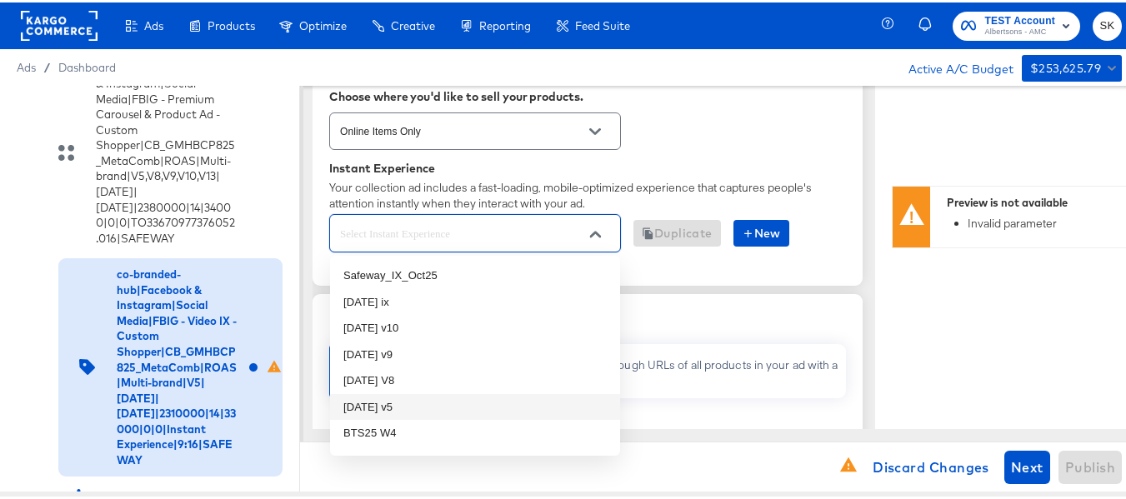
click at [358, 405] on li "[DATE] v5" at bounding box center [475, 405] width 290 height 27
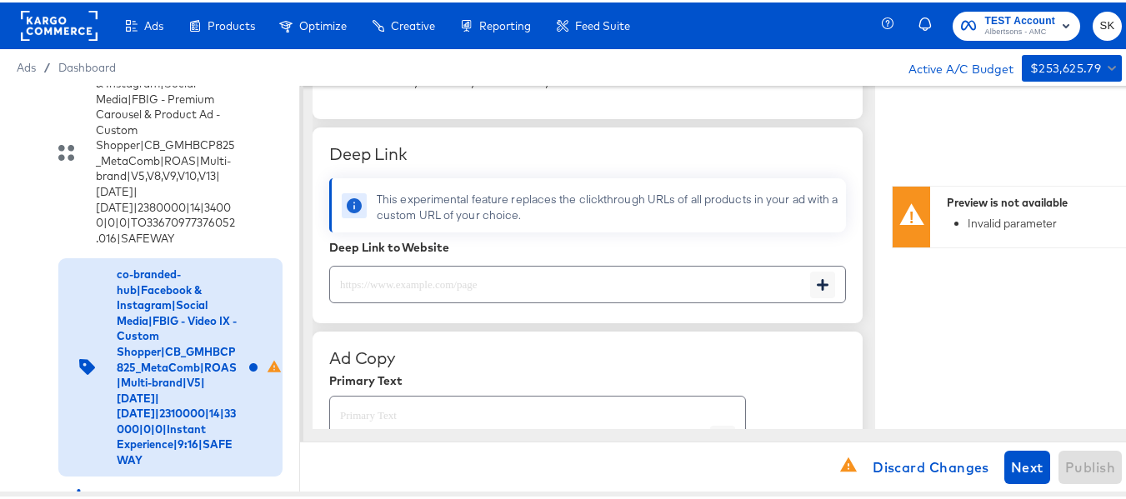
scroll to position [667, 0]
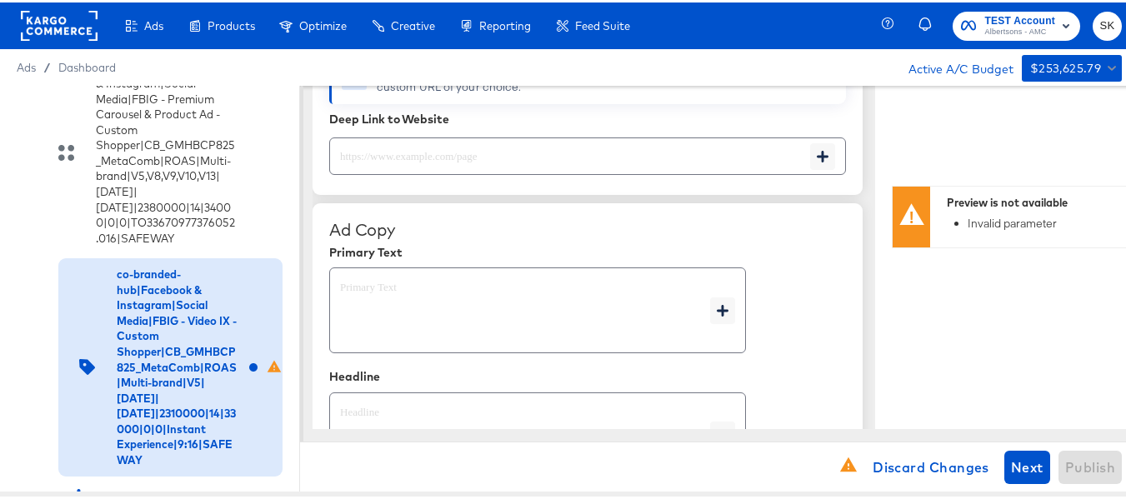
type textarea "x"
click at [433, 303] on textarea at bounding box center [525, 308] width 370 height 60
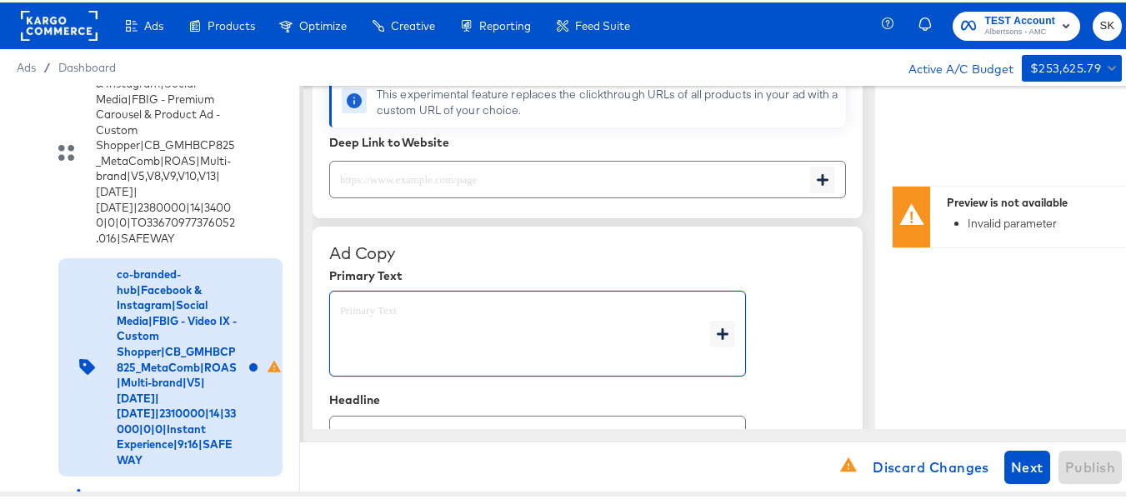
scroll to position [653, 0]
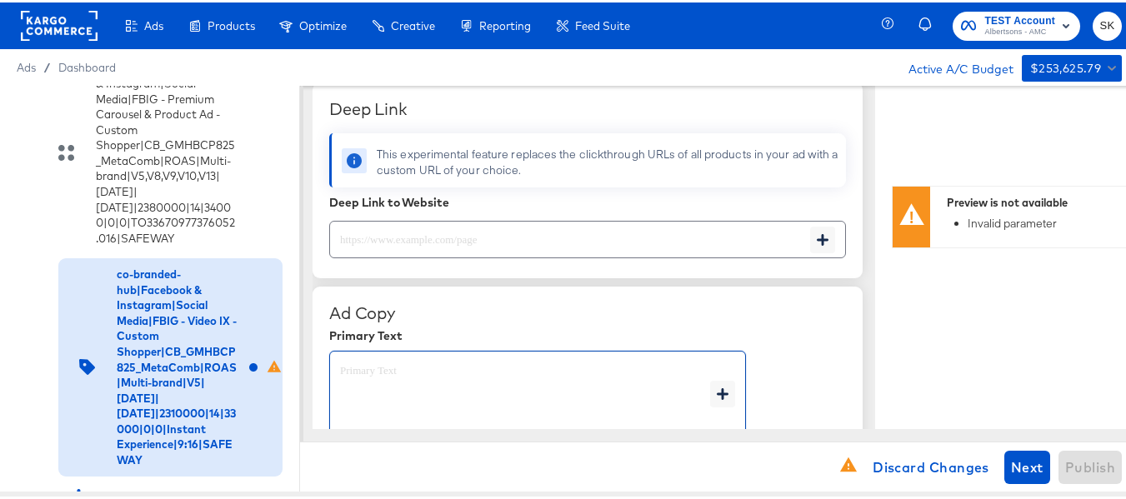
type textarea "x"
click at [456, 233] on input "text" at bounding box center [570, 231] width 480 height 36
paste input "[URL][DOMAIN_NAME]"
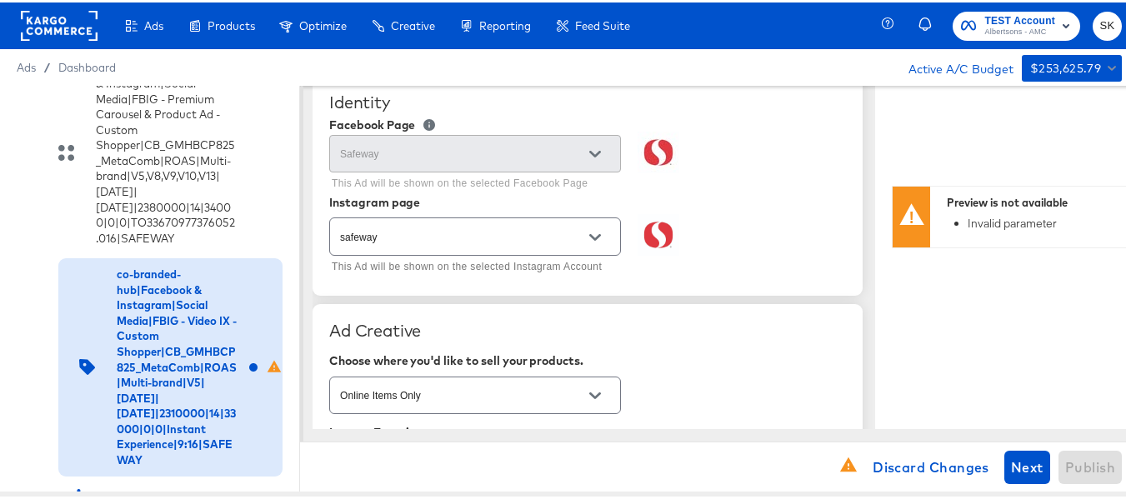
scroll to position [0, 0]
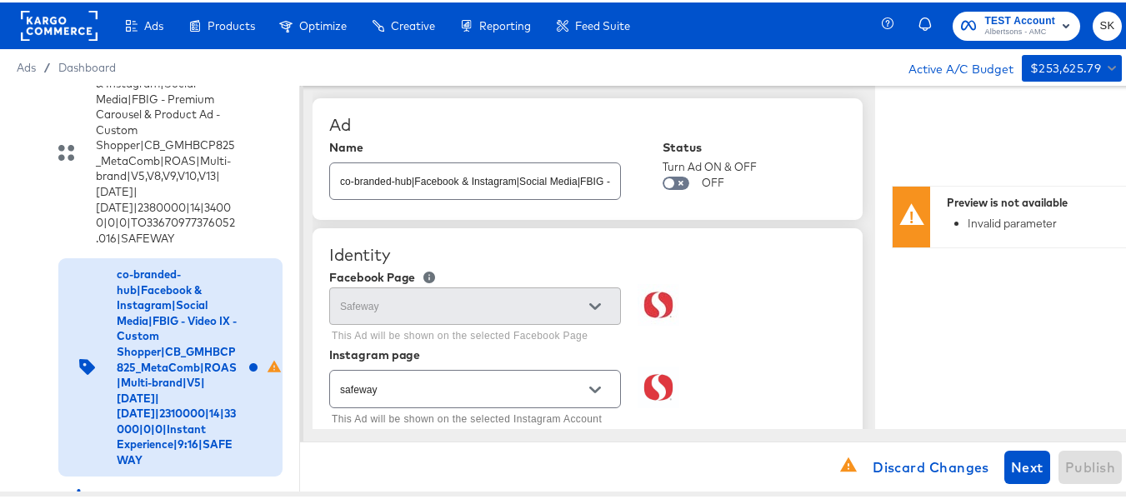
type input "[URL][DOMAIN_NAME]"
type textarea "x"
click at [725, 353] on div "Instagram page" at bounding box center [587, 352] width 517 height 13
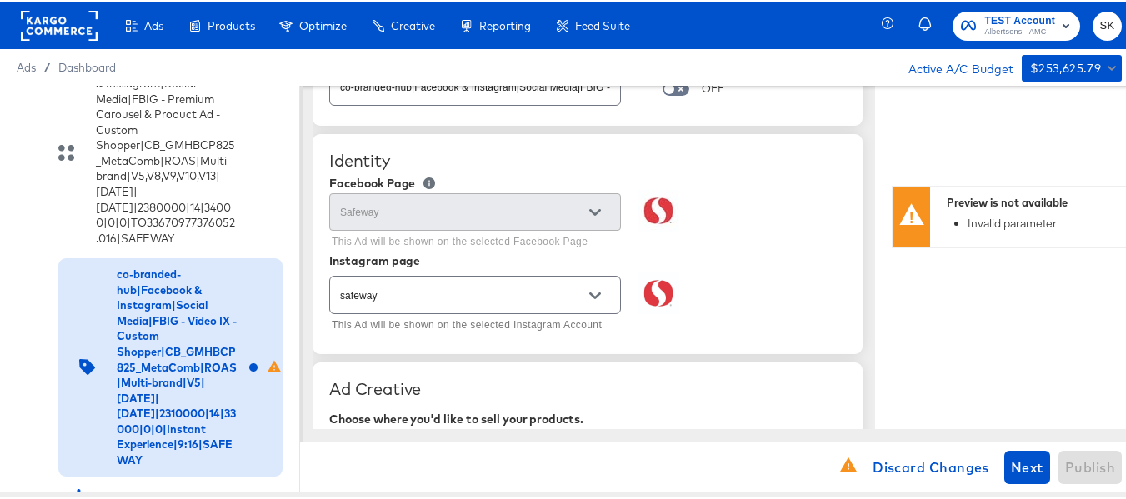
scroll to position [167, 0]
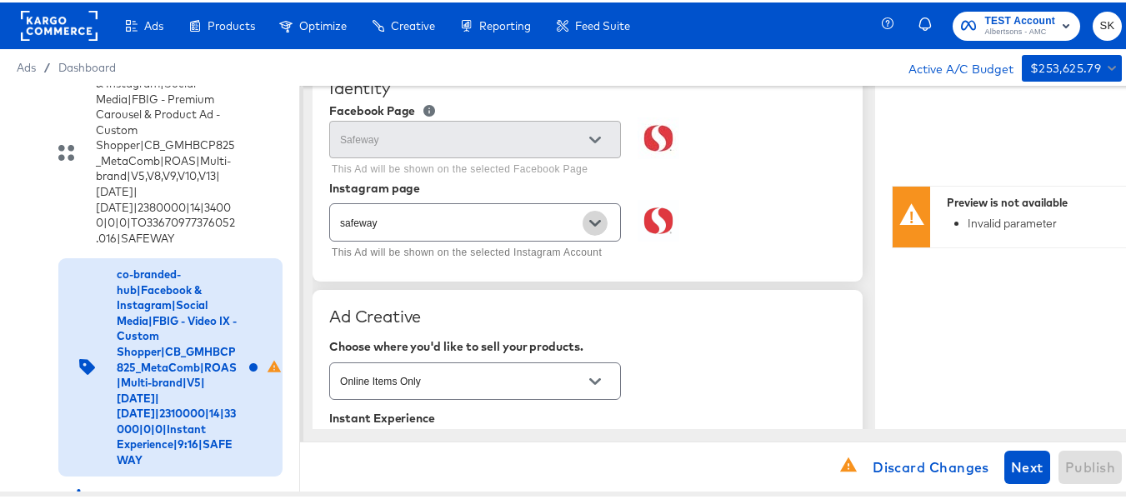
click at [592, 226] on icon "Open" at bounding box center [595, 221] width 12 height 12
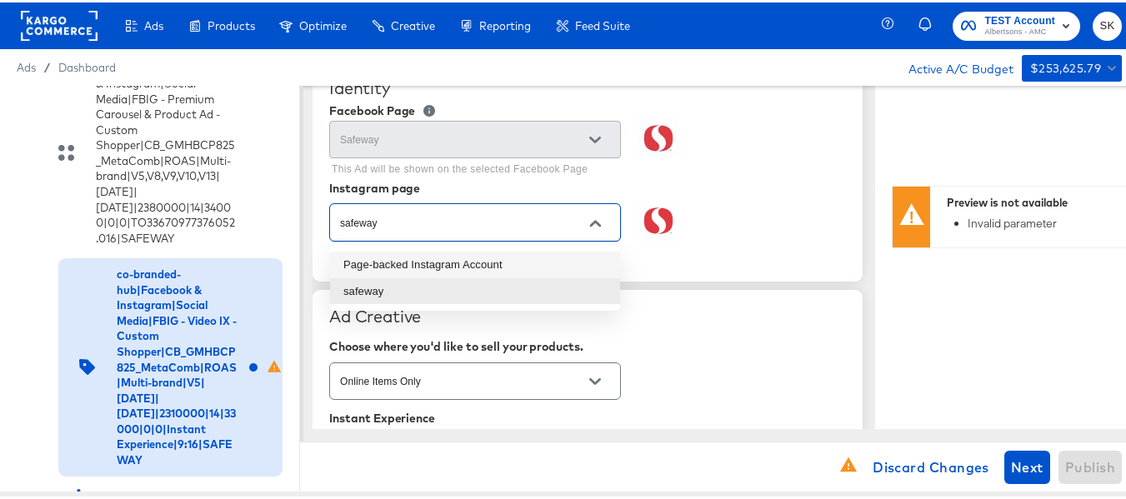
click at [428, 250] on li "Page-backed Instagram Account" at bounding box center [475, 262] width 290 height 27
type input "Page-backed Instagram Account"
type textarea "x"
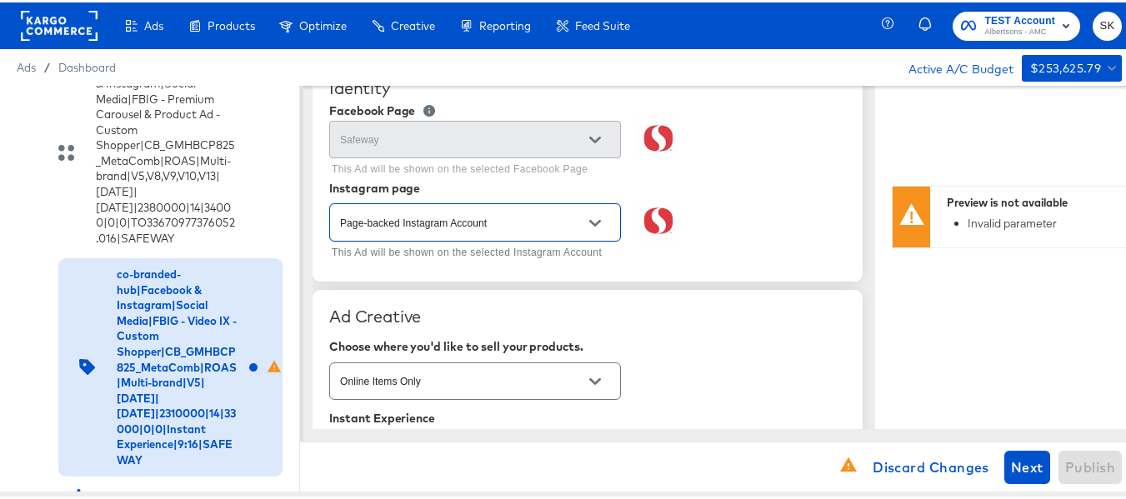
click at [608, 221] on div at bounding box center [595, 220] width 35 height 25
click at [595, 215] on icon "Open" at bounding box center [595, 221] width 12 height 12
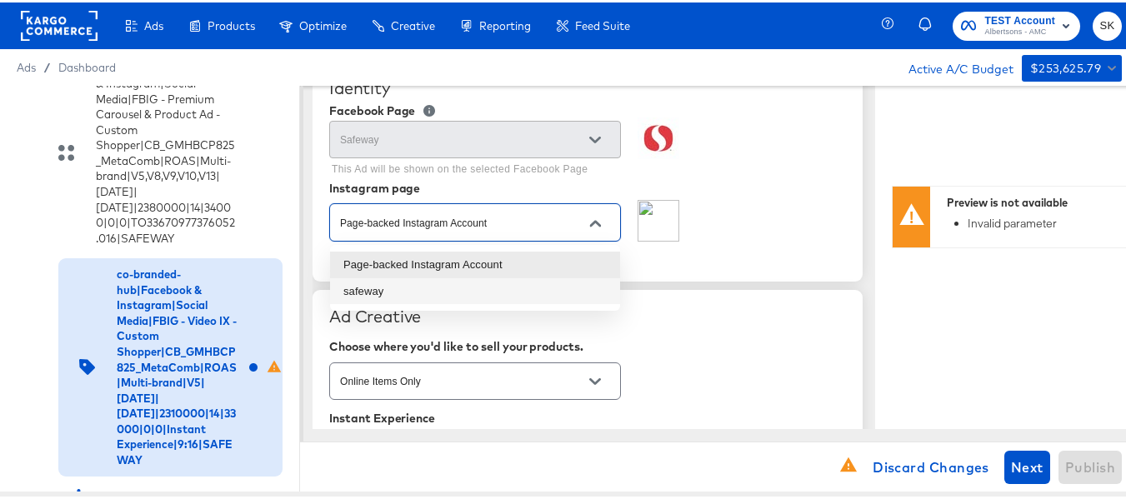
click at [353, 286] on li "safeway" at bounding box center [475, 289] width 290 height 27
type input "safeway"
type textarea "x"
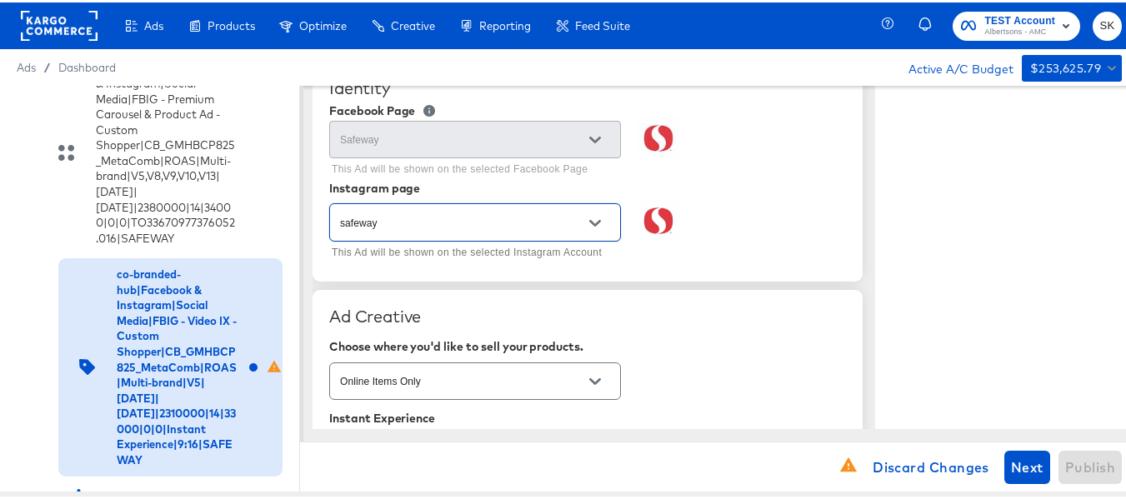
click at [715, 235] on div "safeway This Ad will be shown on the selected Instagram Account" at bounding box center [587, 230] width 517 height 64
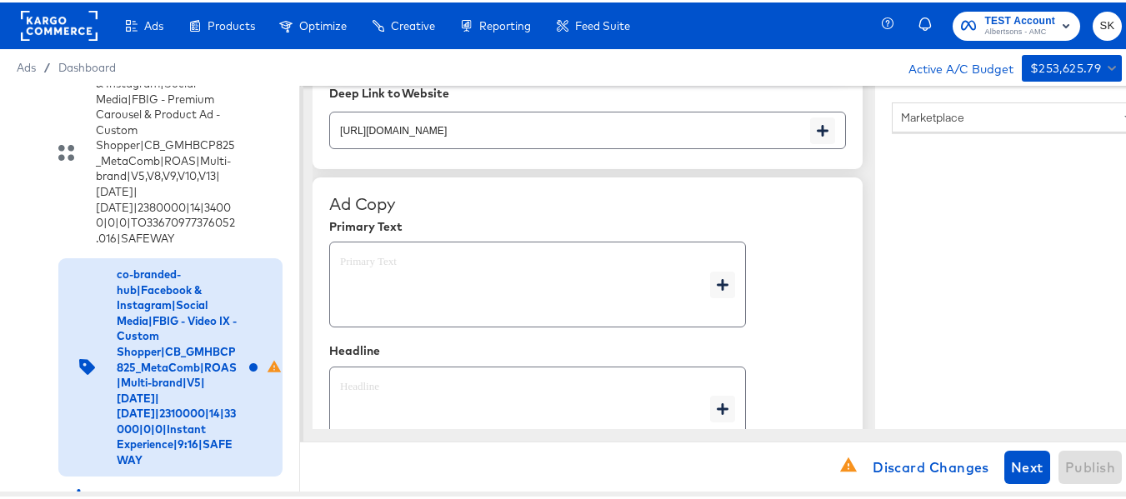
scroll to position [833, 0]
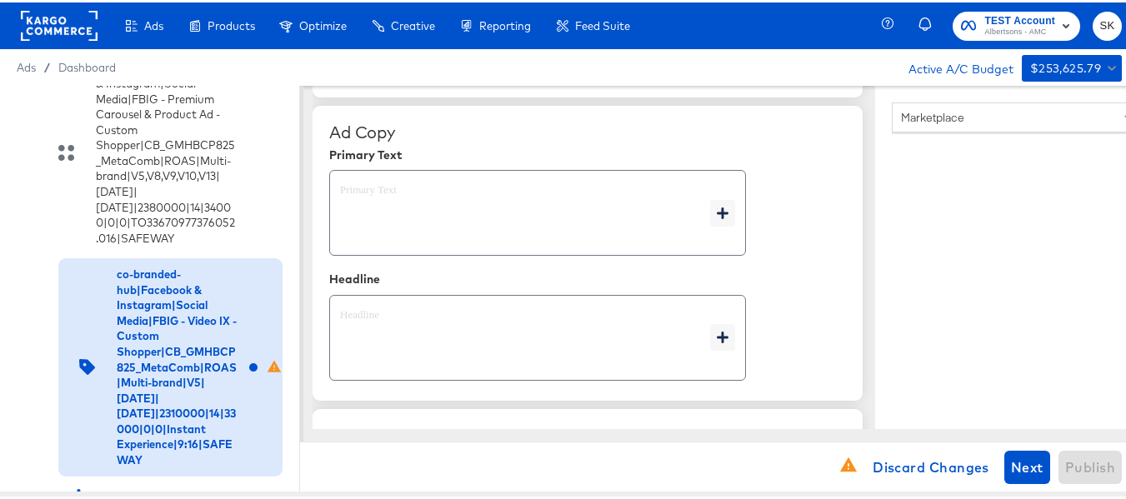
type textarea "x"
click at [393, 231] on textarea at bounding box center [525, 211] width 370 height 60
paste textarea "Shop your favorite brands for you and your home!"
type textarea "Shop your favorite brands for you and your home!"
type textarea "x"
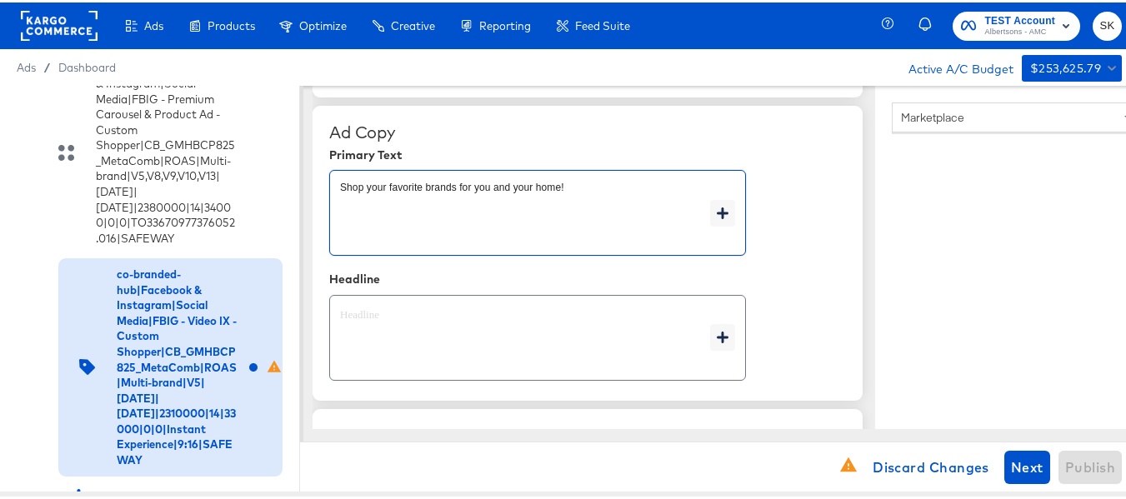
type textarea "Shop your favorite brands for you and your home!"
type textarea "x"
click at [388, 348] on textarea at bounding box center [525, 336] width 370 height 60
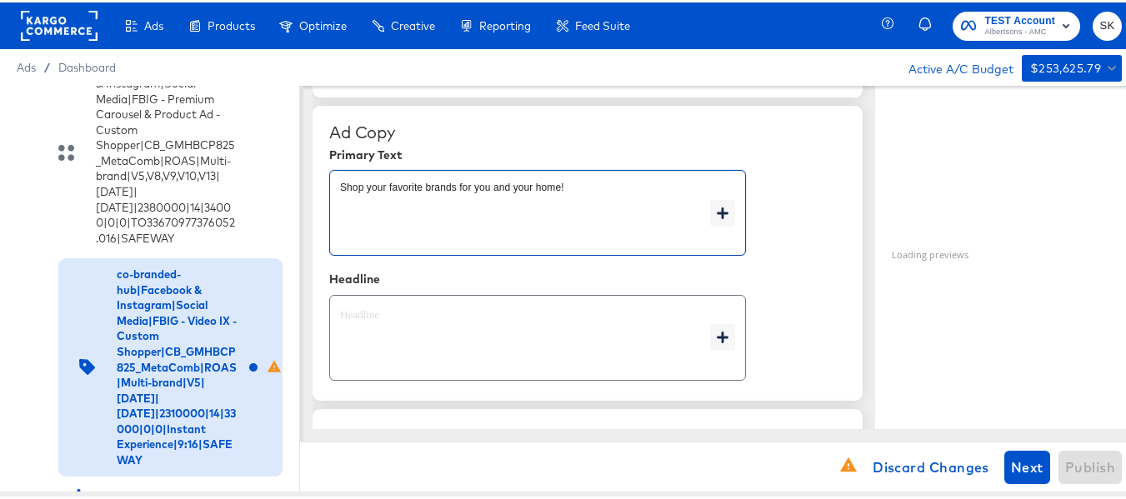
type textarea "x"
paste textarea "Explore latest arrivals"
type textarea "Explore latest arrivals"
type textarea "x"
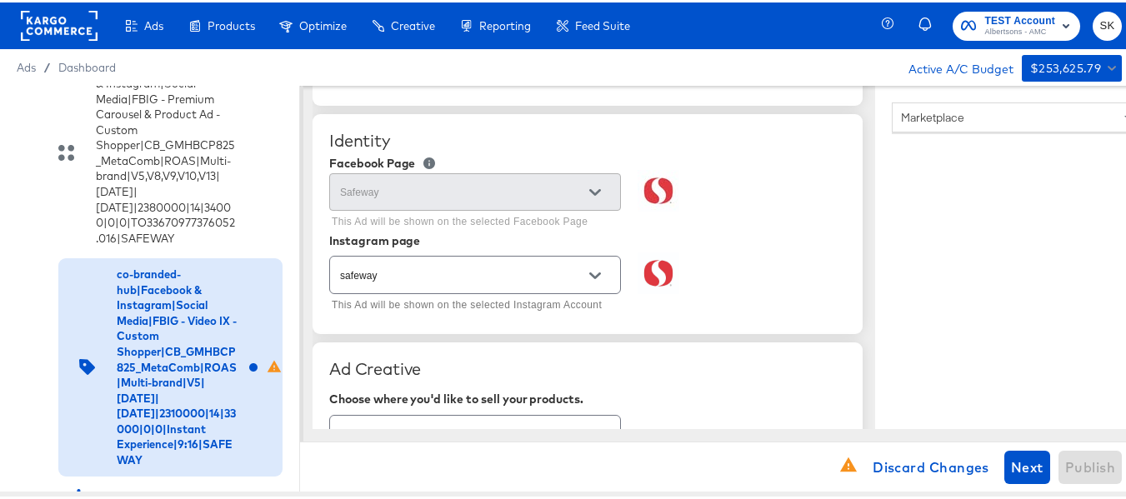
scroll to position [0, 0]
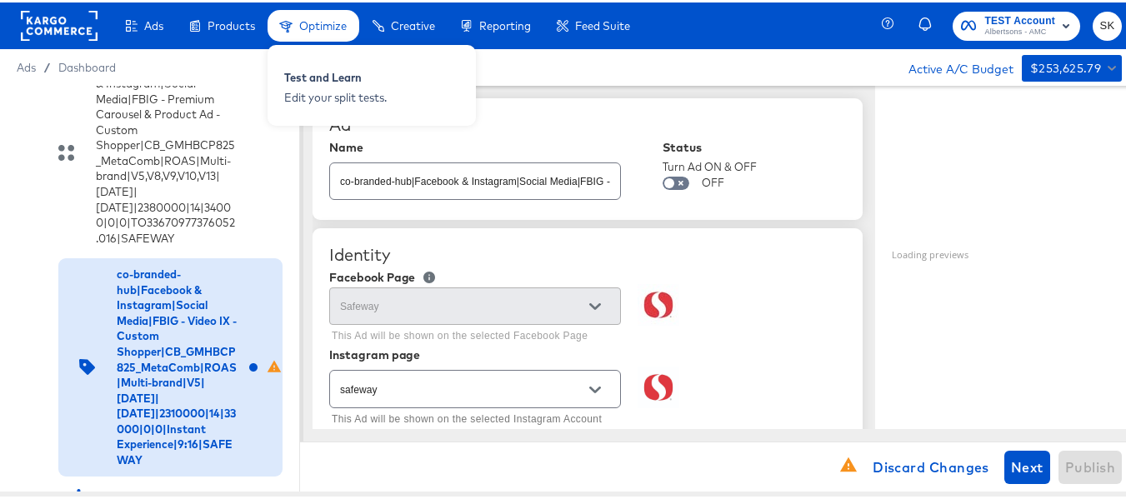
type textarea "Explore latest arrivals"
type textarea "x"
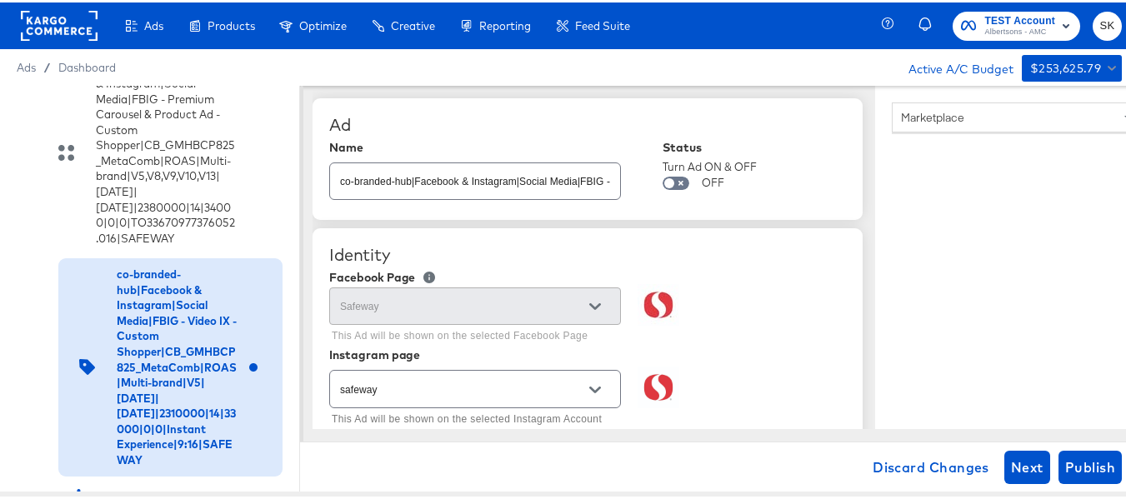
type textarea "x"
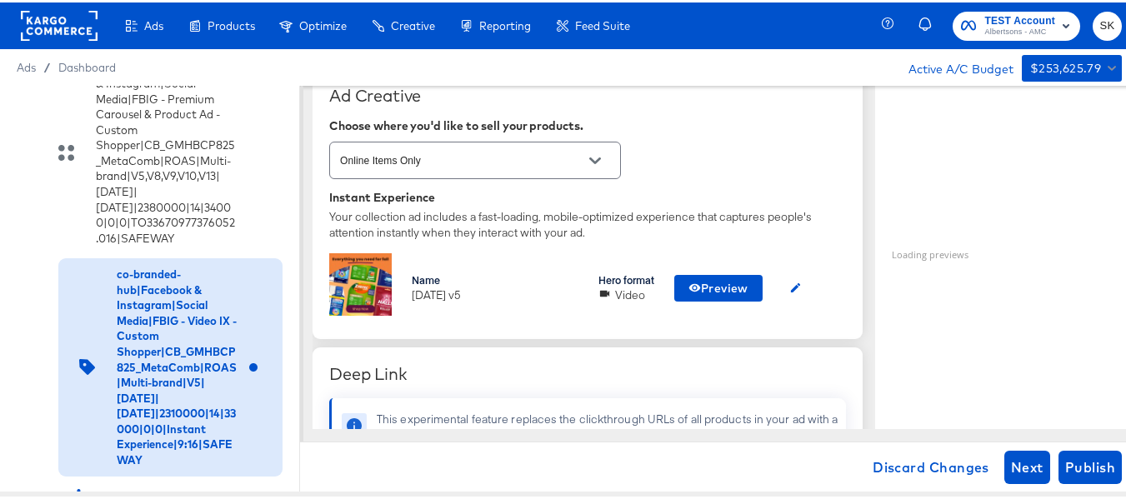
scroll to position [417, 0]
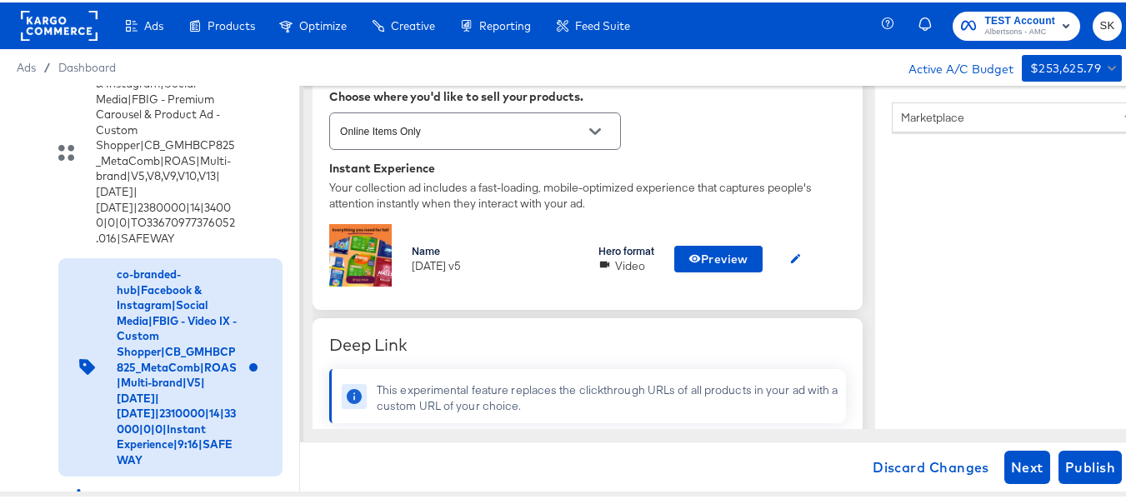
type textarea "x"
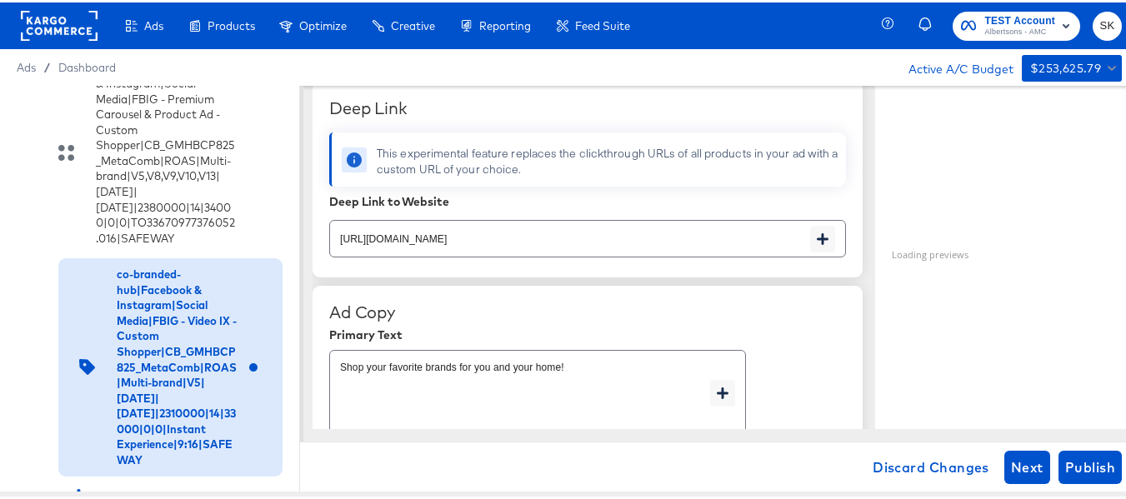
scroll to position [562, 0]
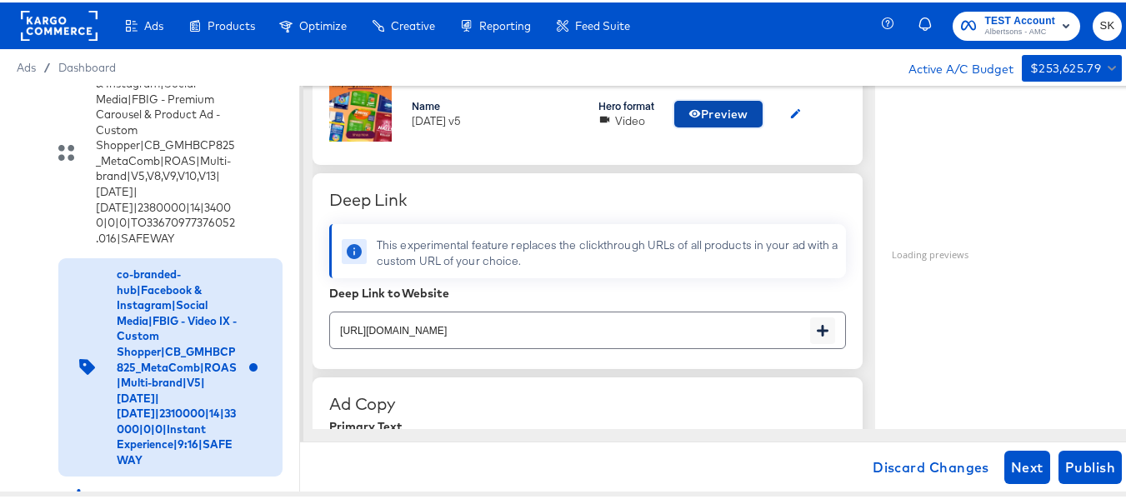
type textarea "x"
click at [728, 113] on span "Preview" at bounding box center [718, 112] width 60 height 21
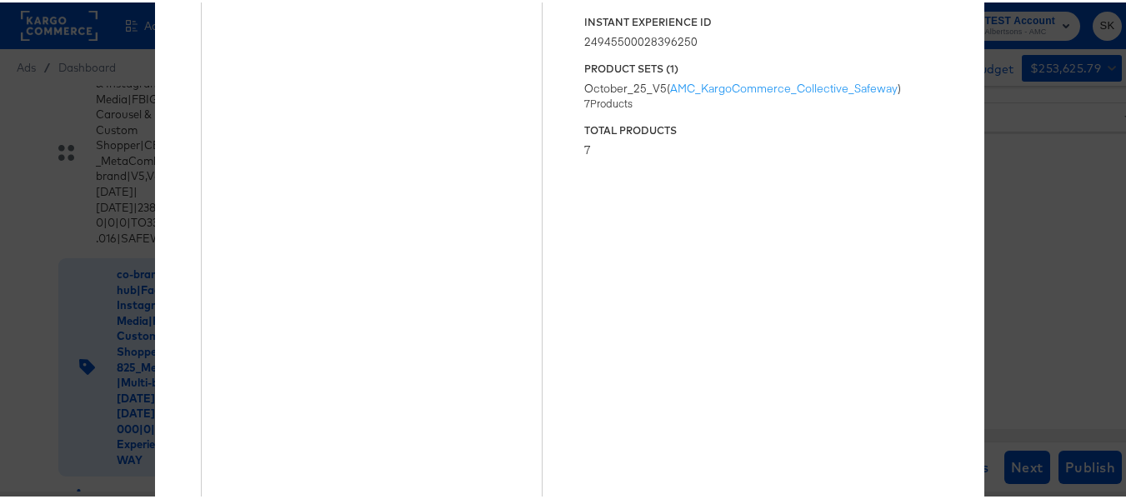
click at [905, 102] on div "7 Products" at bounding box center [761, 101] width 354 height 14
click at [1028, 158] on div "× Previewing ' [DATE] v5 ' Status Published Instant Experience ID 2494550002839…" at bounding box center [569, 249] width 1138 height 499
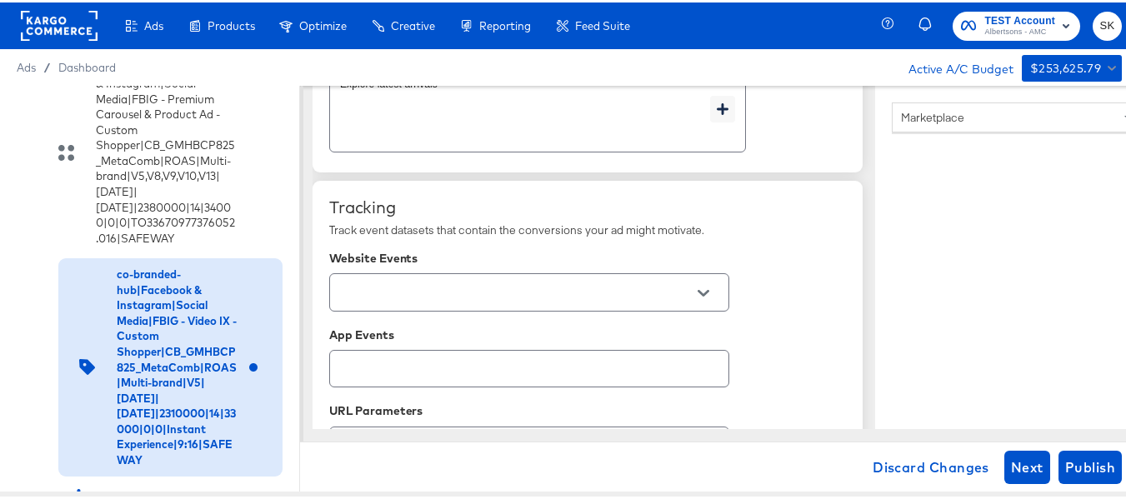
scroll to position [1145, 0]
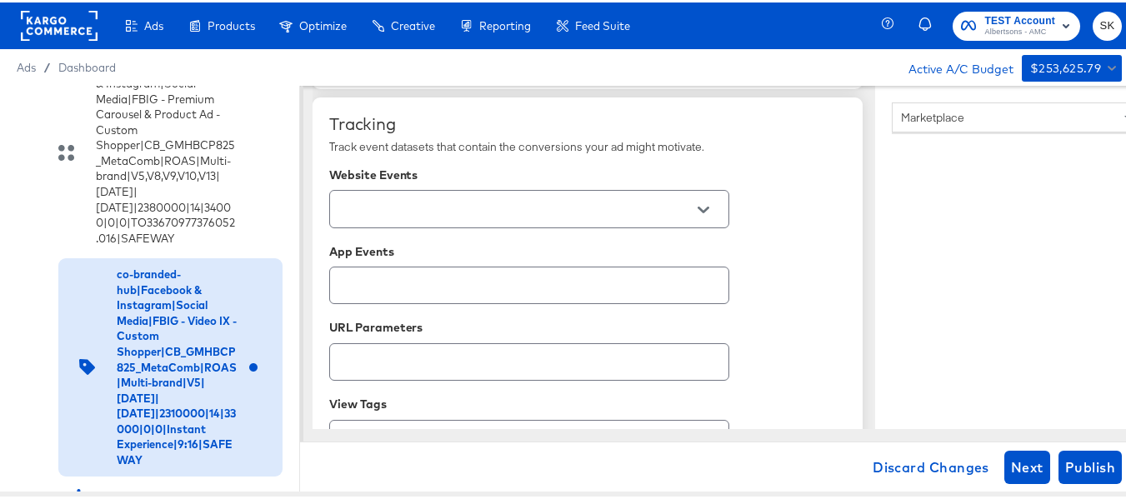
click at [708, 202] on icon "Open" at bounding box center [704, 208] width 12 height 12
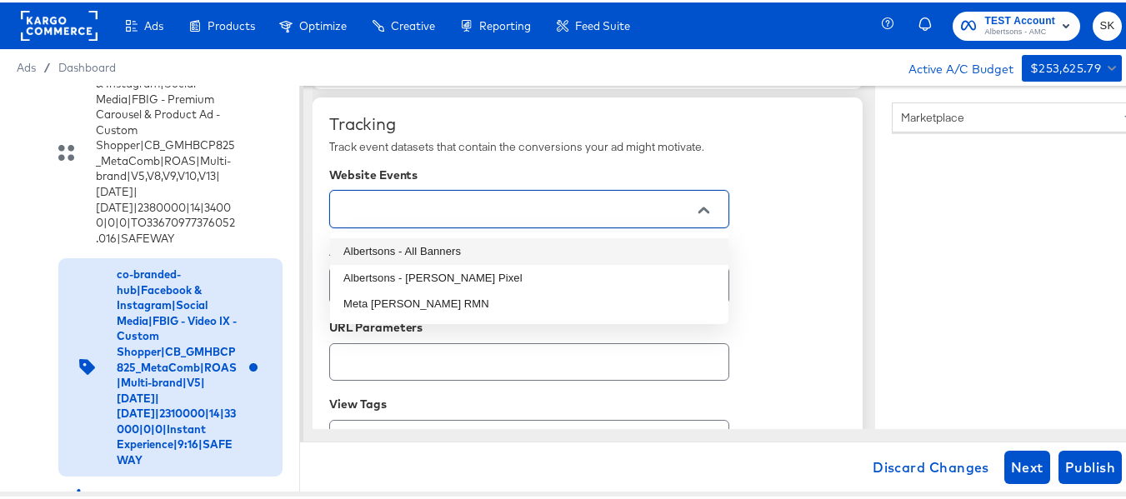
click at [444, 247] on li "Albertsons - All Banners" at bounding box center [529, 249] width 398 height 27
type textarea "x"
type input "Albertsons - All Banners"
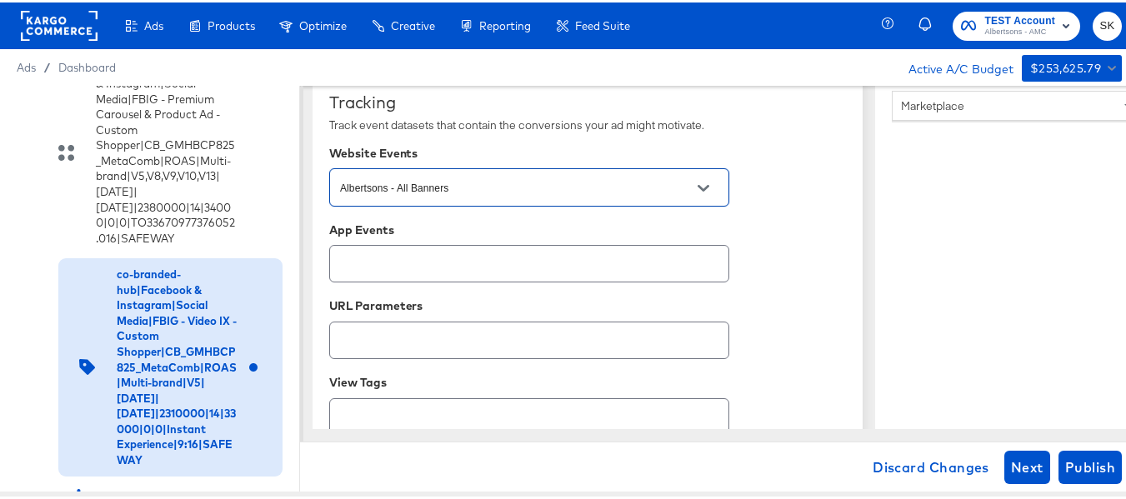
scroll to position [1274, 0]
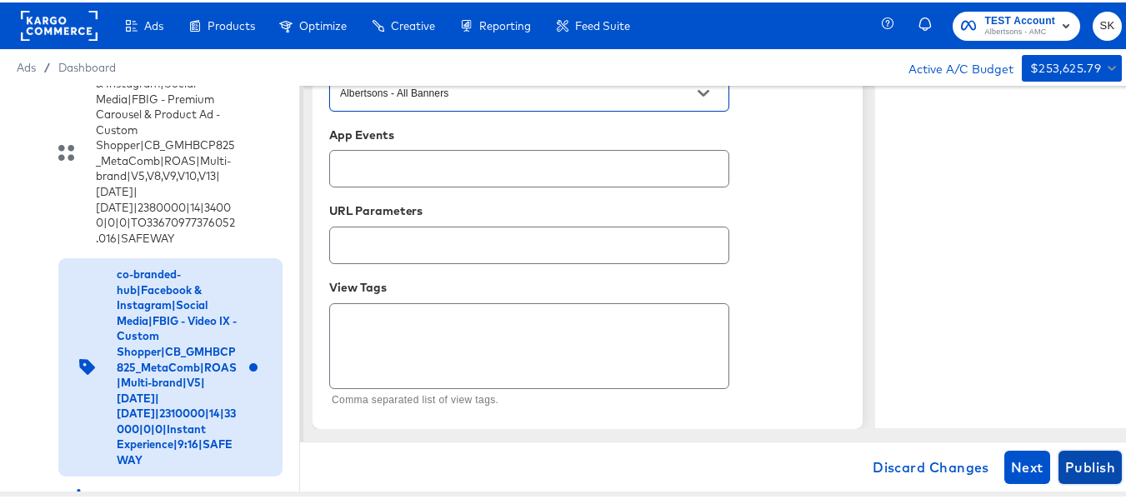
click at [1083, 463] on span "Publish" at bounding box center [1090, 464] width 50 height 23
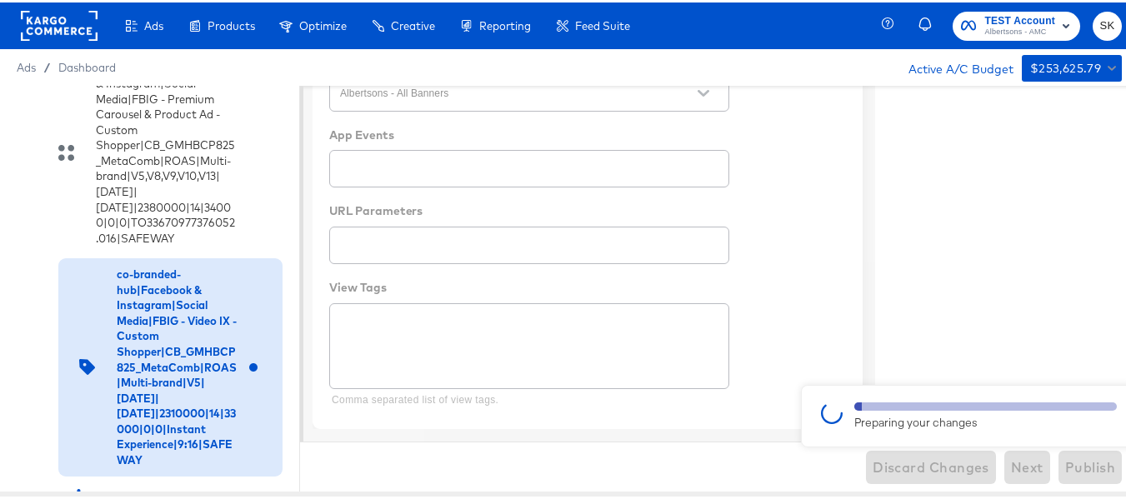
type textarea "x"
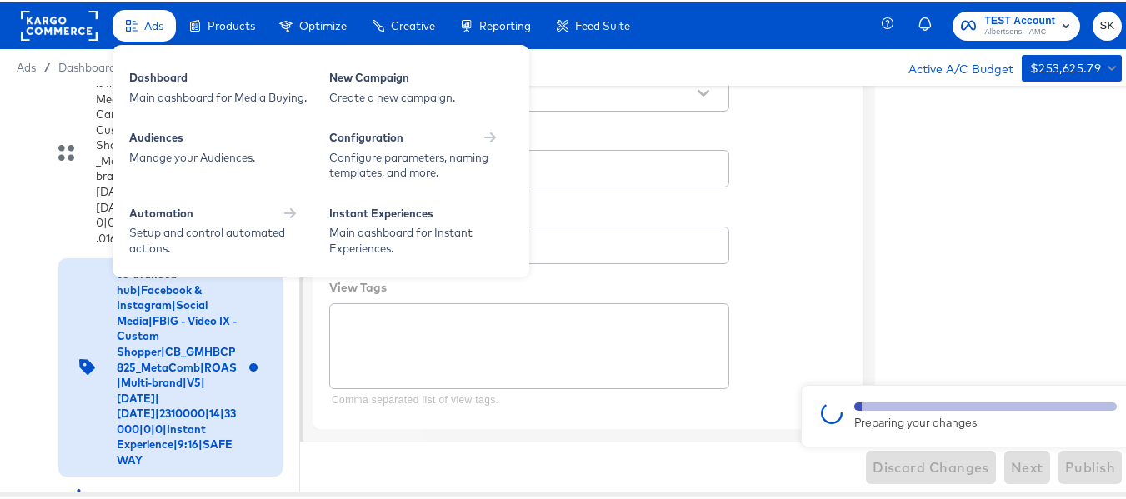
type textarea "x"
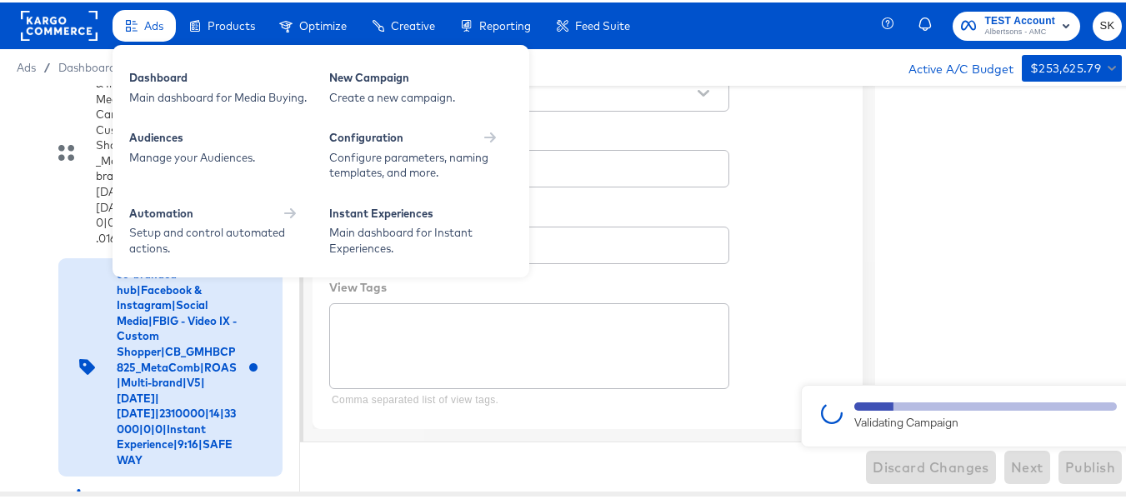
type textarea "x"
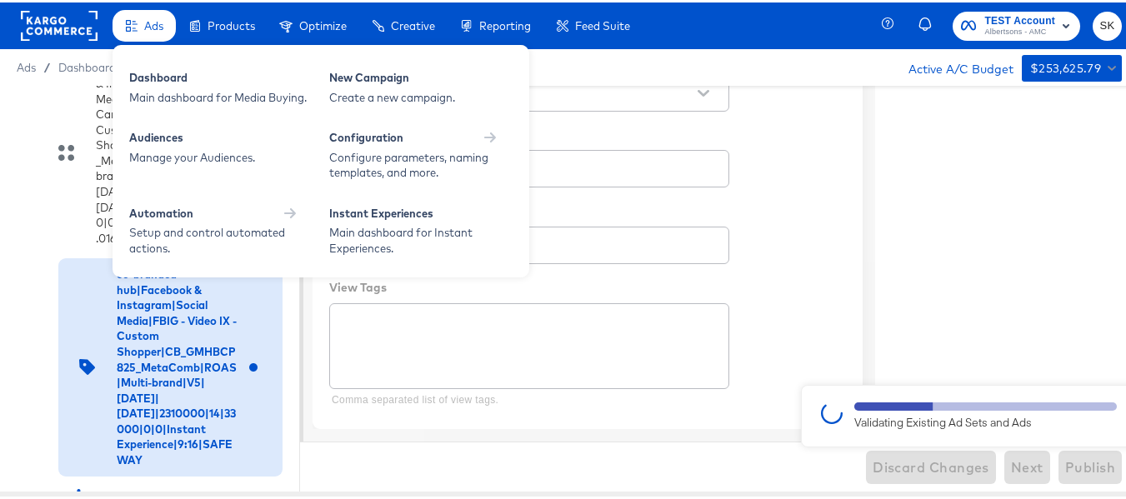
type textarea "x"
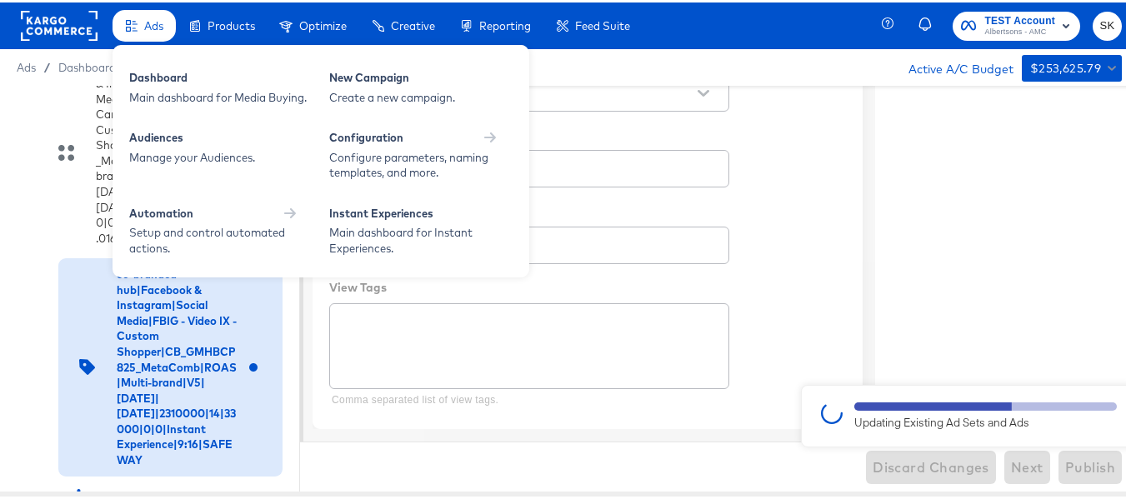
type textarea "x"
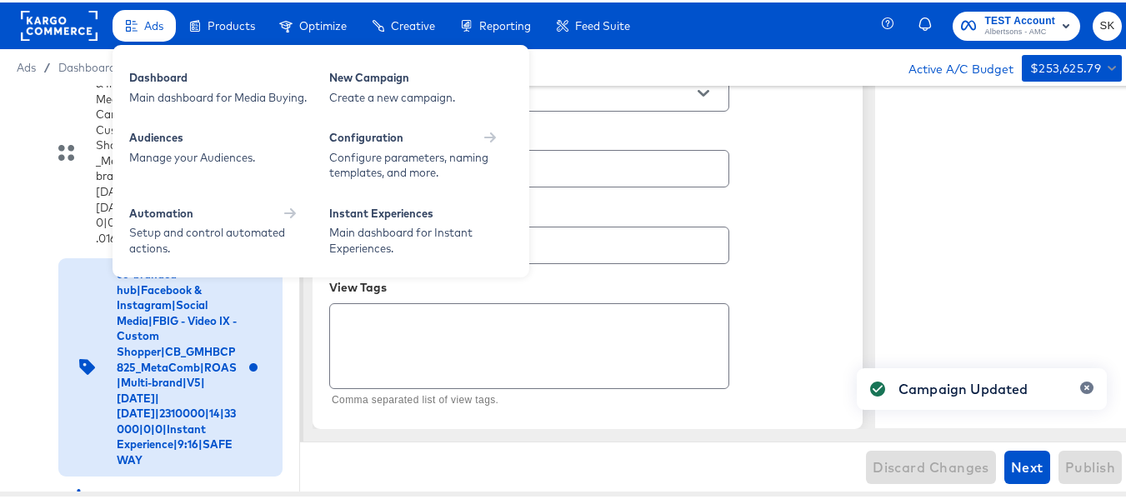
type textarea "x"
